Goal: Task Accomplishment & Management: Manage account settings

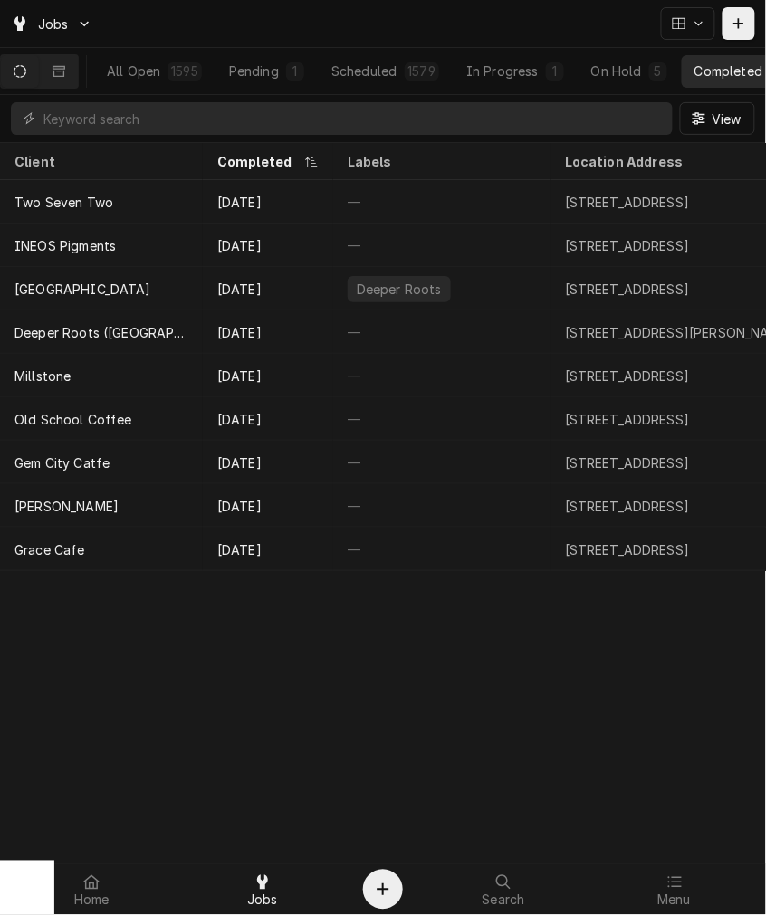
drag, startPoint x: 143, startPoint y: 100, endPoint x: 143, endPoint y: 113, distance: 13.6
click at [143, 100] on div "View" at bounding box center [383, 118] width 766 height 47
click at [145, 114] on input "Dynamic Content Wrapper" at bounding box center [353, 118] width 620 height 33
click at [657, 900] on div "Menu" at bounding box center [675, 889] width 162 height 36
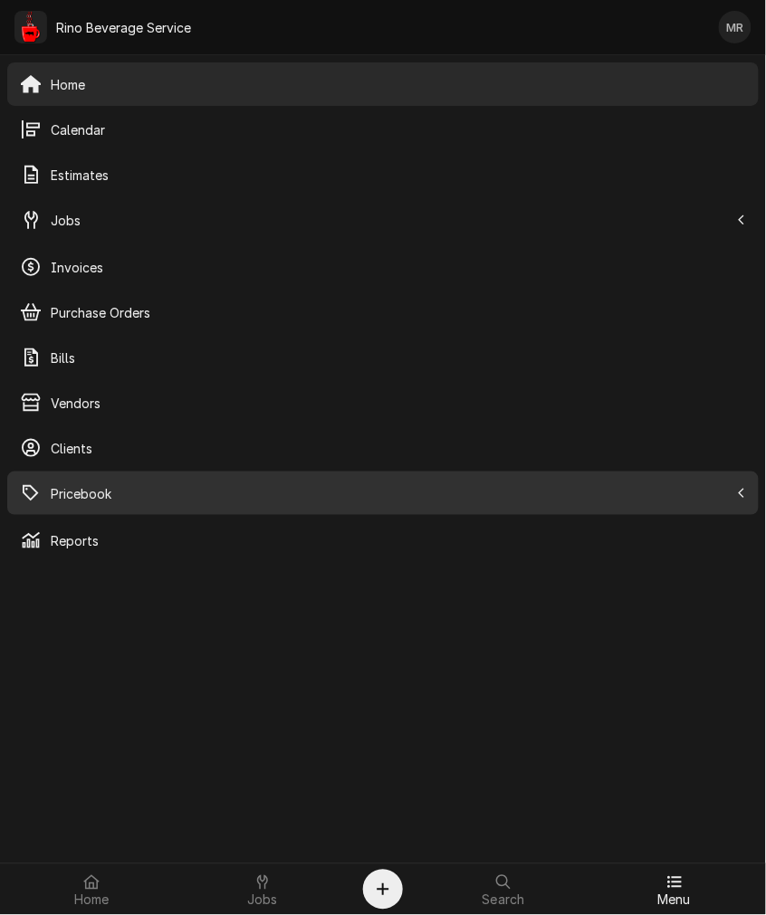
click at [115, 494] on span "Pricebook" at bounding box center [390, 493] width 678 height 19
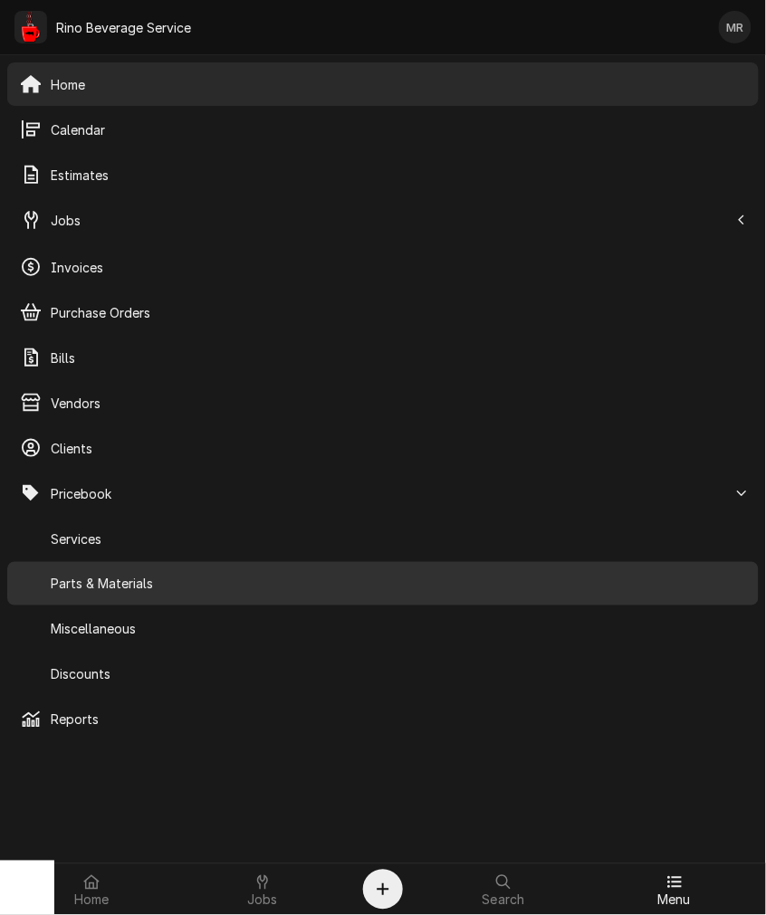
click at [124, 584] on span "Parts & Materials" at bounding box center [398, 584] width 695 height 19
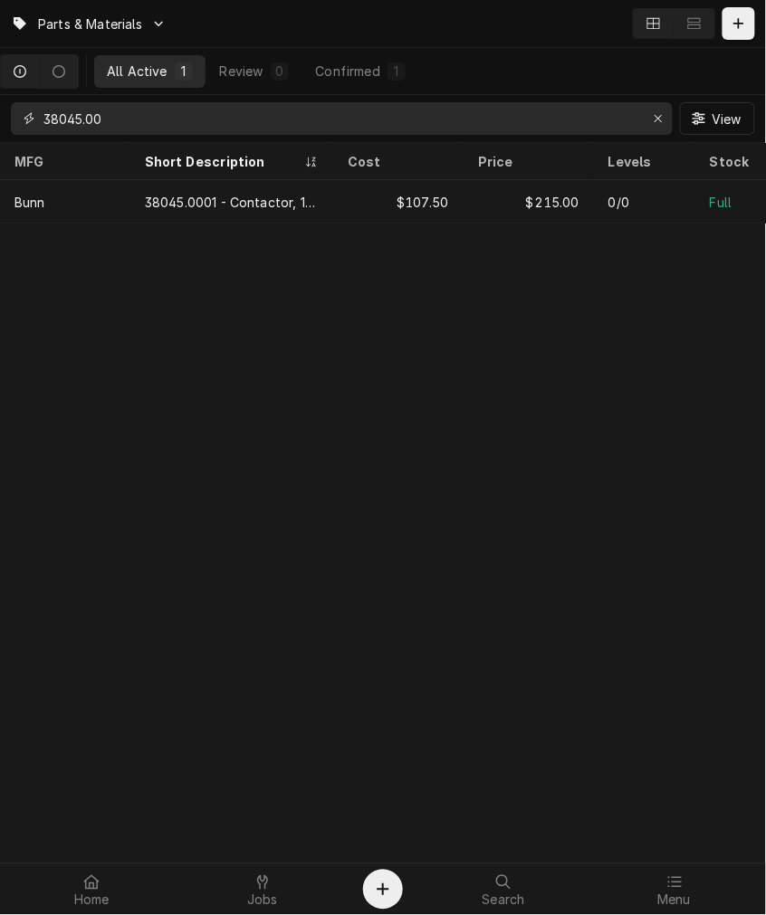
drag, startPoint x: 208, startPoint y: 121, endPoint x: -402, endPoint y: 52, distance: 613.9
click at [0, 52] on html "Parts & Materials All Active 1 Review 0 Confirmed 1 38045.00 View MFG Short Des…" at bounding box center [383, 457] width 766 height 915
click at [245, 889] on div "Jobs" at bounding box center [263, 889] width 162 height 36
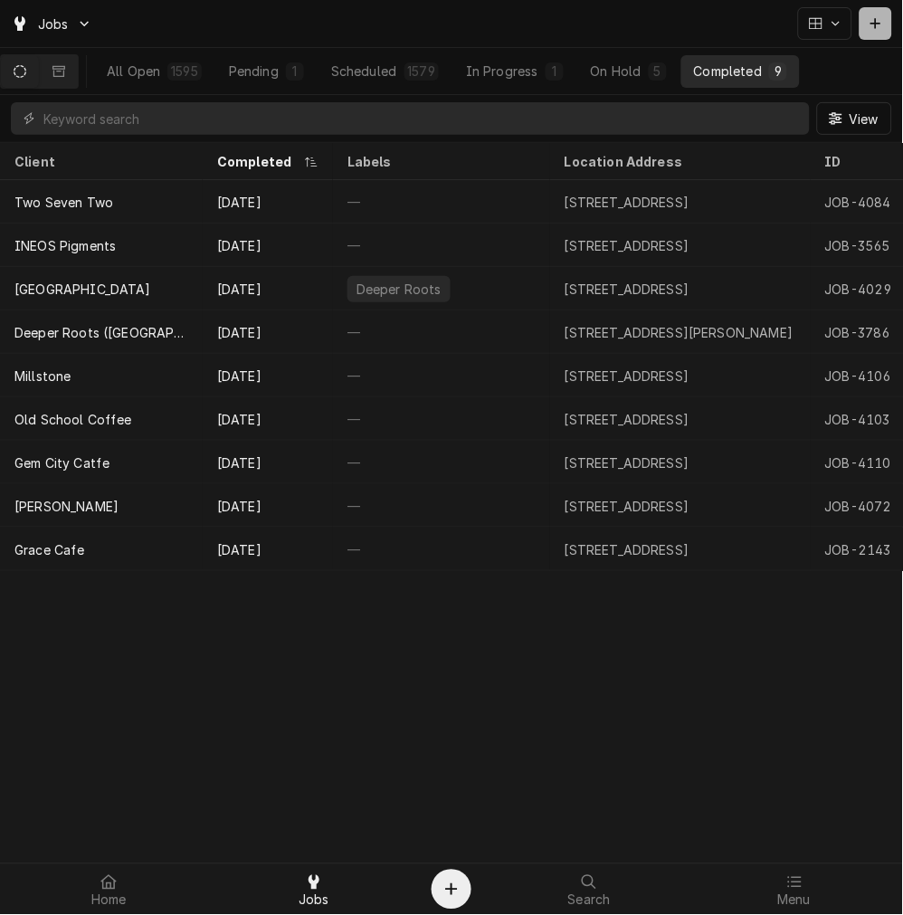
click at [765, 22] on icon "Dynamic Content Wrapper" at bounding box center [875, 23] width 11 height 13
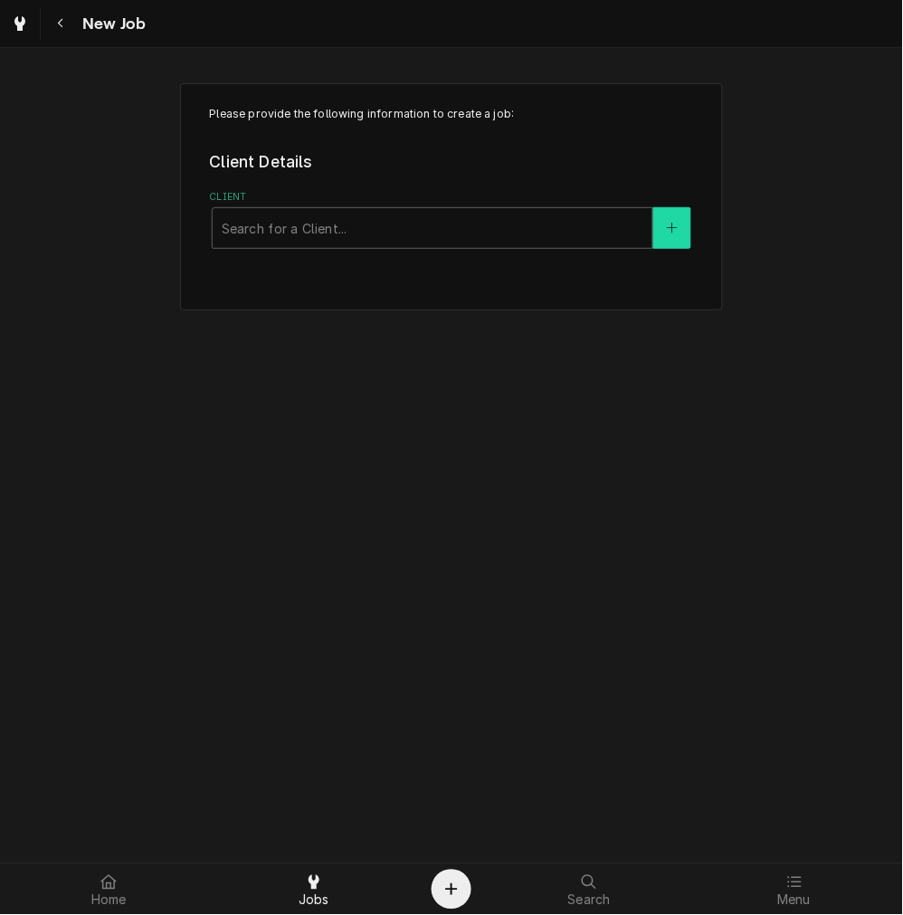
click at [663, 241] on button "Client" at bounding box center [672, 228] width 38 height 42
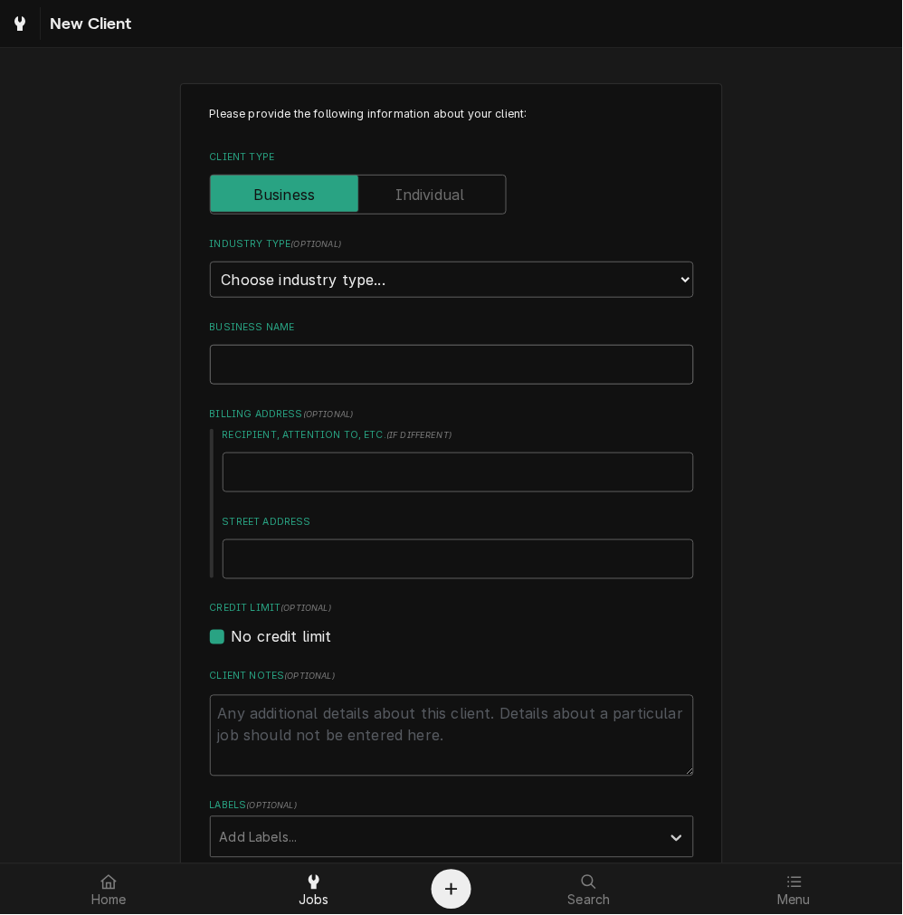
click at [296, 366] on input "Business Name" at bounding box center [452, 365] width 484 height 40
paste input "First Baptist Church of Glen Este"
type textarea "x"
type input "First Baptist Church of Glen Este"
type textarea "x"
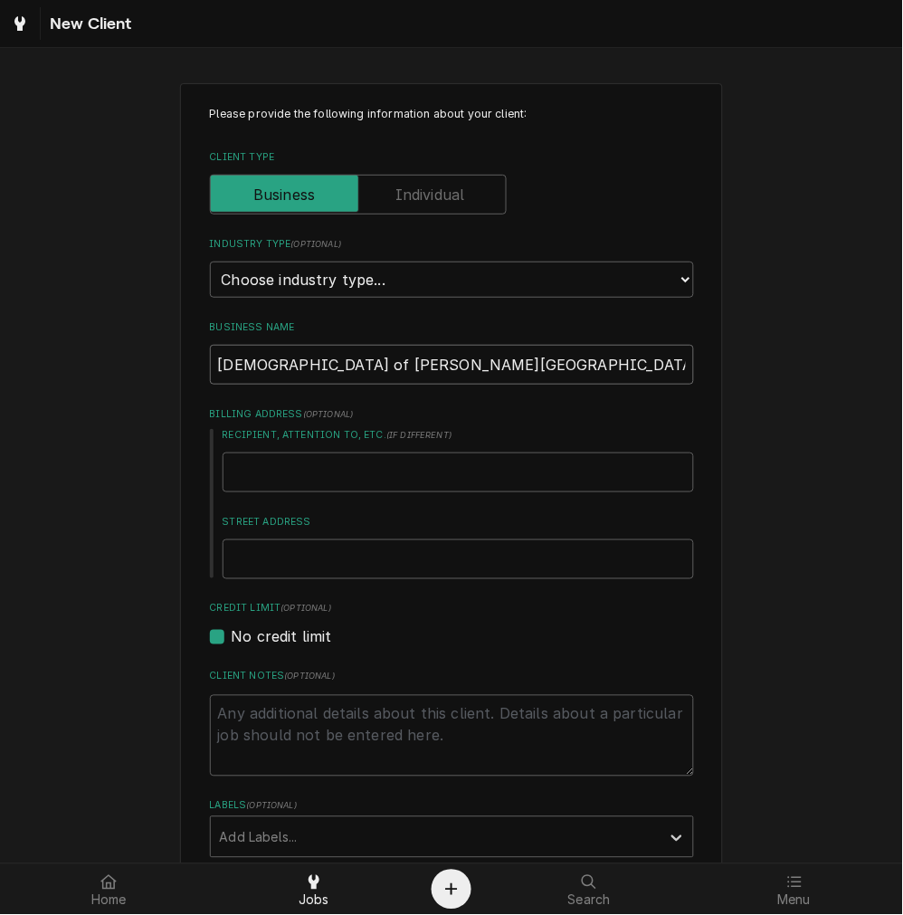
type input "First Baptist Church of Glen Este"
click at [327, 480] on input "Recipient, Attention To, etc. ( if different )" at bounding box center [458, 472] width 471 height 40
click at [309, 553] on input "Street Address" at bounding box center [458, 559] width 471 height 40
paste input "1034 Old State Route 74 Batavia, OH 45103"
type textarea "x"
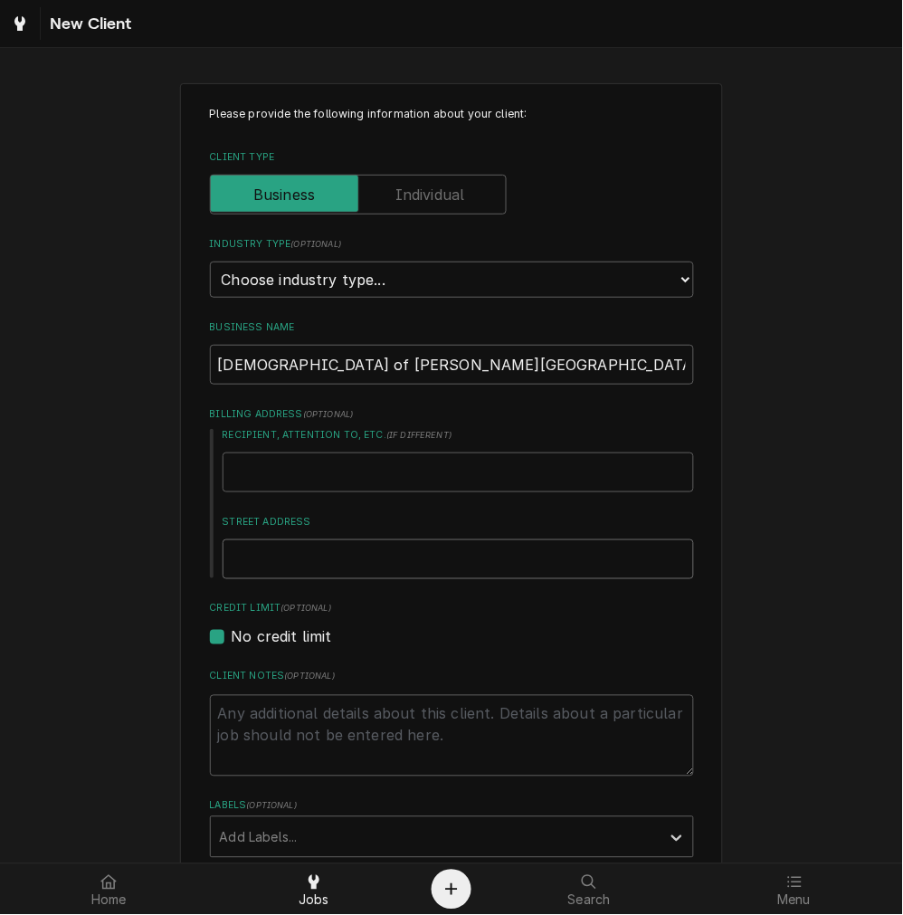
type input "1034 Old State Route 74 Batavia, OH 45103"
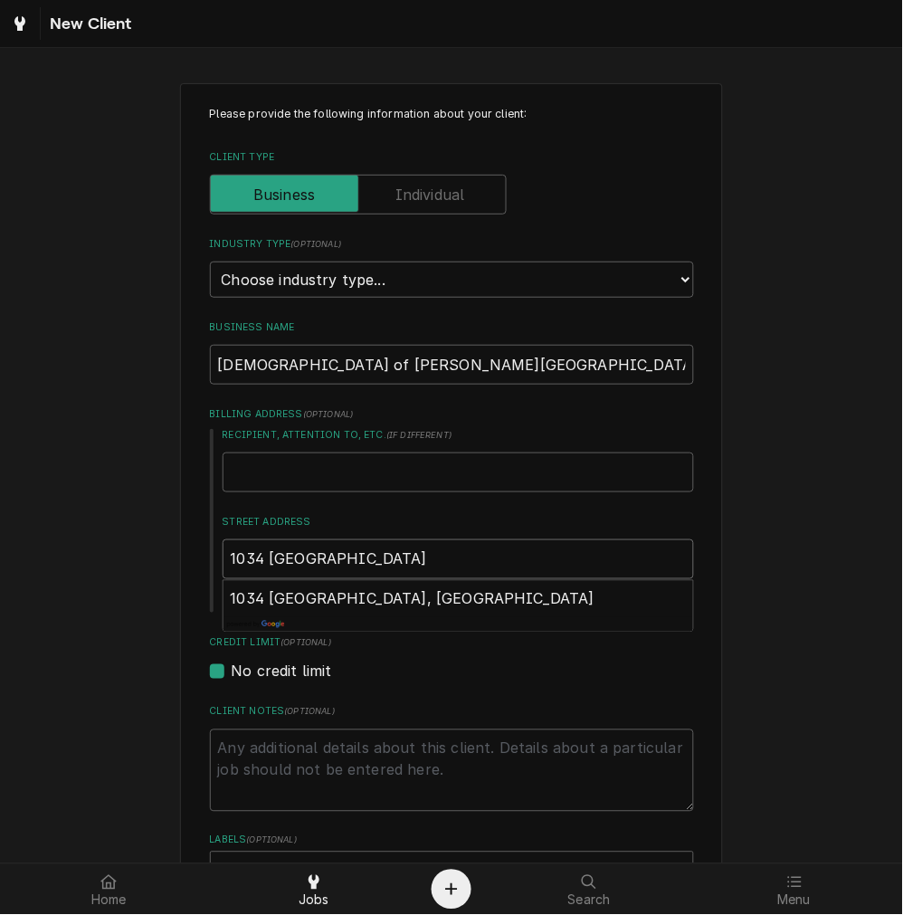
click at [447, 574] on input "1034 Old State Route 74 Batavia, OH 45103" at bounding box center [458, 559] width 471 height 40
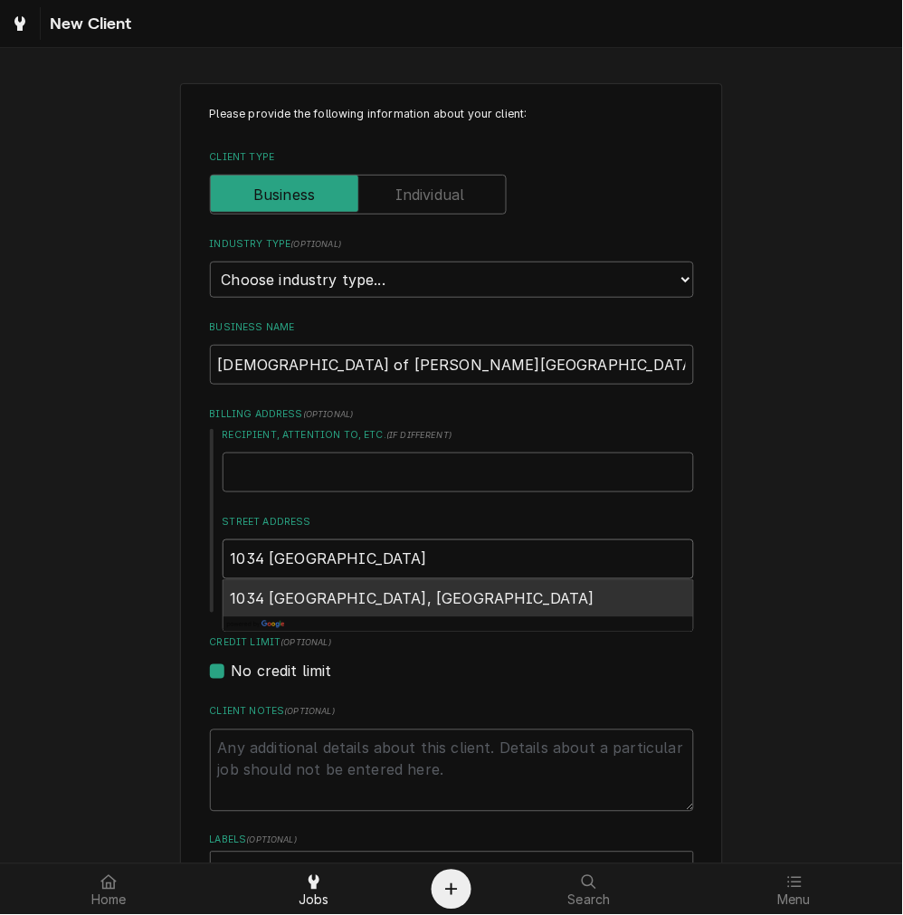
click at [448, 592] on span "1034 Old State Route 74, Batavia, OH 45103, USA" at bounding box center [413, 599] width 365 height 18
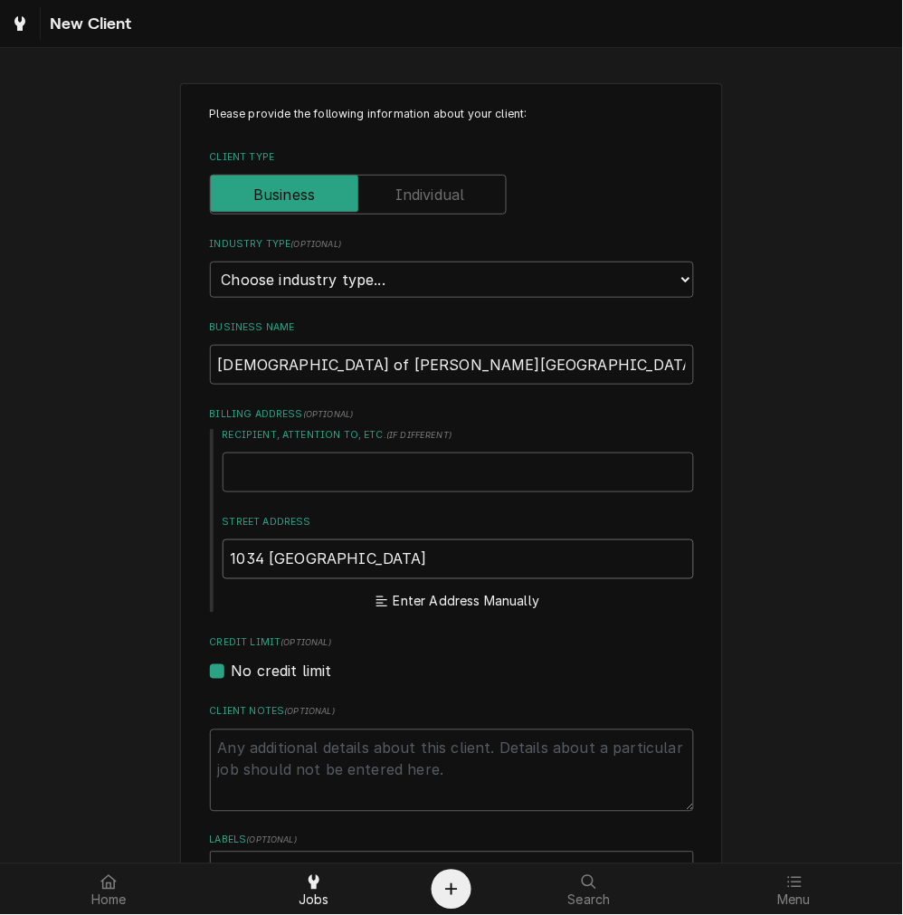
type textarea "x"
type input "1034 Old State Rte 74"
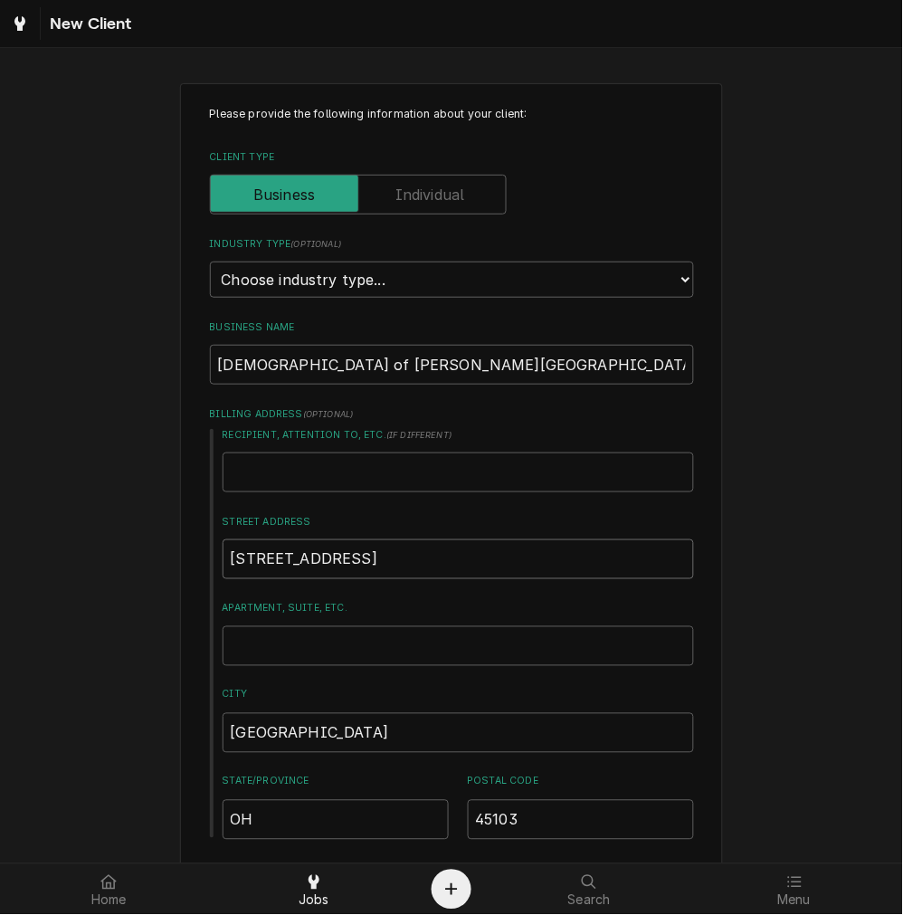
type textarea "x"
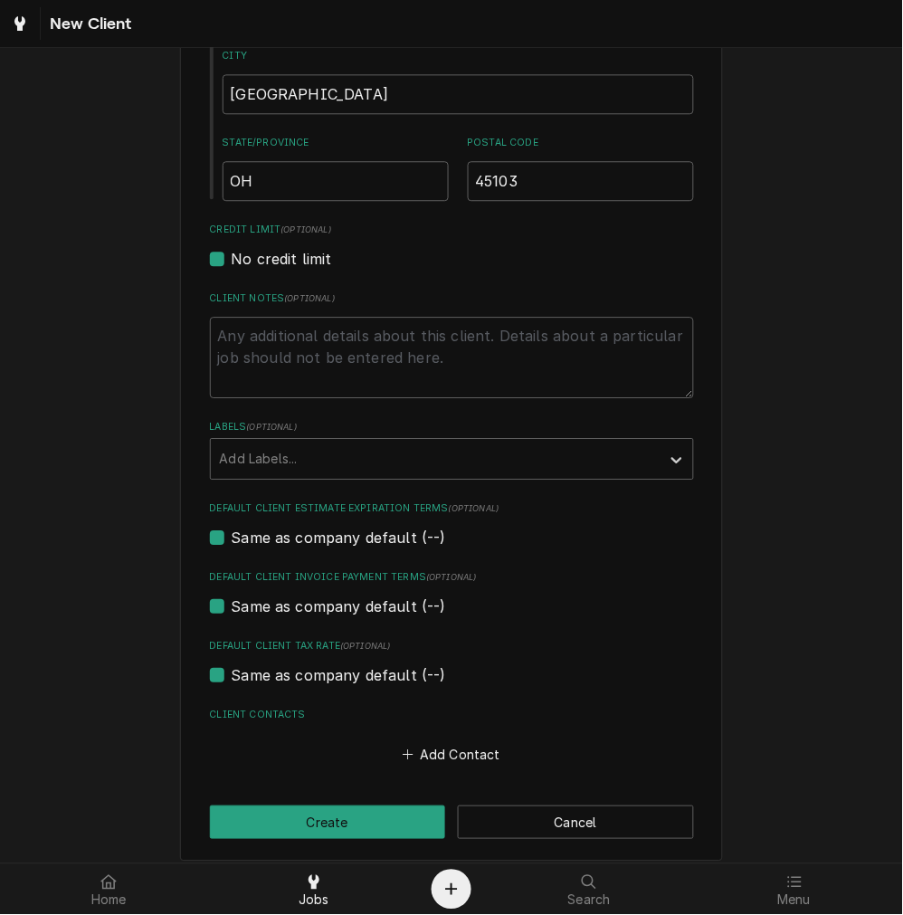
scroll to position [650, 0]
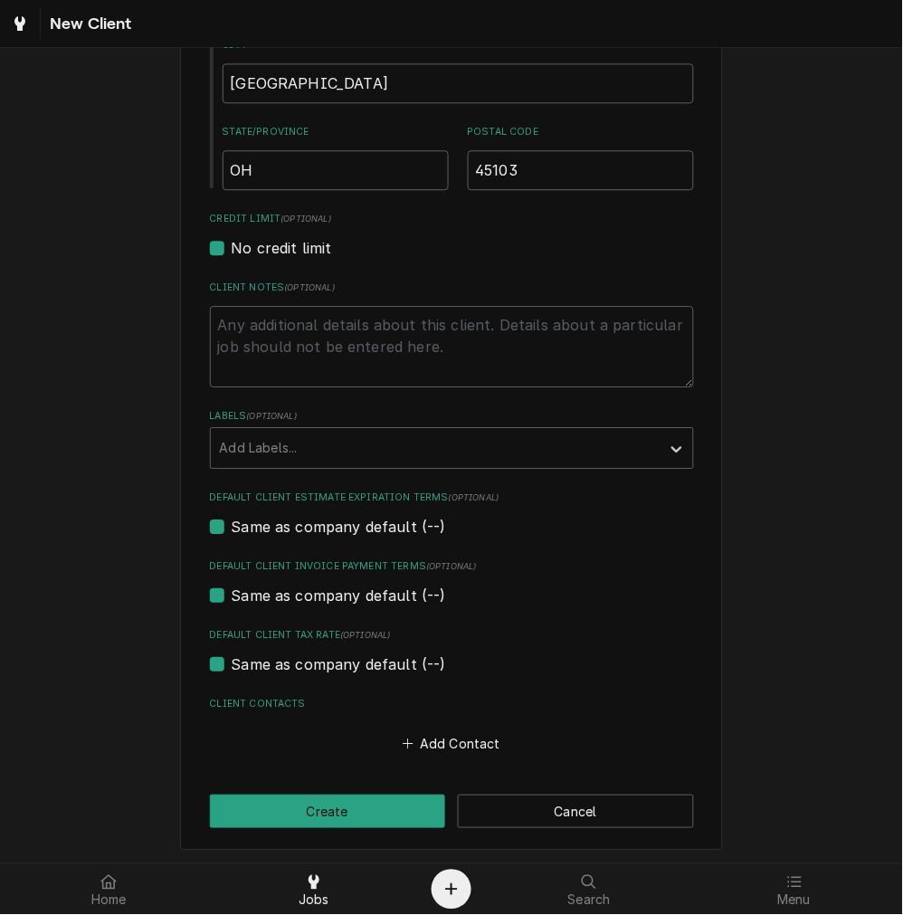
type input "1034 Old State Rte 74"
click at [408, 378] on textarea "Client Notes ( optional )" at bounding box center [452, 346] width 484 height 81
type textarea "x"
type textarea "*"
type textarea "x"
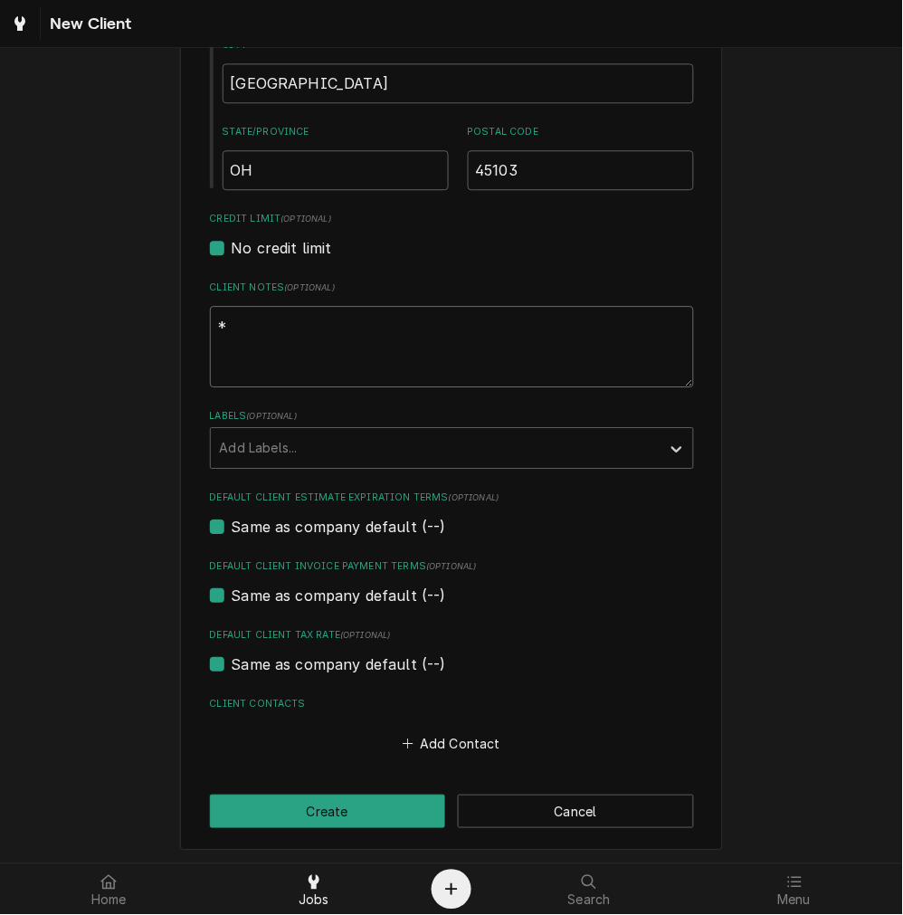
type textarea "**"
paste textarea "Our maintenance man’s name is Ken Chadwell, his contact information is 513-205-…"
type textarea "x"
type textarea "**Our maintenance man’s name is Ken Chadwell, his contact information is 513-20…"
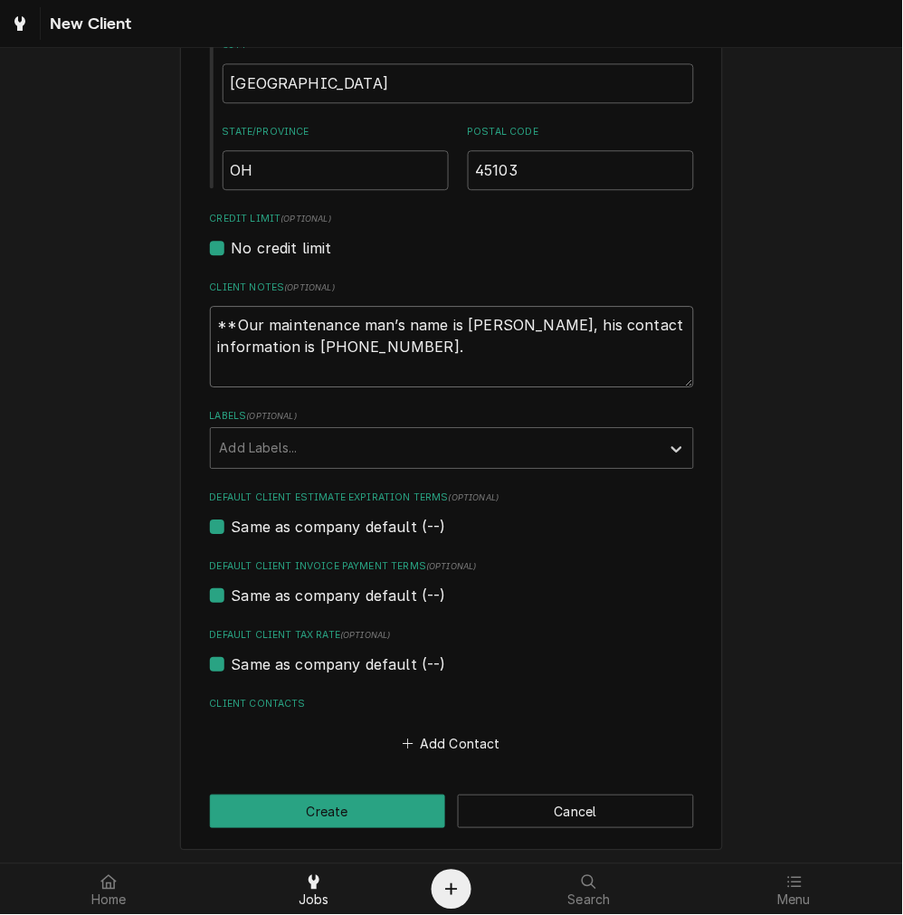
drag, startPoint x: 435, startPoint y: 323, endPoint x: 354, endPoint y: 321, distance: 81.5
click at [354, 321] on textarea "**Our maintenance man’s name is Ken Chadwell, his contact information is 513-20…" at bounding box center [452, 346] width 484 height 81
type textarea "x"
type textarea "**Our maintenance - is Ken Chadwell, his contact information is 513-205-0230."
type textarea "x"
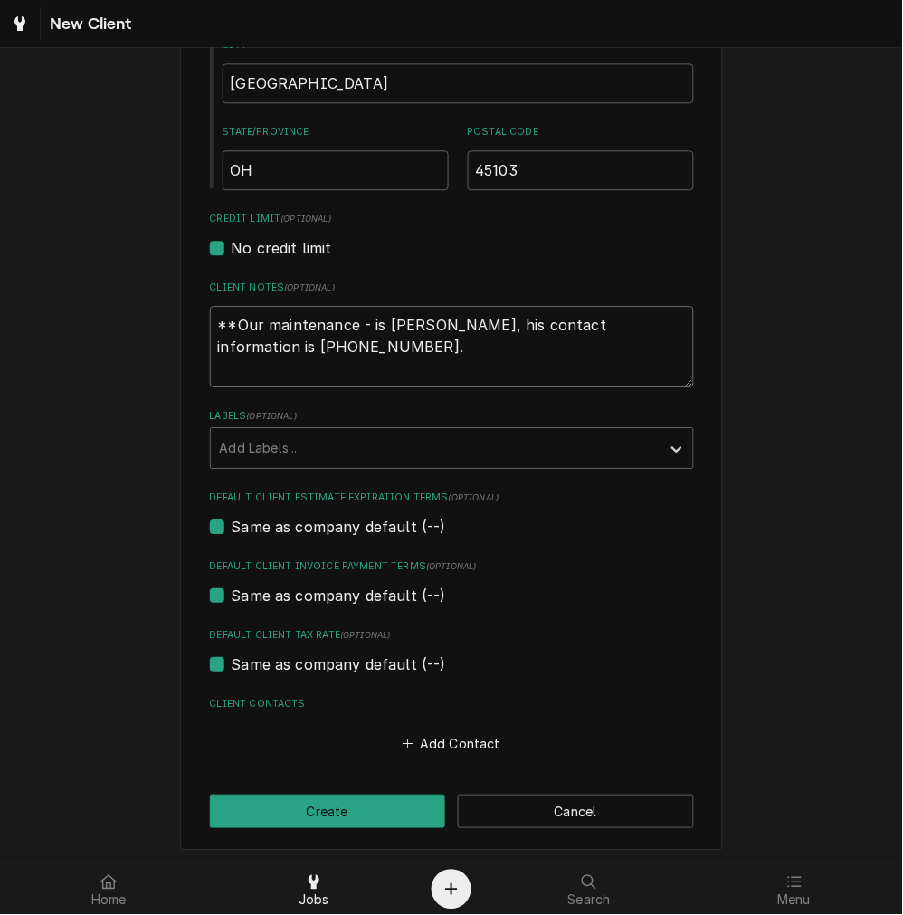
type textarea "**Our maintenance -is Ken Chadwell, his contact information is 513-205-0230."
type textarea "x"
type textarea "**Our maintenance -s Ken Chadwell, his contact information is 513-205-0230."
type textarea "x"
type textarea "**Our maintenance - Ken Chadwell, his contact information is 513-205-0230."
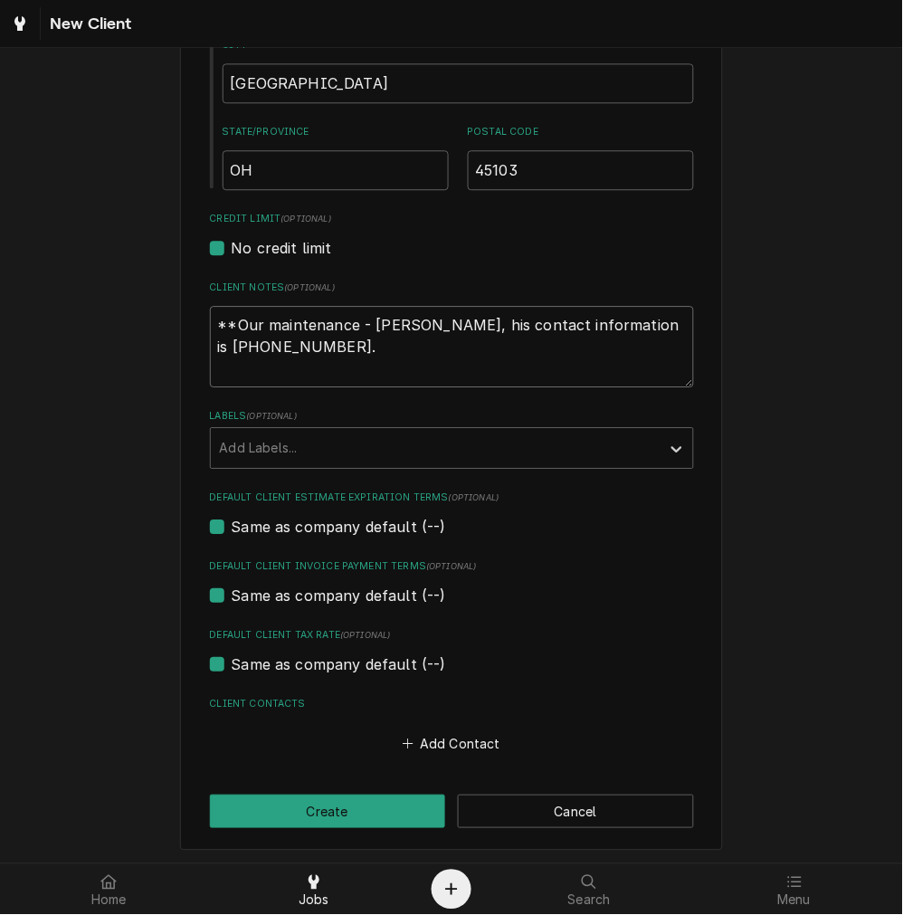
click at [355, 341] on textarea "**Our maintenance - Ken Chadwell, his contact information is 513-205-0230." at bounding box center [452, 346] width 484 height 81
type textarea "x"
type textarea "**Our maintenance - Ken Chadwell, his contact information is 513-205-0230.*"
type textarea "x"
type textarea "**Our maintenance - Ken Chadwell, his contact information is 513-205-0230.**"
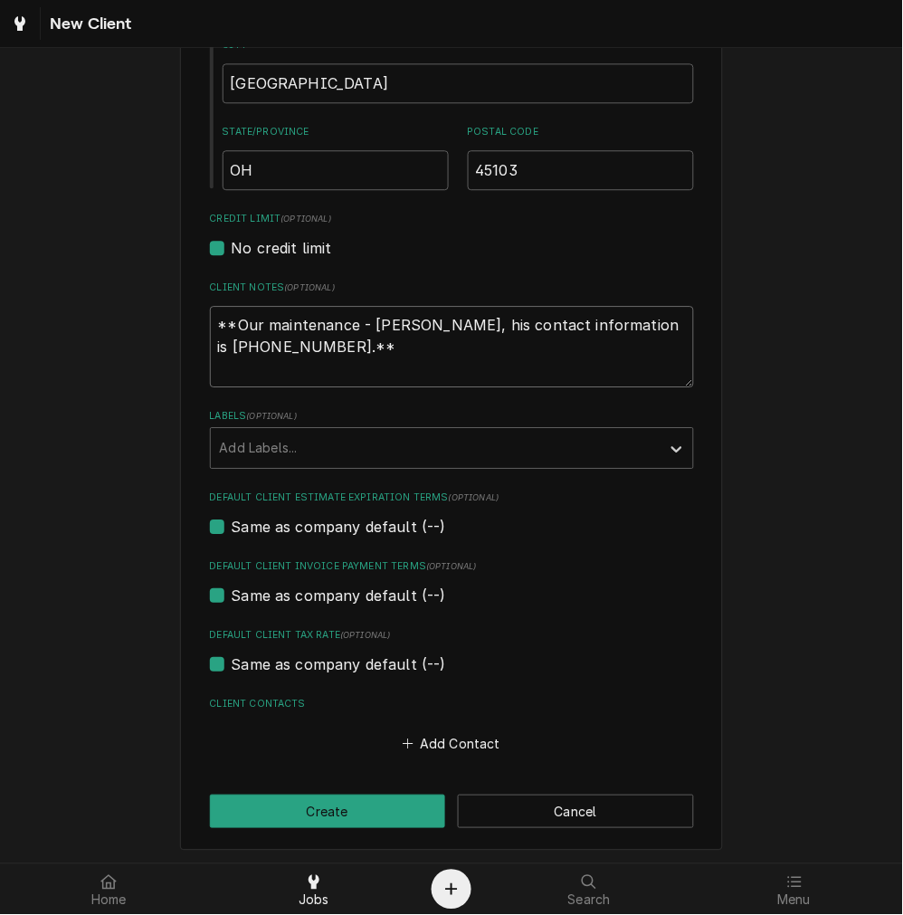
type textarea "x"
type textarea "**Our maintenance - Ken Chadwell, his contact information is 513-205-0230.**"
click at [430, 740] on button "Add Contact" at bounding box center [451, 743] width 104 height 25
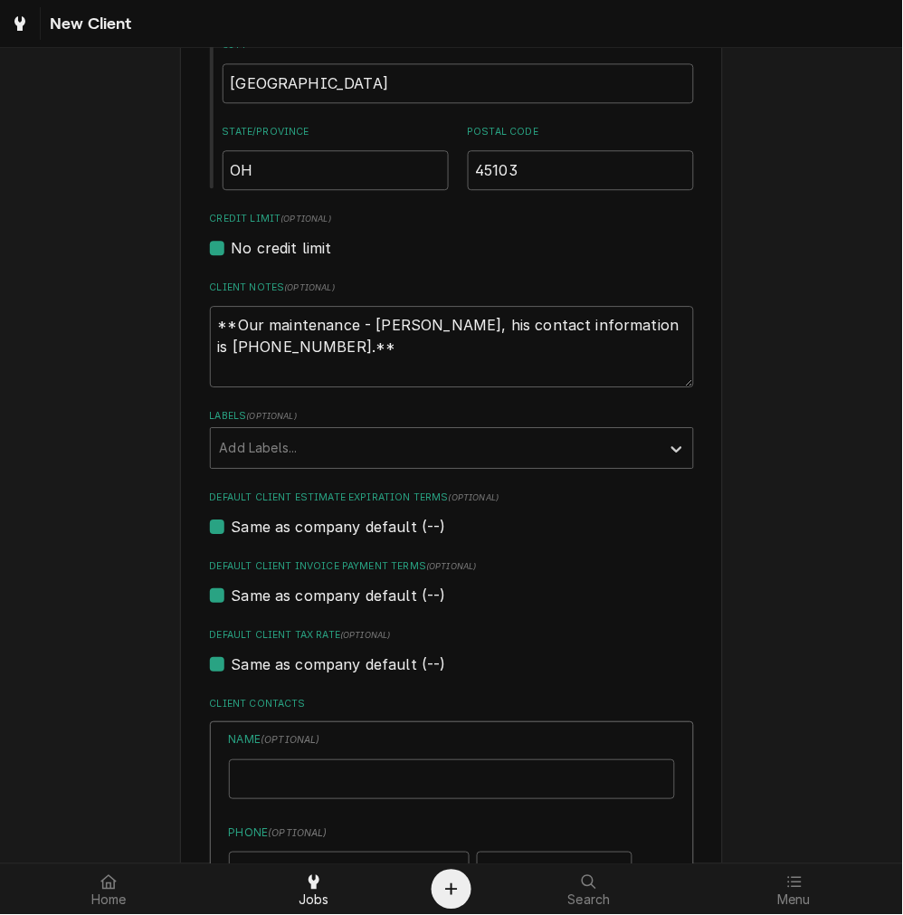
type textarea "x"
click at [285, 765] on input "Business Name" at bounding box center [452, 779] width 446 height 40
type input "Jeffrey Moss"
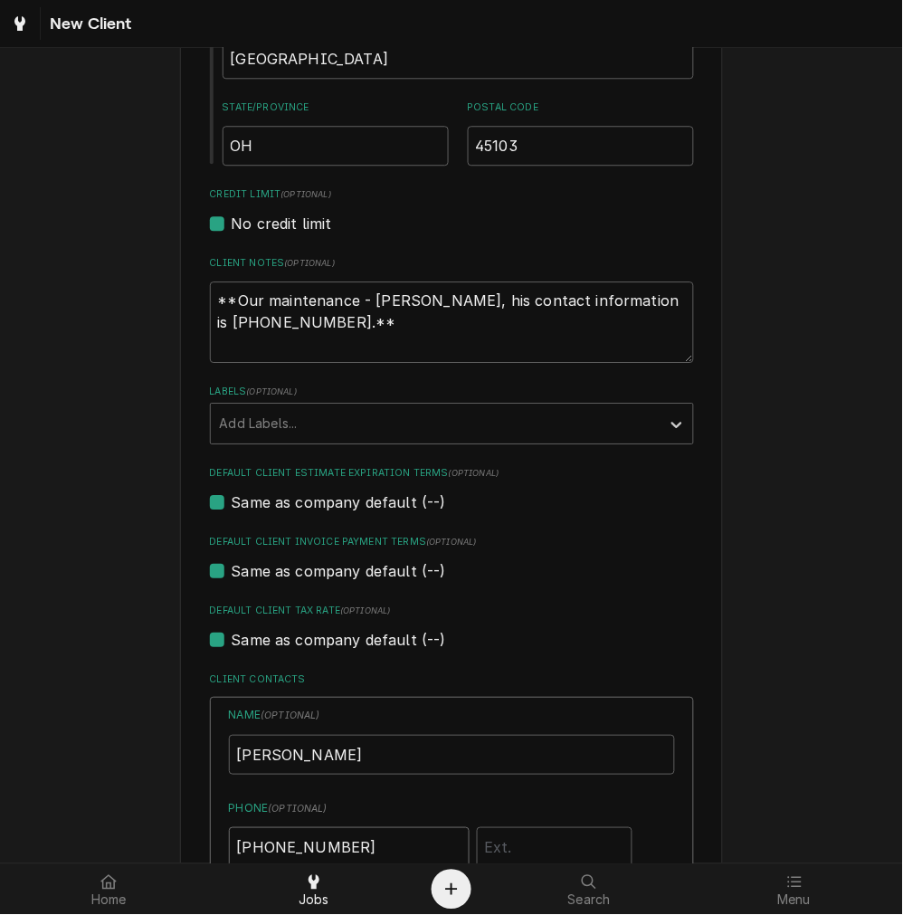
type input "(513) 505-2018"
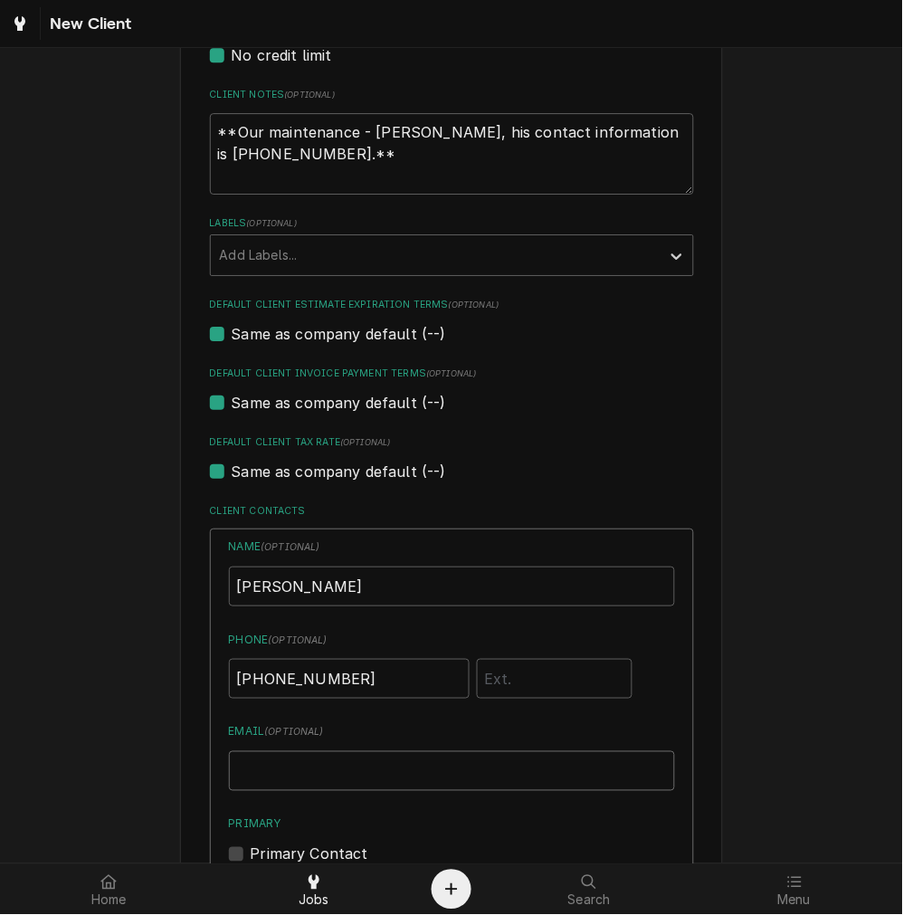
click at [374, 785] on input "Email ( optional )" at bounding box center [452, 771] width 446 height 40
paste input "pastorjeff1@fbcge.or"
type input "pastorjeff1@fbcge.or"
click at [251, 848] on label "Primary Contact" at bounding box center [310, 854] width 118 height 22
click at [251, 848] on input "Primary" at bounding box center [474, 863] width 446 height 40
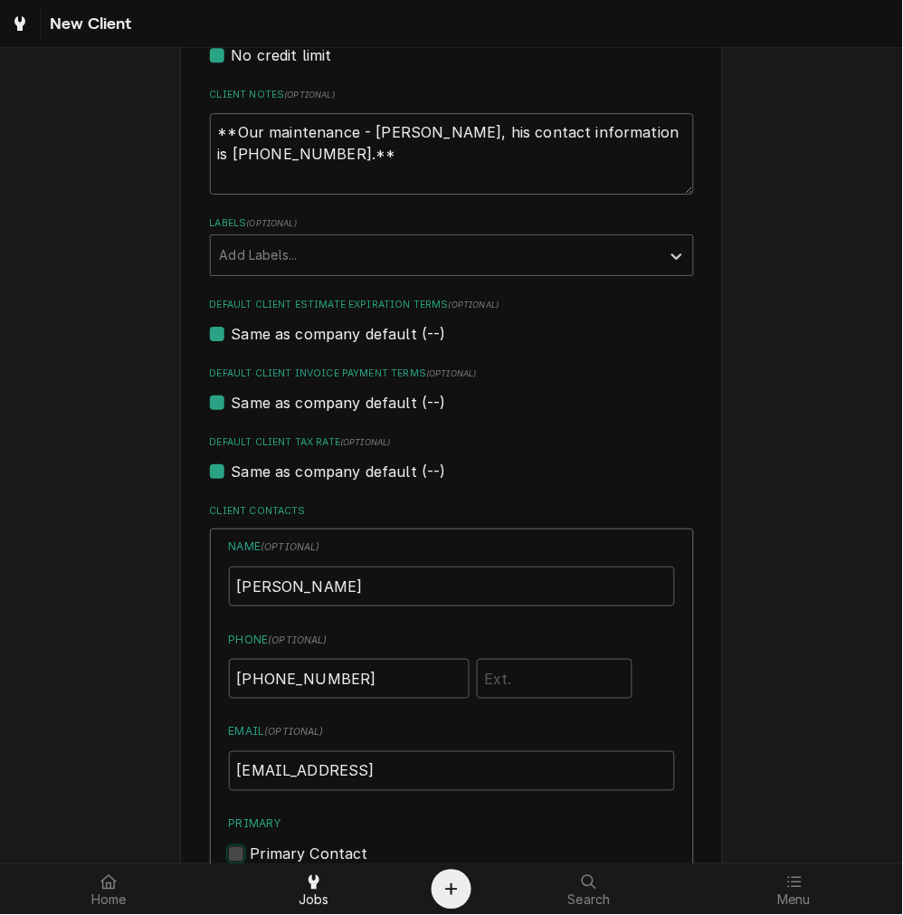
checkbox input "true"
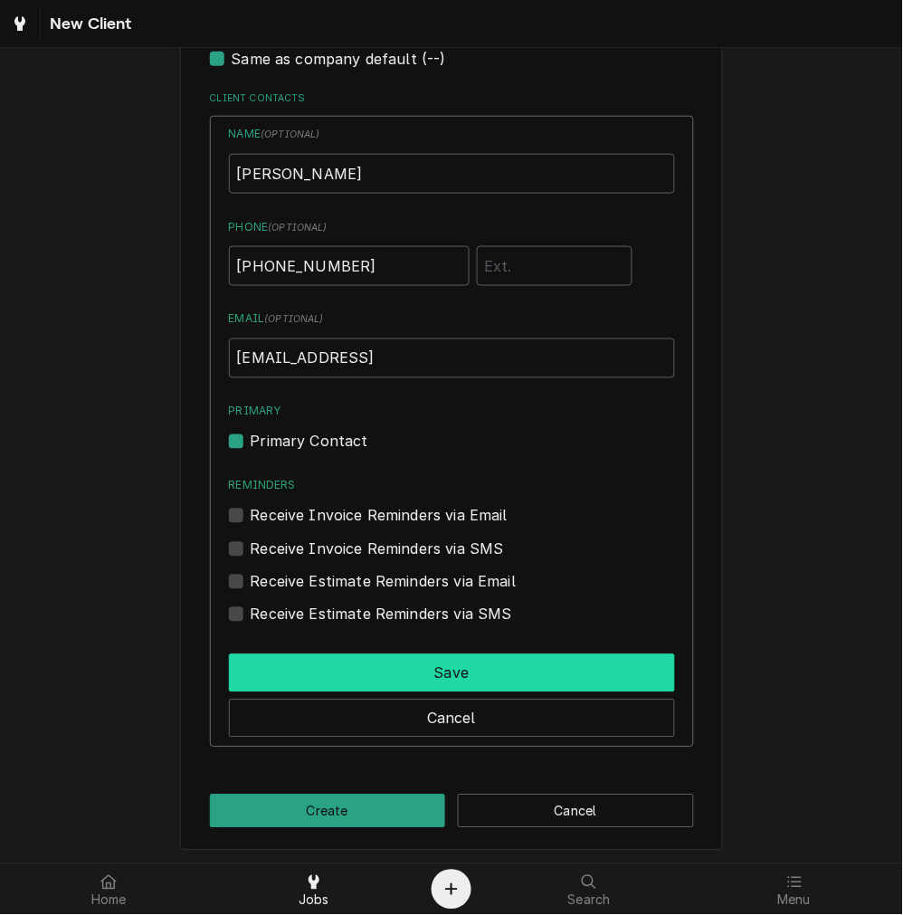
click at [329, 654] on button "Save" at bounding box center [452, 673] width 446 height 38
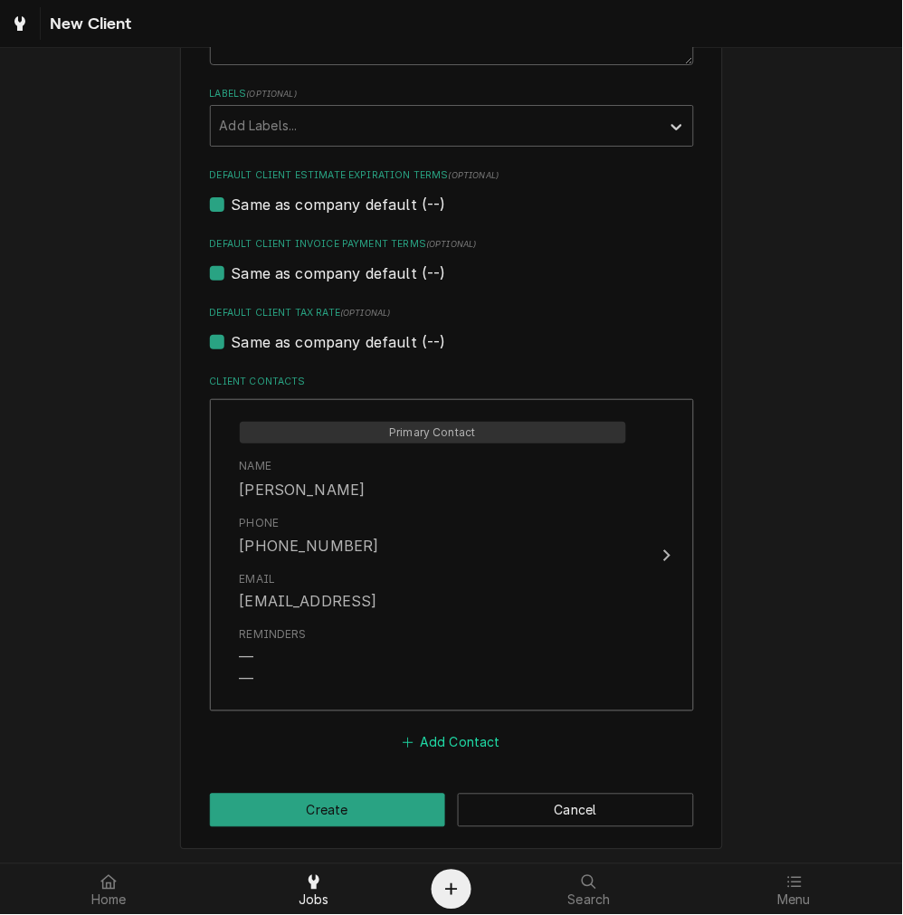
click at [454, 738] on button "Add Contact" at bounding box center [451, 742] width 104 height 25
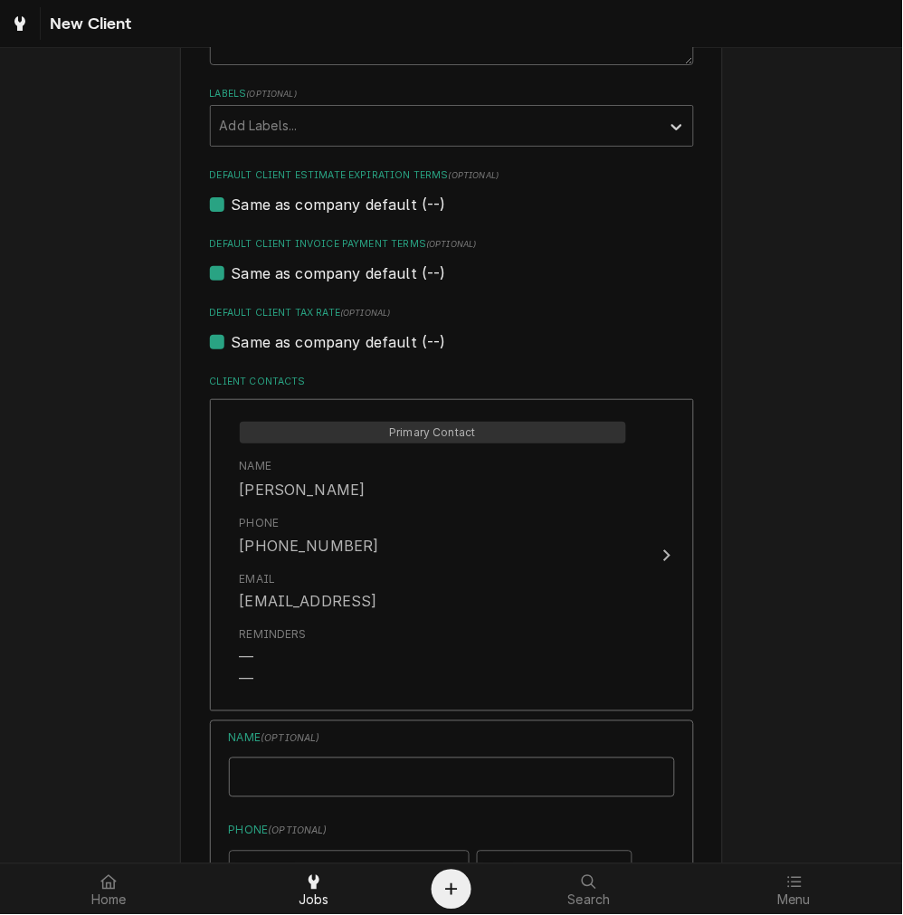
type textarea "x"
click at [348, 776] on input "Business Name" at bounding box center [452, 777] width 446 height 40
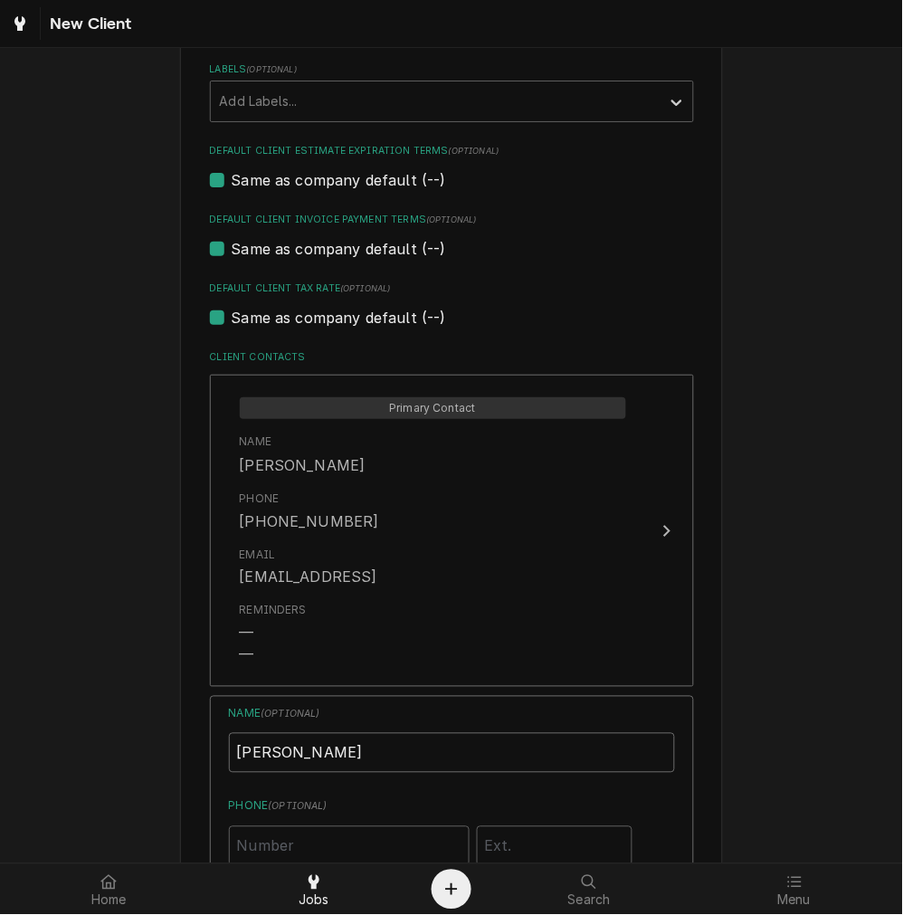
type input "Ken Chadwell"
type input "(513) 205-0230"
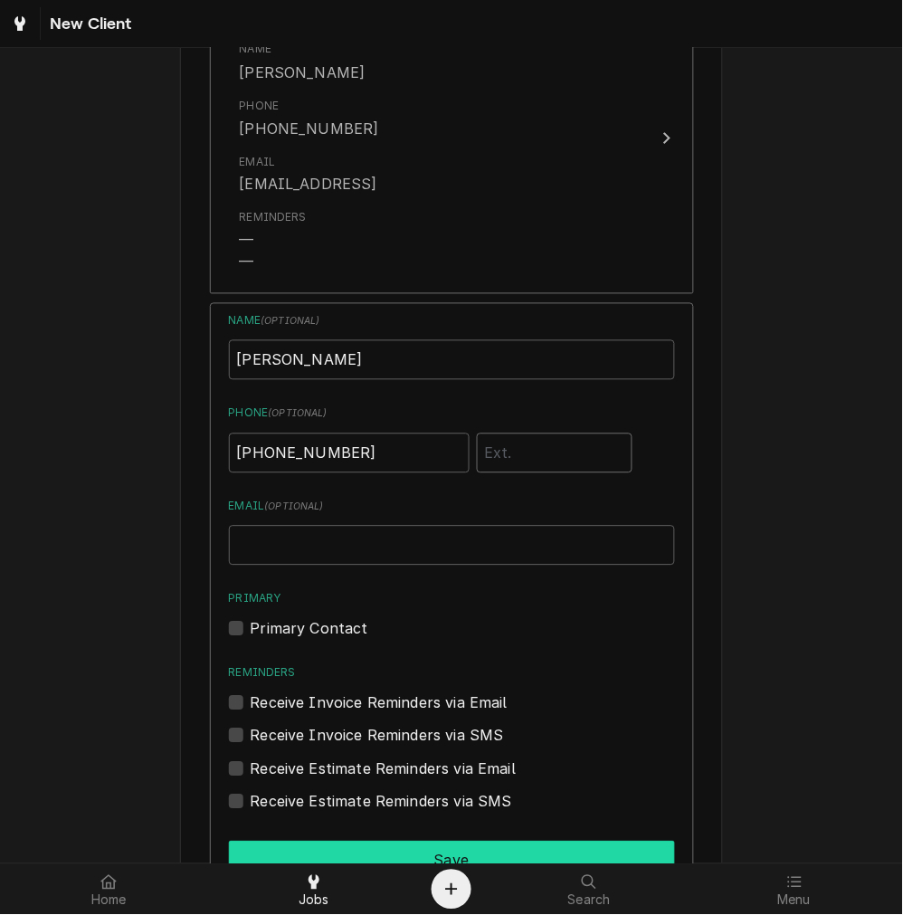
scroll to position [1577, 0]
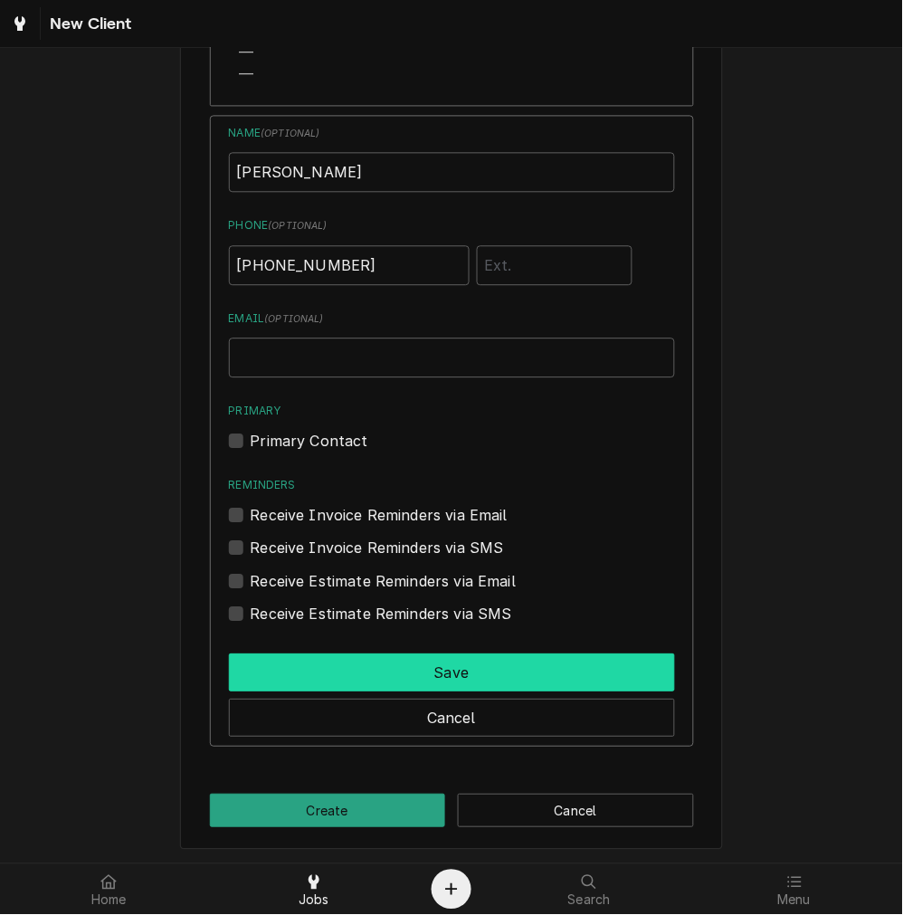
drag, startPoint x: 252, startPoint y: 661, endPoint x: 312, endPoint y: 716, distance: 82.0
click at [253, 661] on button "Save" at bounding box center [452, 672] width 446 height 38
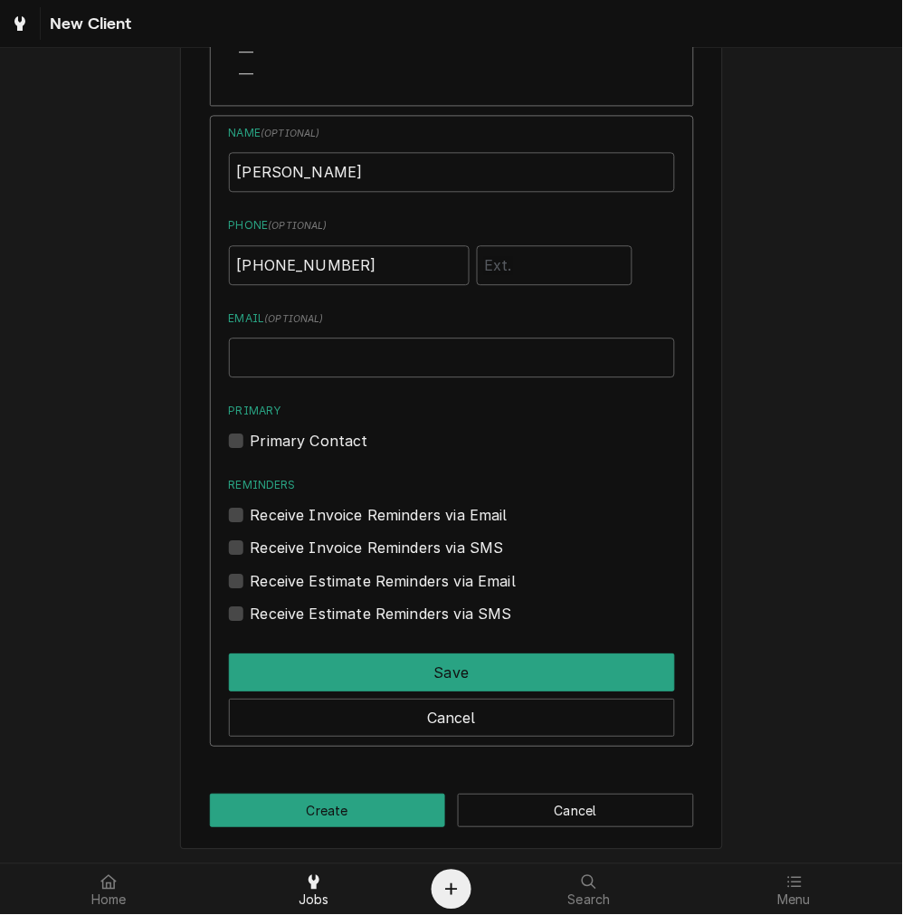
scroll to position [1254, 0]
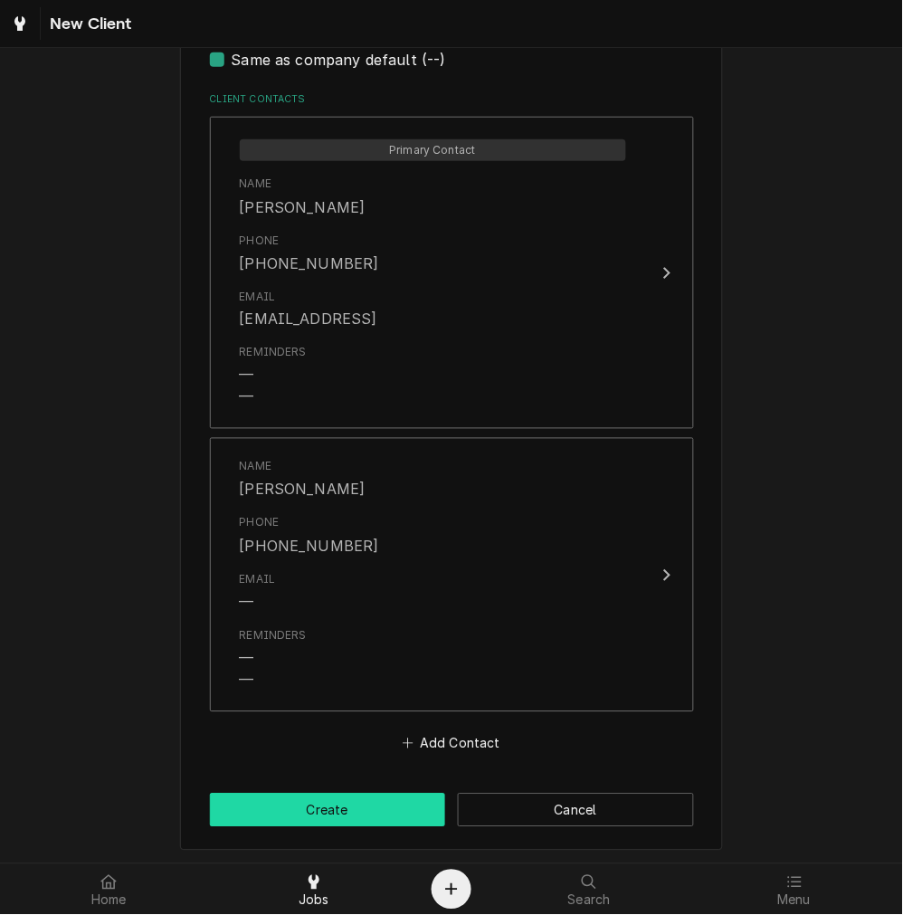
click at [306, 805] on button "Create" at bounding box center [328, 810] width 236 height 33
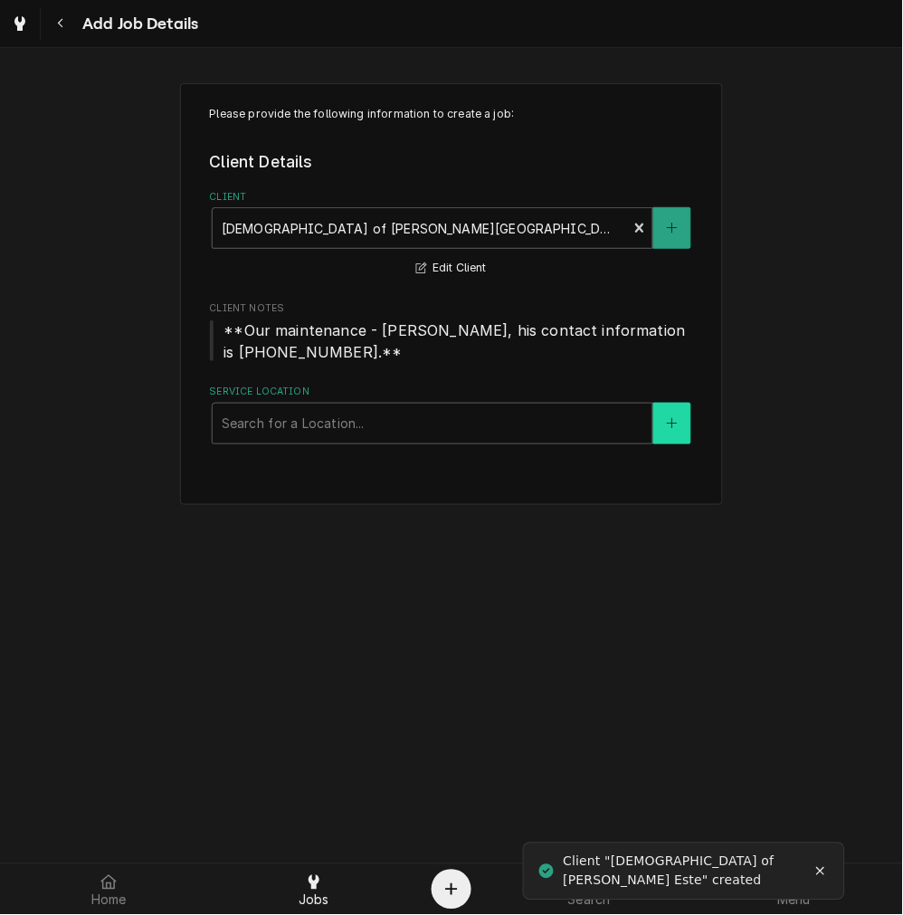
click at [675, 427] on icon "Create New Location" at bounding box center [672, 423] width 11 height 13
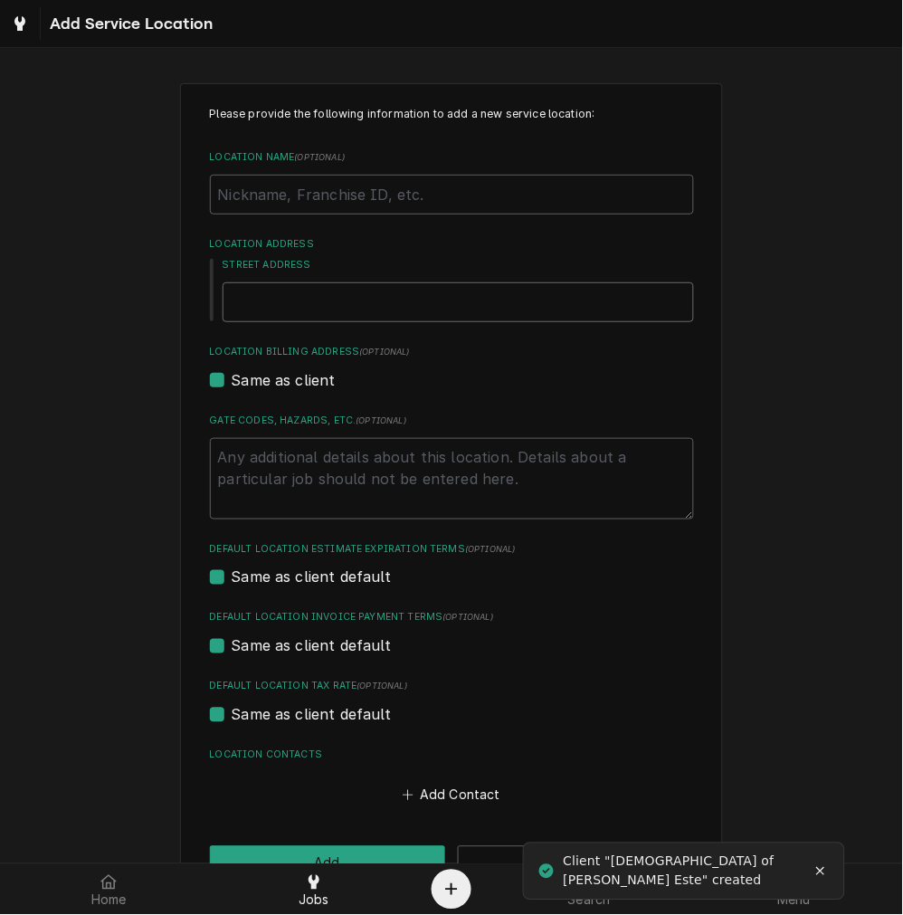
drag, startPoint x: 319, startPoint y: 294, endPoint x: 357, endPoint y: 309, distance: 39.8
click at [320, 293] on input "Street Address" at bounding box center [458, 302] width 471 height 40
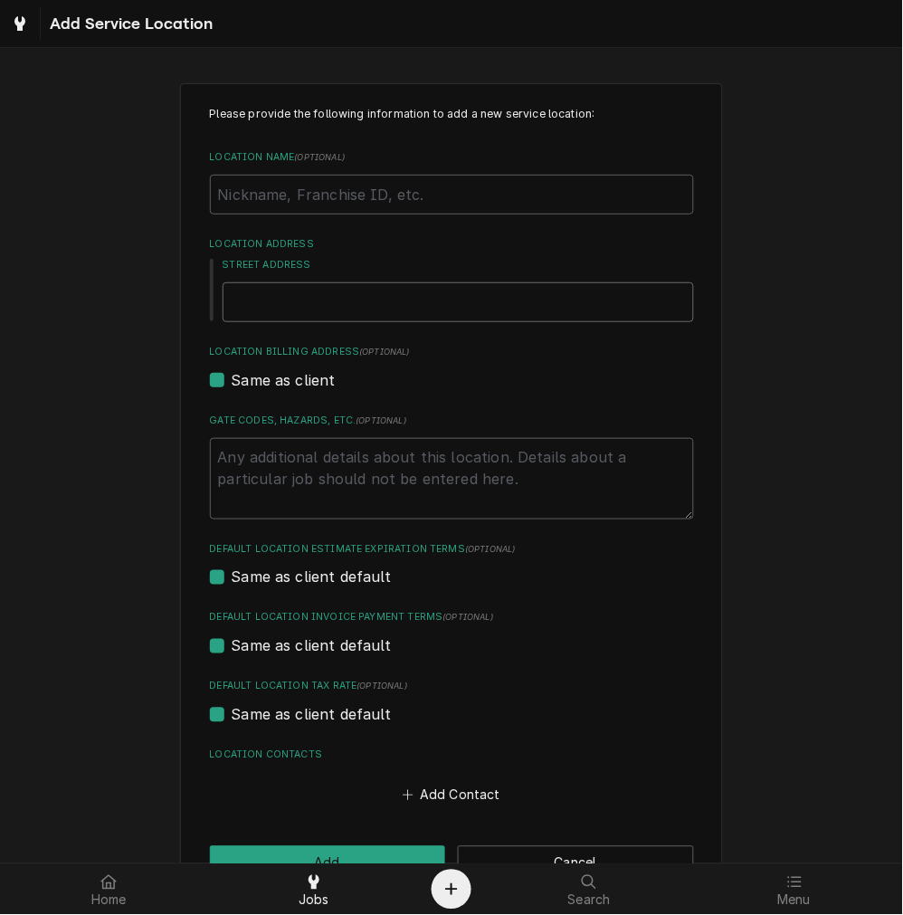
click at [375, 302] on input "Street Address" at bounding box center [458, 302] width 471 height 40
paste input "1034 Old State Route 74 Batavia, OH 45103"
type textarea "x"
type input "1034 Old State Route 74 Batavia, OH 45103"
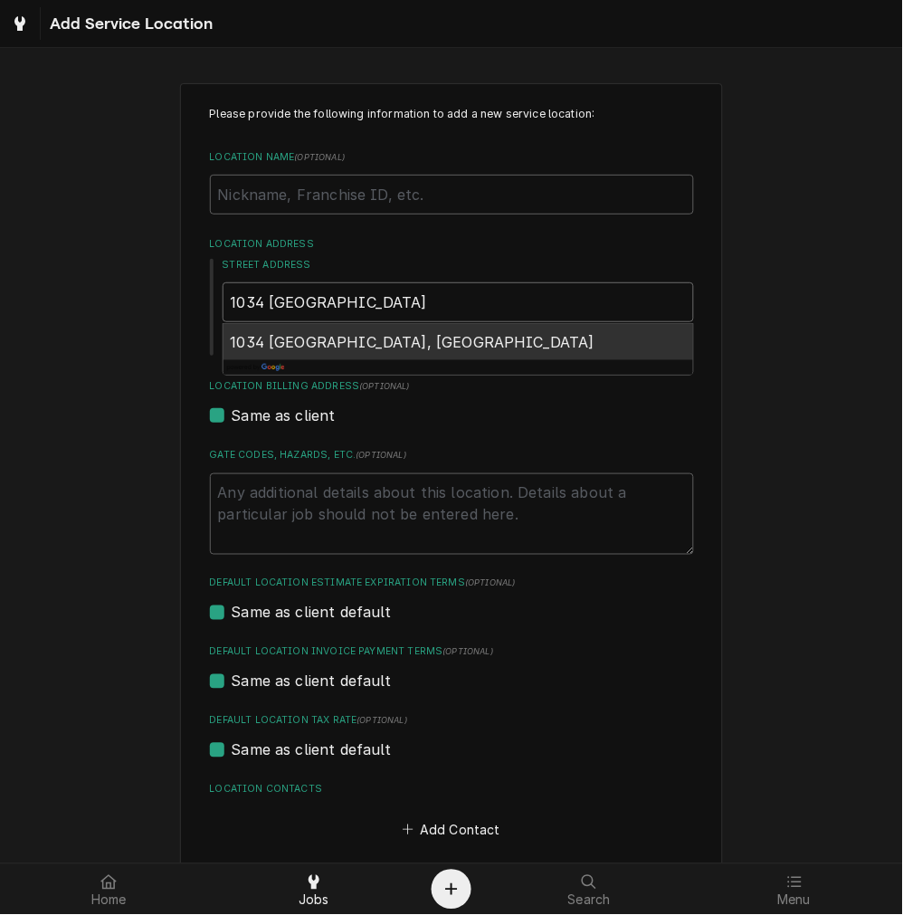
click at [403, 349] on span "1034 Old State Route 74, Batavia, OH 45103, USA" at bounding box center [413, 342] width 365 height 18
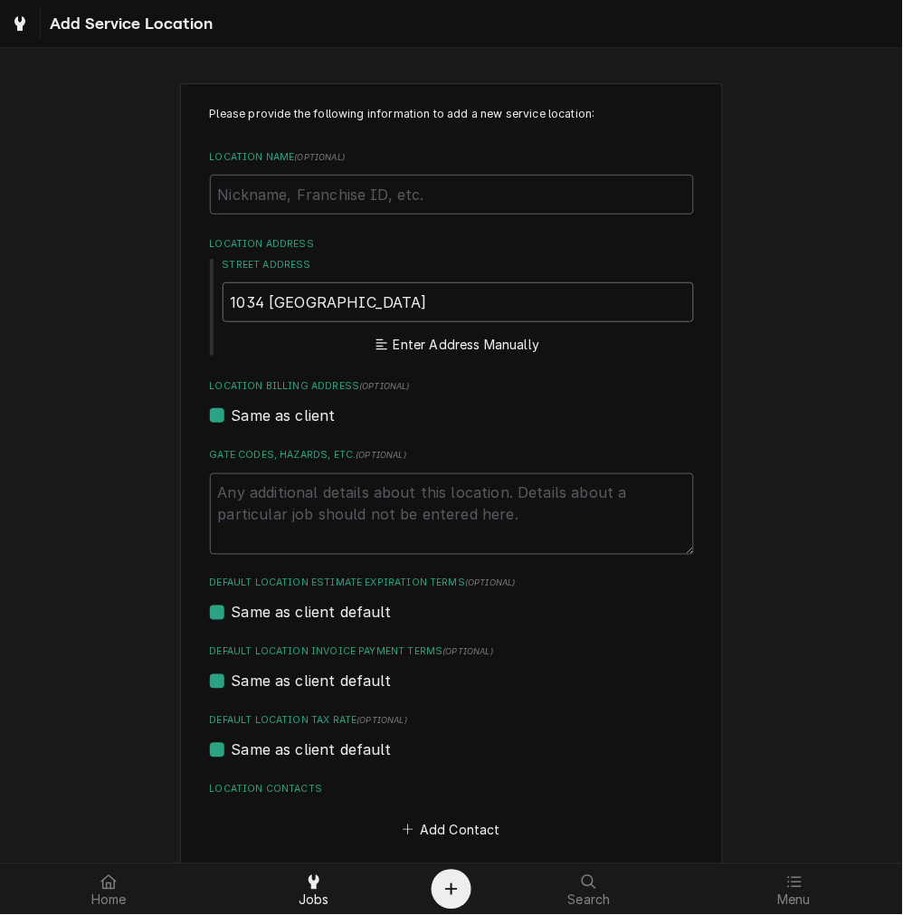
type textarea "x"
type input "1034 Old State Rte 74"
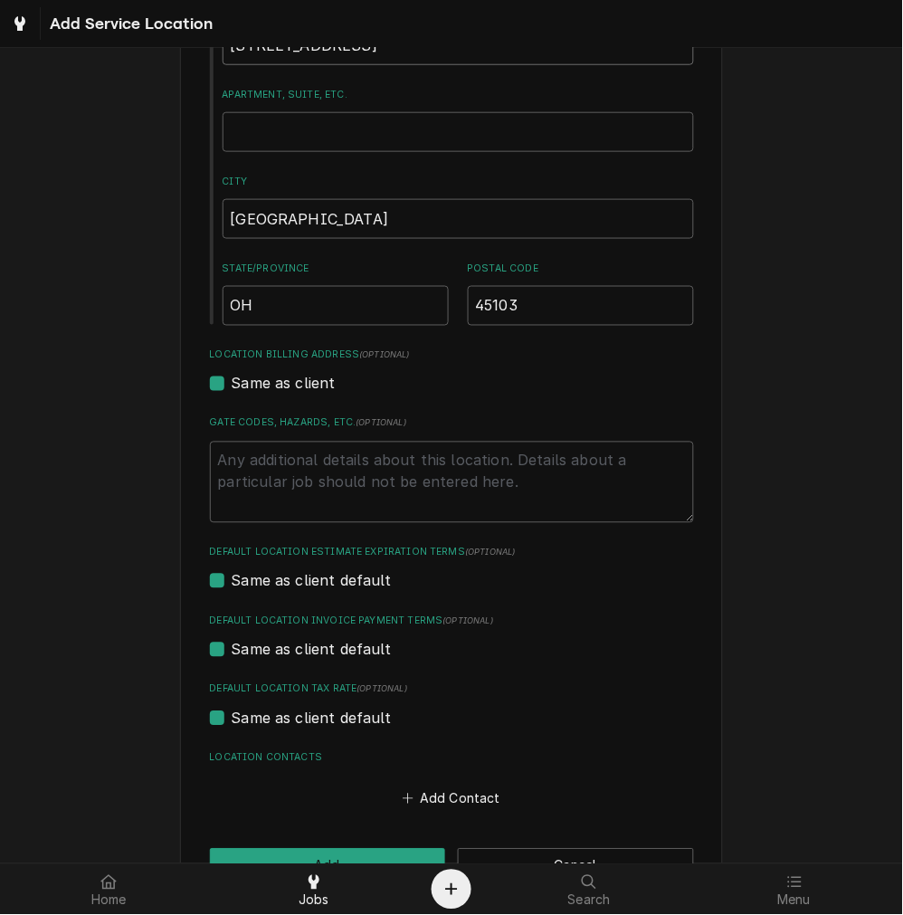
type textarea "x"
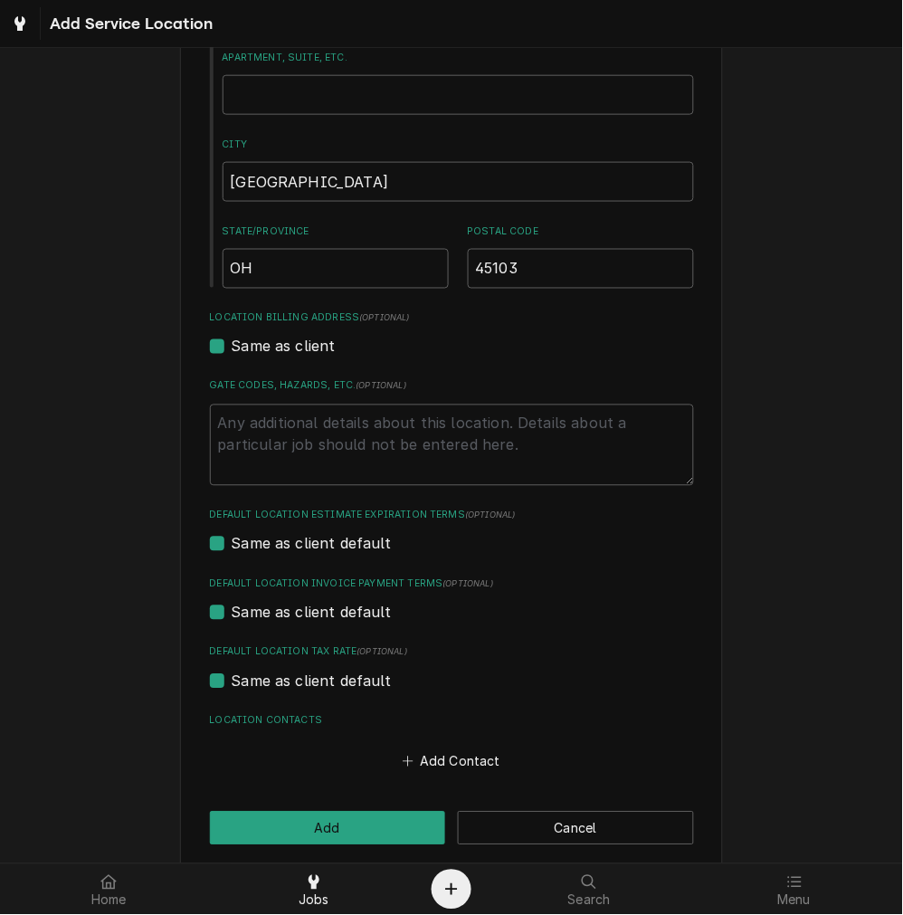
scroll to position [314, 0]
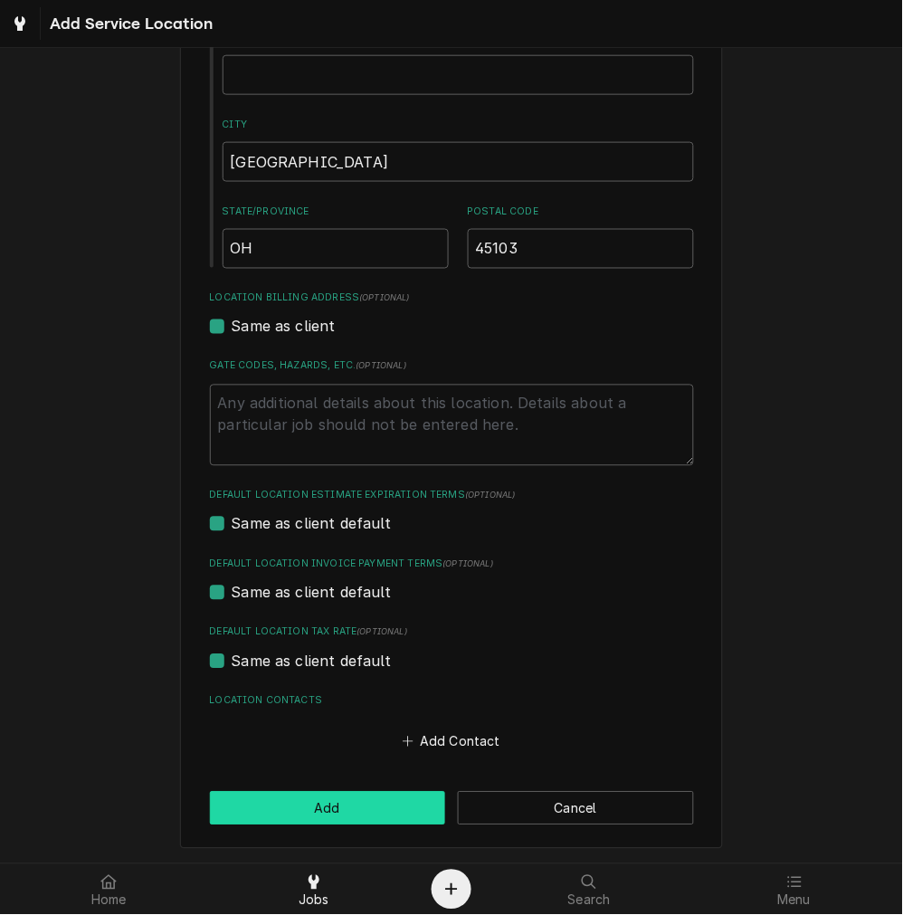
type input "1034 Old State Rte 74"
click at [331, 803] on button "Add" at bounding box center [328, 808] width 236 height 33
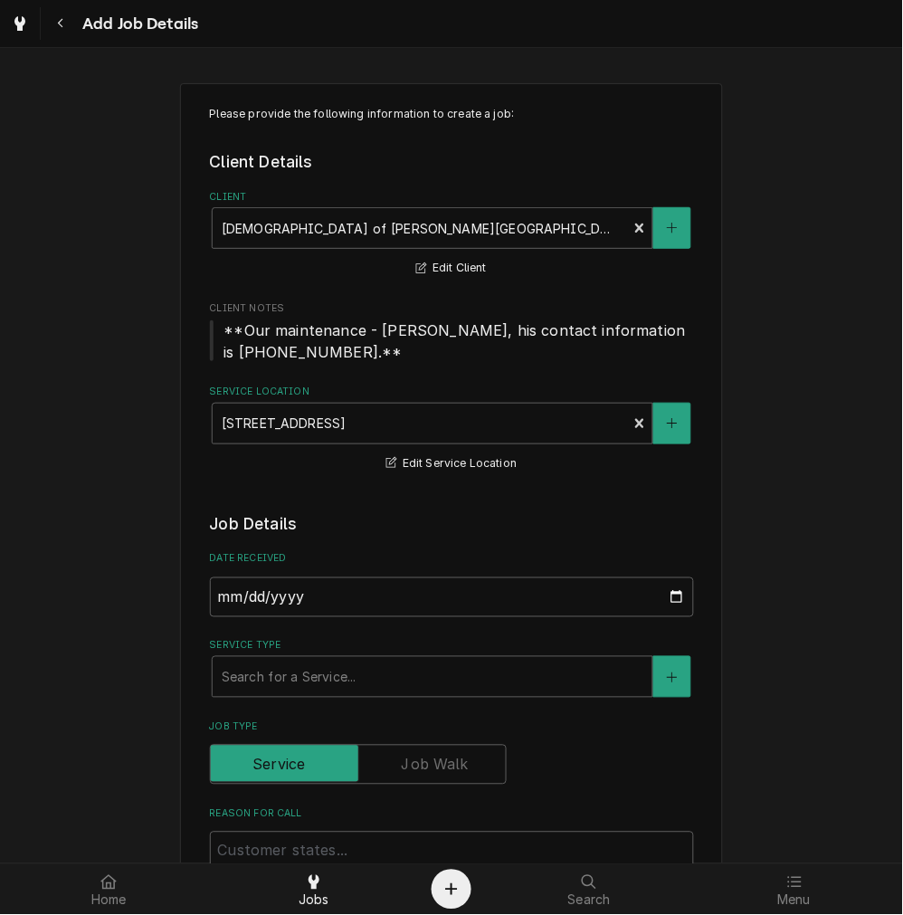
scroll to position [335, 0]
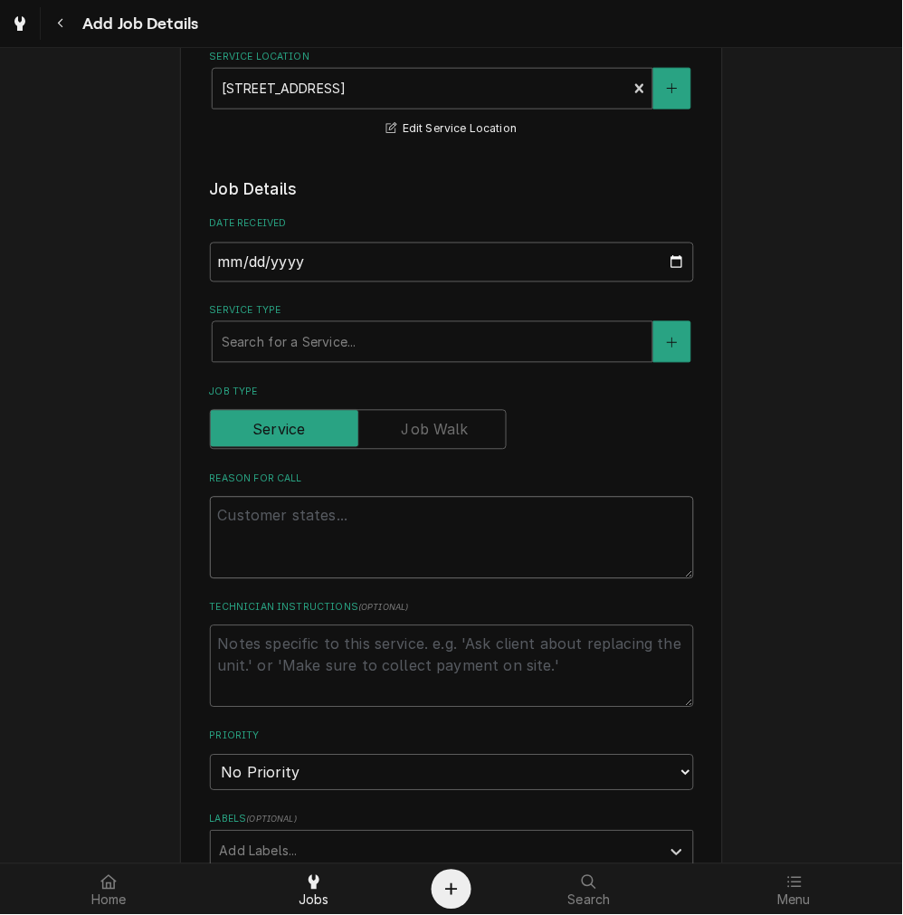
click at [300, 505] on textarea "Reason For Call" at bounding box center [452, 537] width 484 height 81
paste textarea "Set up these guys in Roopairs. They have 4 twin brewers that all need repairs. …"
type textarea "x"
type textarea "Set up these guys in Roopairs. They have 4 twin brewers that all need repairs. …"
drag, startPoint x: 447, startPoint y: 525, endPoint x: 3, endPoint y: 494, distance: 445.4
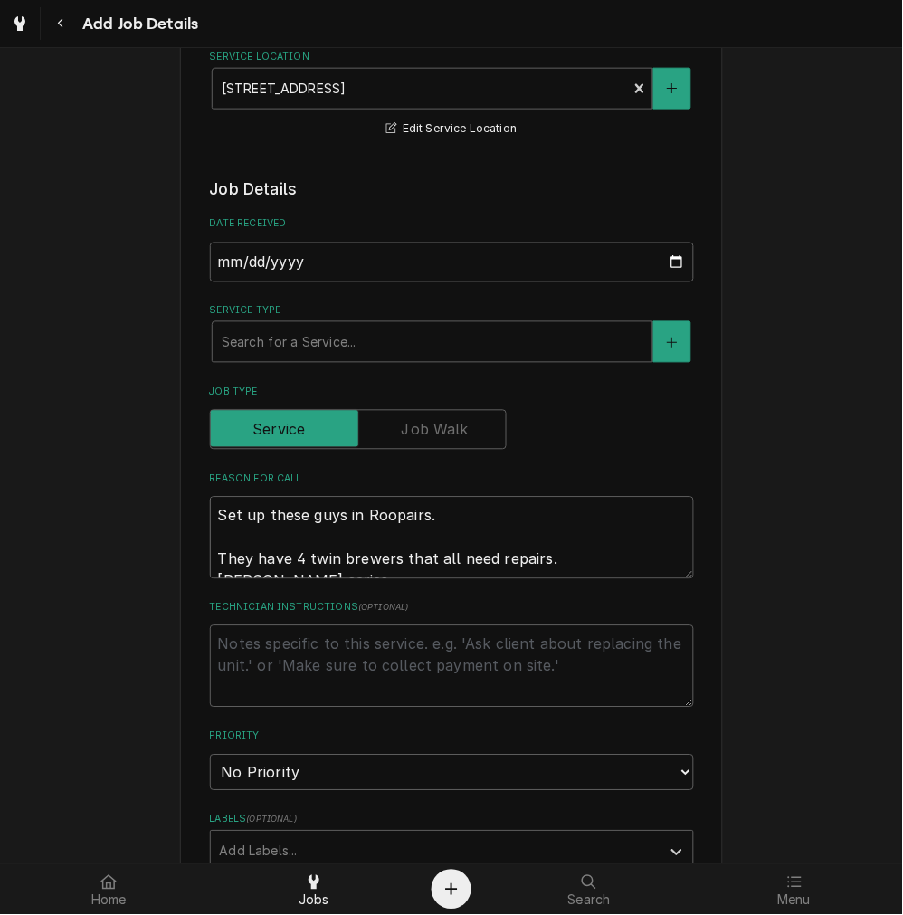
click at [7, 495] on div "Please provide the following information to create a job: Client Details Client…" at bounding box center [451, 664] width 903 height 1864
type textarea "x"
type textarea "They have 4 twin brewers that all need repairs. Bunn CW series."
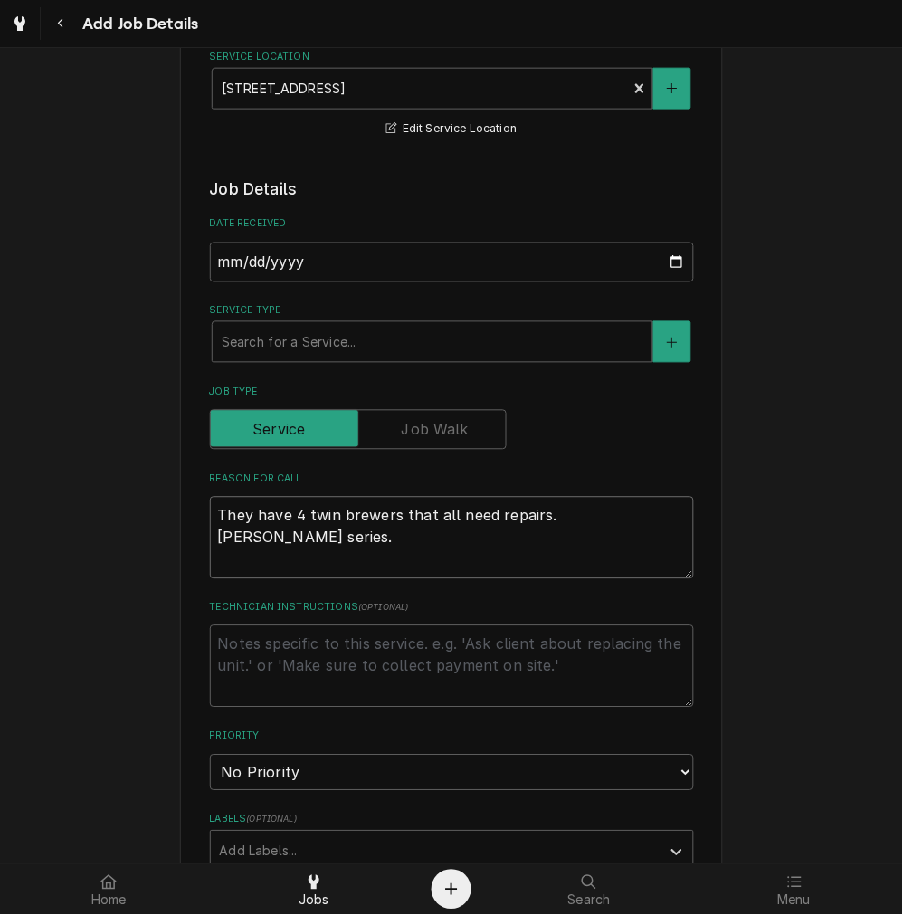
type textarea "x"
type textarea "They have 4 twin brewers that all need repairs. Bunn CW series."
type textarea "x"
type textarea "They have 4 twin brewers that all need repairs. Bunn CW series."
type textarea "x"
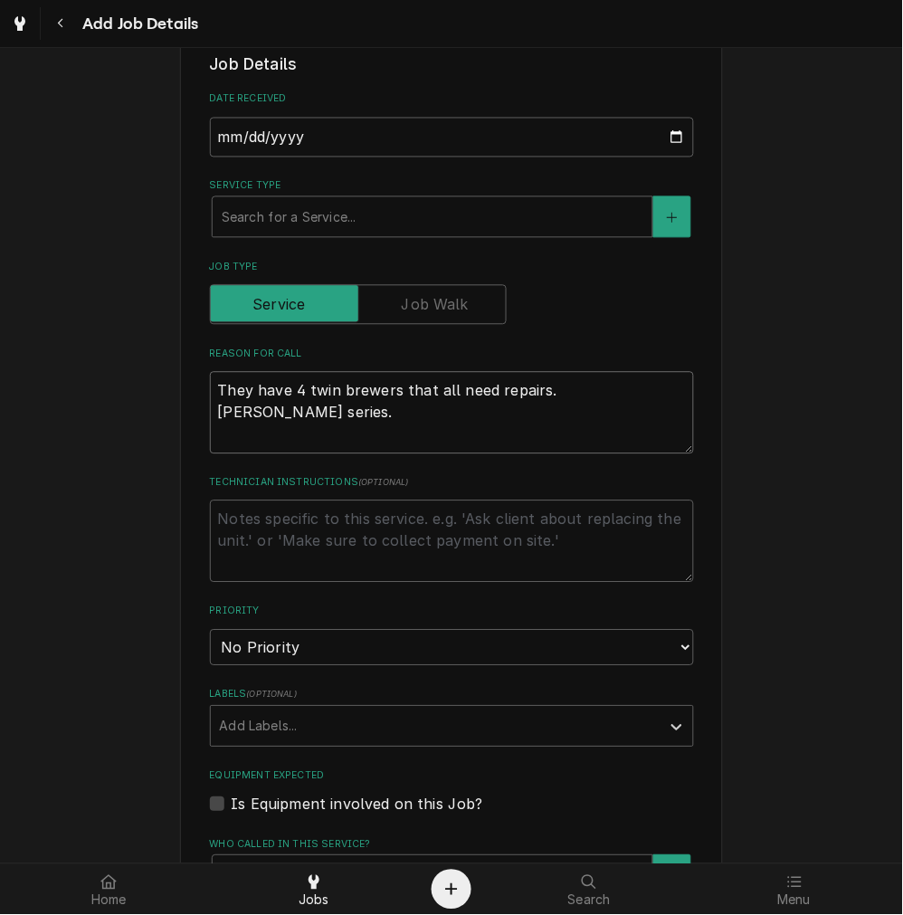
scroll to position [502, 0]
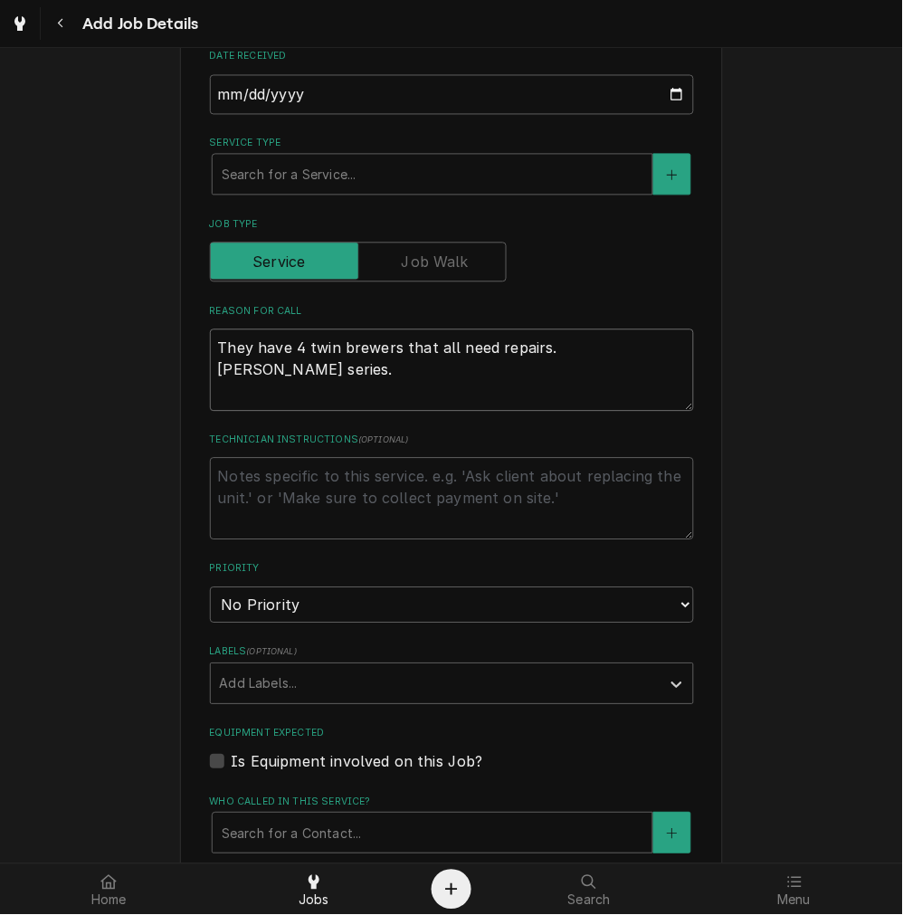
type textarea "They have 4 twin brewers that all need repairs. Bunn CW series."
click at [297, 496] on textarea "Technician Instructions ( optional )" at bounding box center [452, 498] width 484 height 81
drag, startPoint x: 290, startPoint y: 611, endPoint x: 259, endPoint y: 618, distance: 31.6
click at [290, 611] on select "No Priority Urgent High Medium Low" at bounding box center [452, 605] width 484 height 36
select select "3"
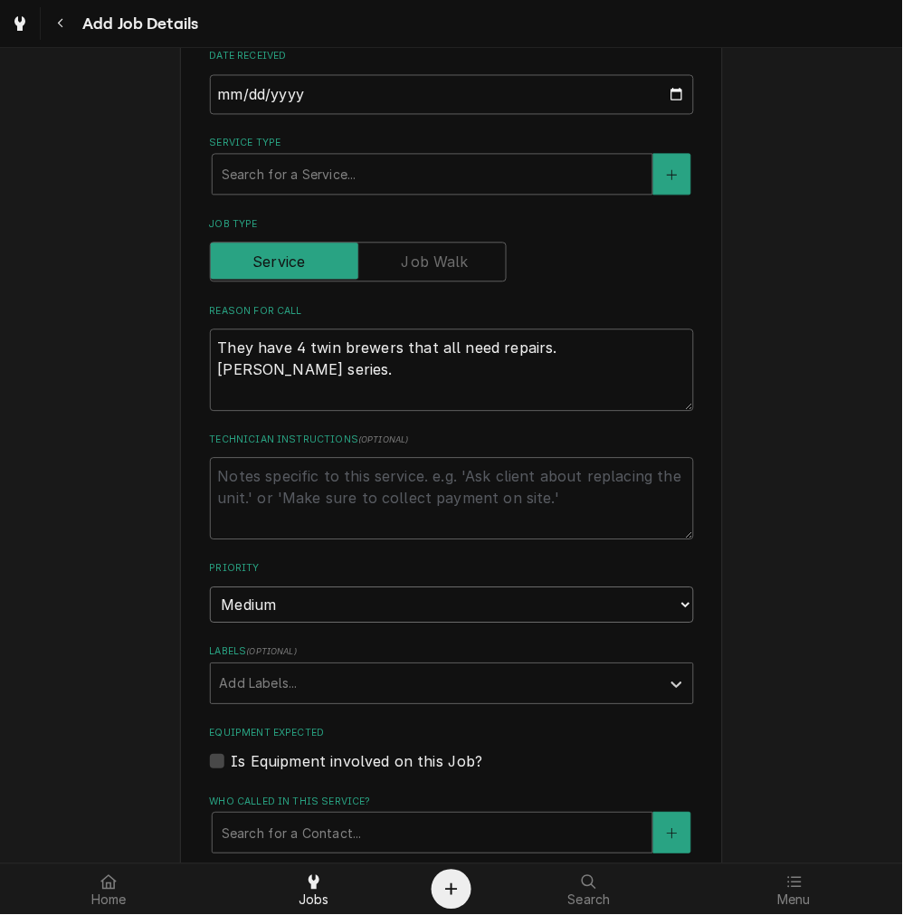
click at [210, 587] on select "No Priority Urgent High Medium Low" at bounding box center [452, 605] width 484 height 36
type textarea "x"
drag, startPoint x: 274, startPoint y: 597, endPoint x: 244, endPoint y: 616, distance: 35.4
click at [274, 600] on select "No Priority Urgent High Medium Low" at bounding box center [452, 605] width 484 height 36
select select "2"
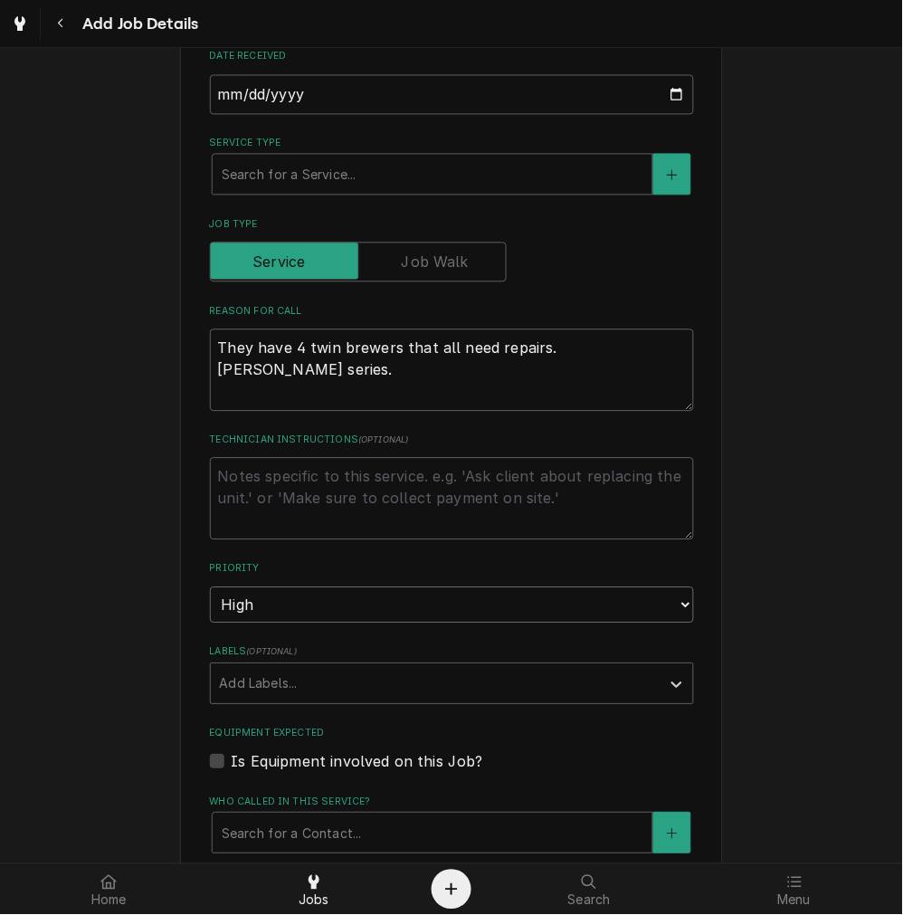
click at [210, 587] on select "No Priority Urgent High Medium Low" at bounding box center [452, 605] width 484 height 36
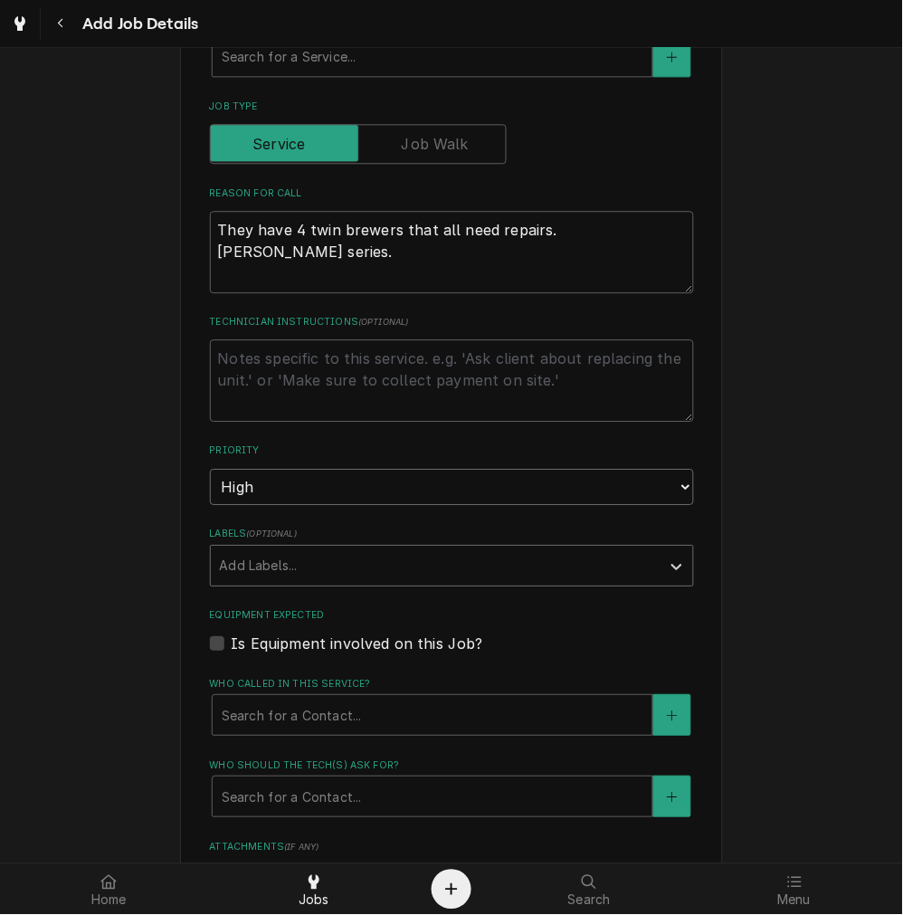
scroll to position [671, 0]
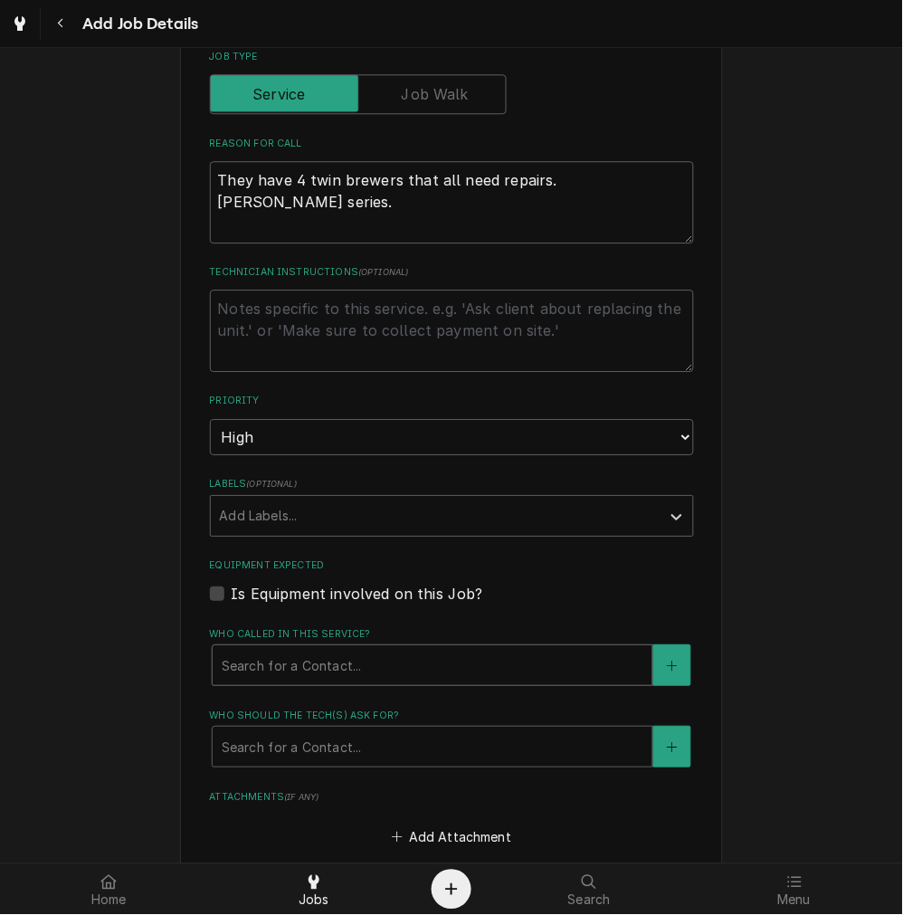
click at [286, 652] on div "Who called in this service?" at bounding box center [433, 665] width 422 height 33
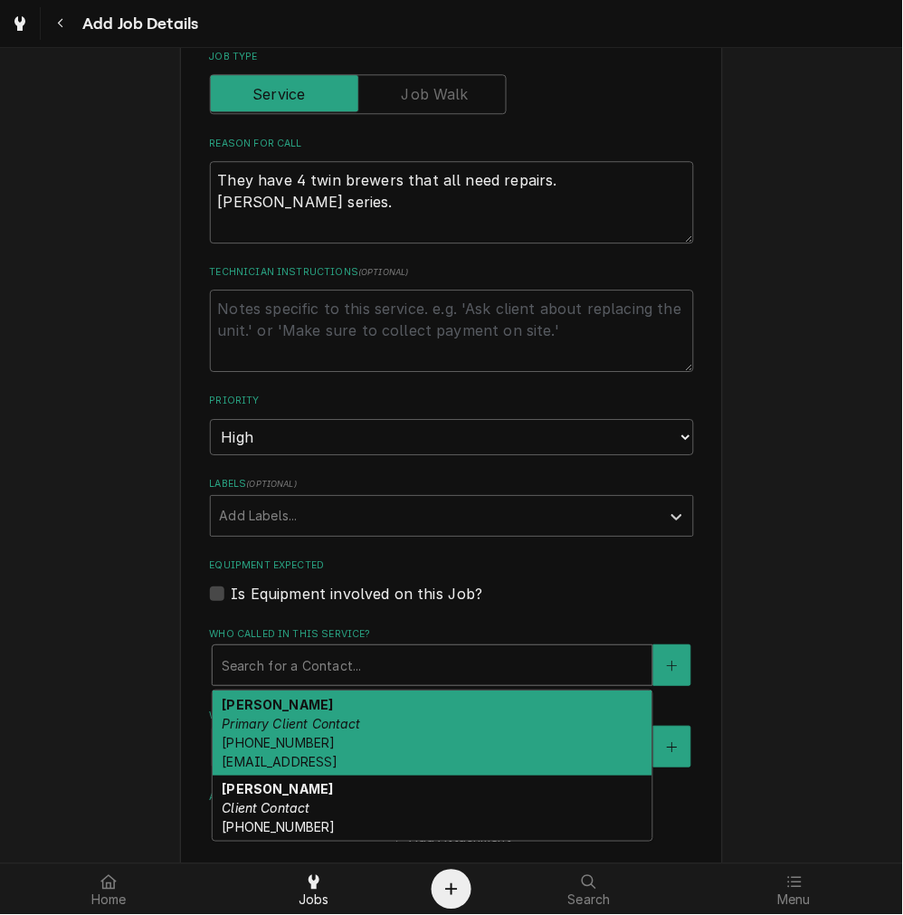
click at [275, 738] on span "(513) 505-2018 pastorjeff1@fbcge.or" at bounding box center [280, 752] width 116 height 34
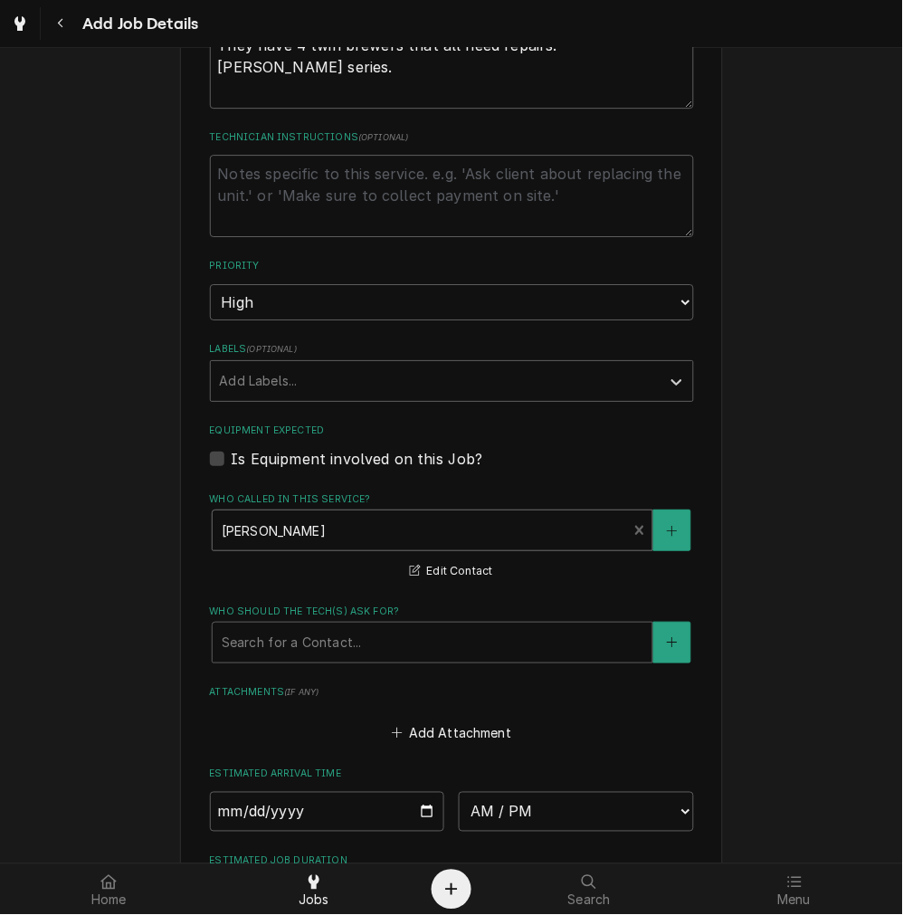
scroll to position [1005, 0]
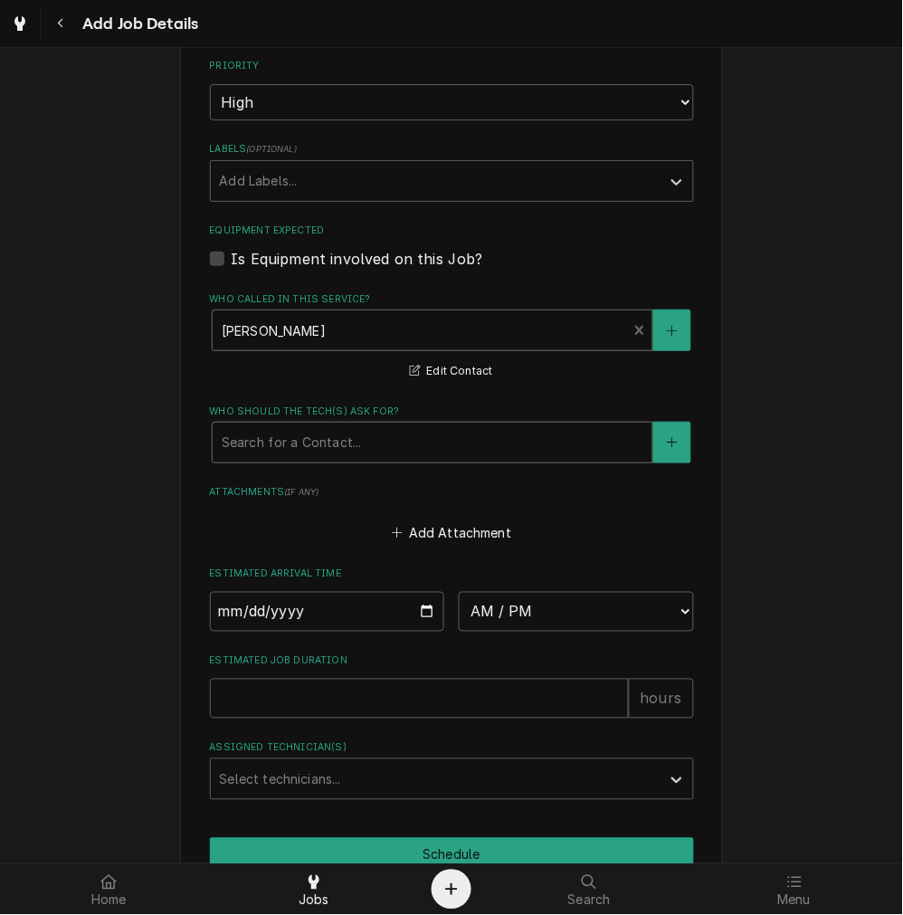
click at [322, 423] on div "Search for a Contact..." at bounding box center [433, 443] width 440 height 40
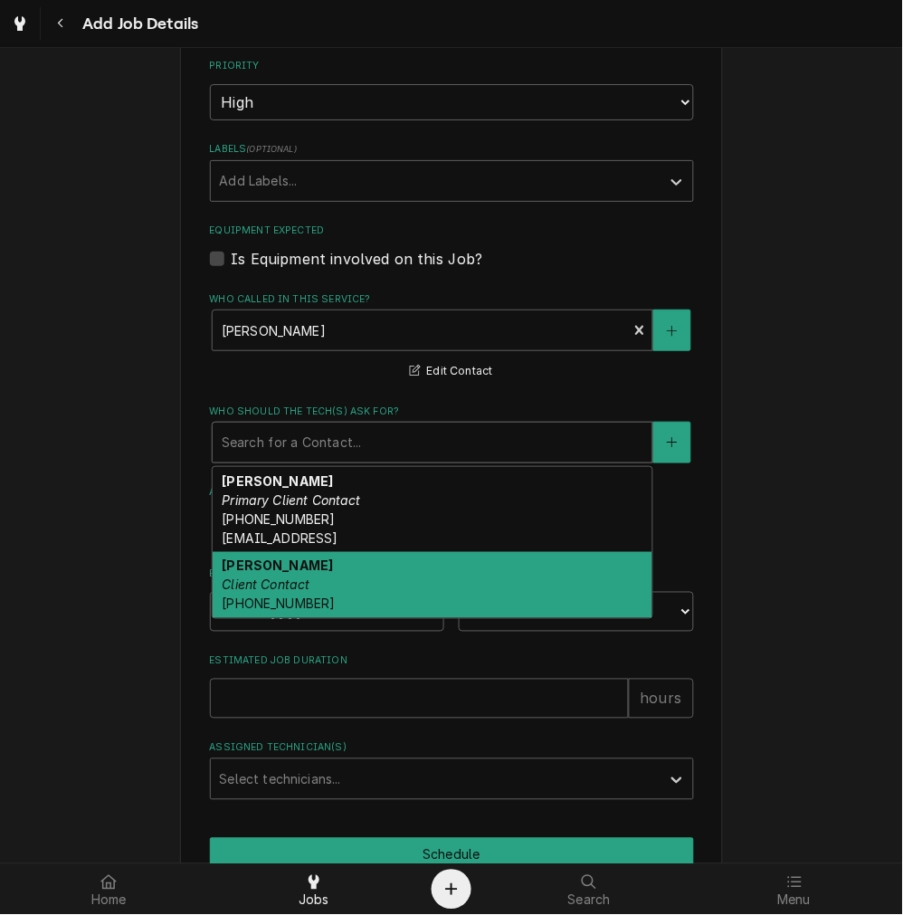
click at [271, 577] on em "Client Contact" at bounding box center [266, 584] width 88 height 15
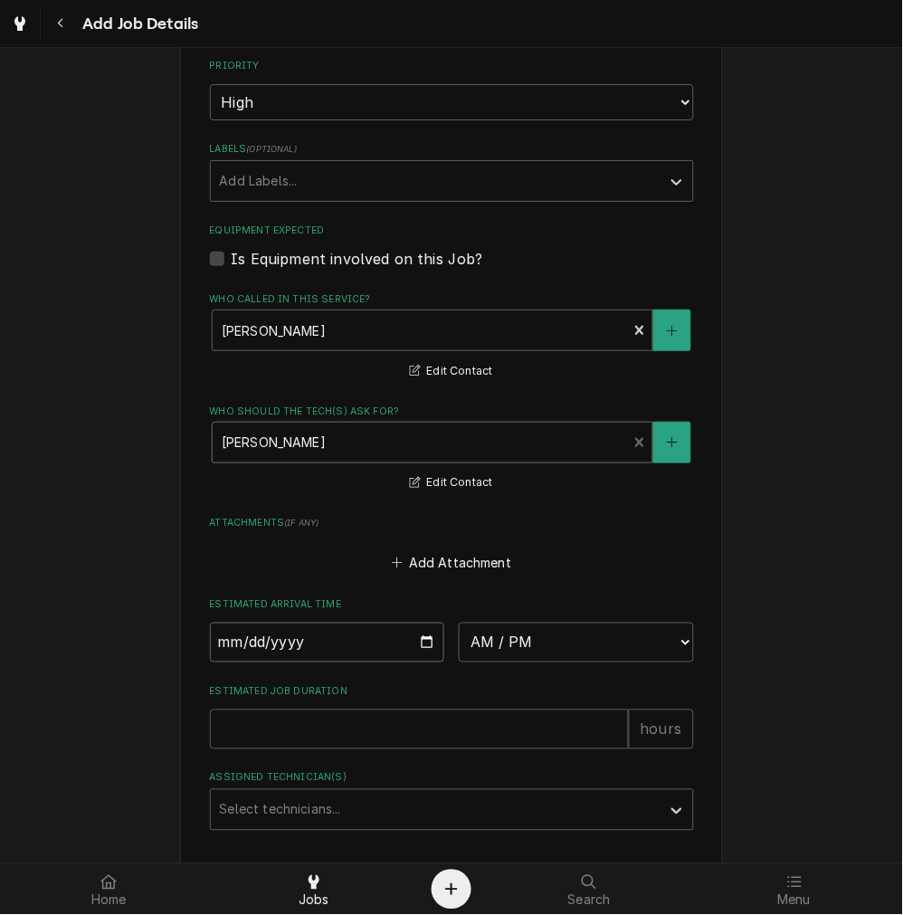
click at [423, 641] on input "Date" at bounding box center [327, 643] width 235 height 40
type textarea "x"
type input "2025-10-14"
type textarea "x"
click at [501, 646] on select "AM / PM 6:00 AM 6:15 AM 6:30 AM 6:45 AM 7:00 AM 7:15 AM 7:30 AM 7:45 AM 8:00 AM…" at bounding box center [576, 643] width 235 height 40
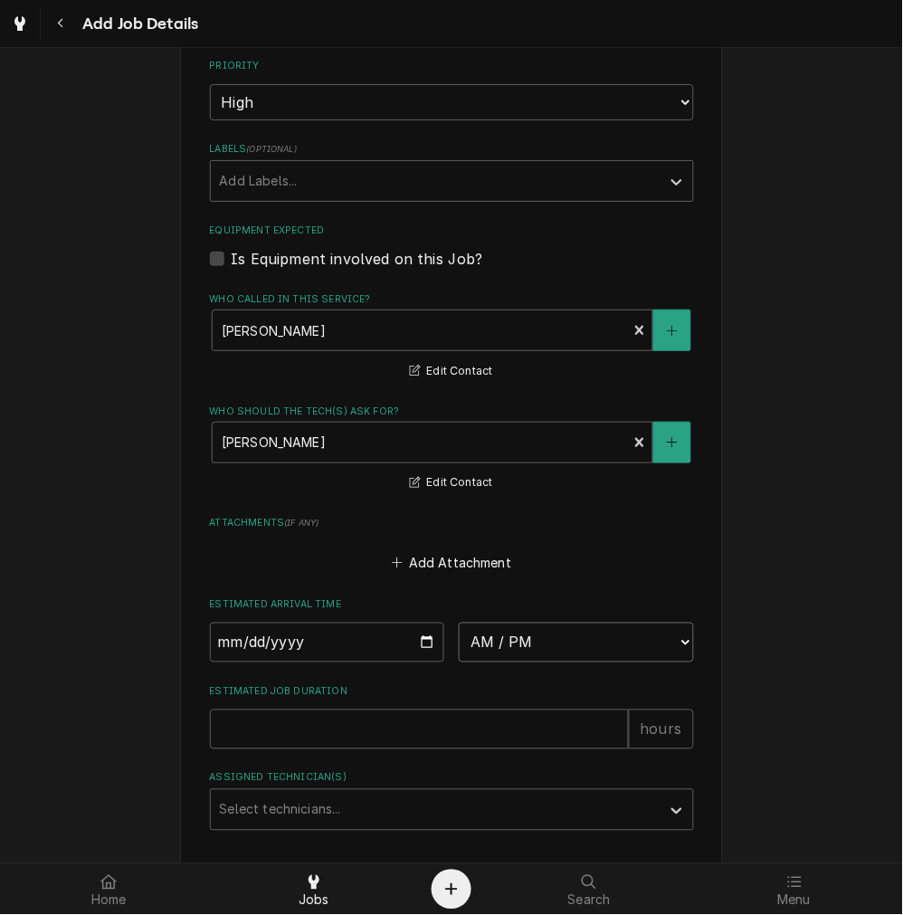
select select "10:30:00"
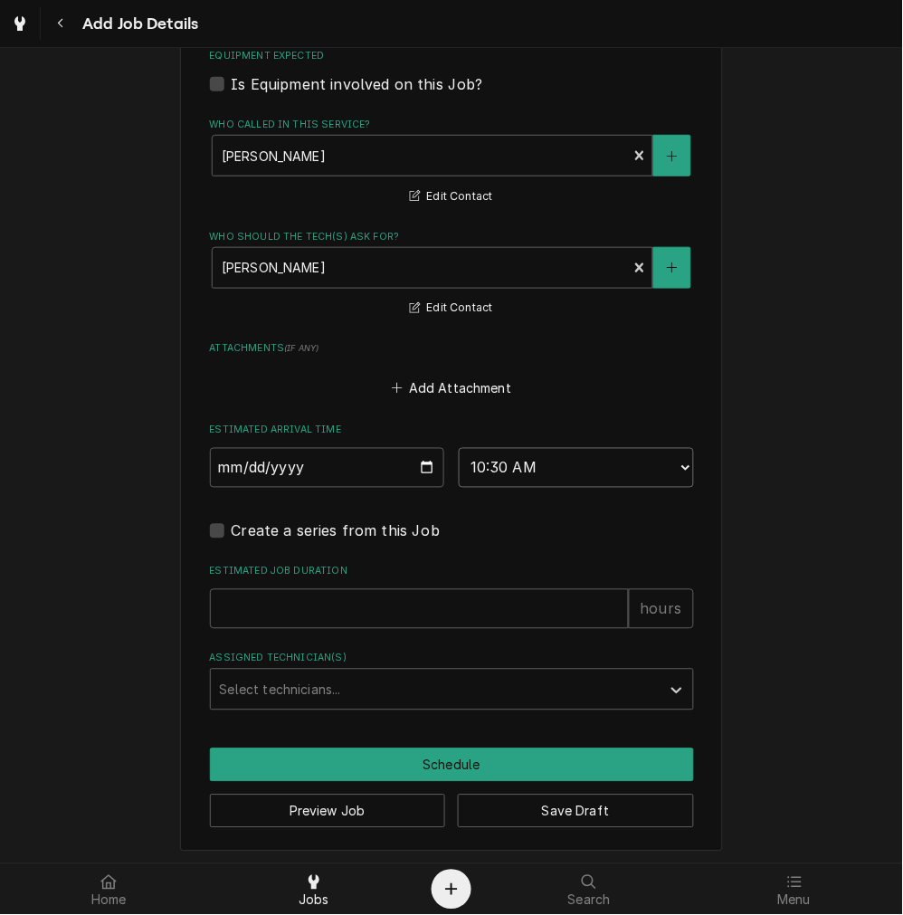
scroll to position [1182, 0]
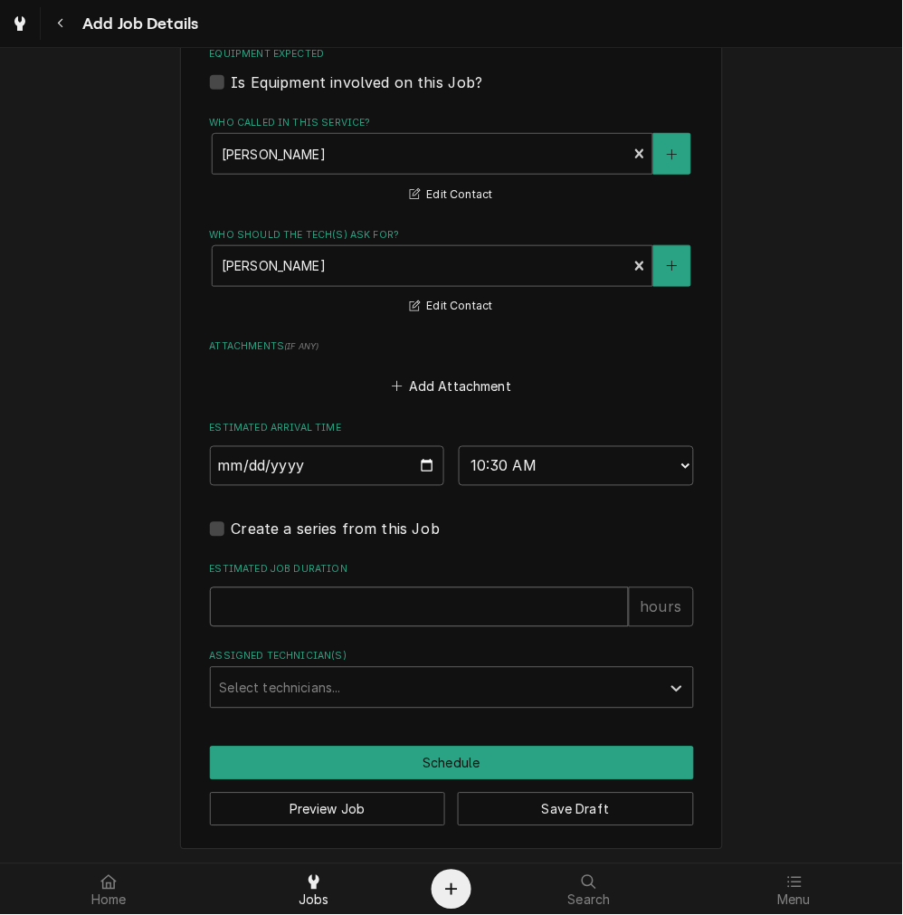
click at [268, 597] on input "Estimated Job Duration" at bounding box center [419, 607] width 419 height 40
type textarea "x"
type input "2"
type textarea "x"
type input "2"
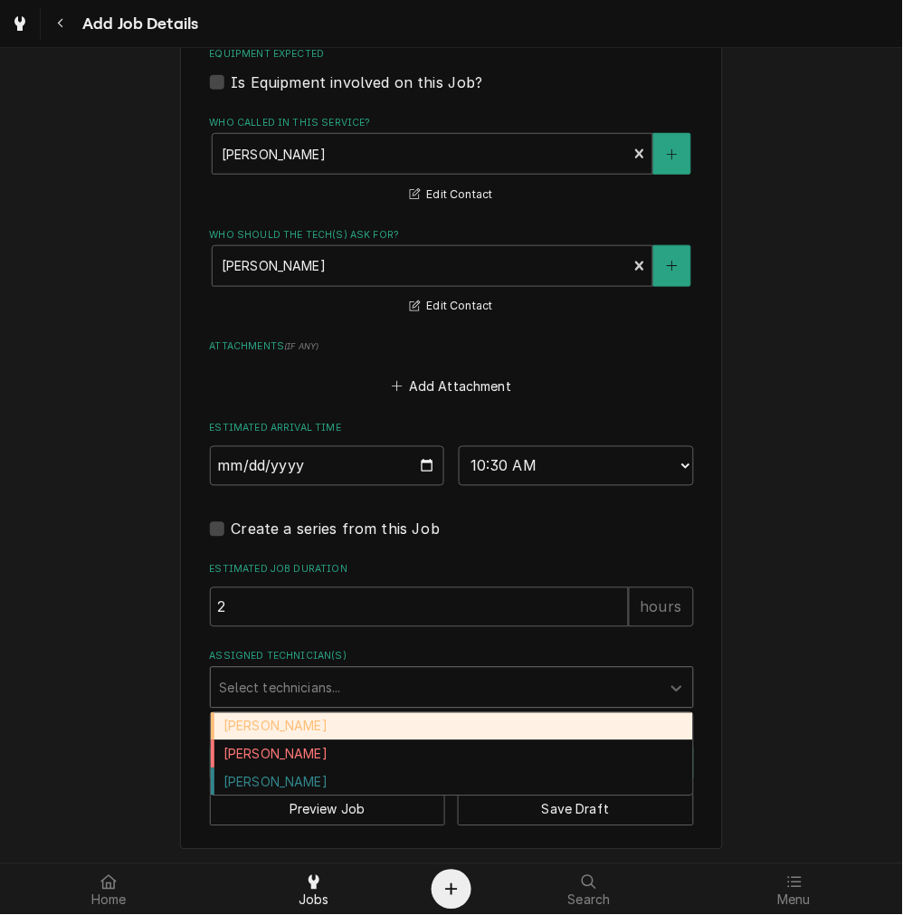
click at [274, 692] on div "Assigned Technician(s)" at bounding box center [436, 687] width 432 height 33
type input "1"
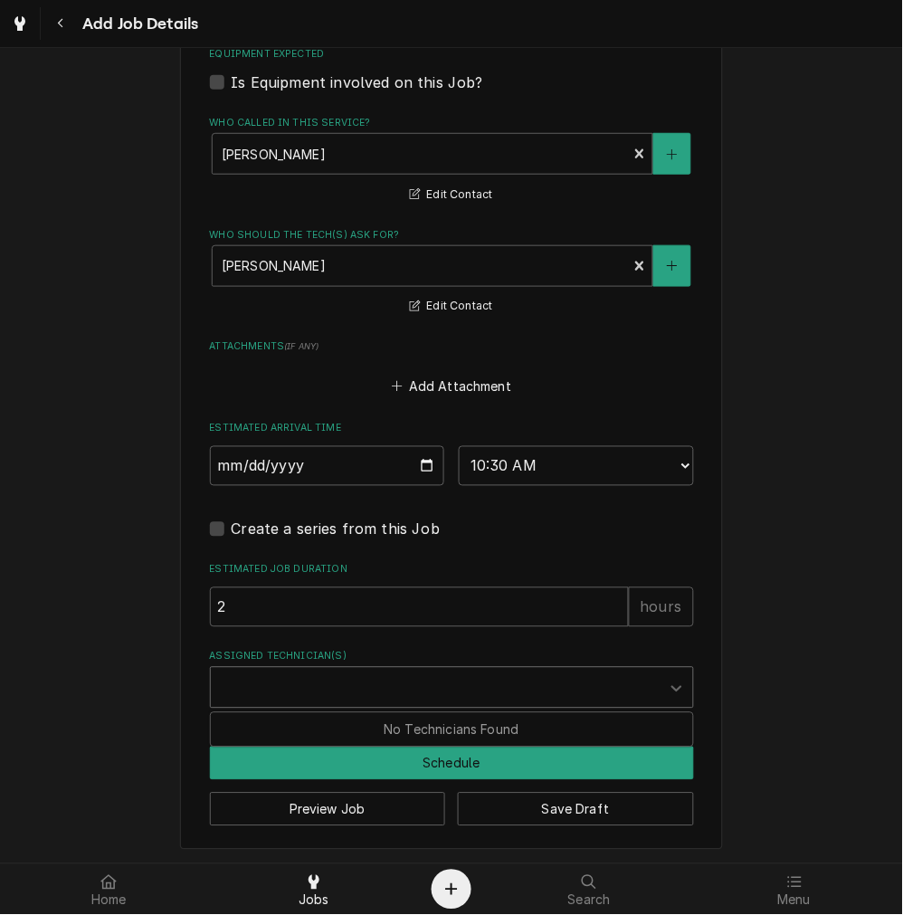
click at [282, 686] on div "Assigned Technician(s)" at bounding box center [436, 687] width 432 height 33
click at [386, 704] on div "Select technicians..." at bounding box center [436, 688] width 450 height 40
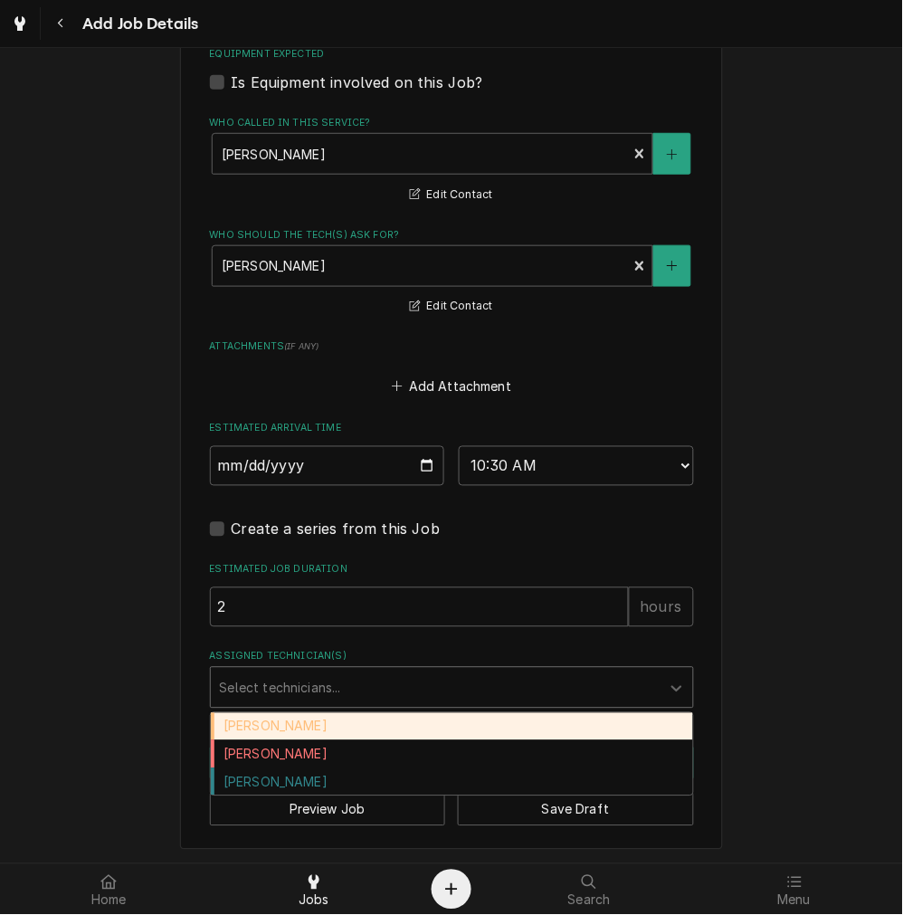
click at [317, 719] on div "Damon Rinehart" at bounding box center [452, 727] width 482 height 28
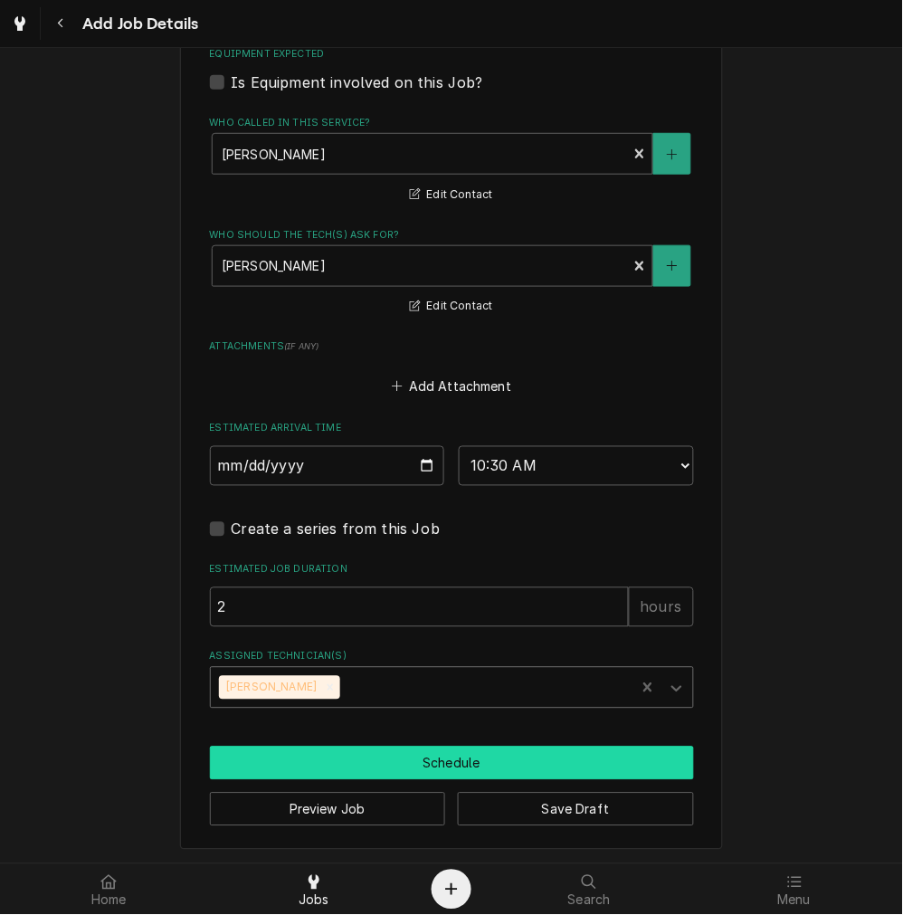
click at [356, 758] on button "Schedule" at bounding box center [452, 763] width 484 height 33
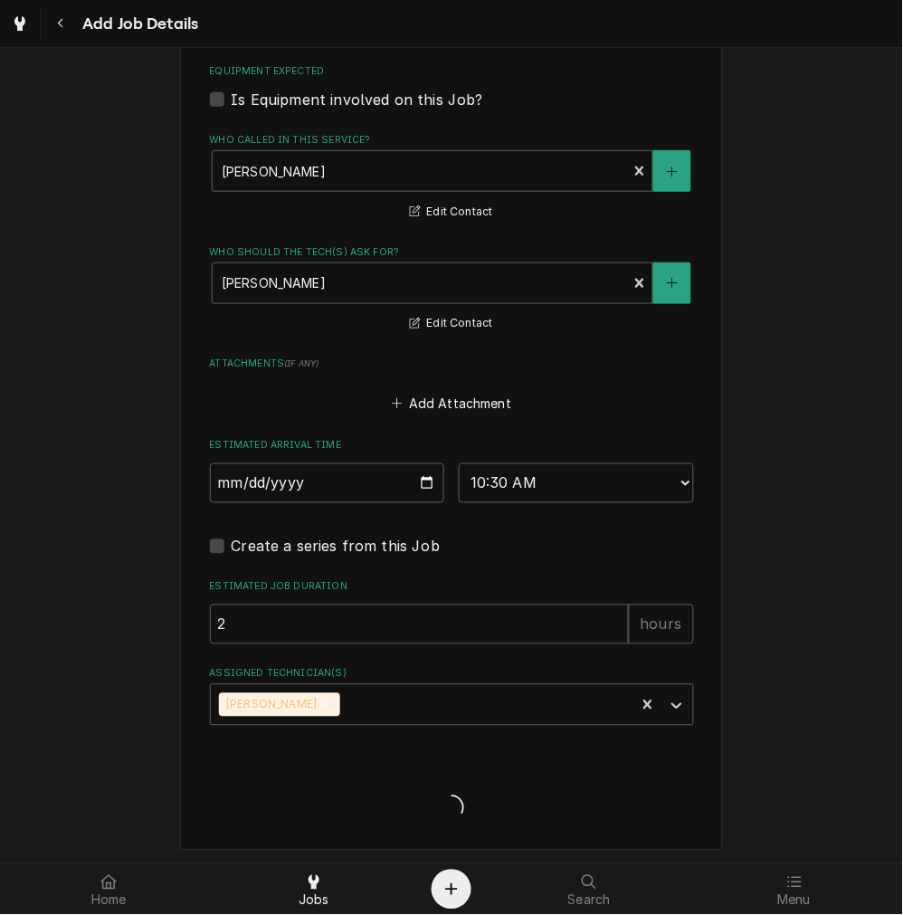
scroll to position [591, 0]
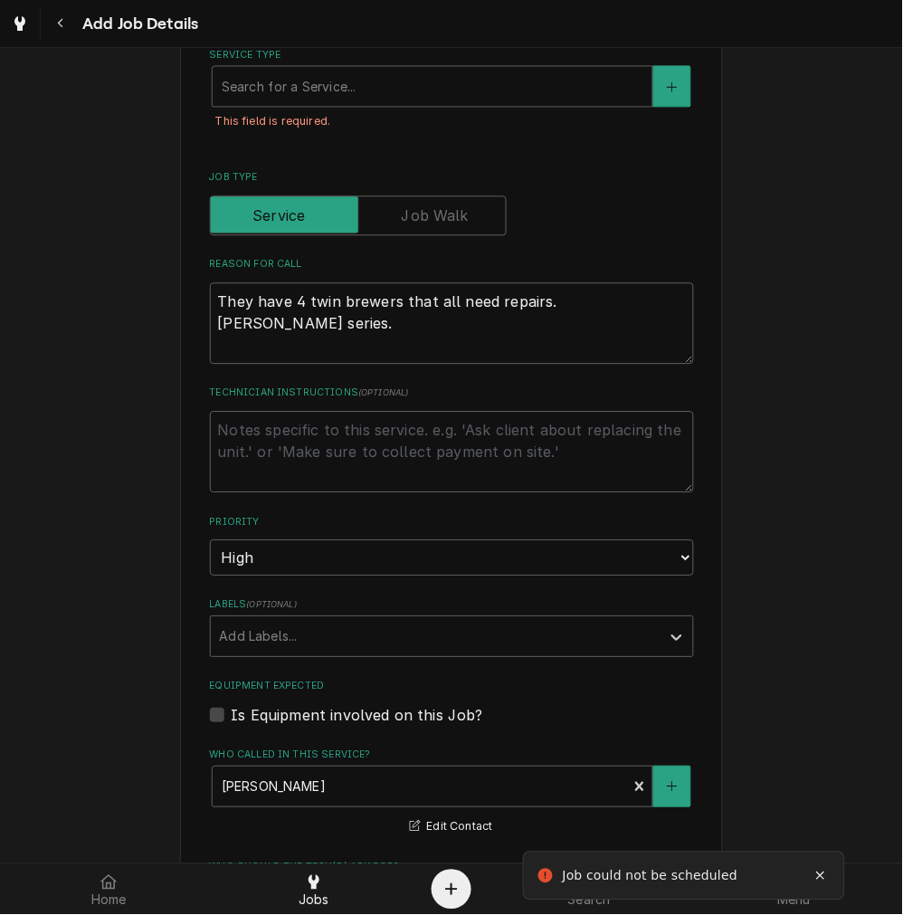
click at [333, 111] on div "This field is required." at bounding box center [452, 121] width 484 height 28
click at [344, 87] on div "Service Type" at bounding box center [433, 86] width 422 height 33
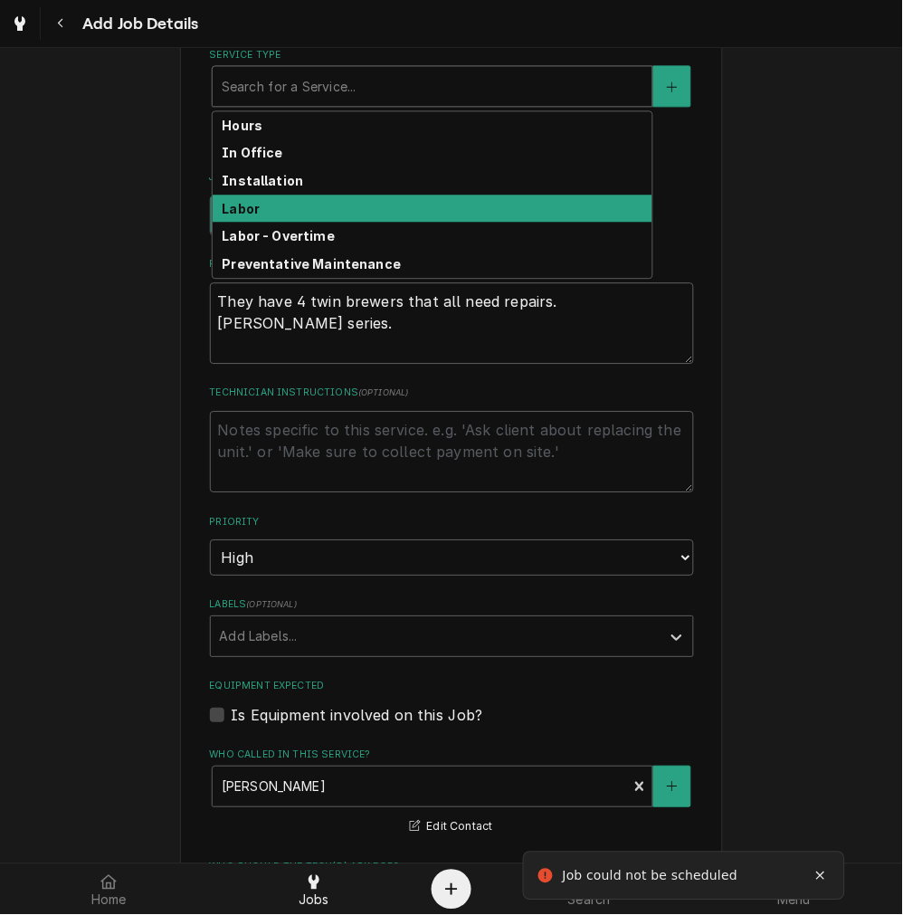
click at [276, 195] on div "Labor" at bounding box center [433, 209] width 440 height 28
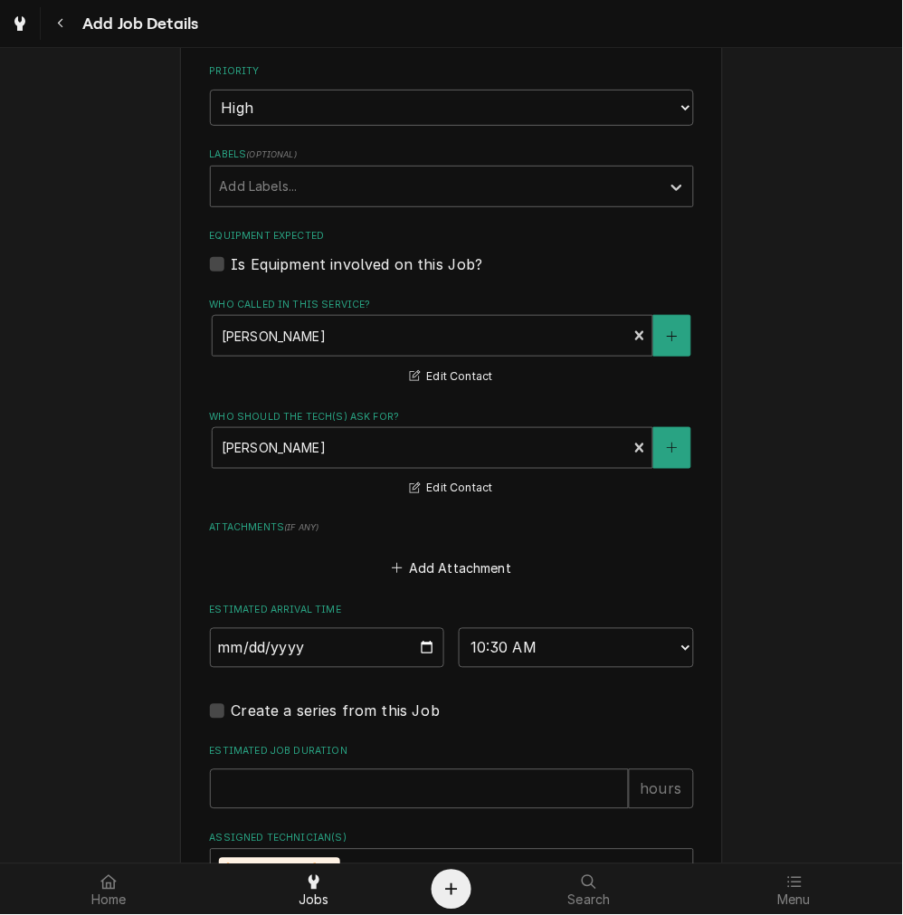
scroll to position [1253, 0]
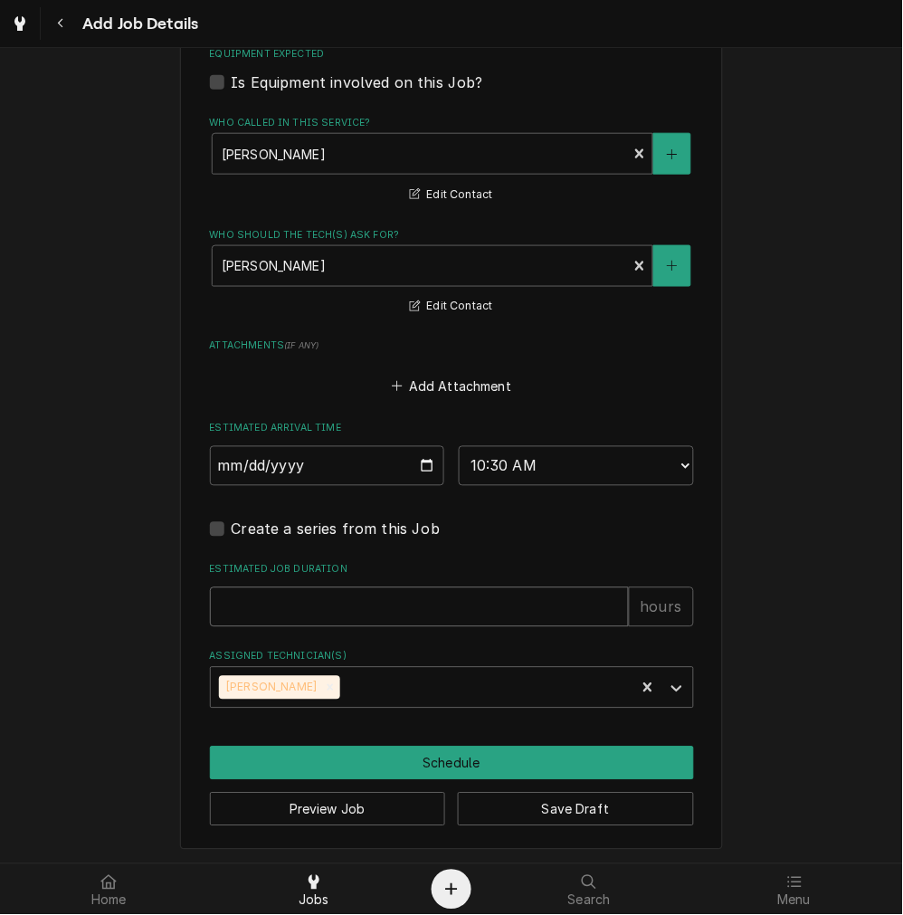
click at [390, 589] on input "Estimated Job Duration" at bounding box center [419, 607] width 419 height 40
type textarea "x"
type input "2"
click at [329, 781] on div "Preview Job Save Draft" at bounding box center [452, 803] width 484 height 46
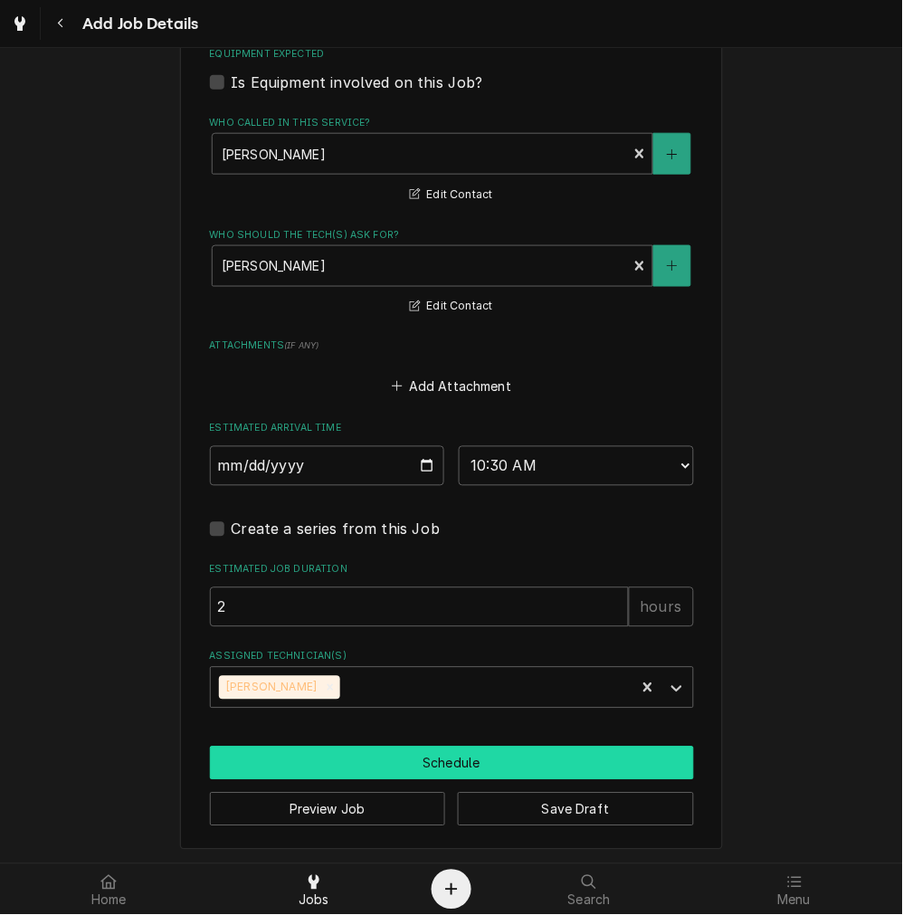
click at [351, 758] on button "Schedule" at bounding box center [452, 763] width 484 height 33
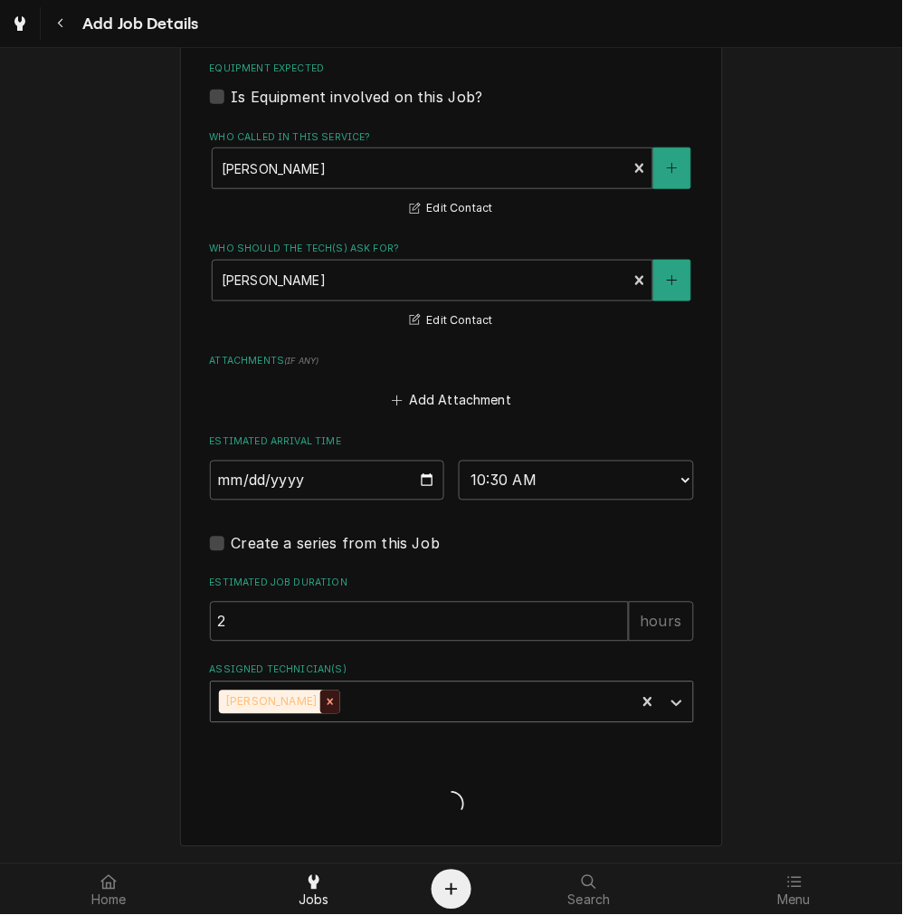
scroll to position [1196, 0]
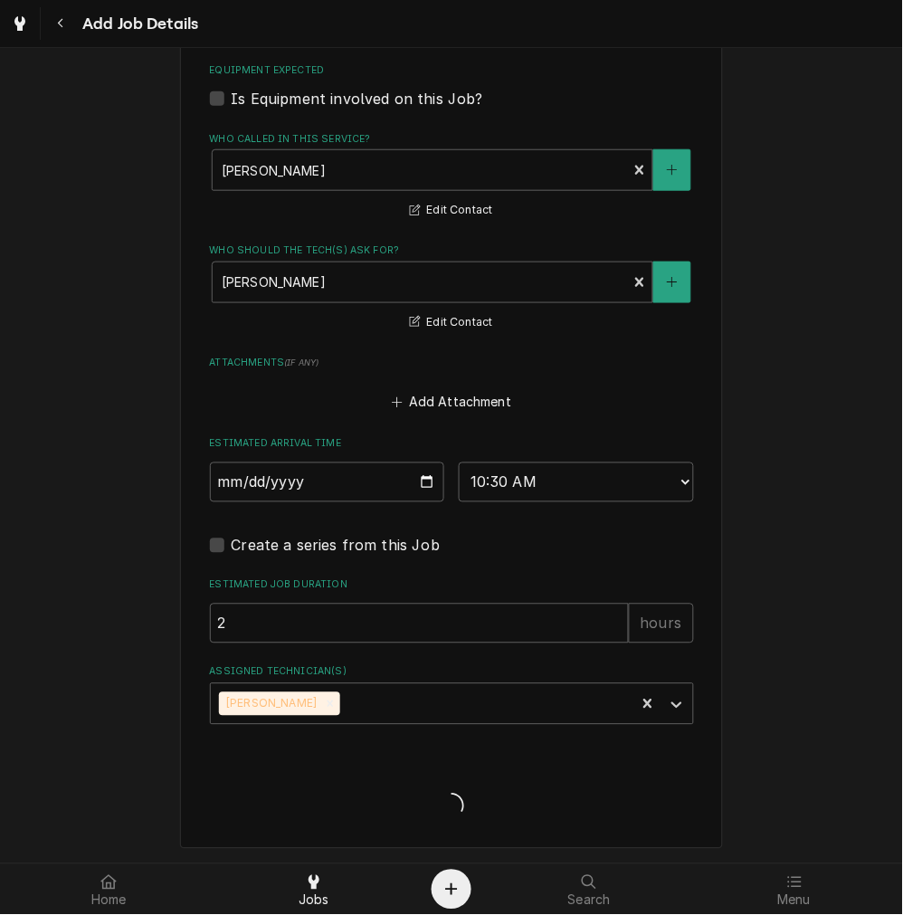
type textarea "x"
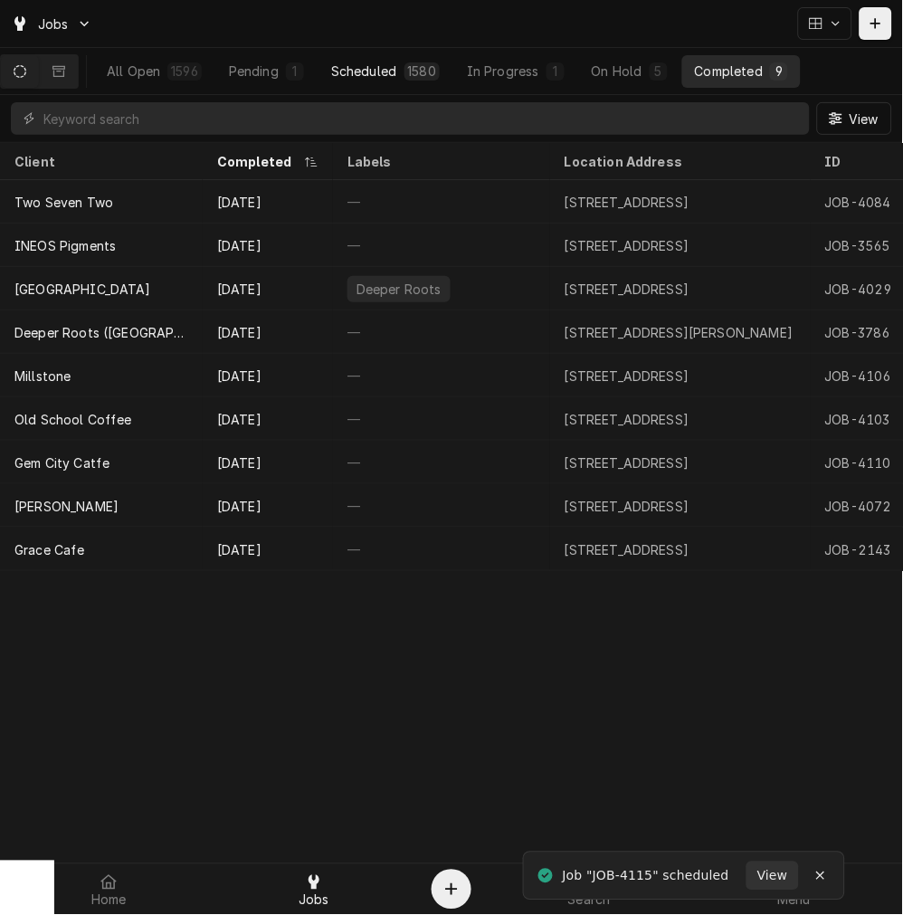
click at [396, 85] on button "Scheduled 1580" at bounding box center [386, 71] width 134 height 33
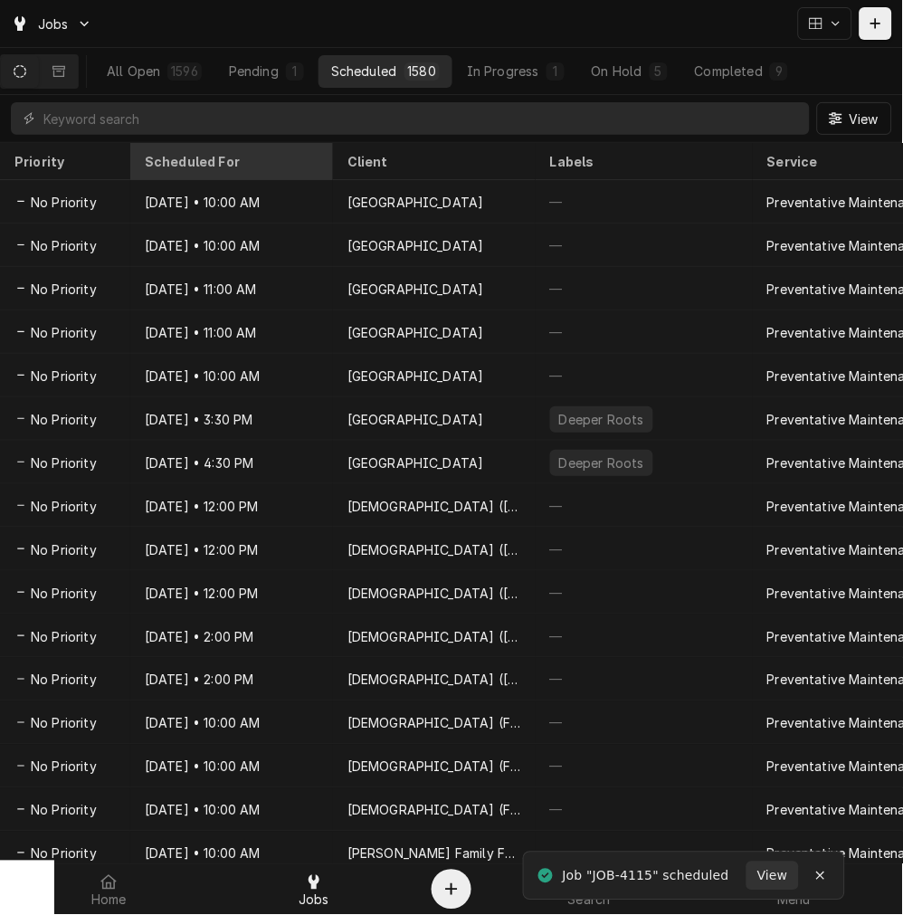
click at [223, 147] on div "Scheduled For" at bounding box center [231, 162] width 195 height 30
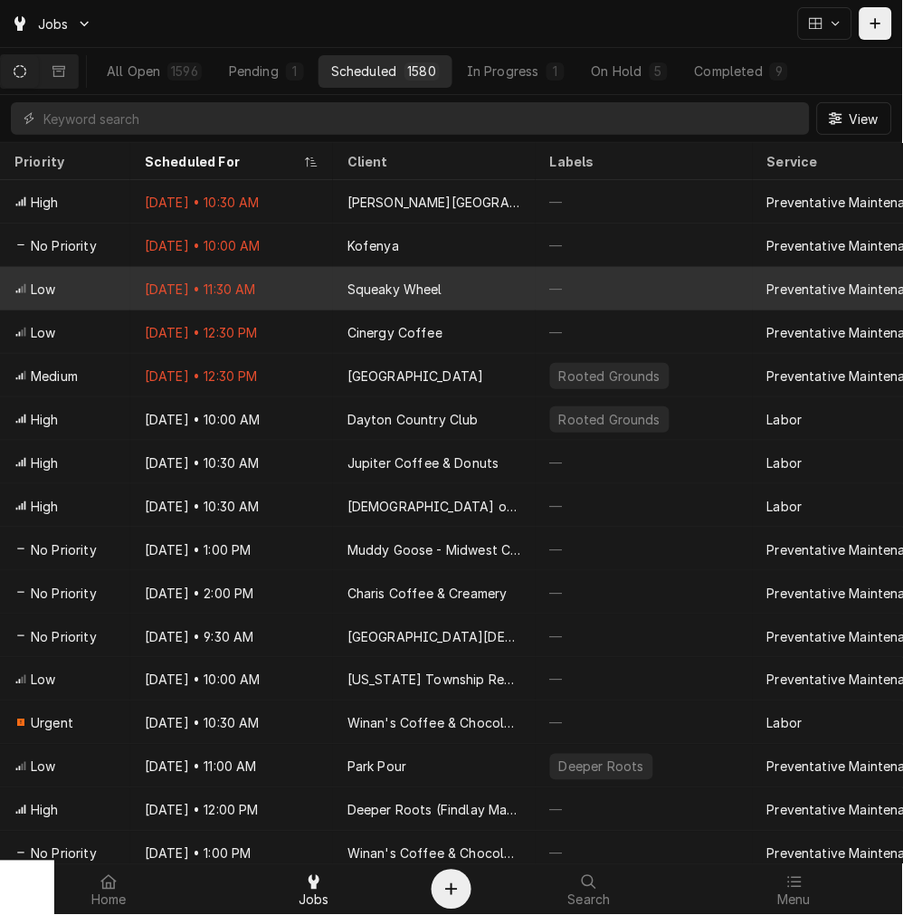
click at [385, 280] on div "Squeaky Wheel" at bounding box center [394, 289] width 95 height 19
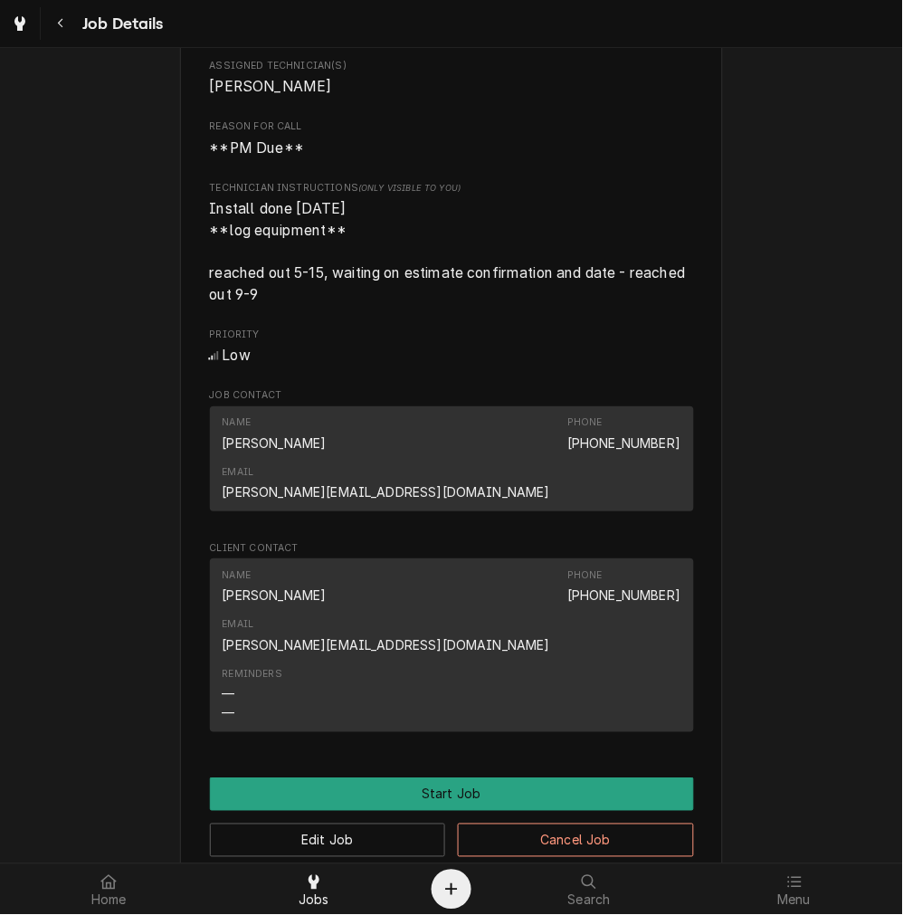
scroll to position [837, 0]
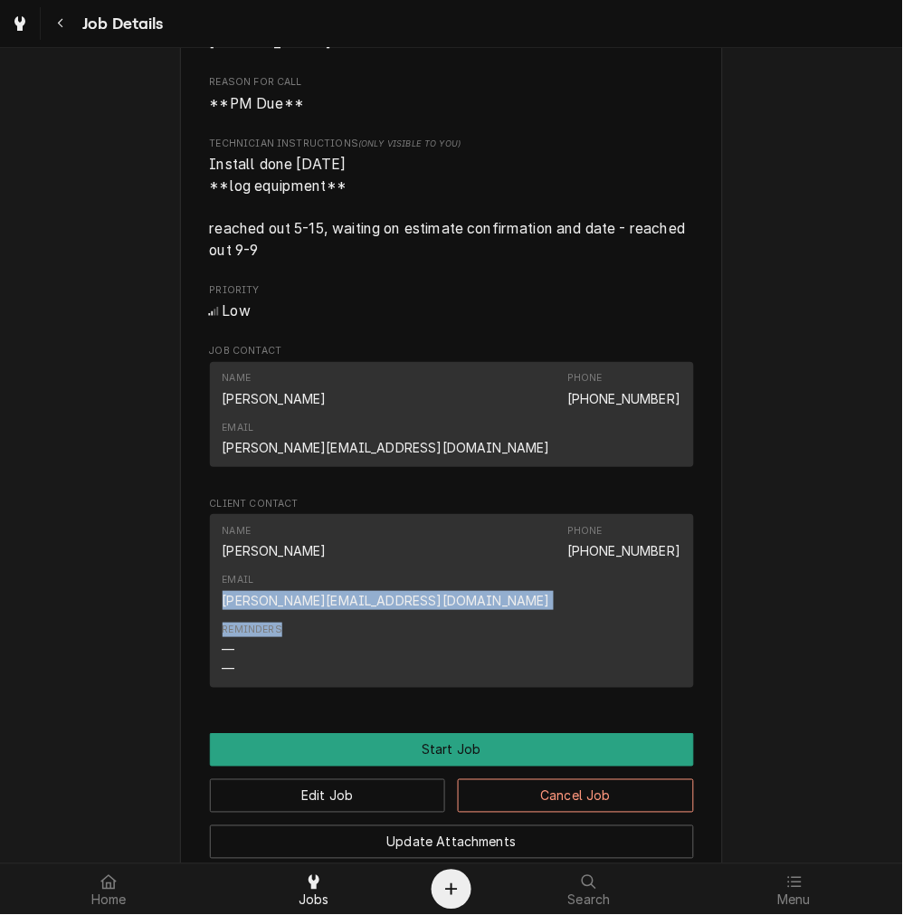
drag, startPoint x: 486, startPoint y: 531, endPoint x: 646, endPoint y: 539, distance: 160.4
click at [646, 539] on div "Name [PERSON_NAME] Phone [PHONE_NUMBER] Email [PERSON_NAME][EMAIL_ADDRESS][DOMA…" at bounding box center [452, 600] width 484 height 173
click at [625, 616] on div "Reminders — —" at bounding box center [452, 650] width 459 height 68
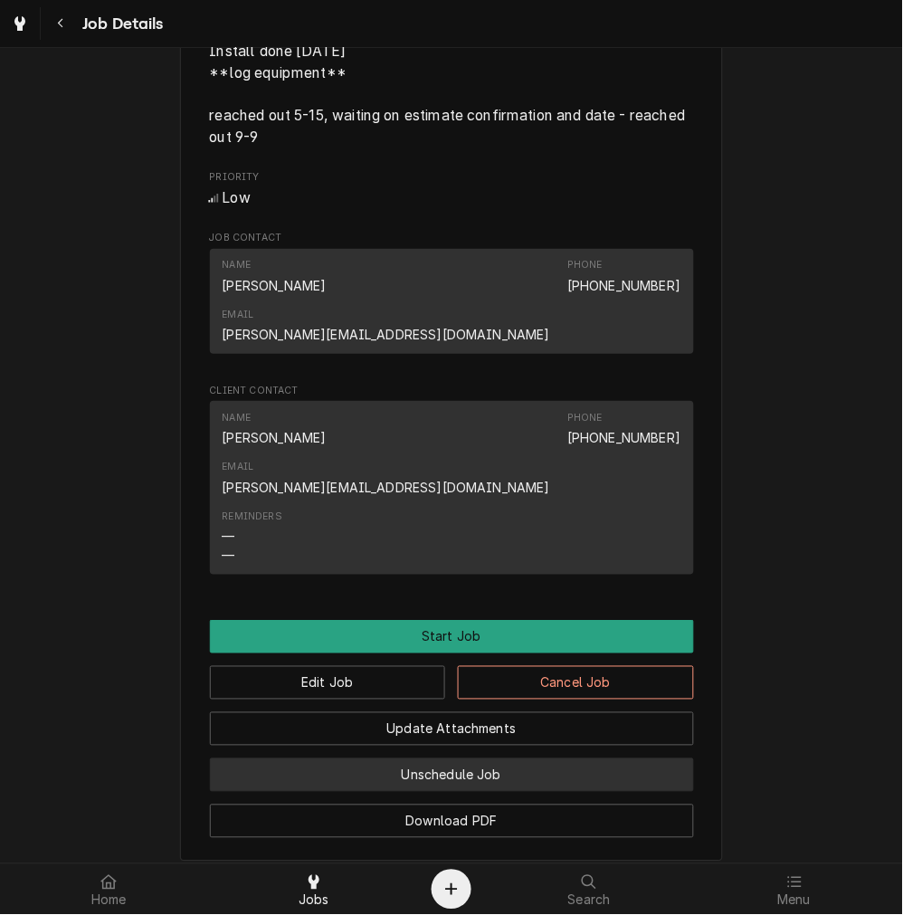
scroll to position [1005, 0]
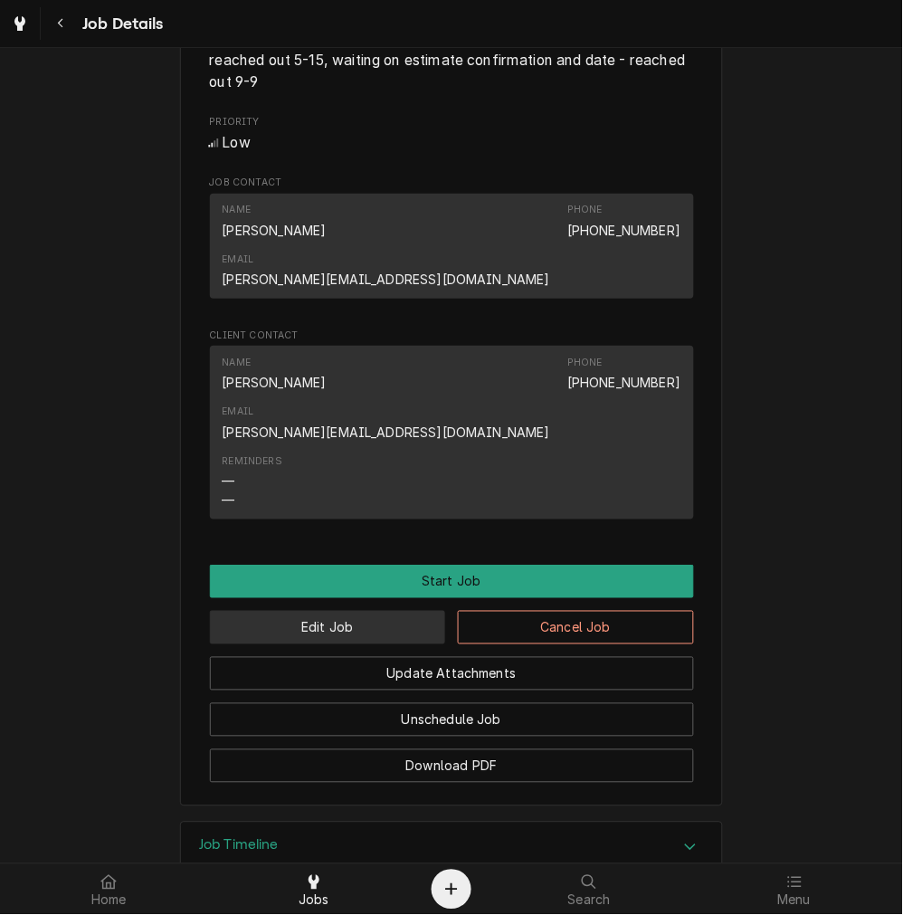
click at [338, 611] on button "Edit Job" at bounding box center [328, 627] width 236 height 33
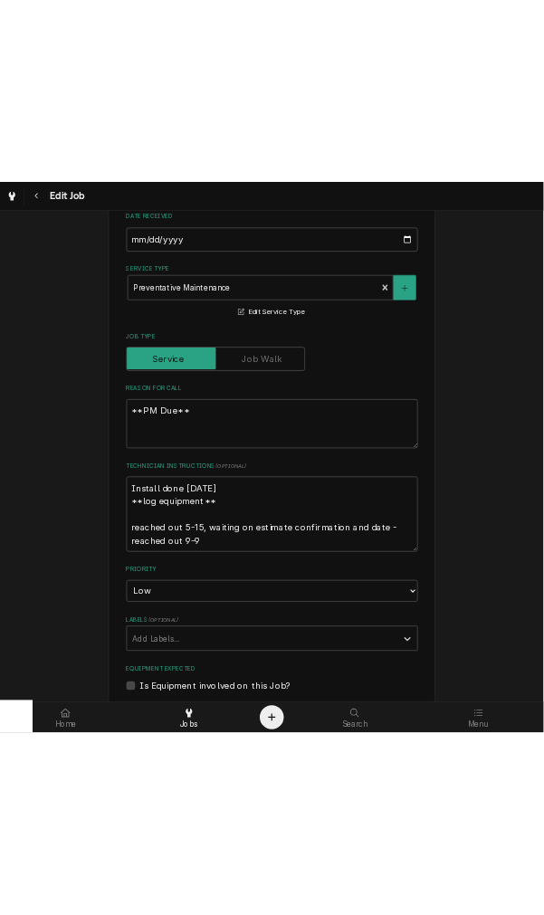
scroll to position [837, 0]
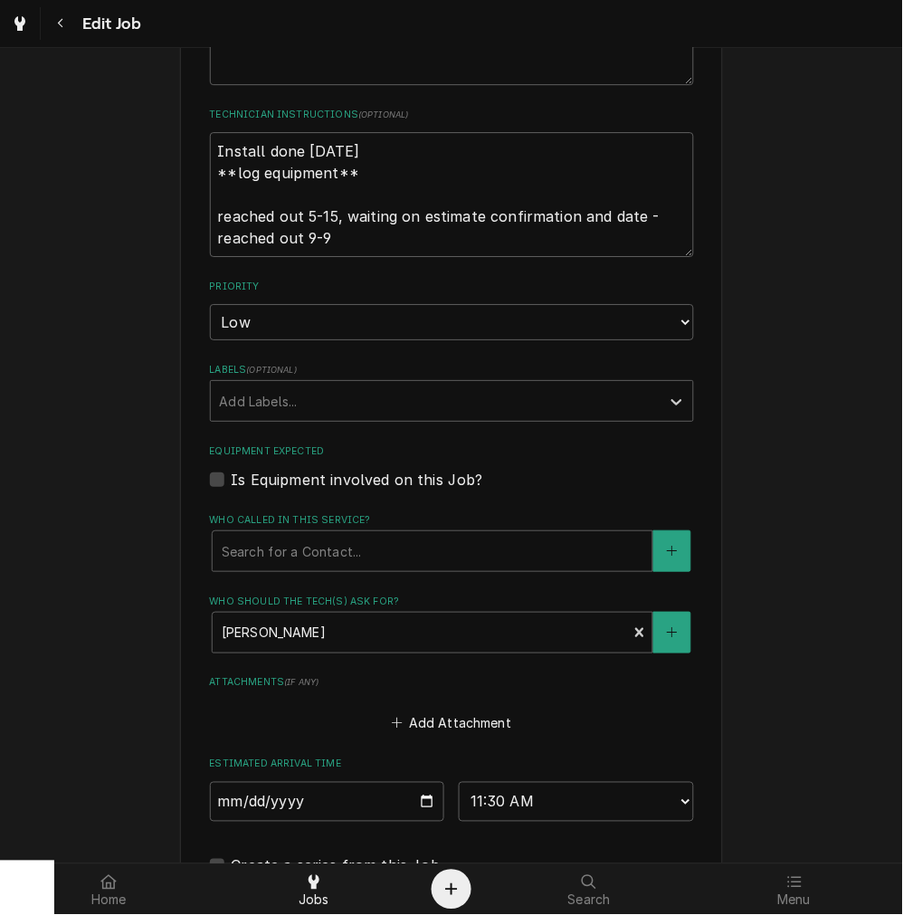
type textarea "x"
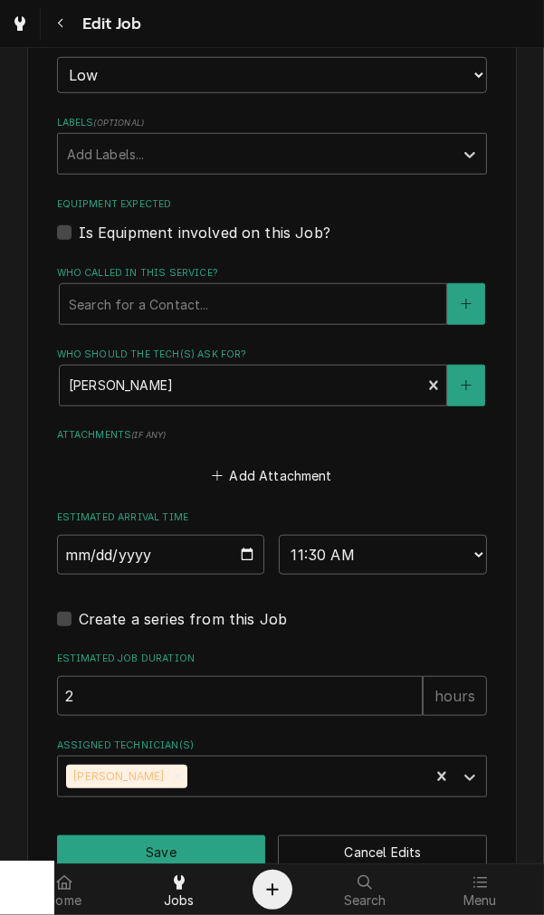
scroll to position [1127, 0]
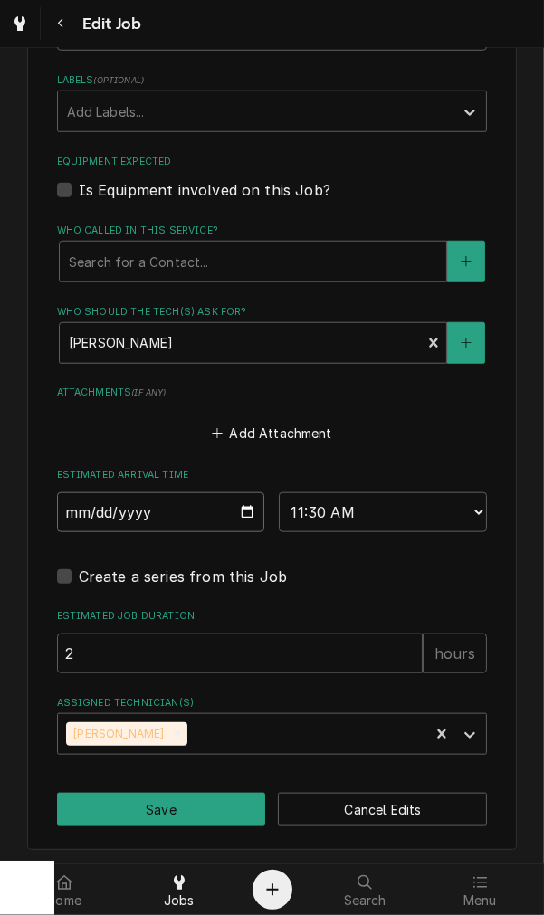
click at [239, 508] on input "[DATE]" at bounding box center [161, 512] width 208 height 40
type input "[DATE]"
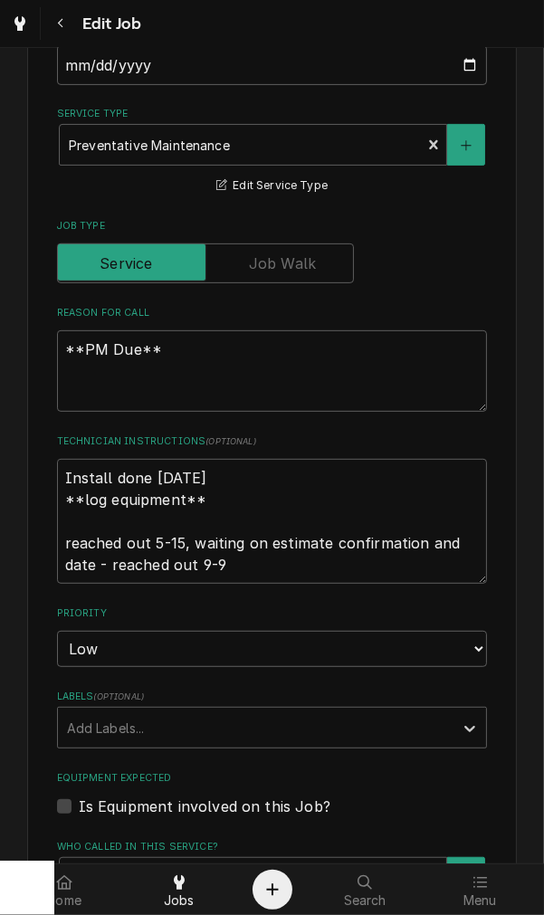
scroll to position [456, 0]
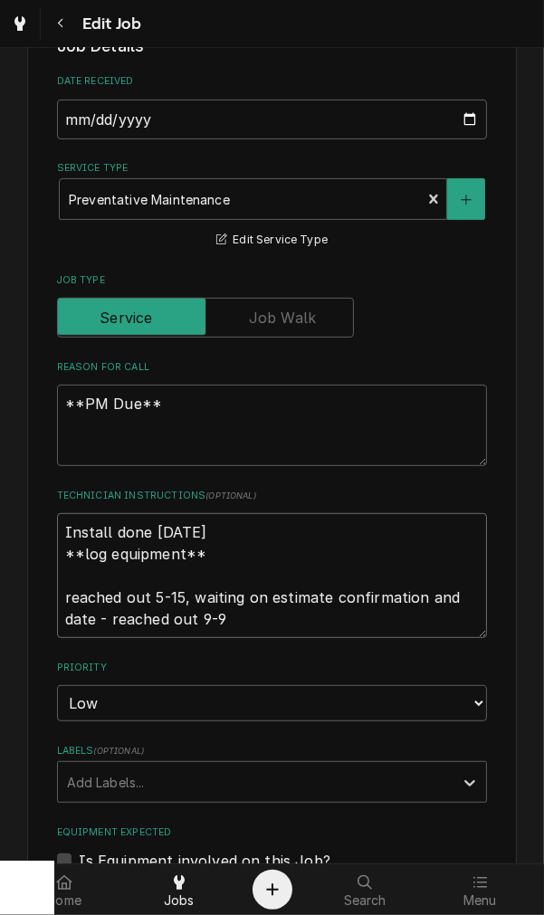
drag, startPoint x: 258, startPoint y: 622, endPoint x: -98, endPoint y: 599, distance: 356.3
click at [0, 599] on html "Edit Job Use the fields below to edit this job: Client Details Client Squeaky W…" at bounding box center [272, 457] width 544 height 915
click at [376, 628] on textarea "Install done May 2024 **log equipment** reached out 5-15, waiting on estimate c…" at bounding box center [272, 575] width 431 height 125
type textarea "x"
type textarea "Install done May 2024 **log equipment** reached out 5-15, waiting on estimate c…"
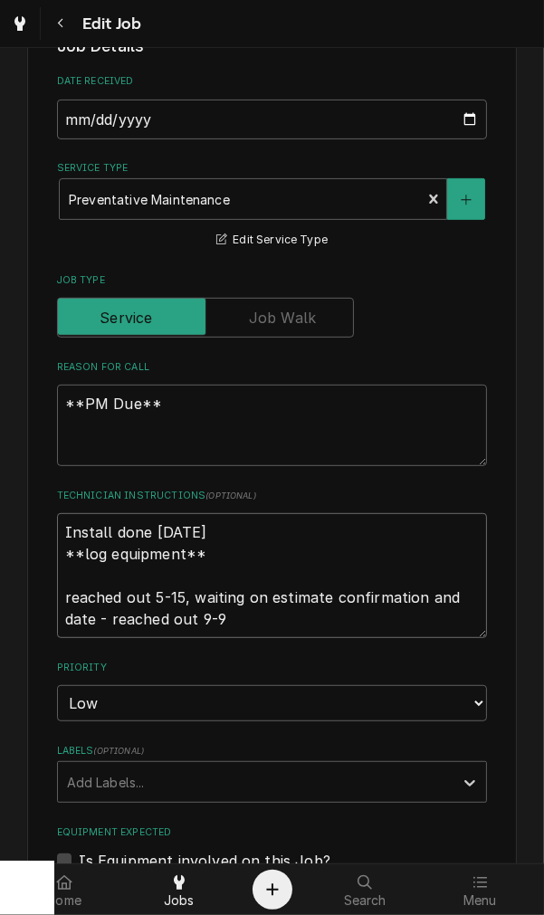
type textarea "x"
type textarea "Install done May 2024 **log equipment** reached out 5-15, waiting on estimate c…"
type textarea "x"
type textarea "Install done May 2024 **log equipment** reached out 5-15, waiting on estimate c…"
type textarea "x"
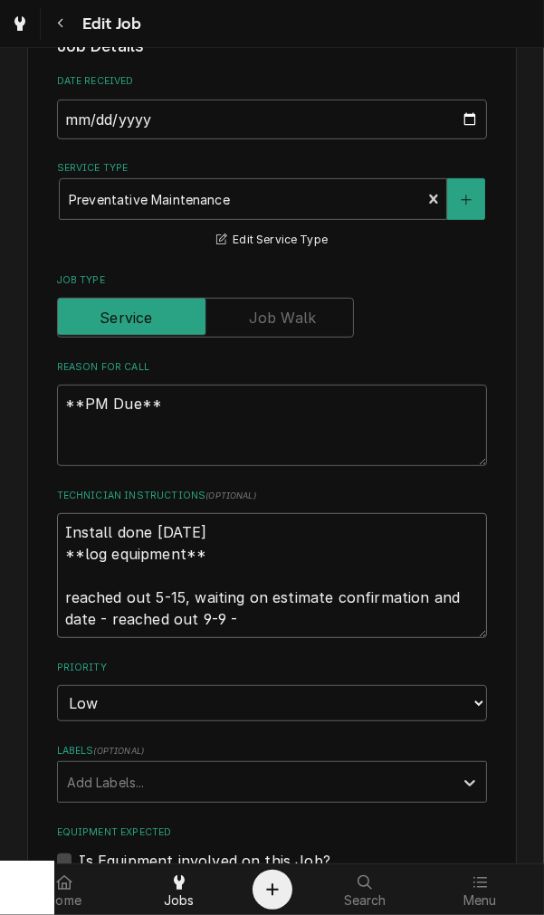
type textarea "Install done May 2024 **log equipment** reached out 5-15, waiting on estimate c…"
type textarea "x"
type textarea "Install done May 2024 **log equipment** reached out 5-15, waiting on estimate c…"
type textarea "x"
type textarea "Install done May 2024 **log equipment** reached out 5-15, waiting on estimate c…"
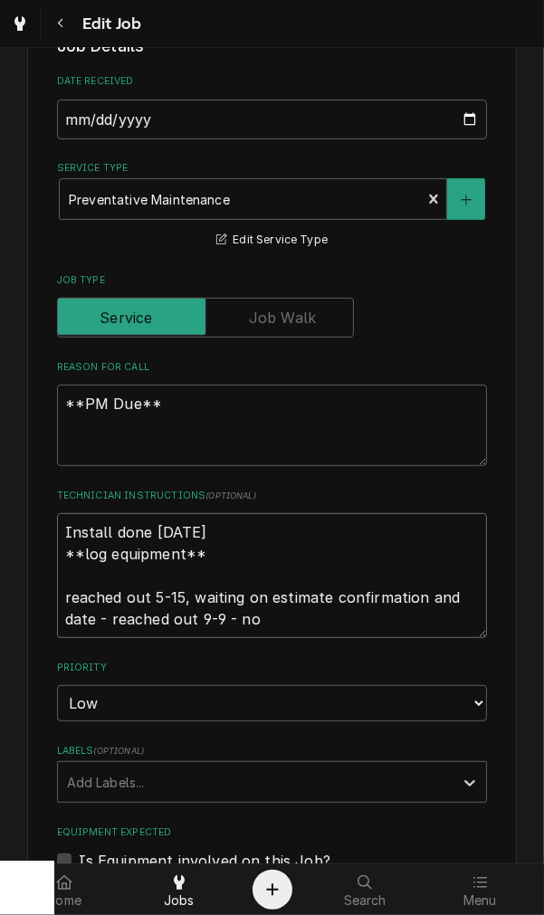
type textarea "x"
type textarea "Install done May 2024 **log equipment** reached out 5-15, waiting on estimate c…"
type textarea "x"
type textarea "Install done May 2024 **log equipment** reached out 5-15, waiting on estimate c…"
type textarea "x"
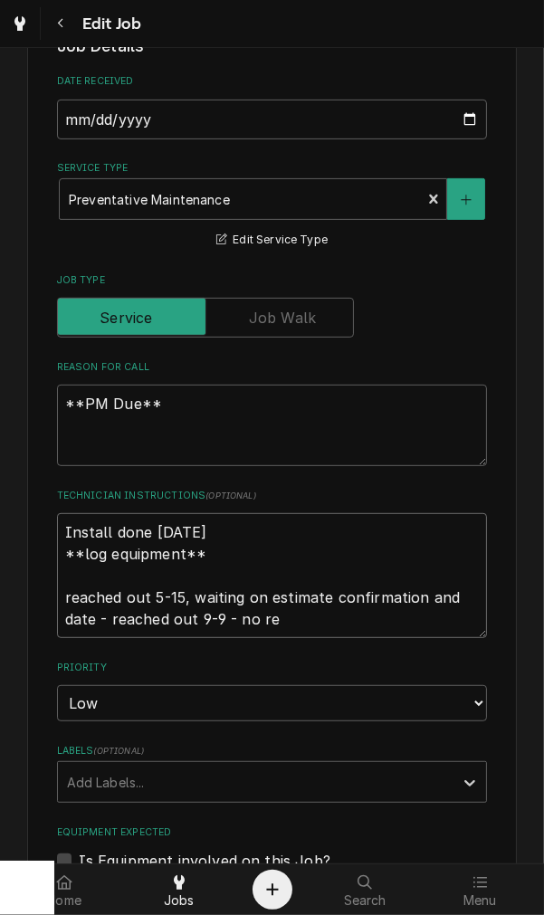
type textarea "Install done May 2024 **log equipment** reached out 5-15, waiting on estimate c…"
type textarea "x"
type textarea "Install done May 2024 **log equipment** reached out 5-15, waiting on estimate c…"
type textarea "x"
type textarea "Install done May 2024 **log equipment** reached out 5-15, waiting on estimate c…"
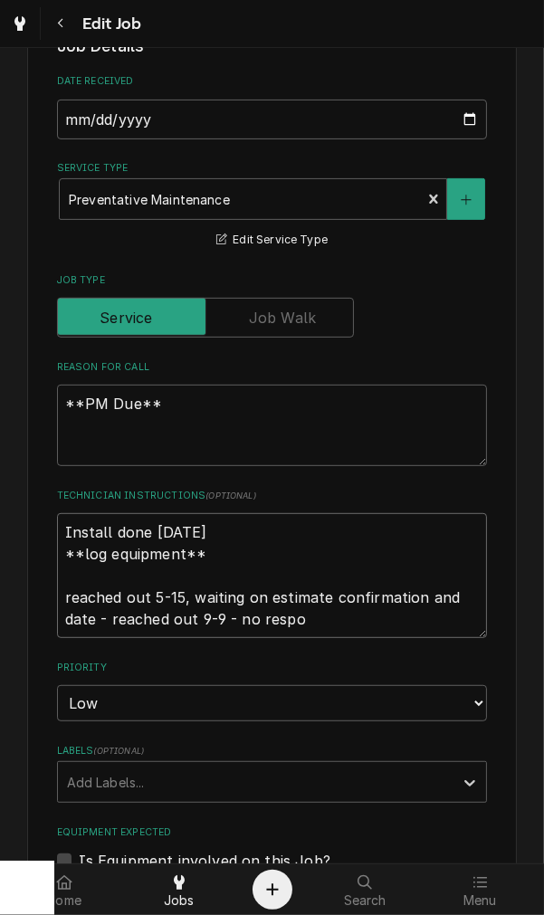
type textarea "x"
type textarea "Install done May 2024 **log equipment** reached out 5-15, waiting on estimate c…"
type textarea "x"
type textarea "Install done May 2024 **log equipment** reached out 5-15, waiting on estimate c…"
type textarea "x"
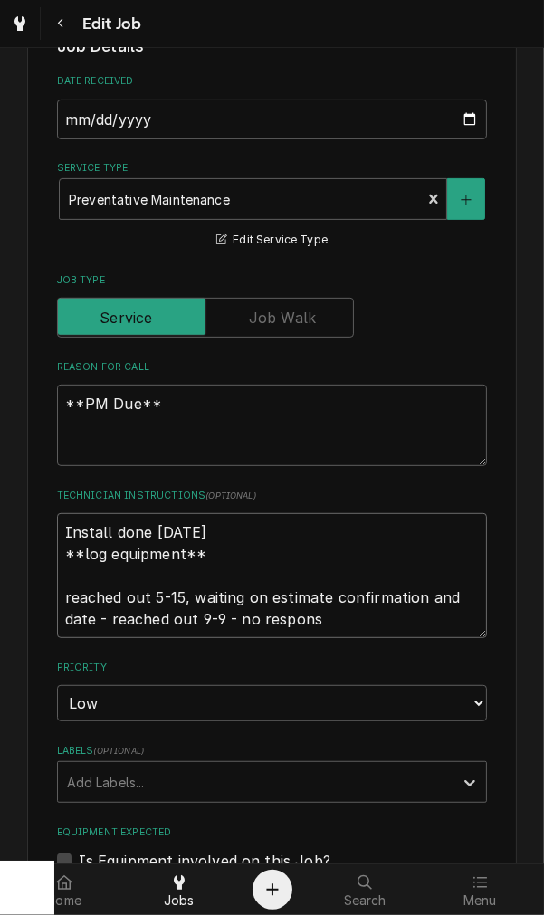
type textarea "Install done May 2024 **log equipment** reached out 5-15, waiting on estimate c…"
type textarea "x"
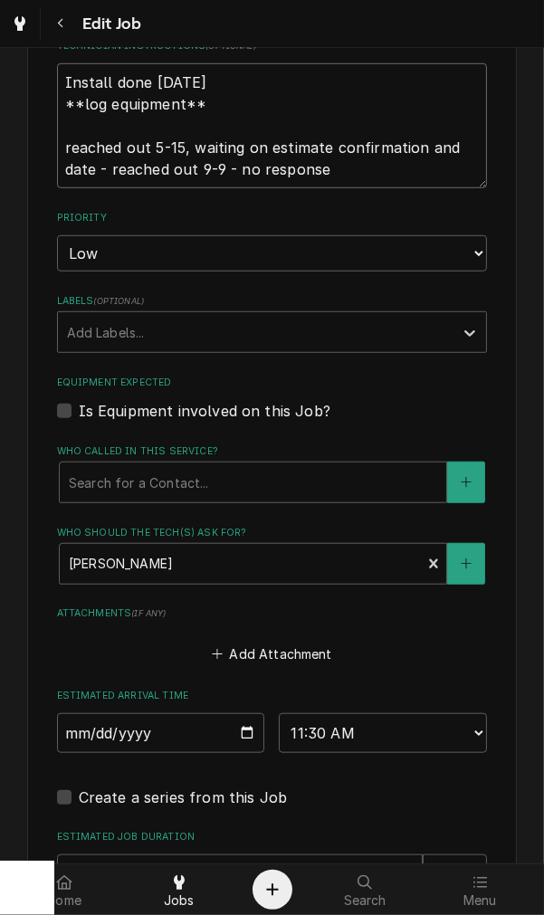
scroll to position [1127, 0]
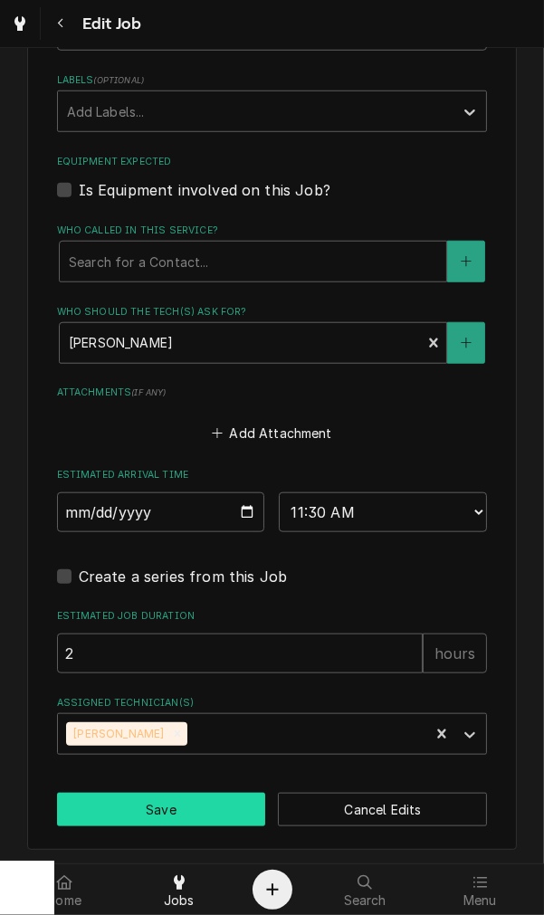
type textarea "Install done May 2024 **log equipment** reached out 5-15, waiting on estimate c…"
click at [211, 814] on button "Save" at bounding box center [161, 809] width 209 height 33
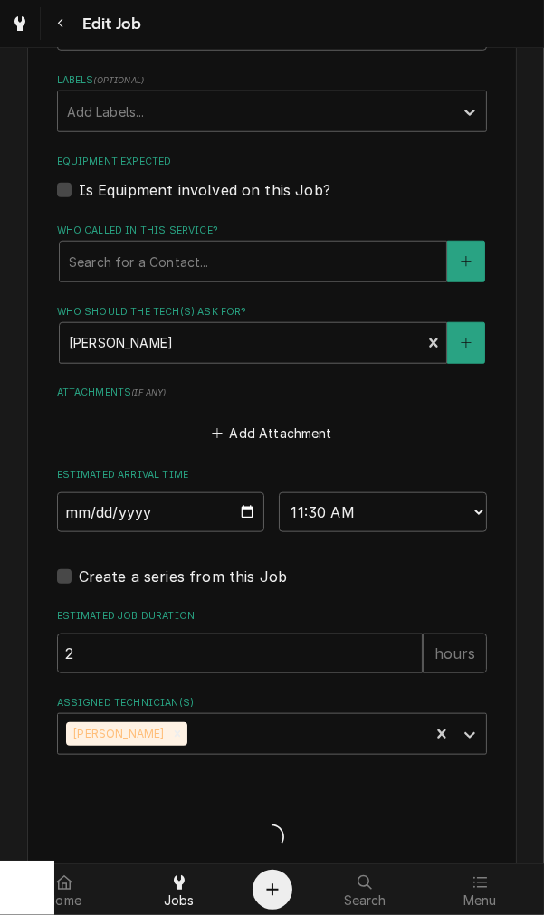
type textarea "x"
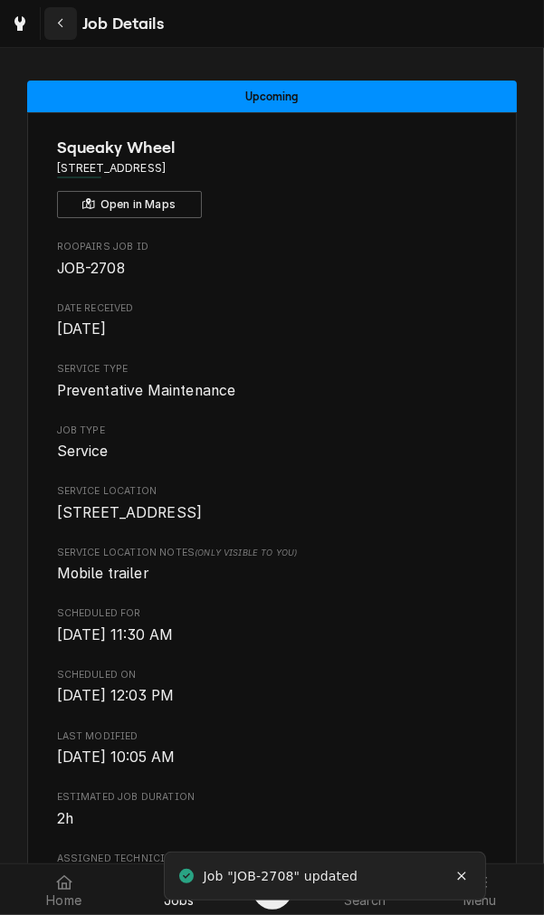
click at [50, 28] on button "Navigate back" at bounding box center [60, 23] width 33 height 33
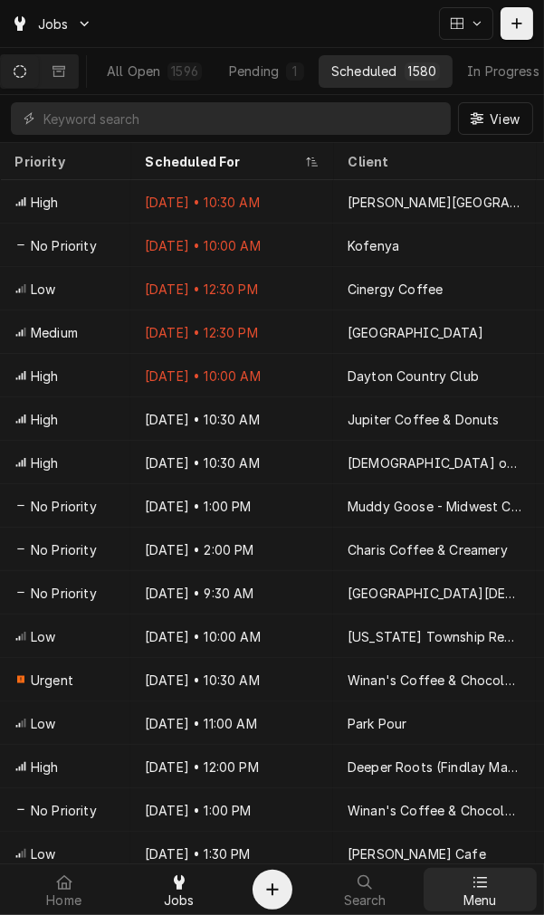
click at [476, 872] on div at bounding box center [480, 882] width 22 height 22
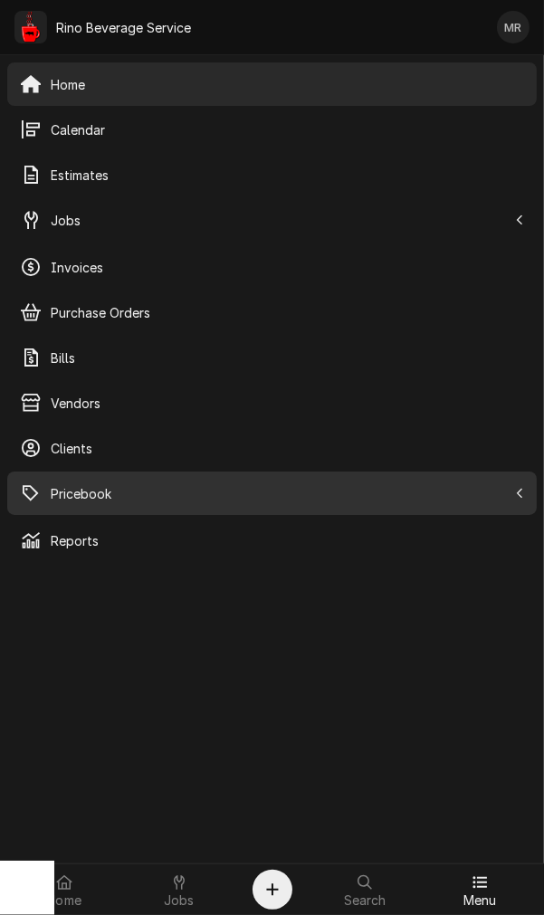
click at [45, 482] on div "Pricebook" at bounding box center [263, 493] width 487 height 22
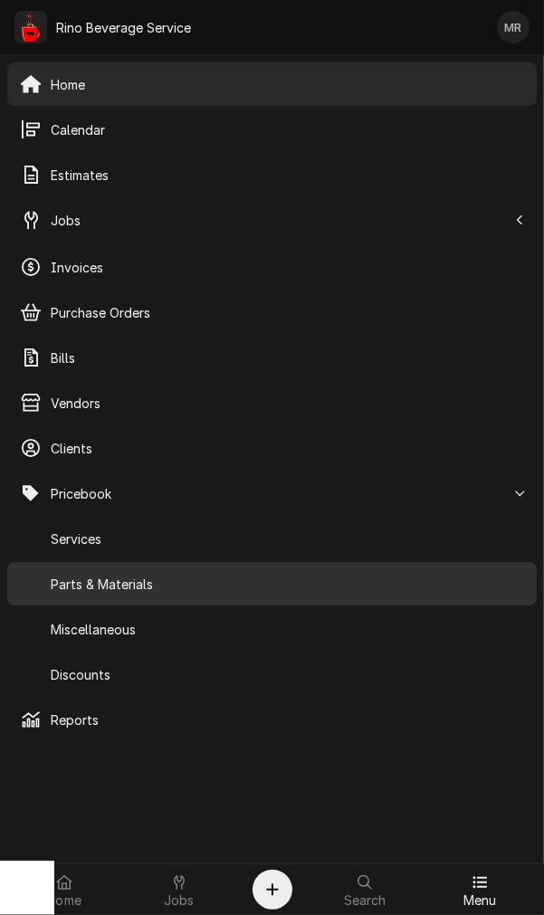
click at [115, 575] on span "Parts & Materials" at bounding box center [287, 584] width 473 height 19
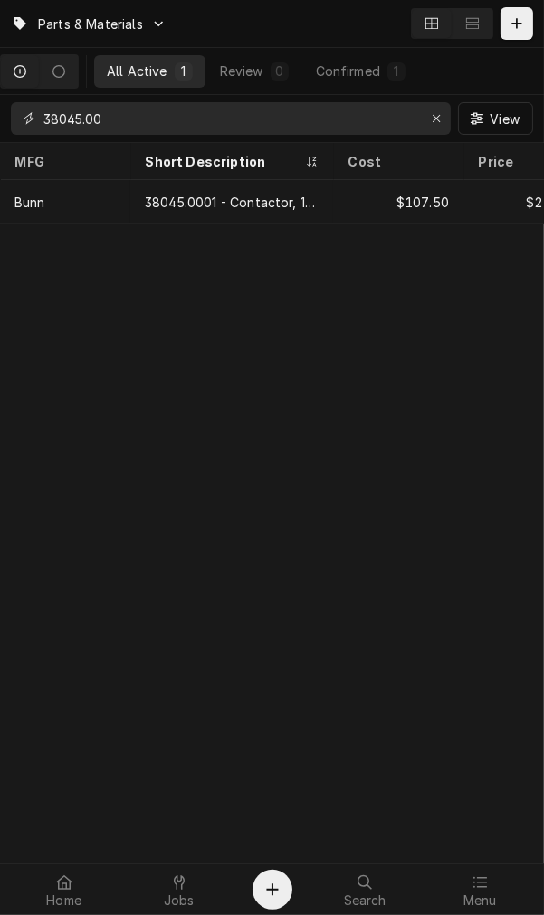
click at [141, 124] on input "38045.00" at bounding box center [229, 118] width 373 height 33
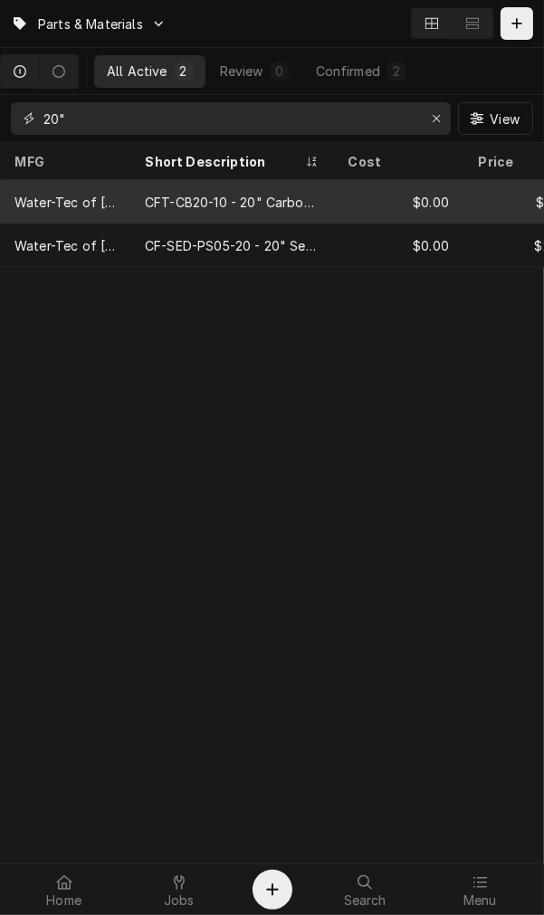
type input "20""
click at [273, 204] on div "CFT-CB20-10 - 20" Carbon Filter" at bounding box center [232, 202] width 174 height 19
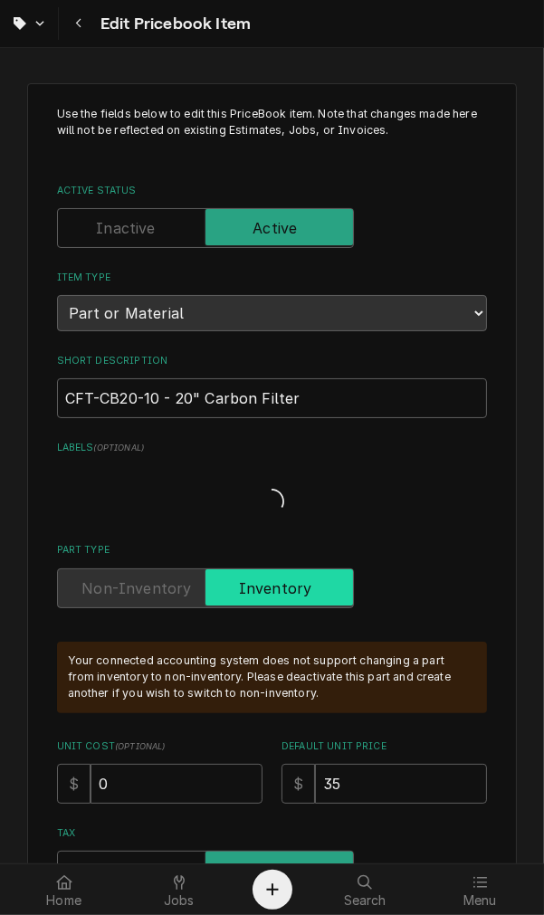
type textarea "x"
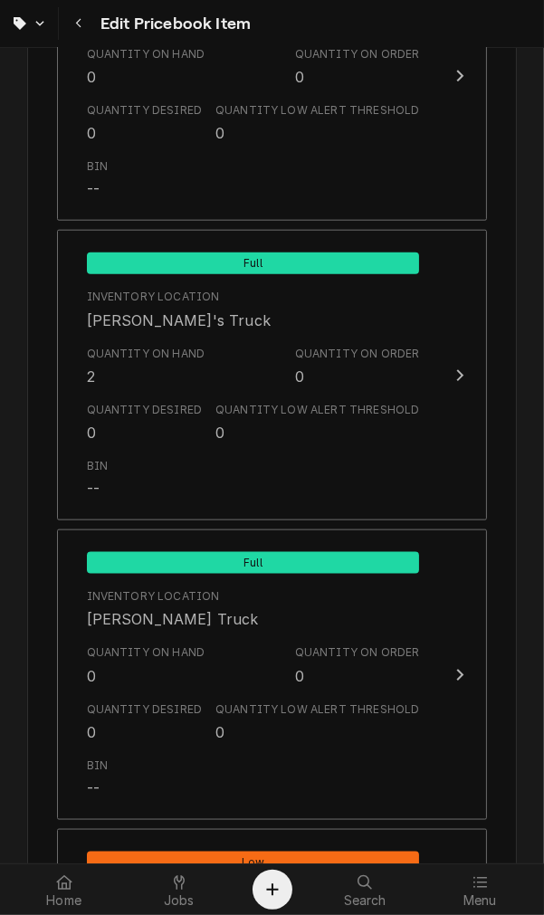
scroll to position [1508, 0]
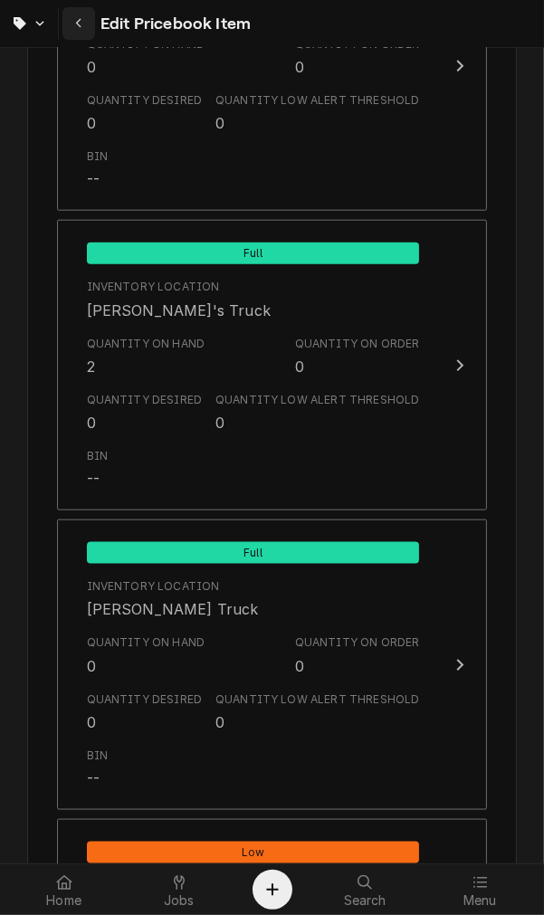
click at [71, 29] on div "Navigate back" at bounding box center [79, 23] width 18 height 18
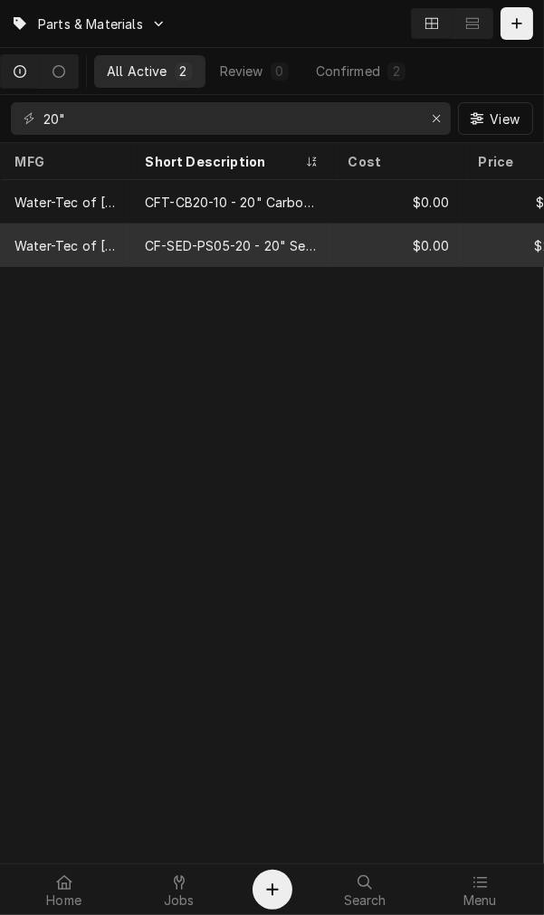
click at [100, 232] on div "Water-Tec of [GEOGRAPHIC_DATA]" at bounding box center [65, 245] width 130 height 43
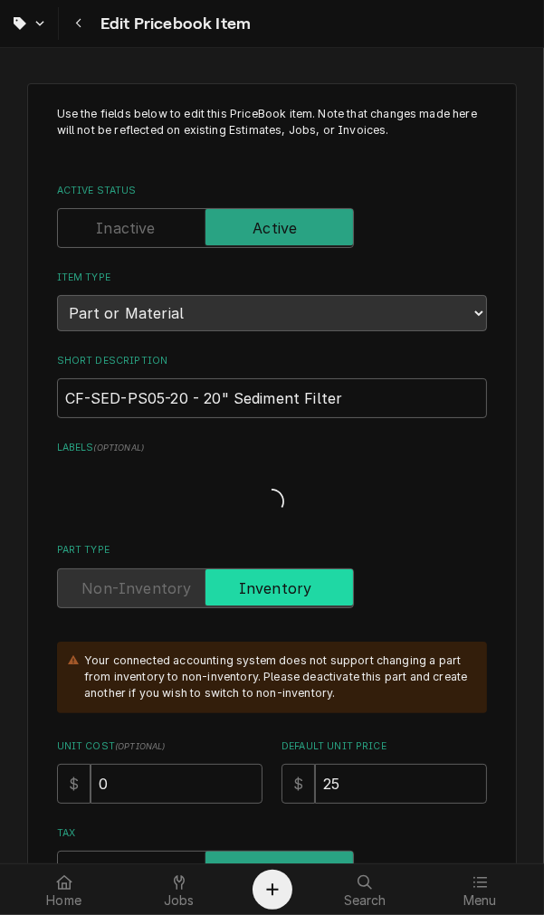
type textarea "x"
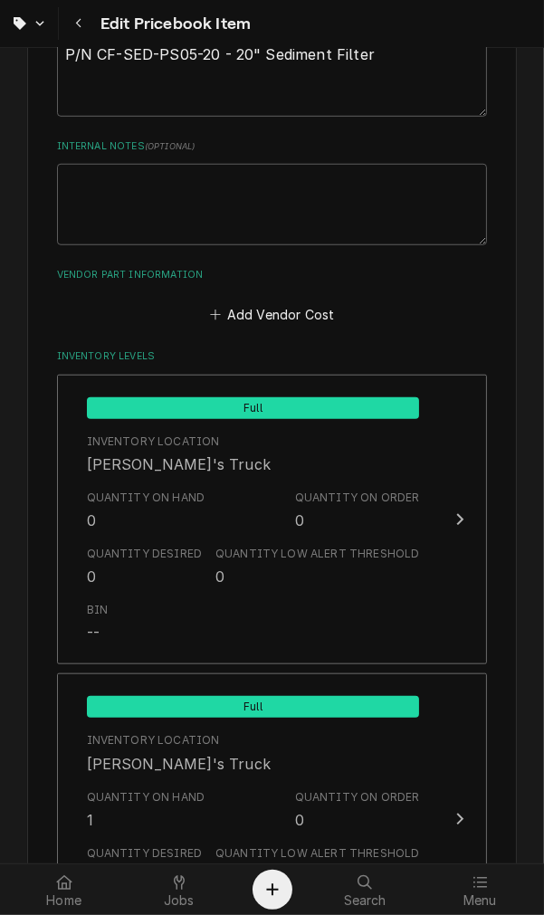
scroll to position [671, 0]
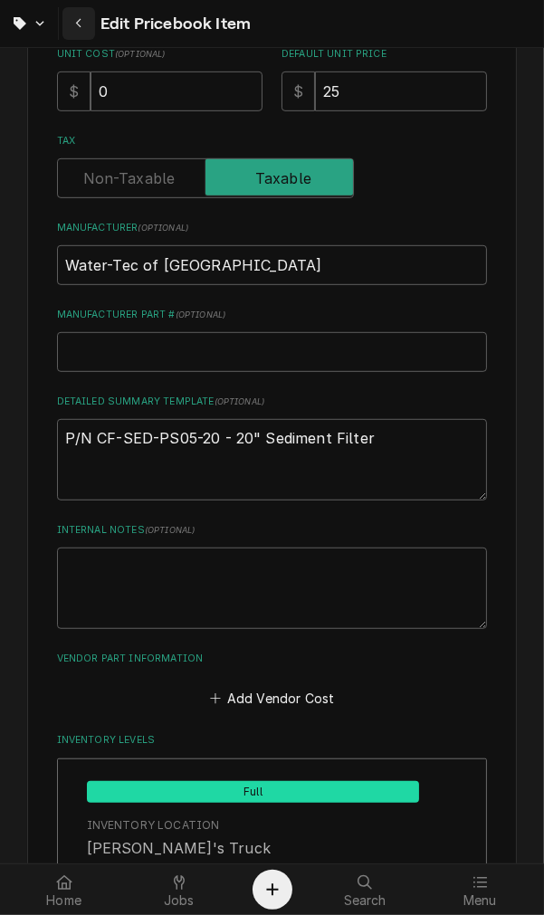
click at [78, 23] on icon "Navigate back" at bounding box center [79, 23] width 8 height 13
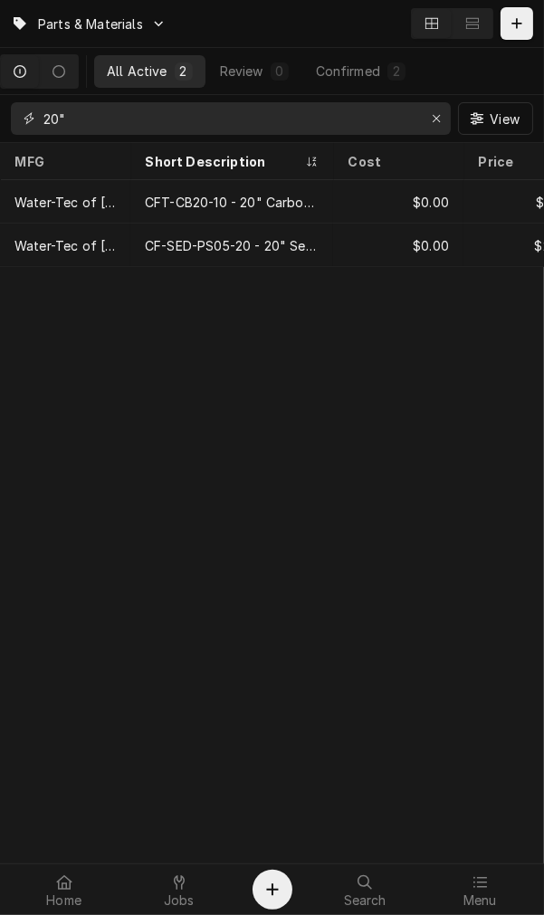
drag, startPoint x: 81, startPoint y: 113, endPoint x: -207, endPoint y: 115, distance: 288.7
click at [0, 115] on html "Parts & Materials All Active 2 Review 0 Confirmed 2 20" View MFG Short Descript…" at bounding box center [272, 457] width 544 height 915
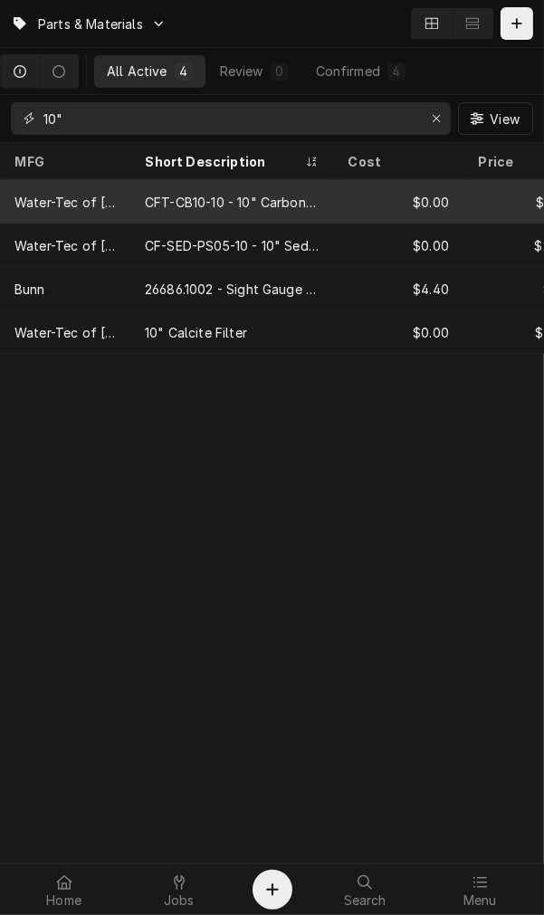
type input "10""
click at [164, 215] on div "CFT-CB10-10 - 10" Carbon Filter" at bounding box center [231, 201] width 203 height 43
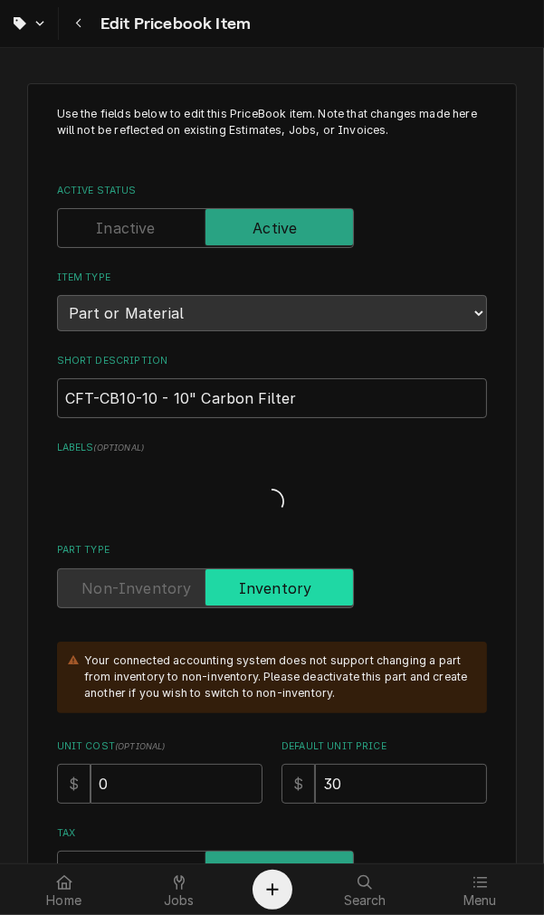
type textarea "x"
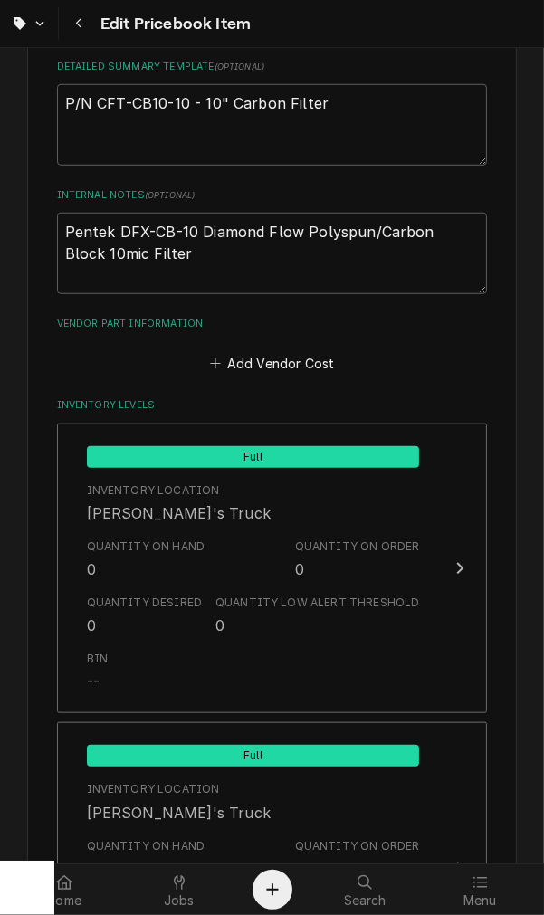
scroll to position [1508, 0]
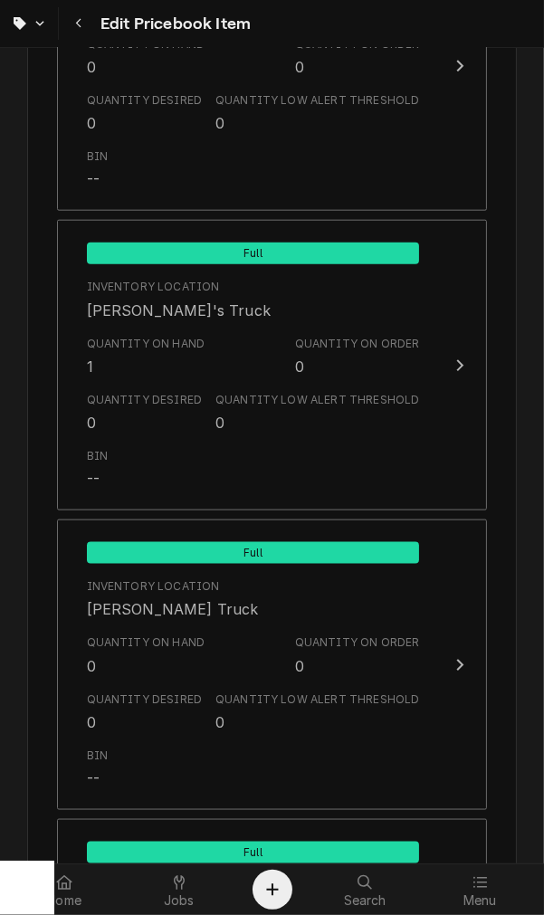
drag, startPoint x: 95, startPoint y: 14, endPoint x: 81, endPoint y: 24, distance: 16.8
click at [93, 14] on div "Edit Pricebook Item" at bounding box center [156, 23] width 188 height 33
click at [81, 24] on icon "Navigate back" at bounding box center [79, 23] width 8 height 13
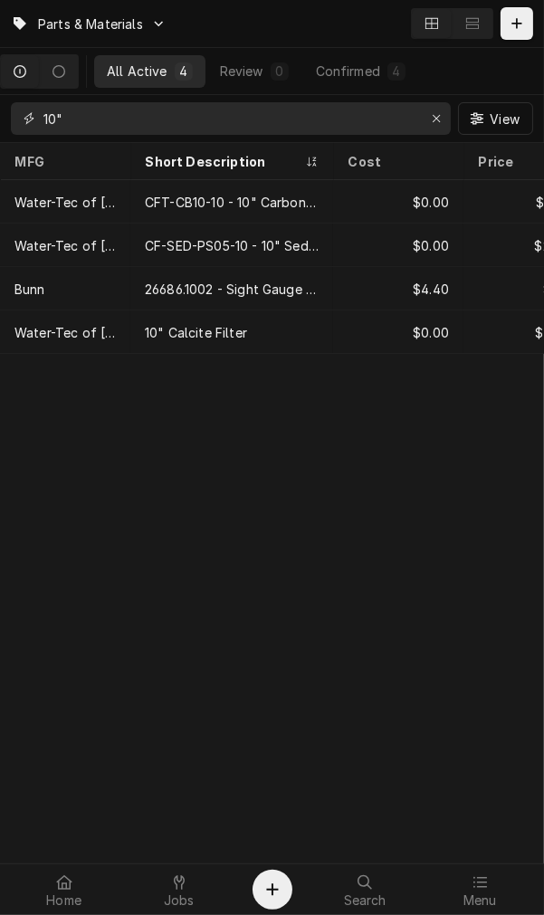
drag, startPoint x: 222, startPoint y: 131, endPoint x: -33, endPoint y: 130, distance: 255.2
click at [0, 130] on html "Parts & Materials All Active 4 Review 0 Confirmed 4 10" View MFG Short Descript…" at bounding box center [272, 457] width 544 height 915
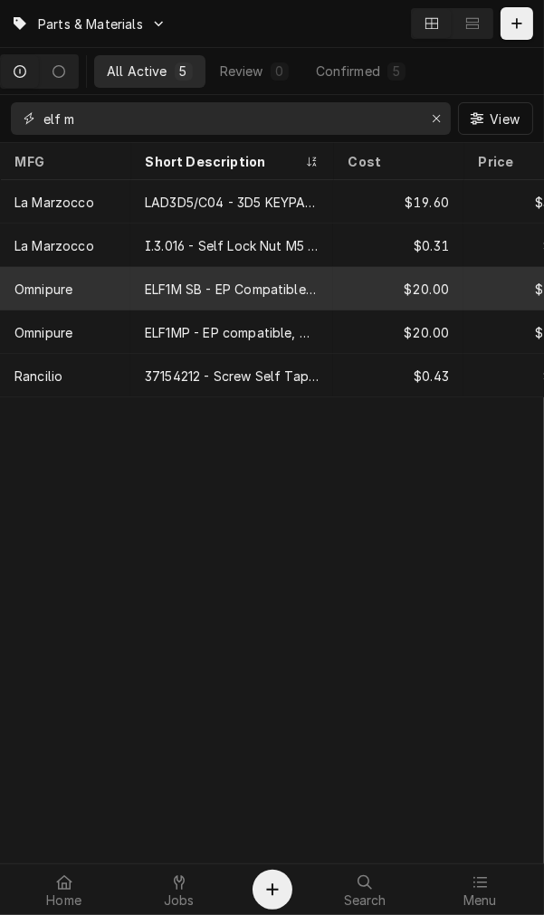
type input "elf m"
click at [267, 281] on div "ELF1M SB - EP Compatible without Scale Inhibator, Omnipure" at bounding box center [232, 289] width 174 height 19
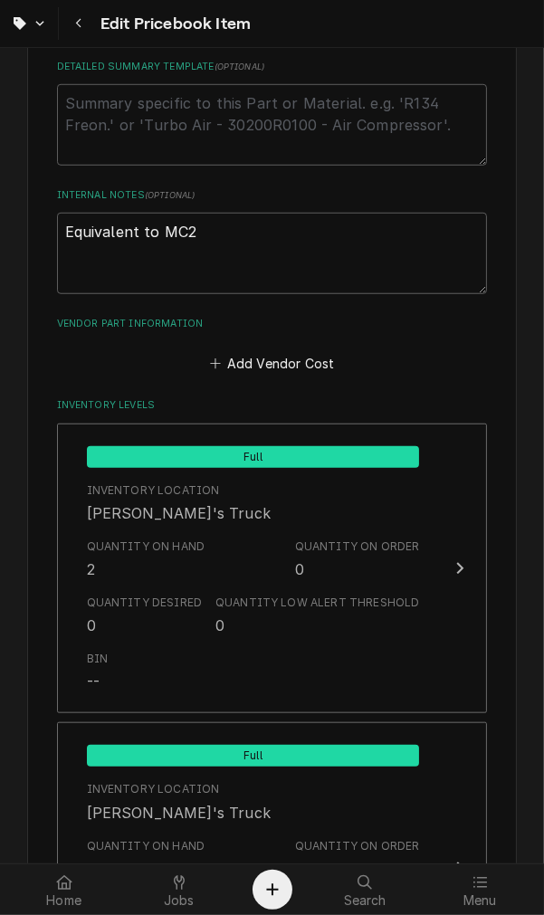
scroll to position [1508, 0]
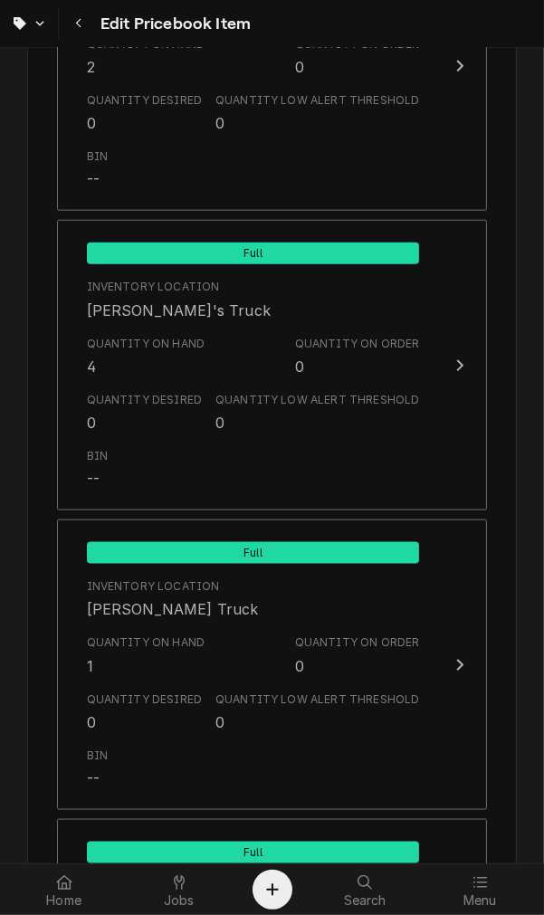
click at [91, 5] on div "Edit Pricebook Item" at bounding box center [272, 23] width 544 height 47
click at [86, 10] on button "Navigate back" at bounding box center [78, 23] width 33 height 33
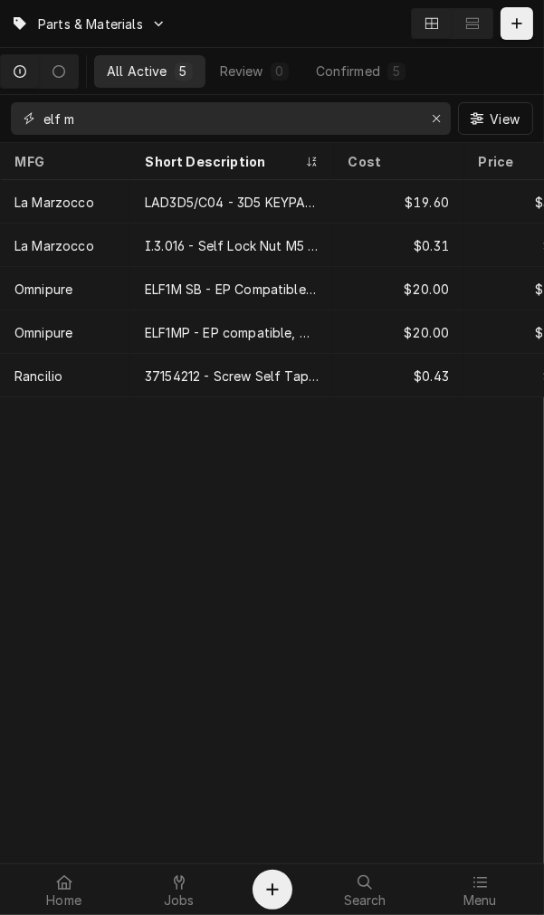
drag, startPoint x: 192, startPoint y: 123, endPoint x: -34, endPoint y: 120, distance: 226.2
click at [0, 120] on html "Parts & Materials All Active 5 Review 0 Confirmed 5 elf m View MFG Short Descri…" at bounding box center [272, 457] width 544 height 915
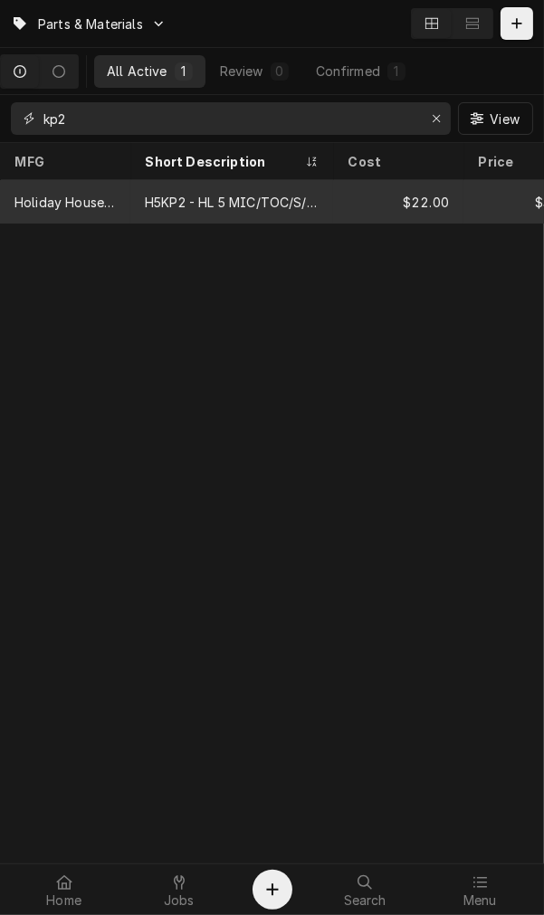
type input "kp2"
click at [230, 213] on div "H5KP2 - HL 5 MIC/TOC/S/SC/2KG/6 MOS" at bounding box center [231, 201] width 203 height 43
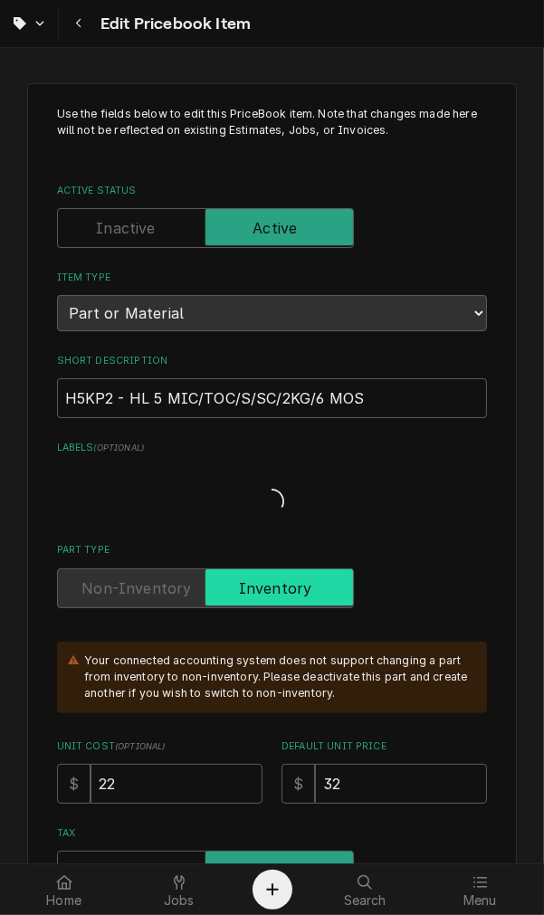
type textarea "x"
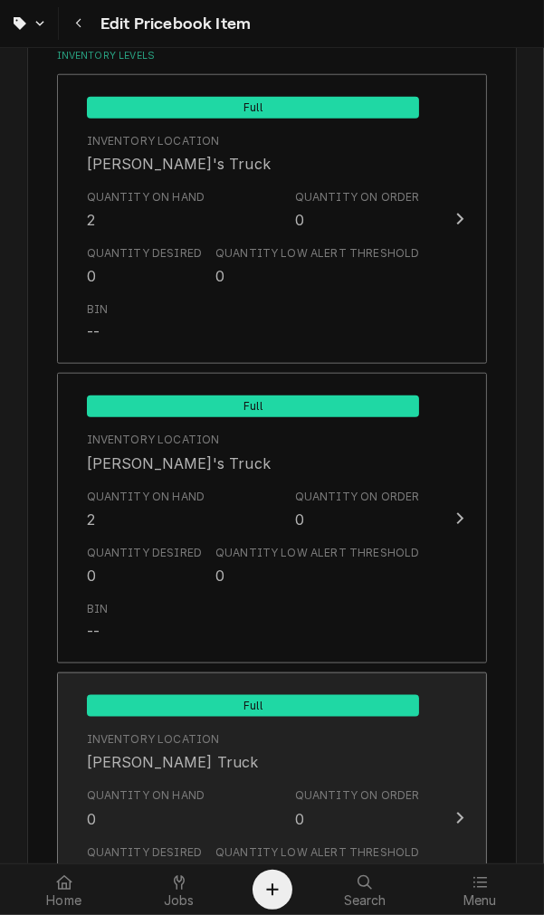
scroll to position [1340, 0]
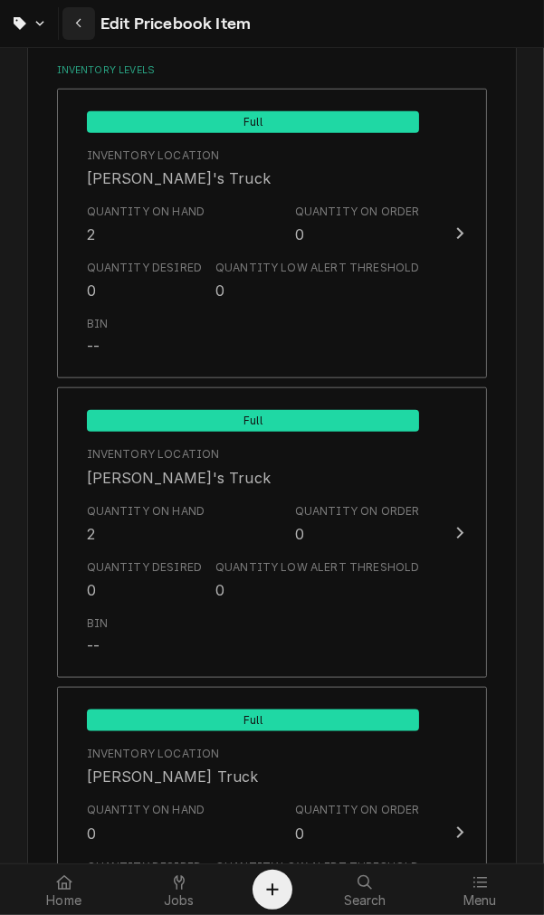
click at [67, 20] on button "Navigate back" at bounding box center [78, 23] width 33 height 33
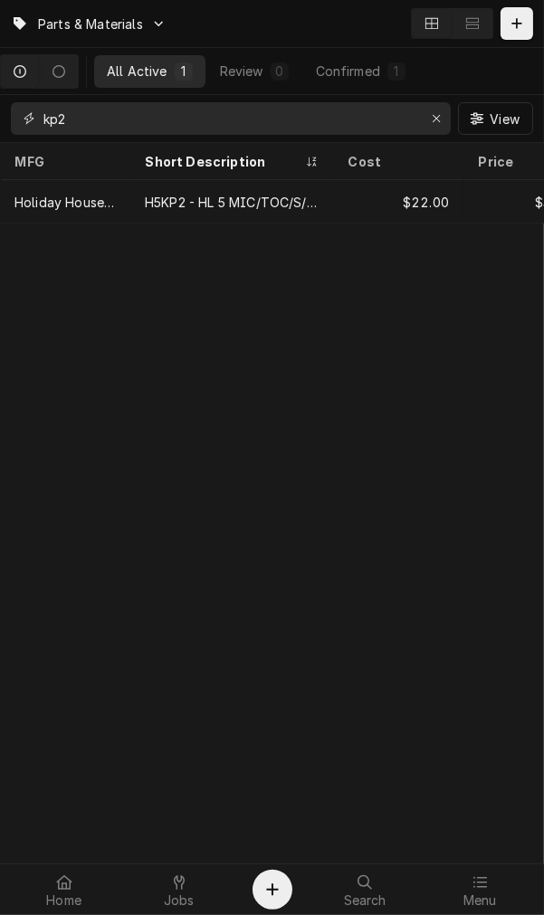
click at [119, 121] on input "kp2" at bounding box center [229, 118] width 373 height 33
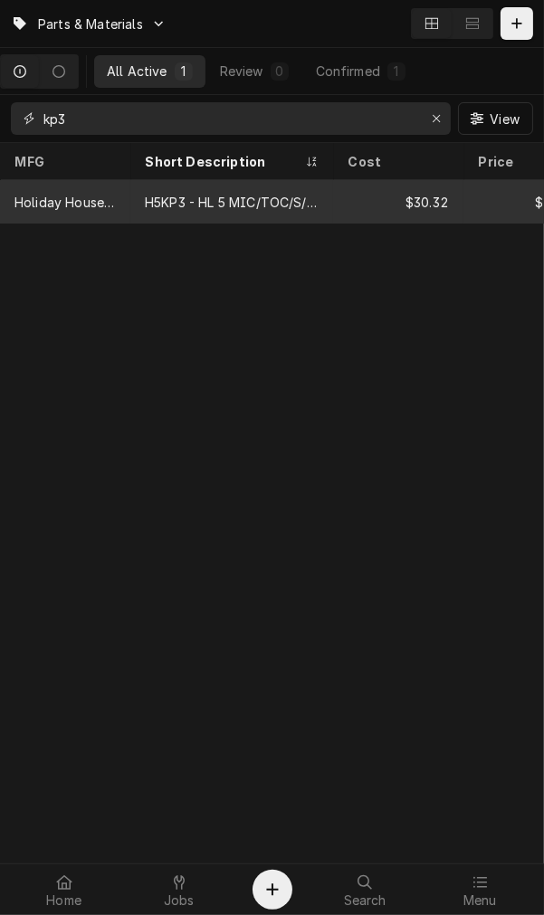
type input "kp3"
click at [98, 184] on div "Holiday House Distributing" at bounding box center [65, 201] width 130 height 43
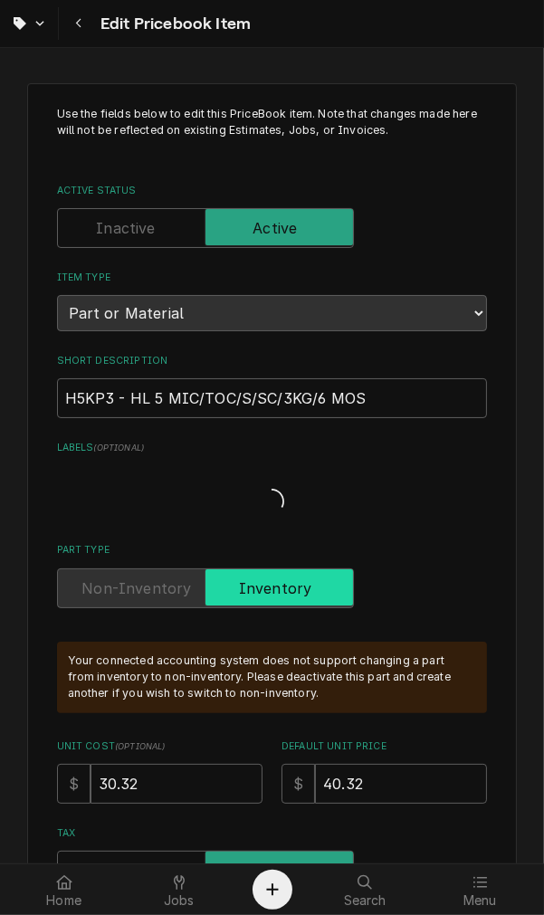
type textarea "x"
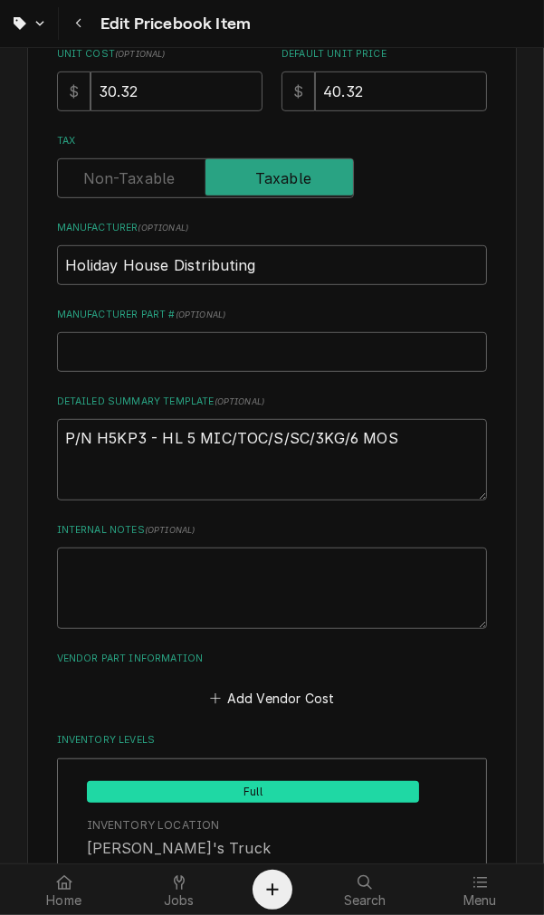
scroll to position [1508, 0]
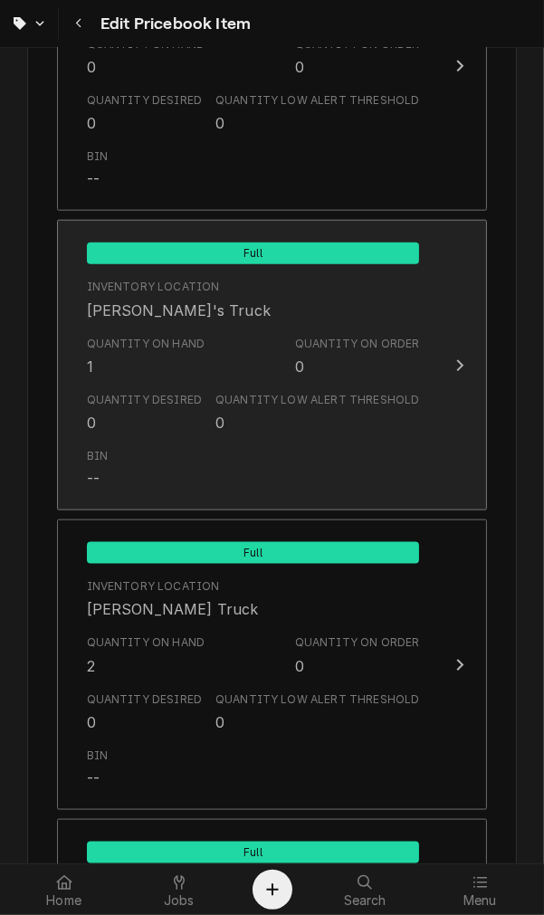
click at [110, 336] on div "Quantity on Hand" at bounding box center [146, 344] width 119 height 16
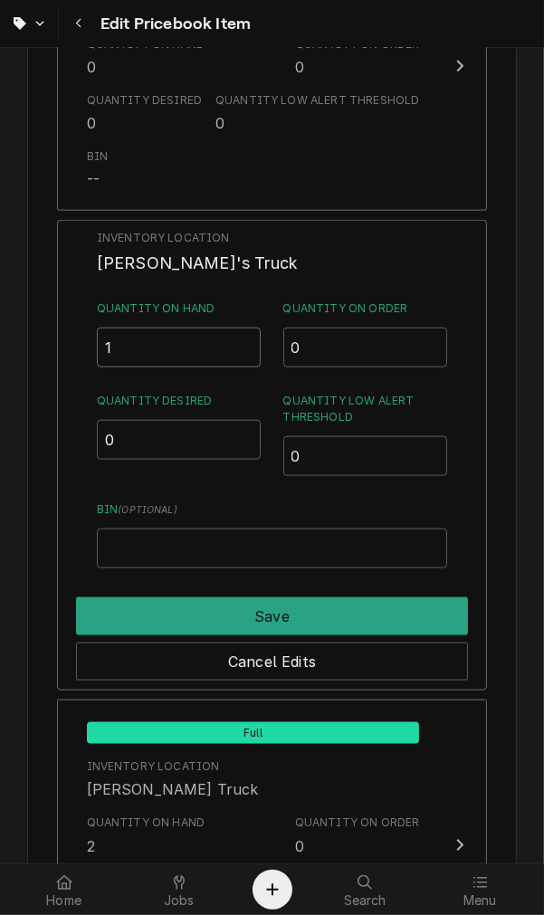
drag, startPoint x: 129, startPoint y: 340, endPoint x: -31, endPoint y: 356, distance: 160.9
click at [0, 356] on html "Edit Pricebook Item Use the fields below to edit this PriceBook item. Note that…" at bounding box center [272, 457] width 544 height 915
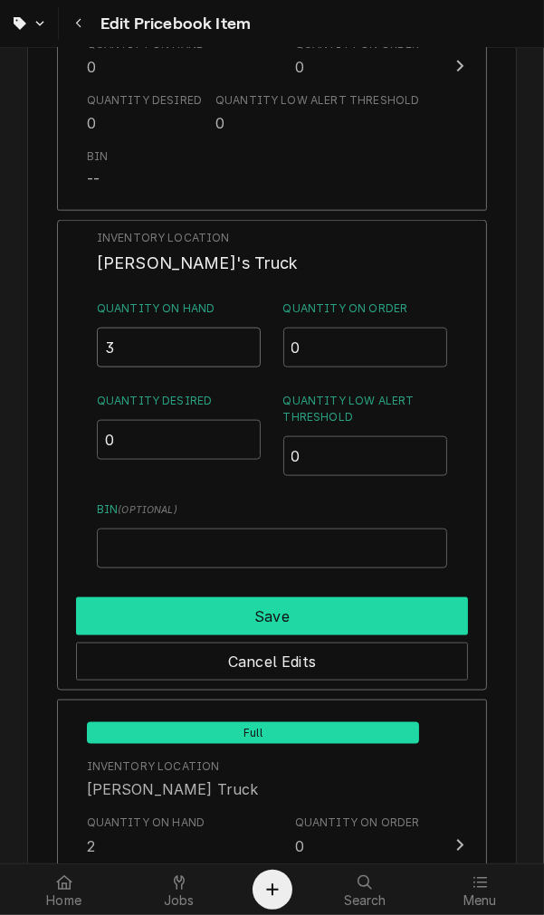
type input "3"
click at [385, 609] on button "Save" at bounding box center [272, 616] width 393 height 38
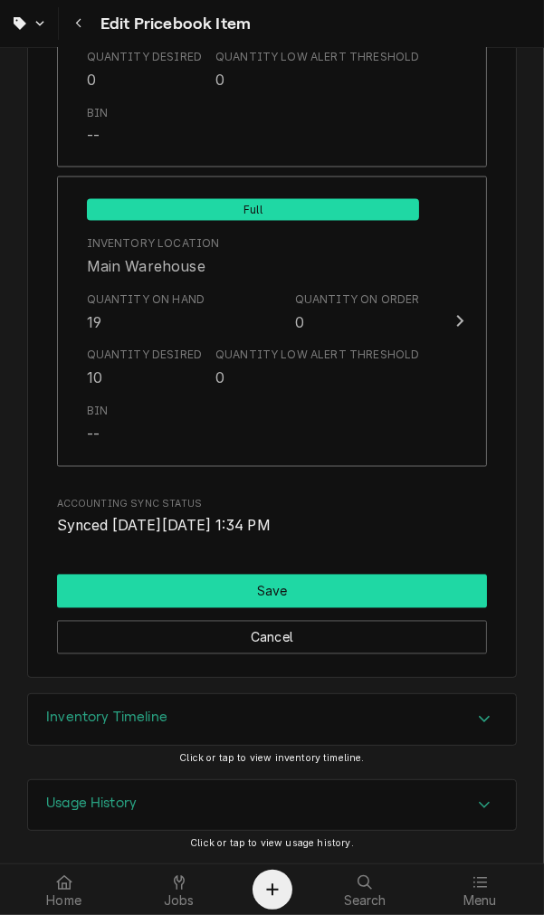
click at [241, 594] on button "Save" at bounding box center [272, 591] width 431 height 33
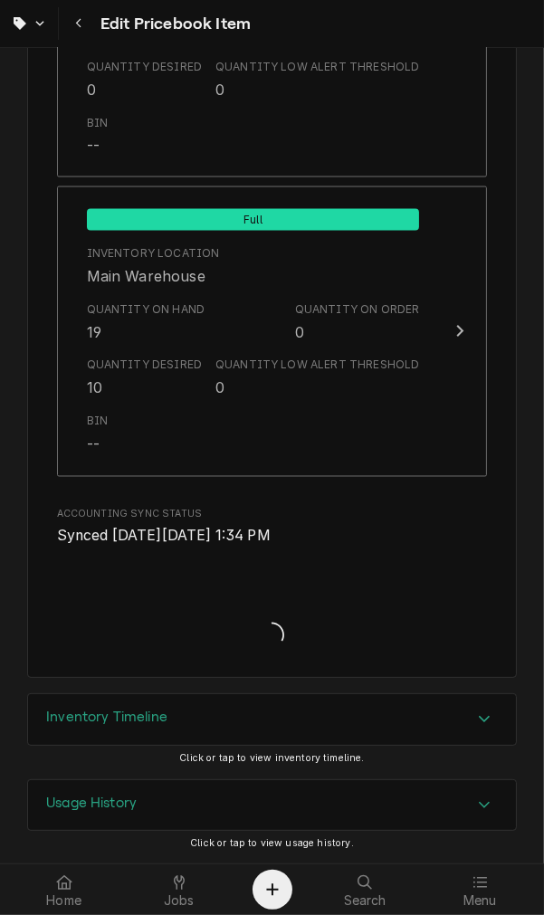
type textarea "x"
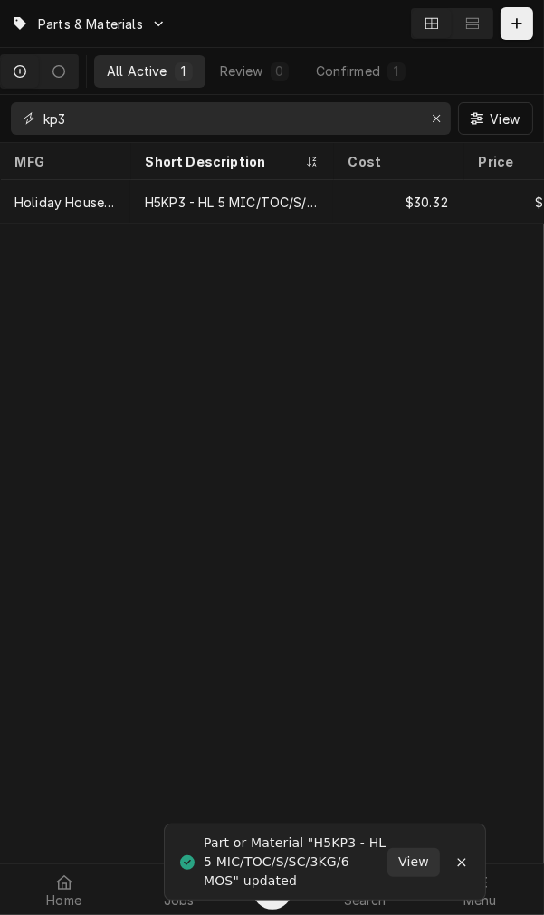
drag, startPoint x: 181, startPoint y: 118, endPoint x: 149, endPoint y: 116, distance: 31.7
click at [149, 116] on input "kp3" at bounding box center [229, 118] width 373 height 33
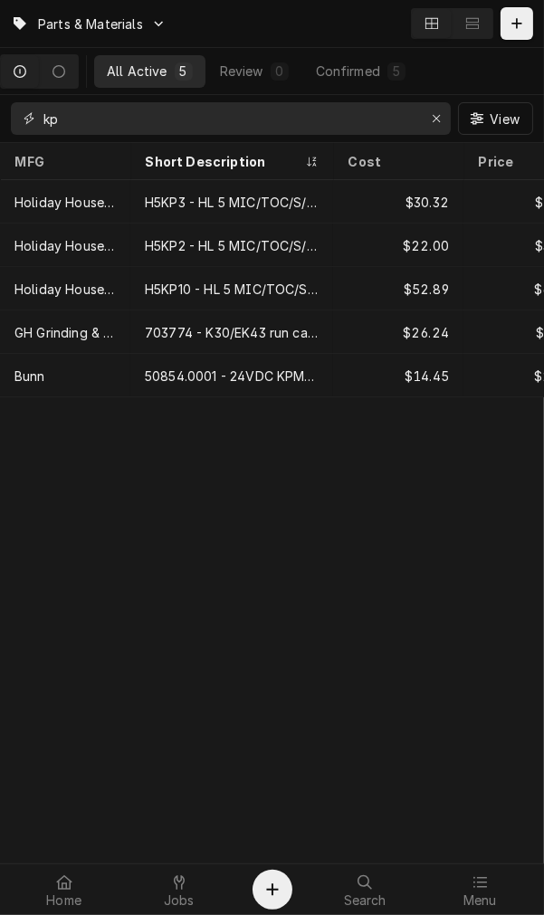
type input "k"
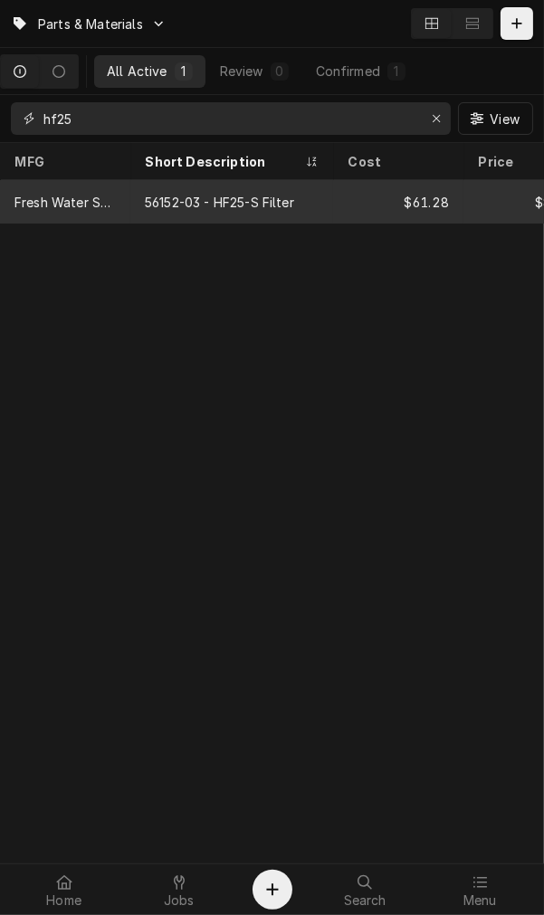
type input "hf25"
click at [286, 196] on div "56152-03 - HF25-S Filter" at bounding box center [219, 202] width 149 height 19
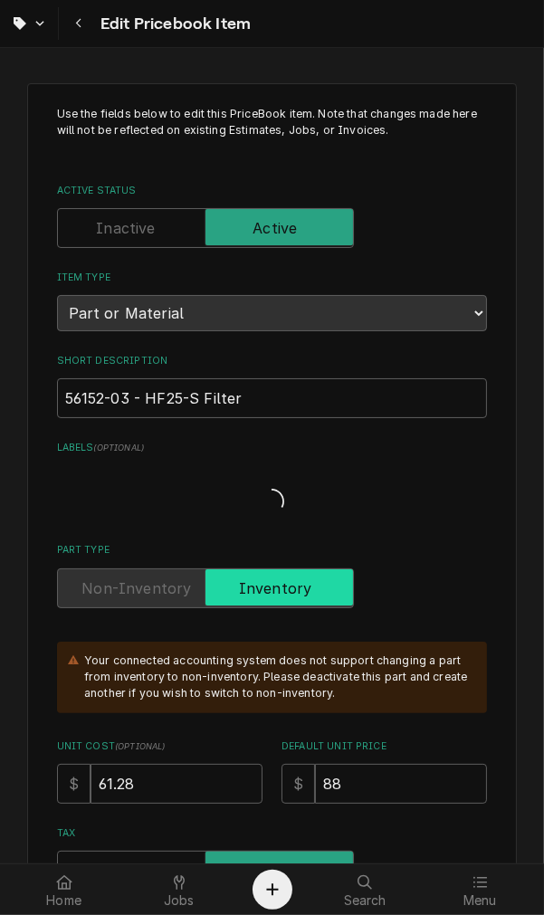
type textarea "x"
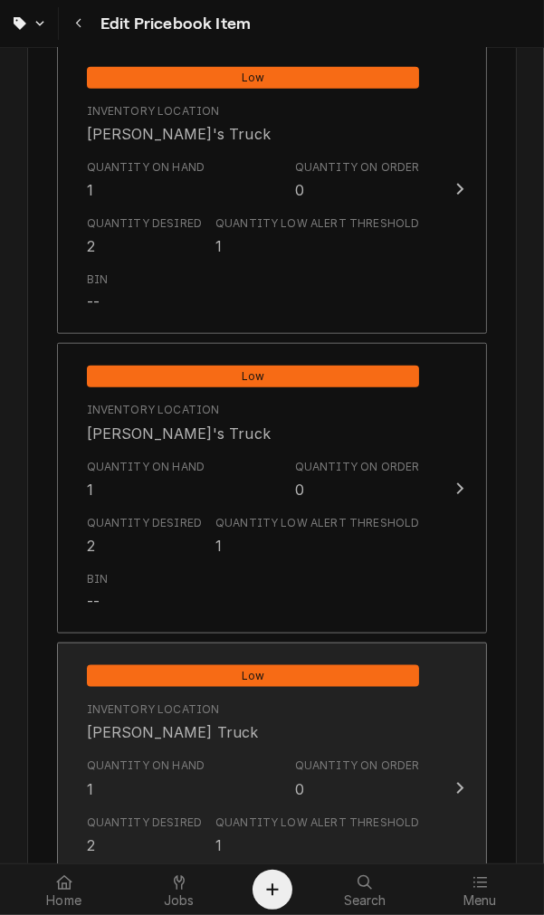
scroll to position [1340, 0]
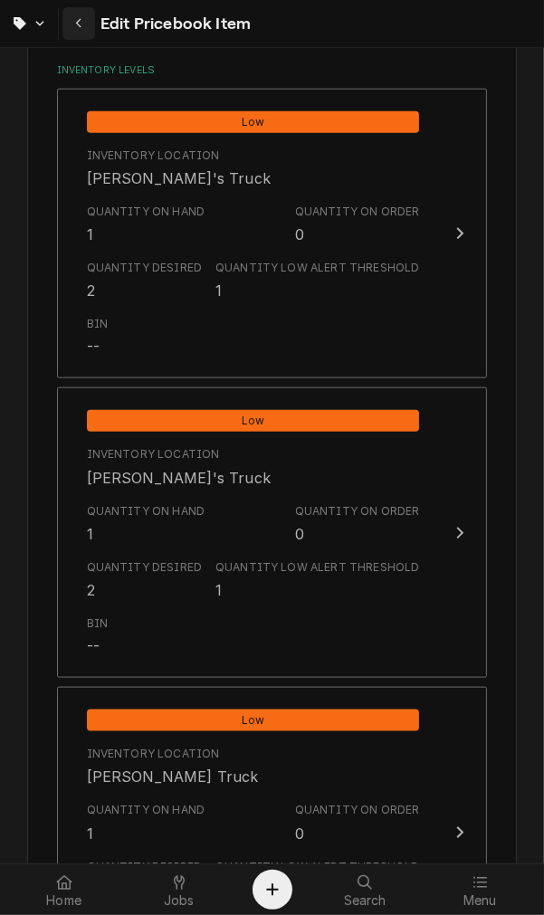
click at [70, 16] on div "Navigate back" at bounding box center [79, 23] width 18 height 18
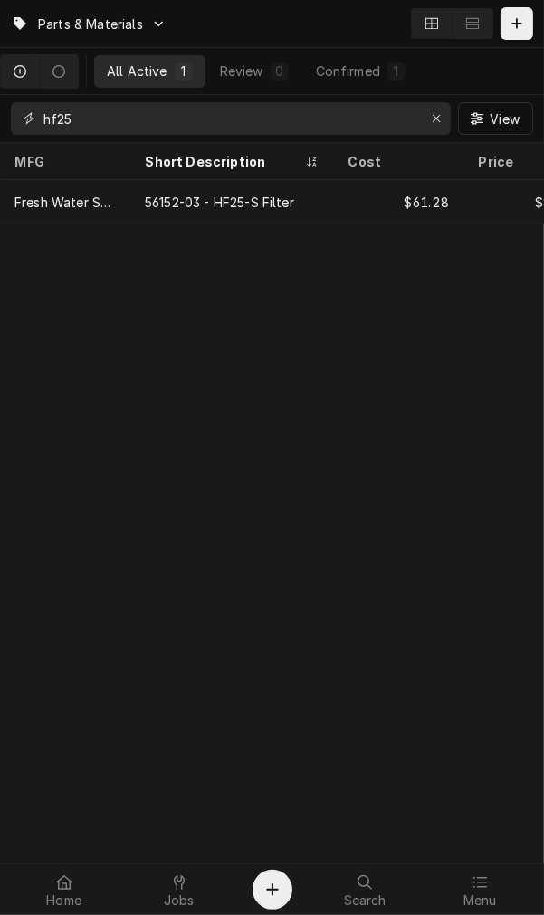
drag, startPoint x: 267, startPoint y: 115, endPoint x: -153, endPoint y: 113, distance: 419.9
click at [0, 113] on html "Parts & Materials All Active 1 Review 0 Confirmed 1 hf25 View MFG Short Descrip…" at bounding box center [272, 457] width 544 height 915
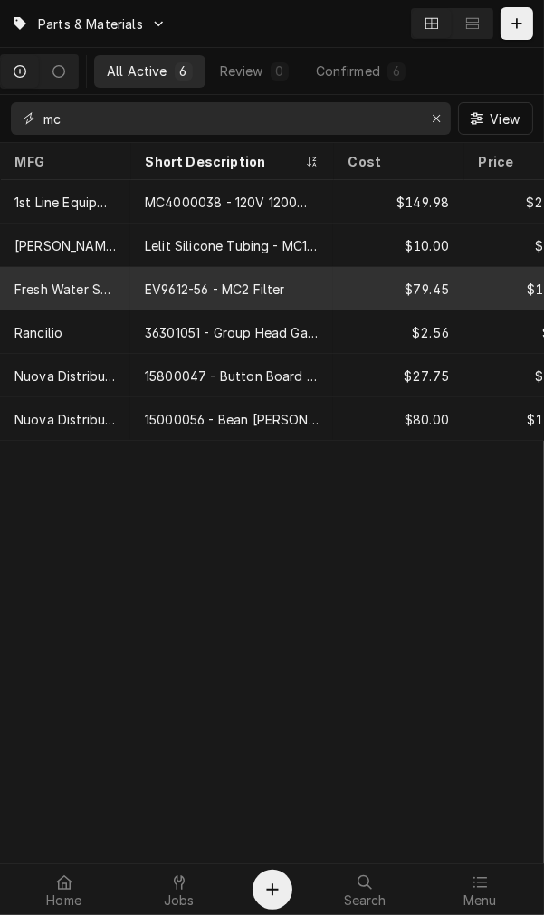
type input "mc"
click at [192, 304] on div "EV9612-56 - MC2 Filter" at bounding box center [231, 288] width 203 height 43
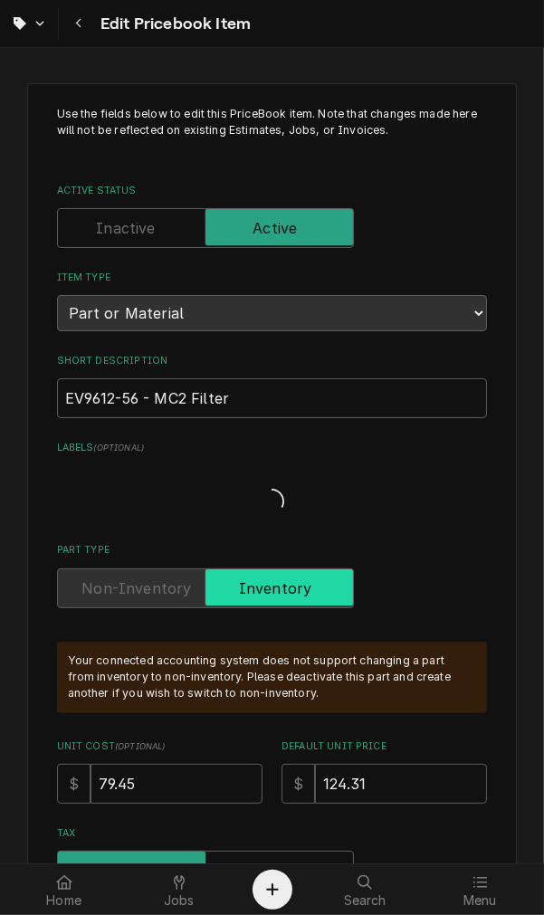
type textarea "x"
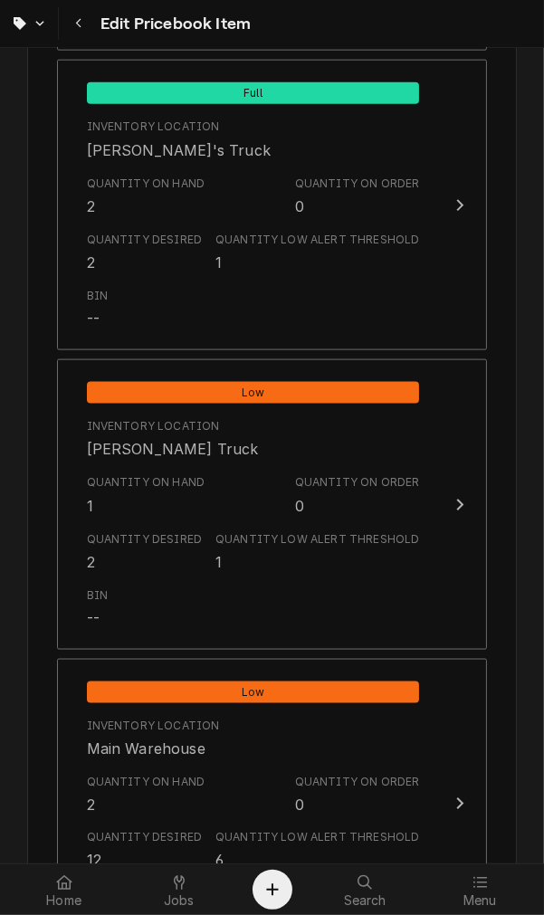
scroll to position [1508, 0]
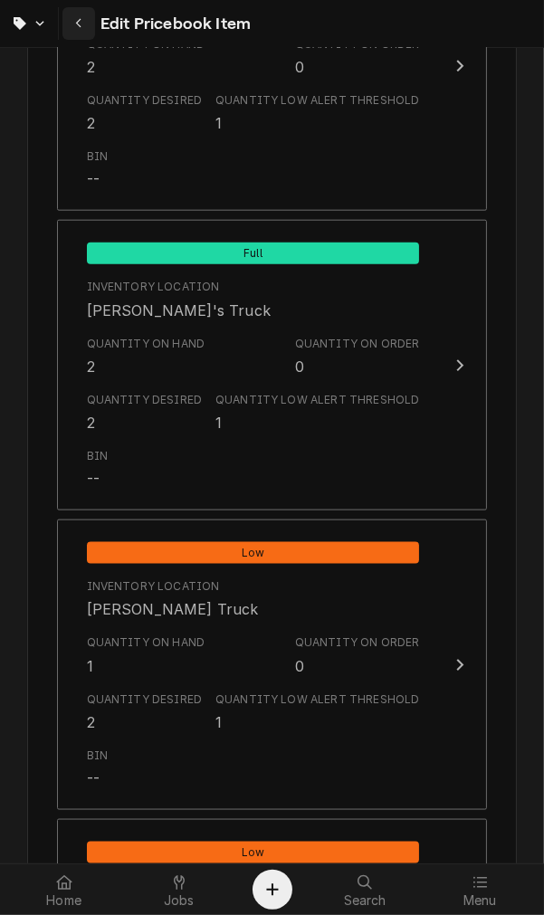
click at [66, 34] on button "Navigate back" at bounding box center [78, 23] width 33 height 33
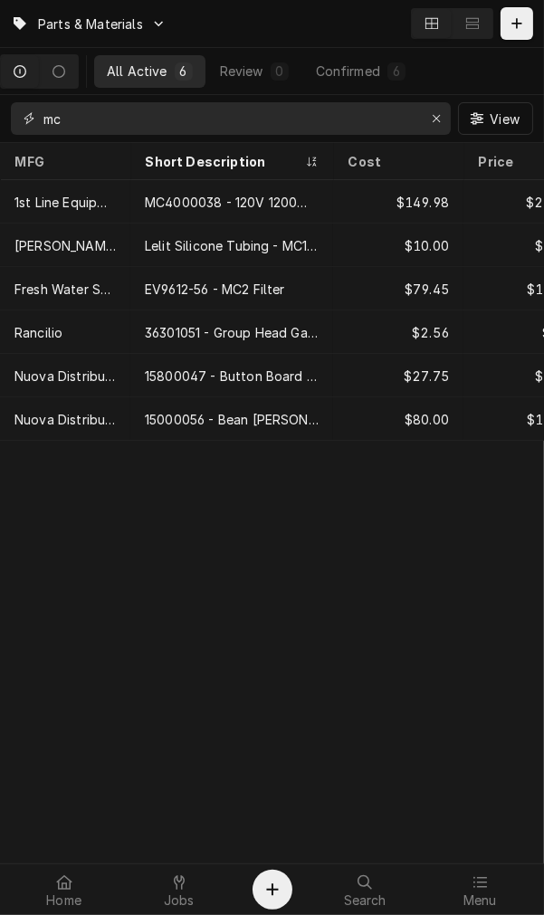
click at [192, 102] on input "mc" at bounding box center [229, 118] width 373 height 33
type input "c"
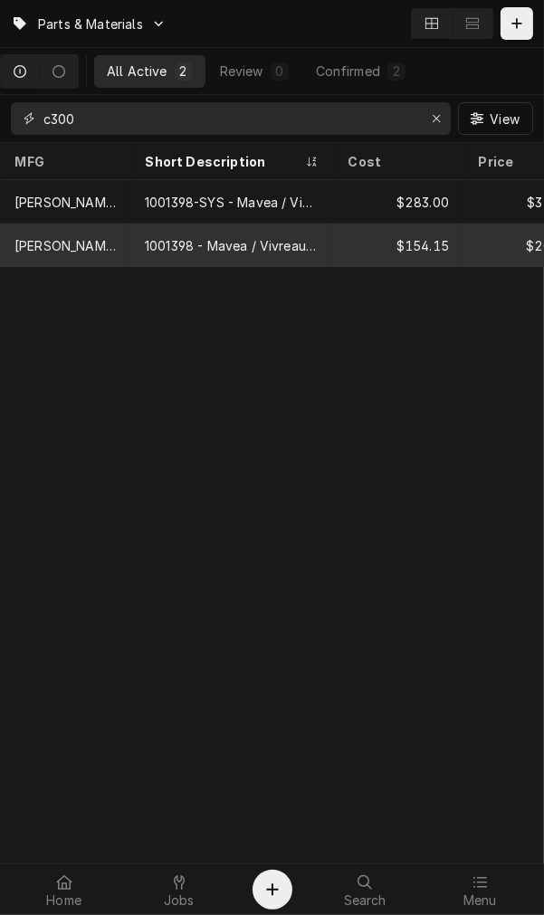
type input "c300"
click at [166, 246] on div "1001398 - Mavea / Vivreau Purity C300 Quell ST Filter Cartridge" at bounding box center [232, 245] width 174 height 19
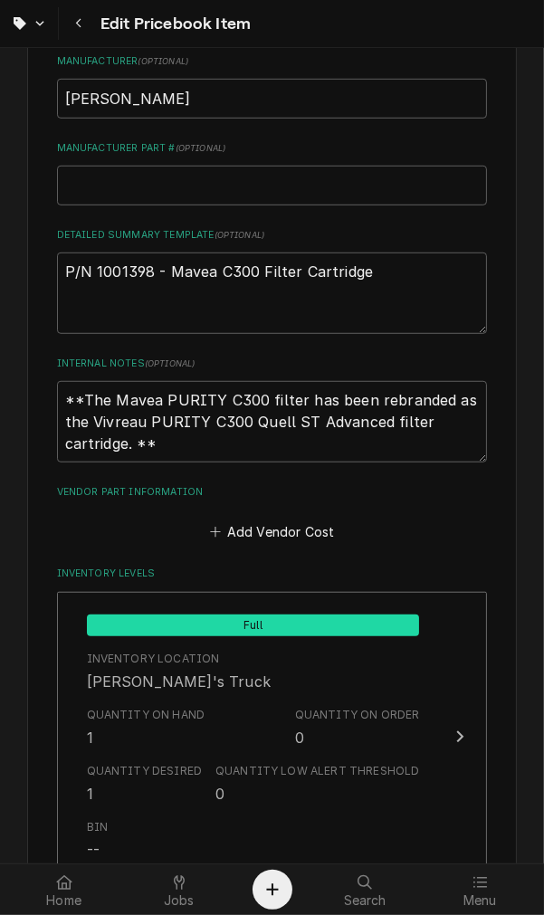
scroll to position [1340, 0]
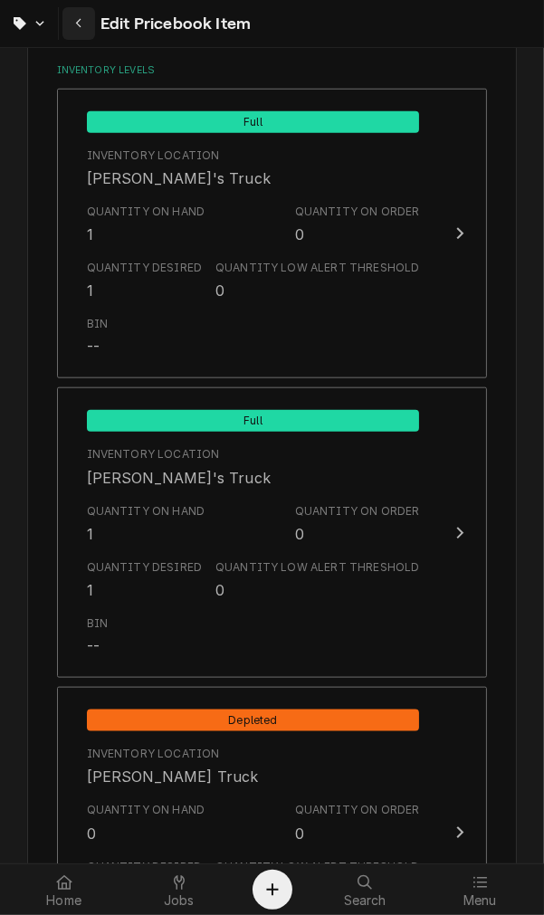
click at [70, 20] on div "Navigate back" at bounding box center [79, 23] width 18 height 18
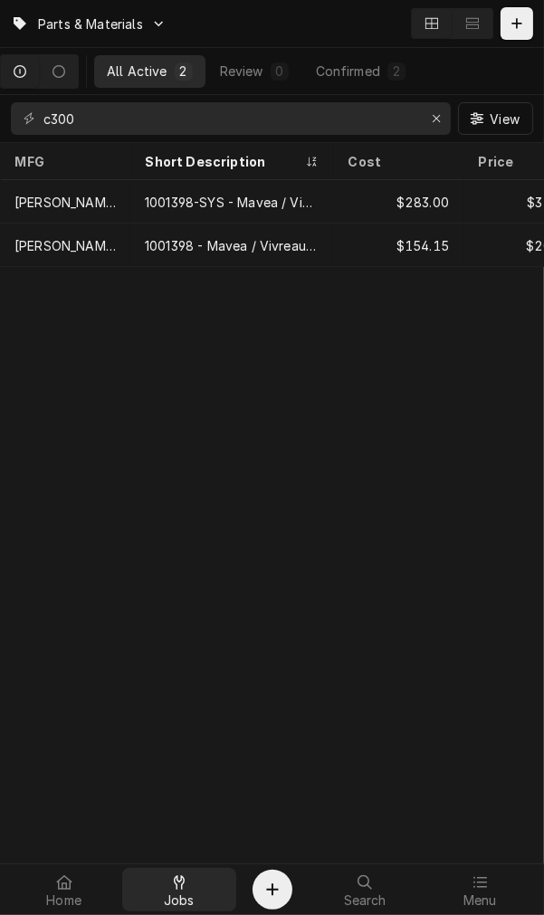
click at [191, 897] on span "Jobs" at bounding box center [179, 900] width 31 height 14
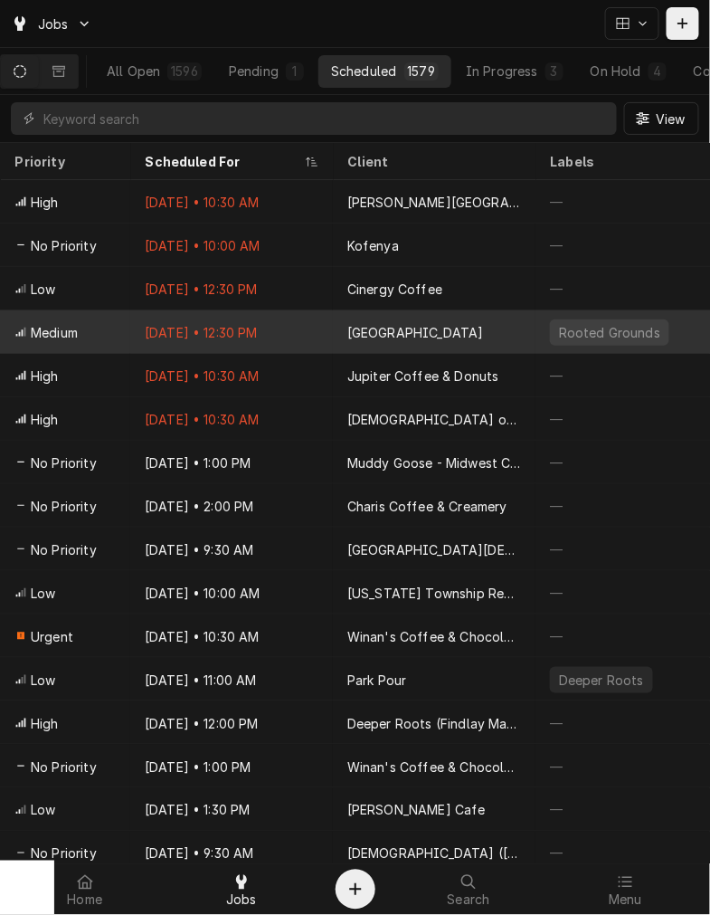
click at [131, 319] on div "Oct 10 • 12:30 PM" at bounding box center [231, 331] width 203 height 43
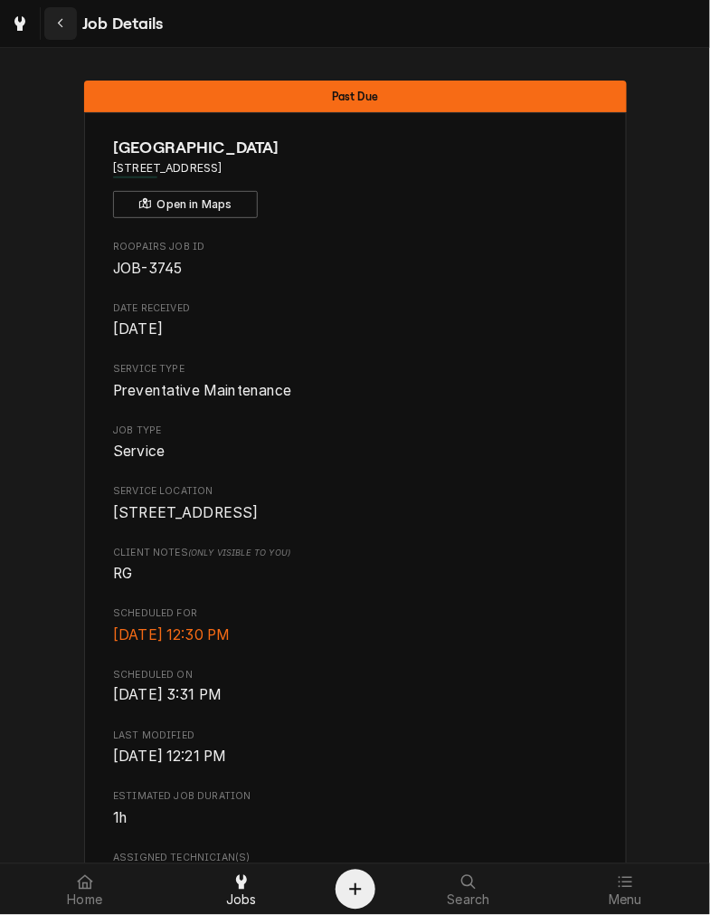
click at [75, 22] on button "Navigate back" at bounding box center [60, 23] width 33 height 33
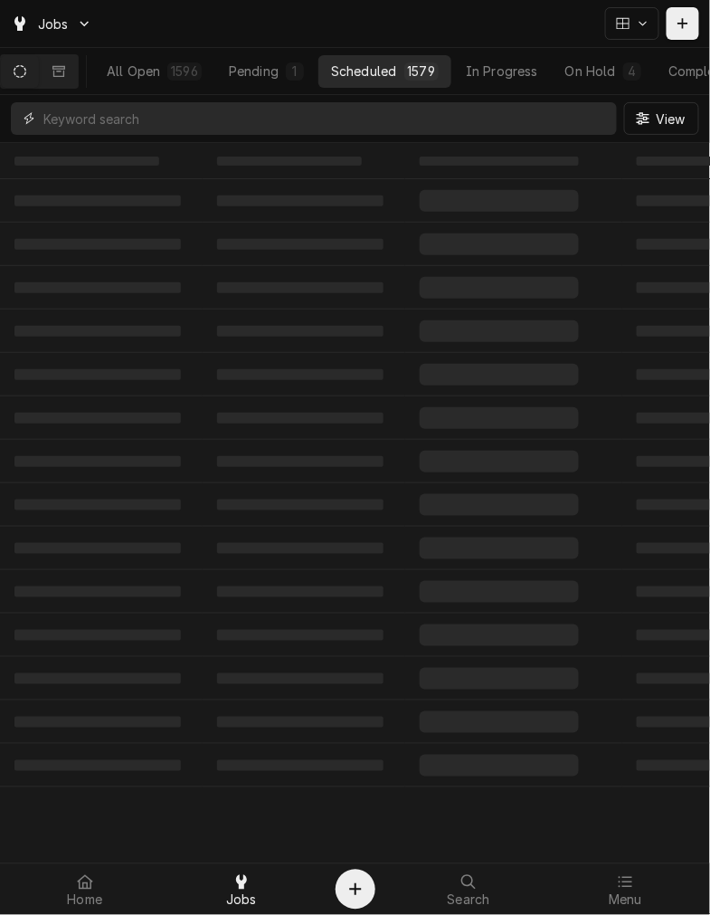
click at [83, 120] on input "Dynamic Content Wrapper" at bounding box center [325, 118] width 565 height 33
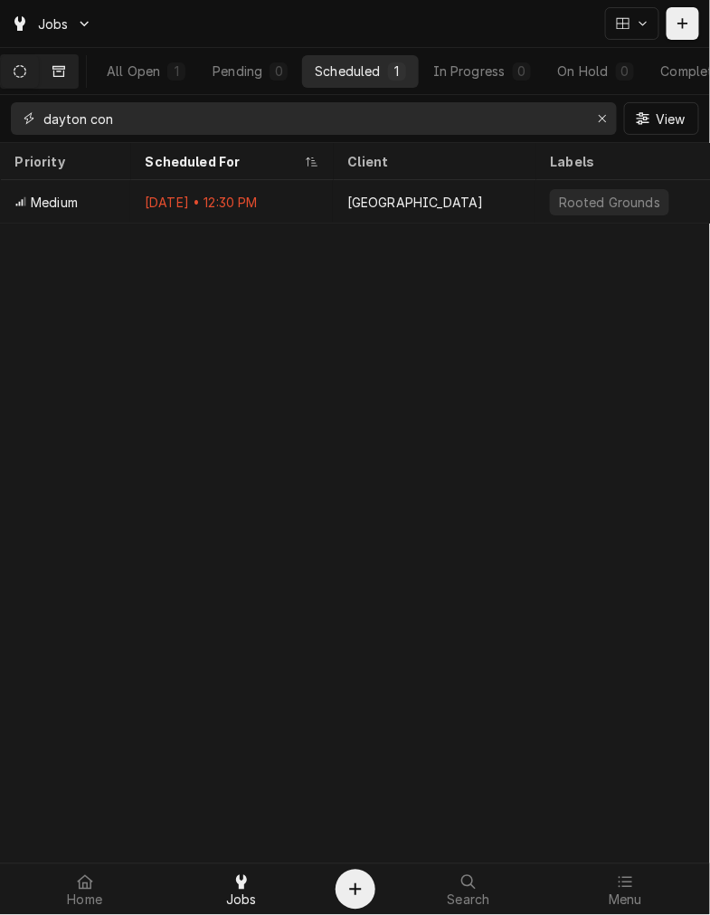
type input "dayton con"
click at [55, 72] on button "Dynamic Content Wrapper" at bounding box center [59, 71] width 38 height 33
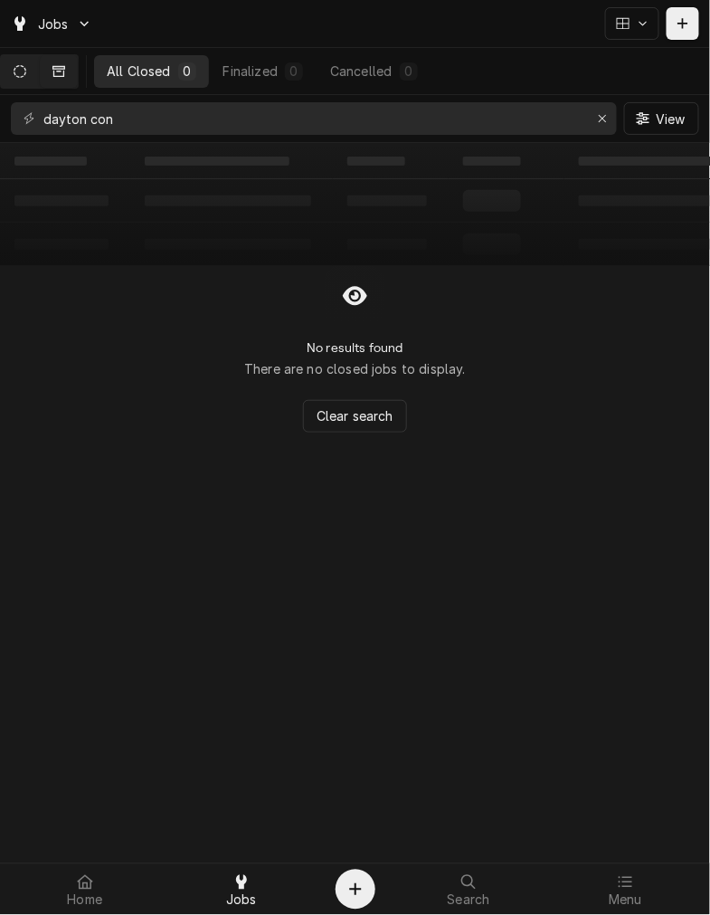
click at [34, 79] on button "Dynamic Content Wrapper" at bounding box center [20, 71] width 38 height 33
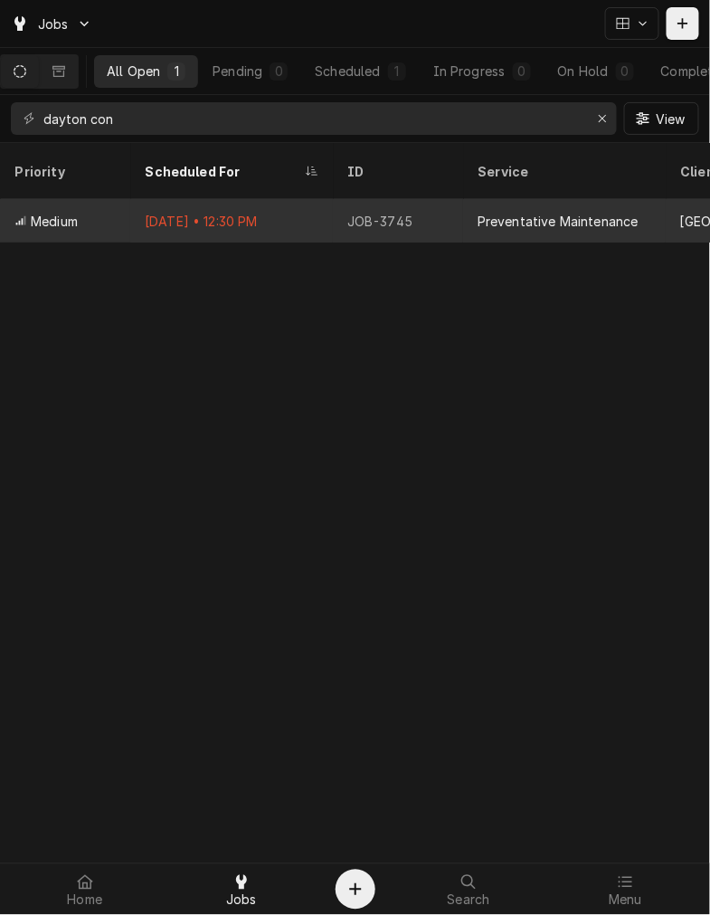
click at [468, 218] on div "Preventative Maintenance" at bounding box center [564, 220] width 203 height 43
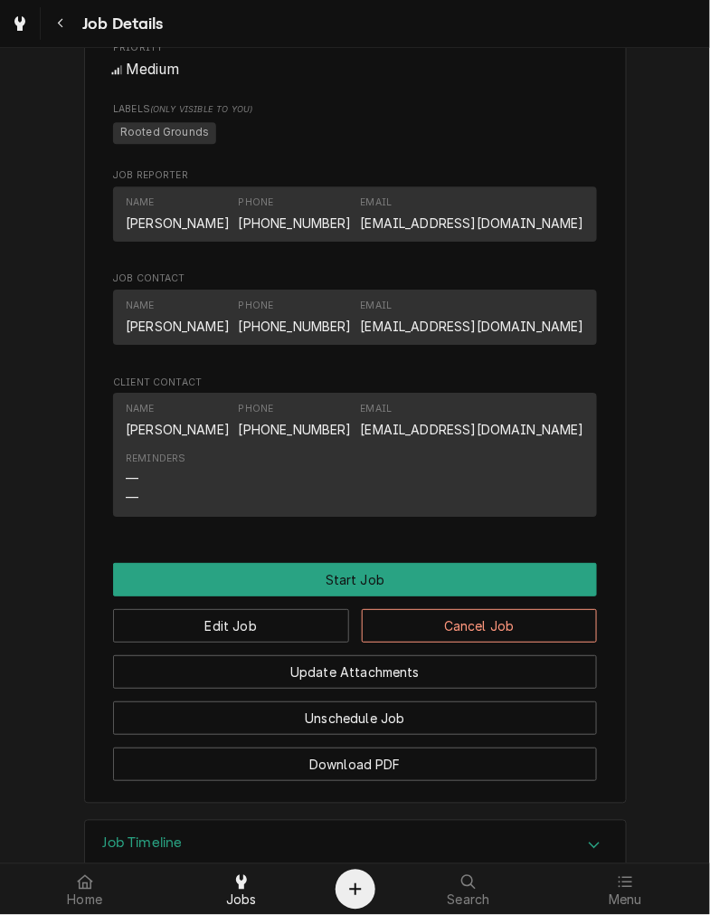
scroll to position [1102, 0]
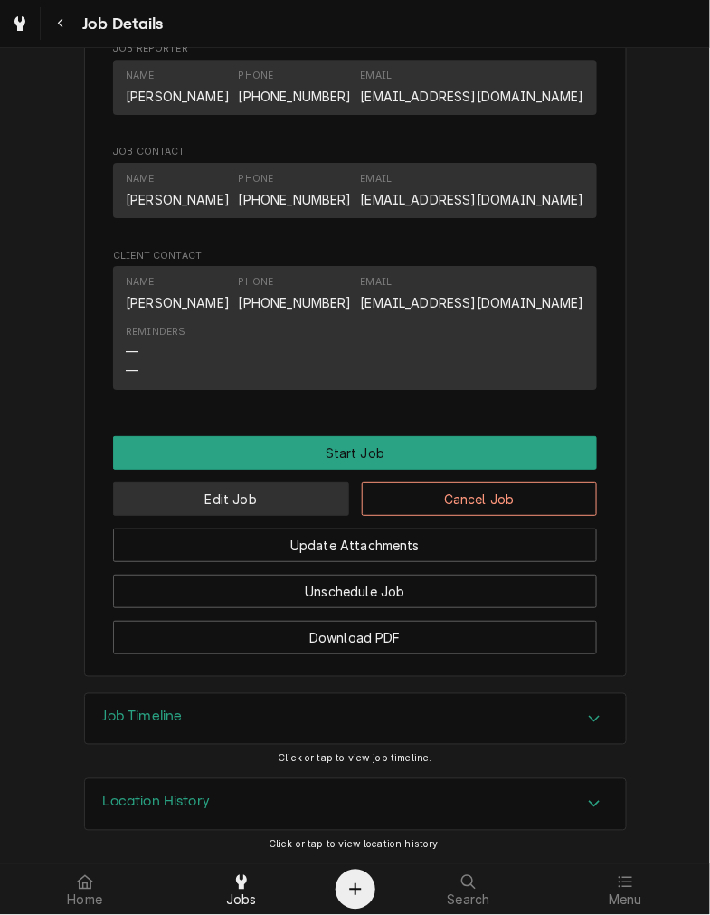
click at [250, 498] on button "Edit Job" at bounding box center [231, 498] width 236 height 33
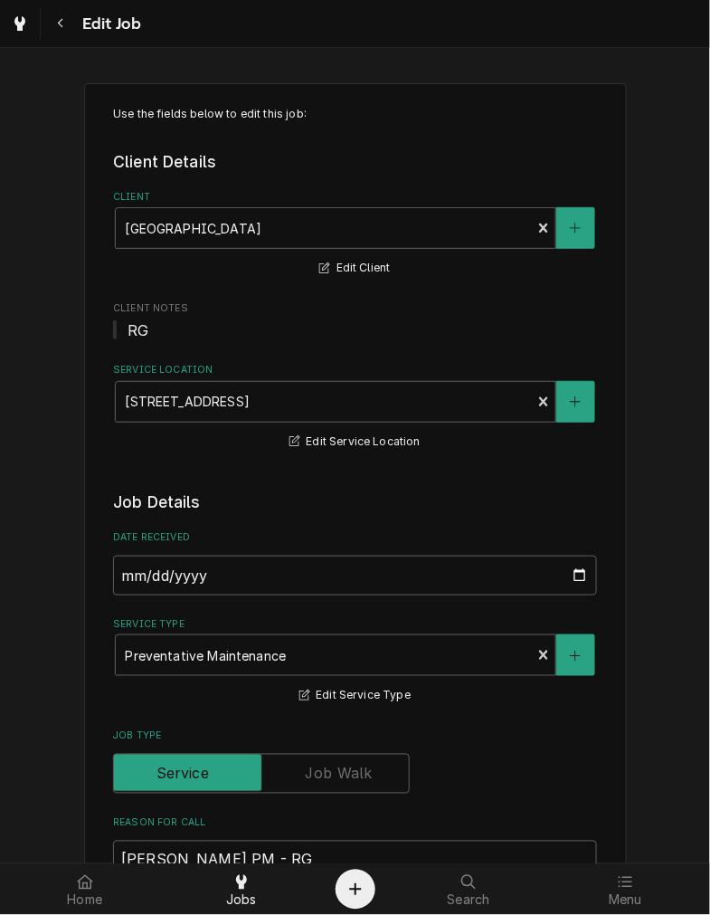
type textarea "x"
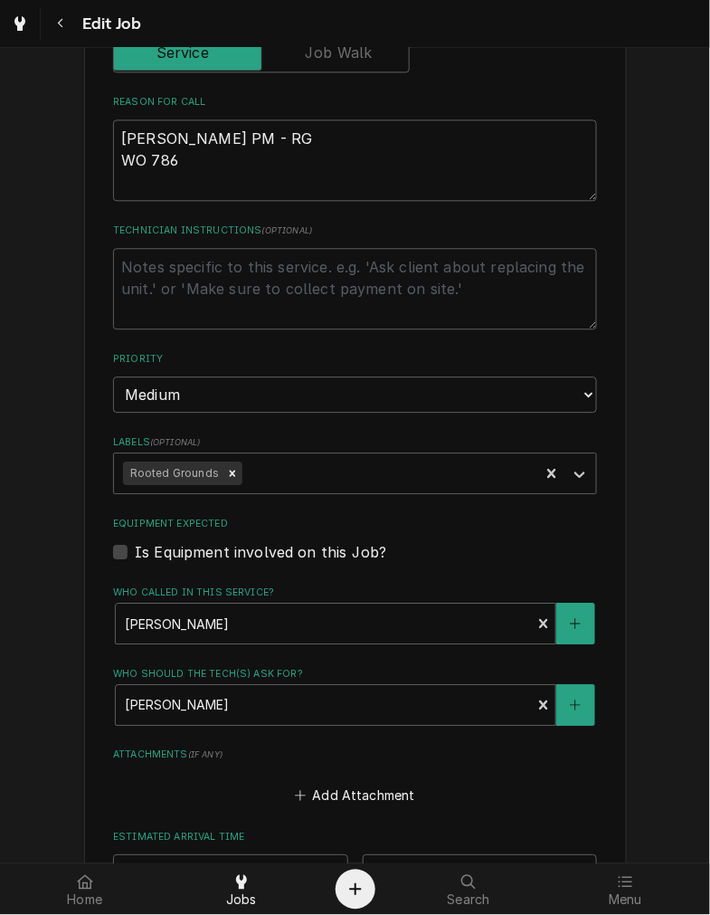
scroll to position [1083, 0]
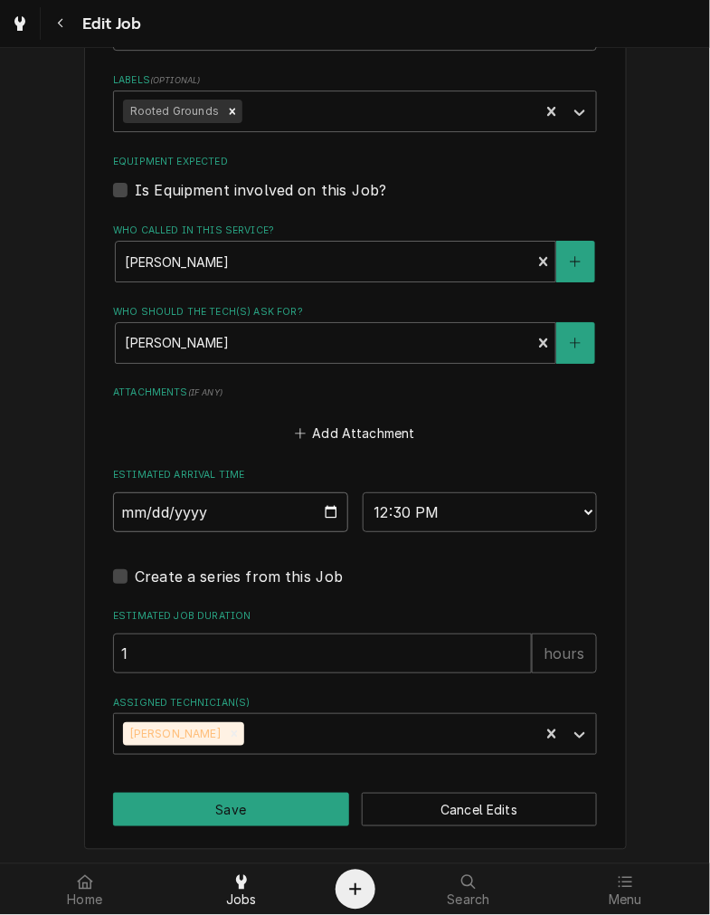
click at [311, 501] on input "[DATE]" at bounding box center [230, 512] width 235 height 40
click at [329, 508] on input "[DATE]" at bounding box center [230, 512] width 235 height 40
type input "[DATE]"
click at [217, 806] on button "Save" at bounding box center [231, 809] width 236 height 33
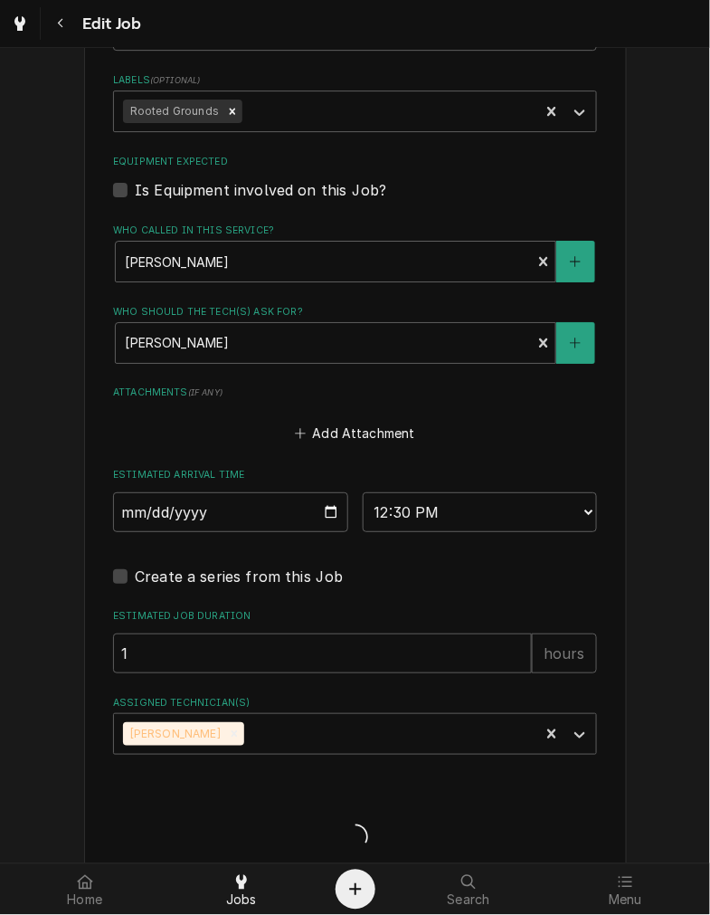
type textarea "x"
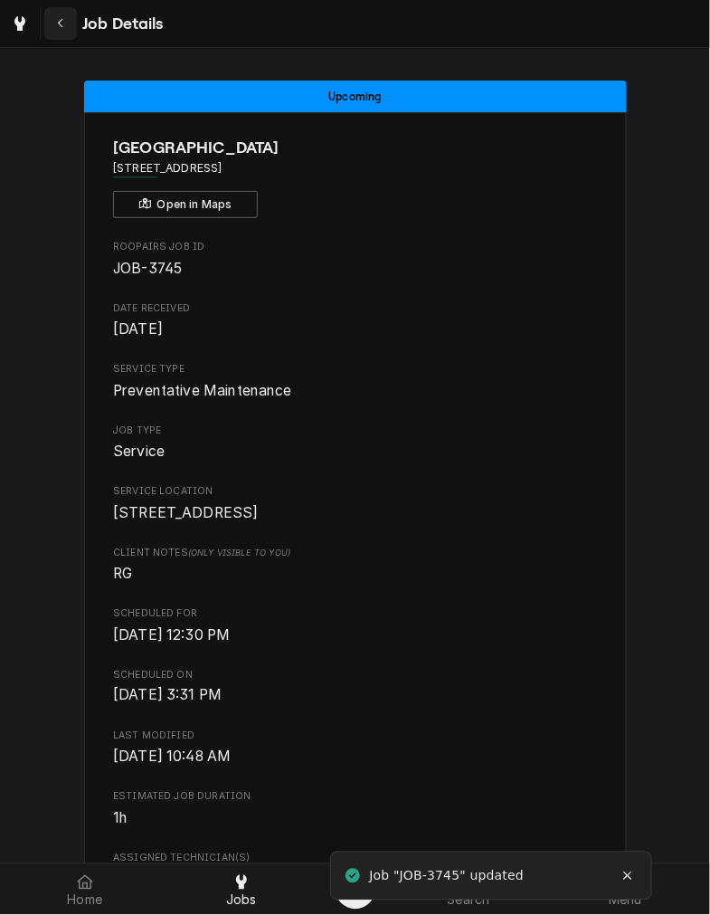
click at [60, 27] on icon "Navigate back" at bounding box center [61, 23] width 8 height 13
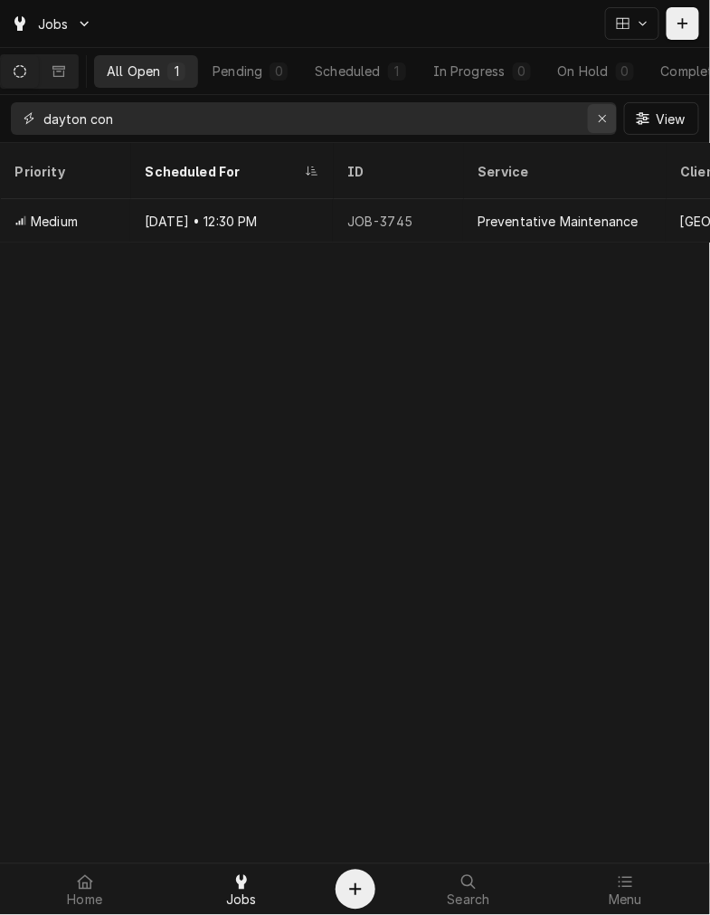
click at [592, 121] on button "Erase input" at bounding box center [602, 118] width 29 height 29
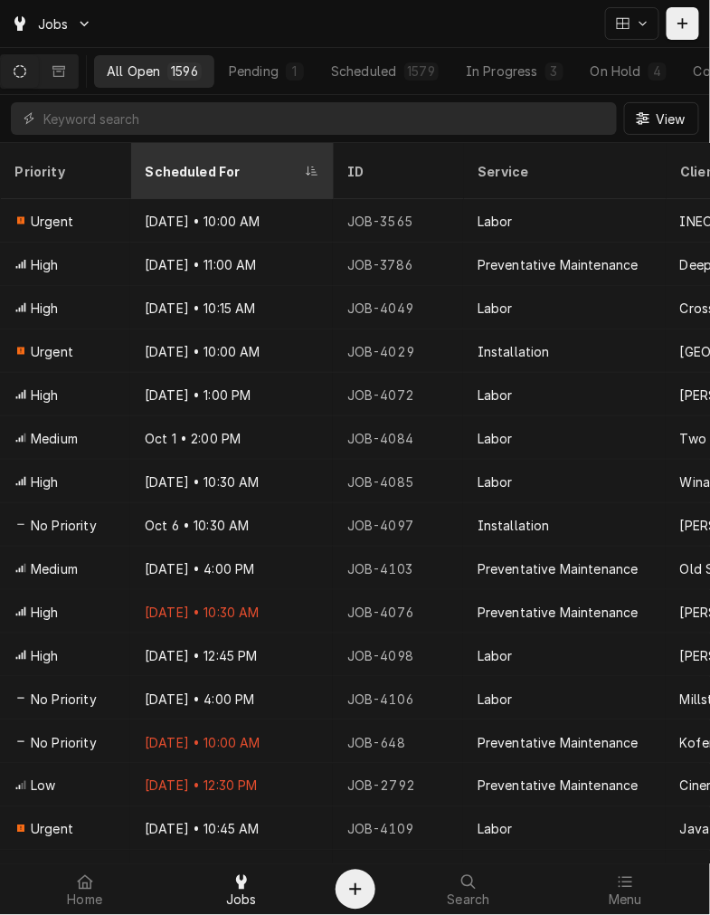
click at [158, 147] on div "Scheduled For" at bounding box center [231, 171] width 195 height 49
click at [227, 162] on div "Scheduled For" at bounding box center [230, 171] width 170 height 19
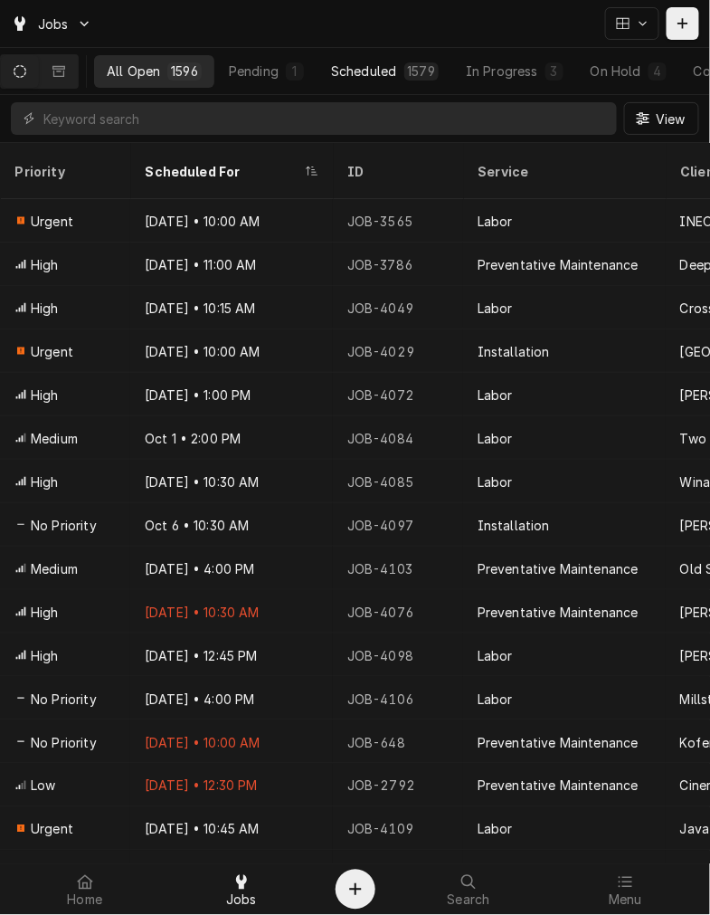
click at [396, 73] on div "Scheduled" at bounding box center [363, 71] width 65 height 19
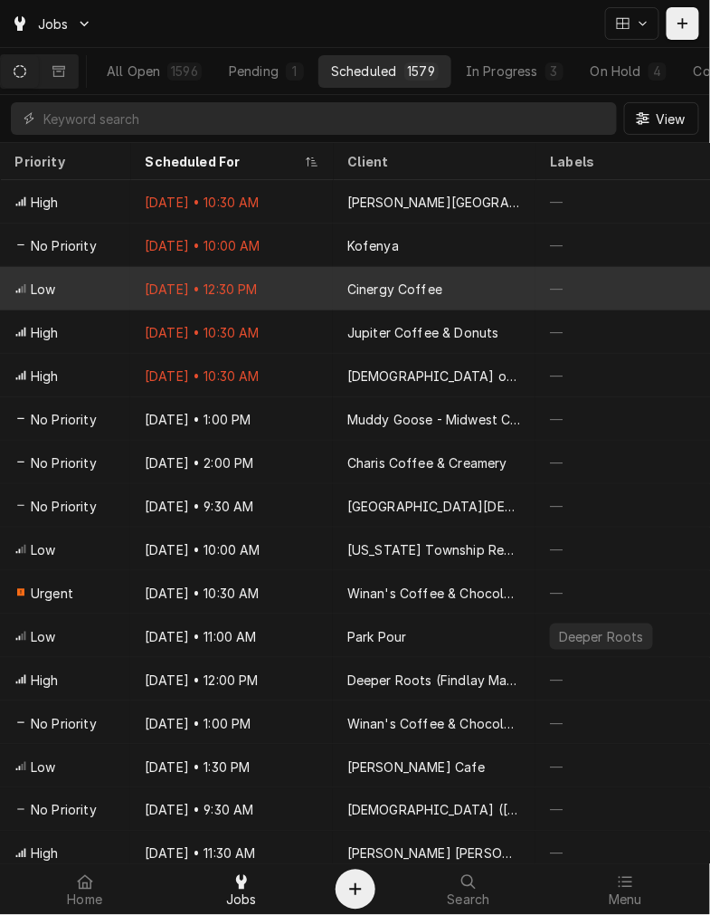
click at [347, 274] on div "Cinergy Coffee" at bounding box center [434, 288] width 203 height 43
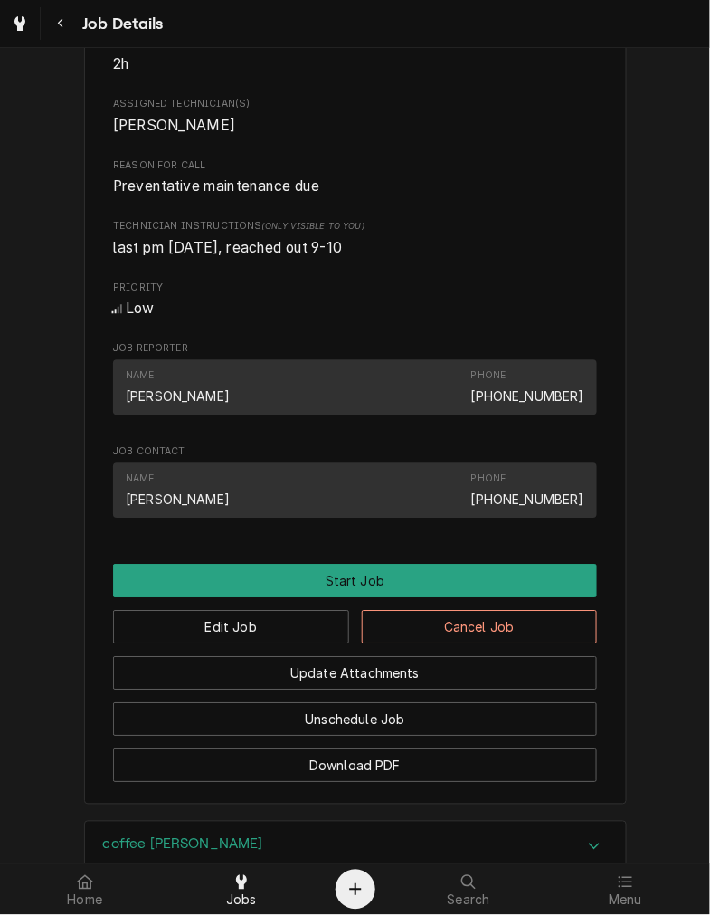
scroll to position [837, 0]
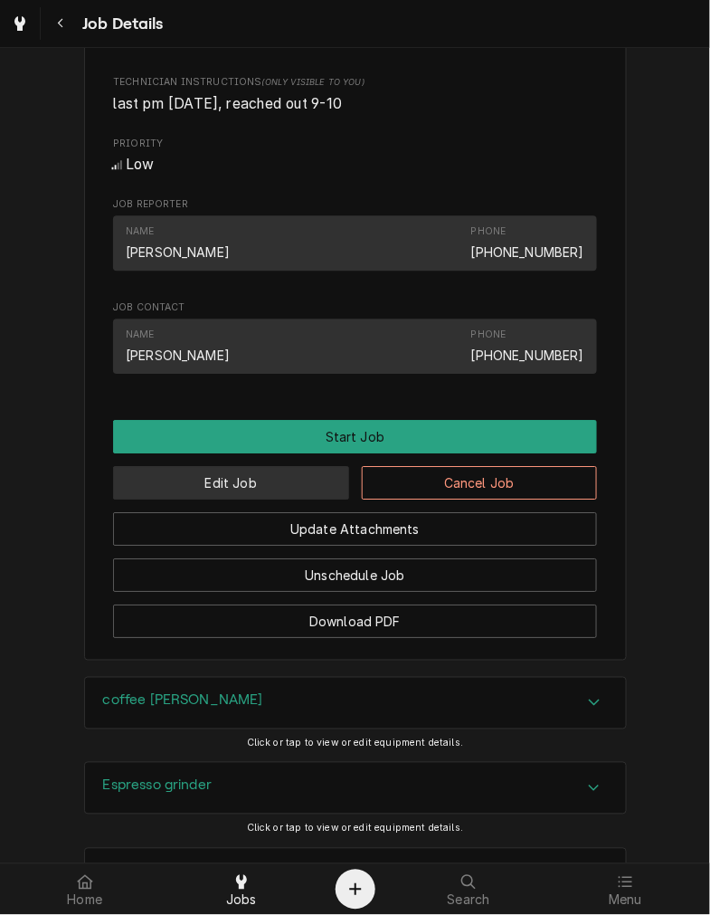
click at [205, 492] on button "Edit Job" at bounding box center [231, 482] width 236 height 33
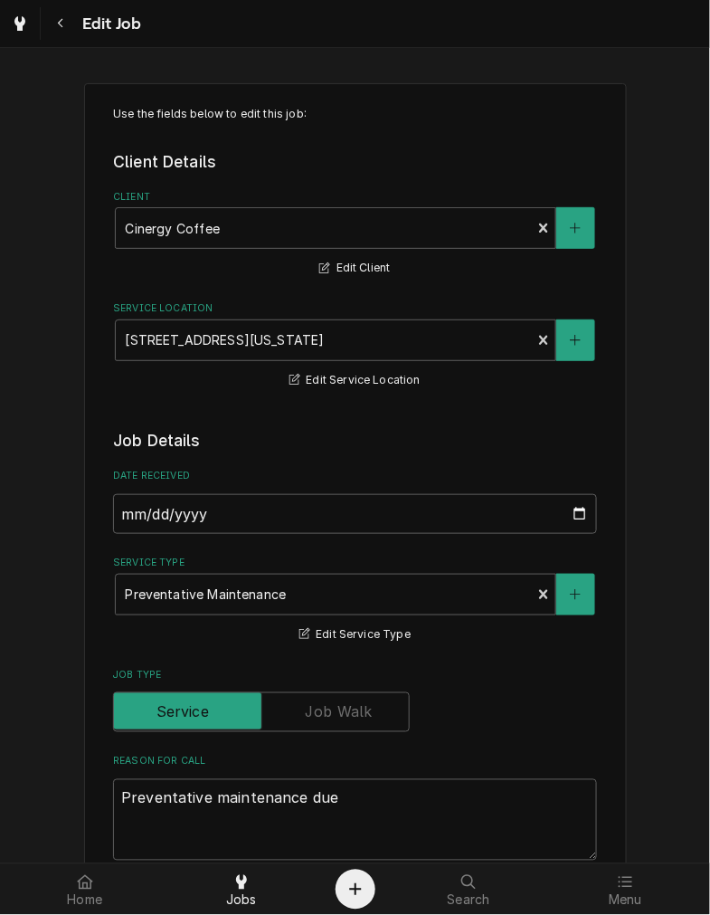
type textarea "x"
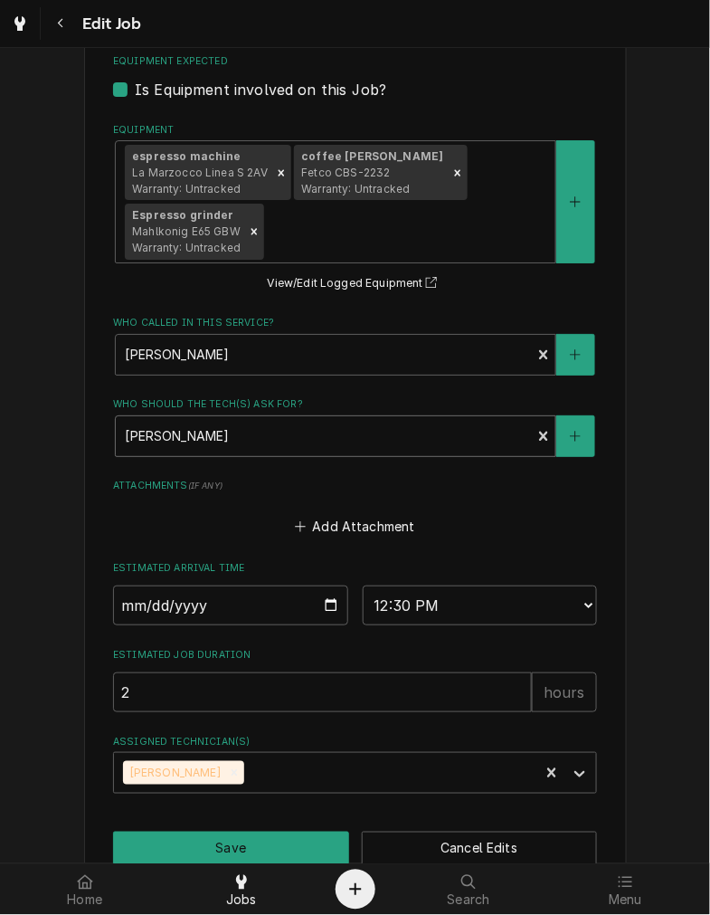
scroll to position [1161, 0]
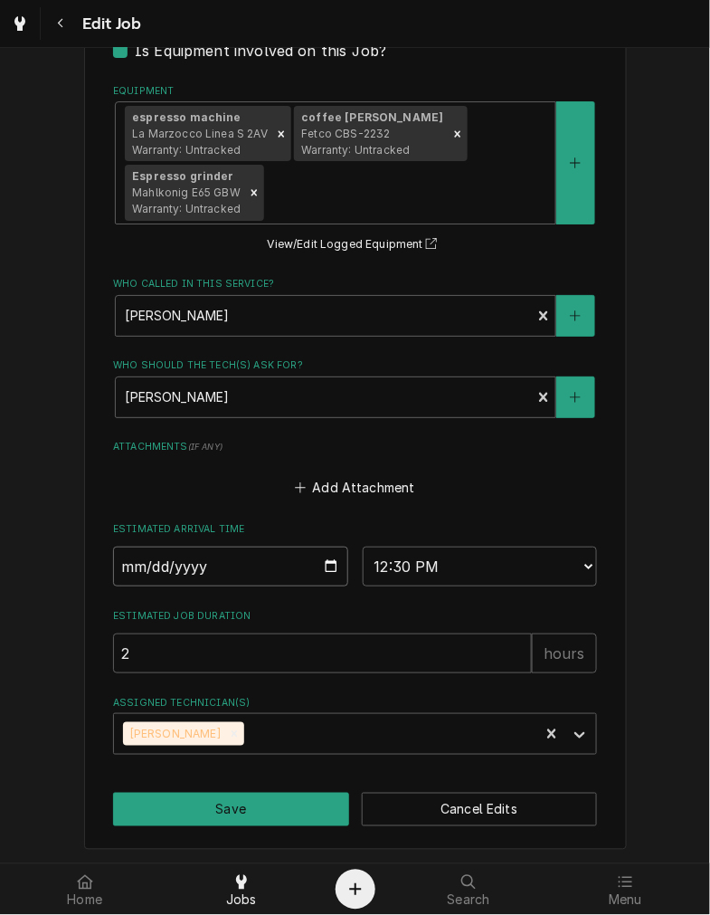
click at [323, 568] on input "[DATE]" at bounding box center [230, 567] width 235 height 40
type input "[DATE]"
click at [208, 798] on button "Save" at bounding box center [231, 809] width 236 height 33
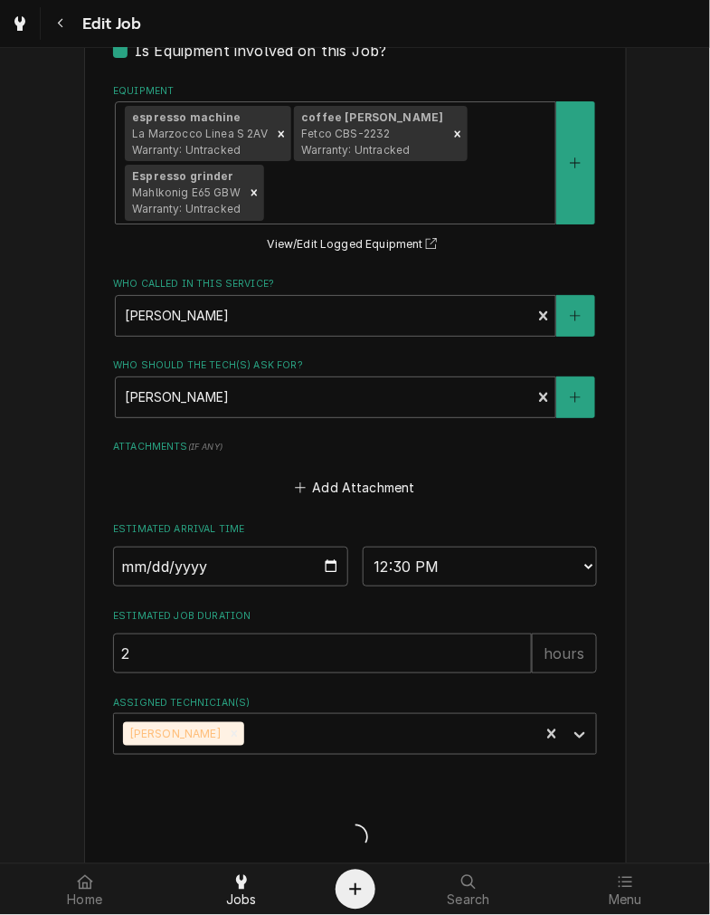
type textarea "x"
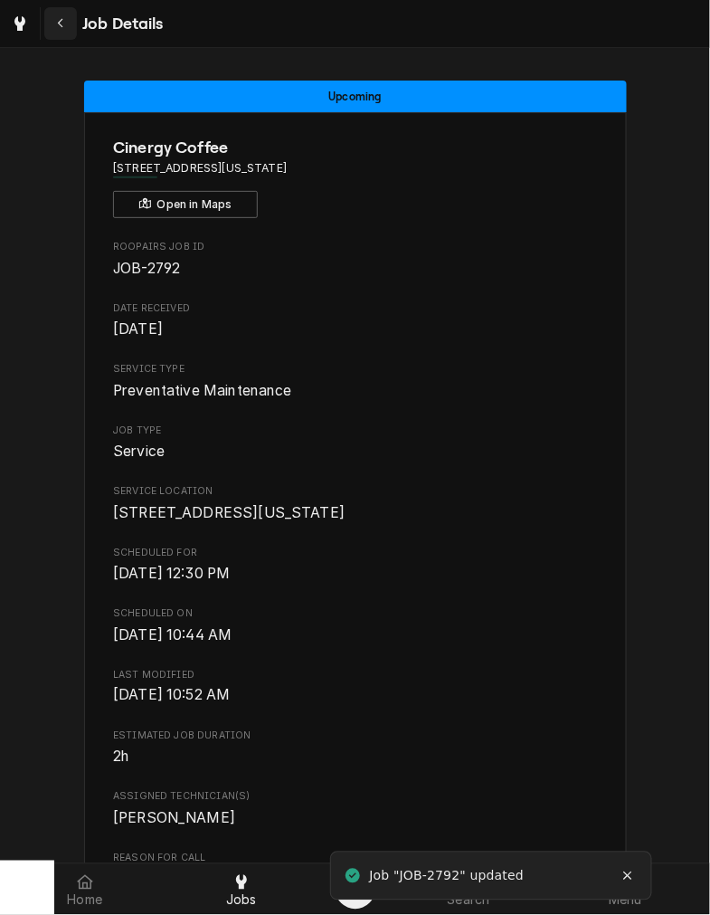
click at [72, 23] on button "Navigate back" at bounding box center [60, 23] width 33 height 33
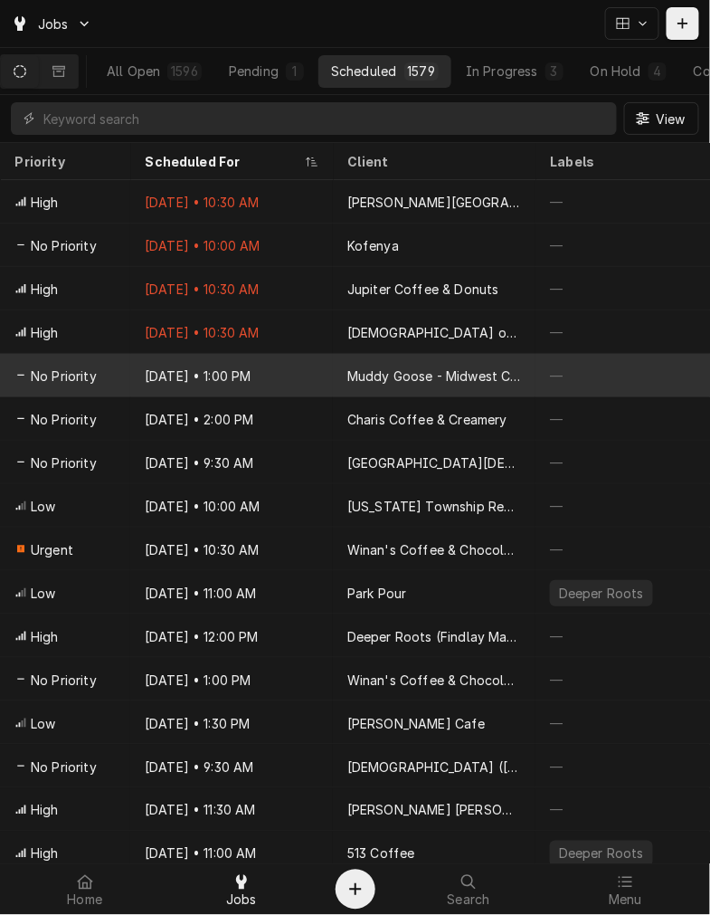
click at [281, 381] on div "Oct 14 • 1:00 PM" at bounding box center [231, 375] width 203 height 43
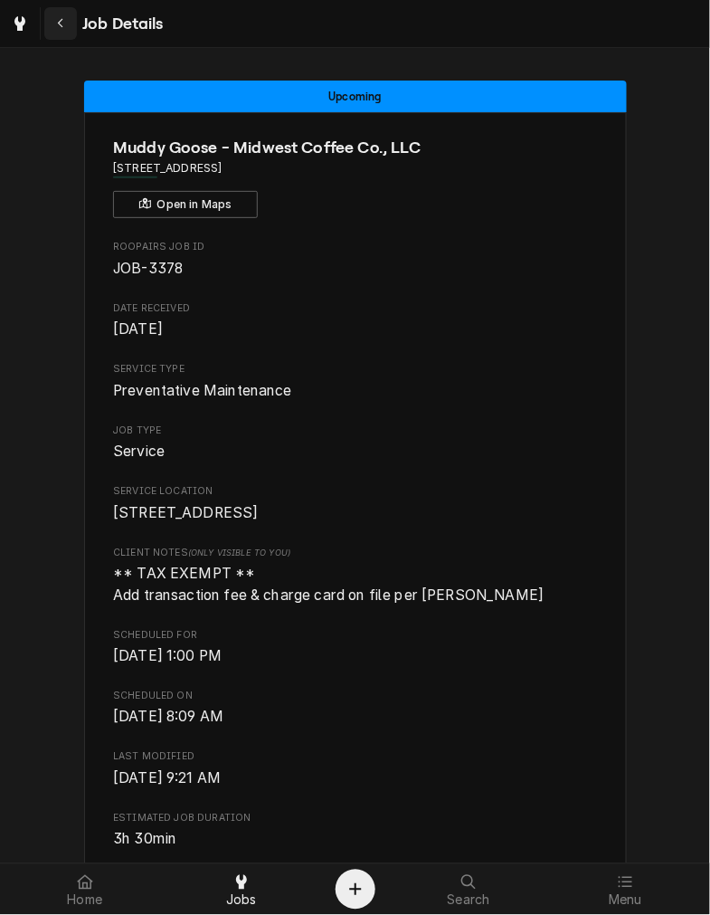
click at [61, 19] on icon "Navigate back" at bounding box center [61, 23] width 8 height 13
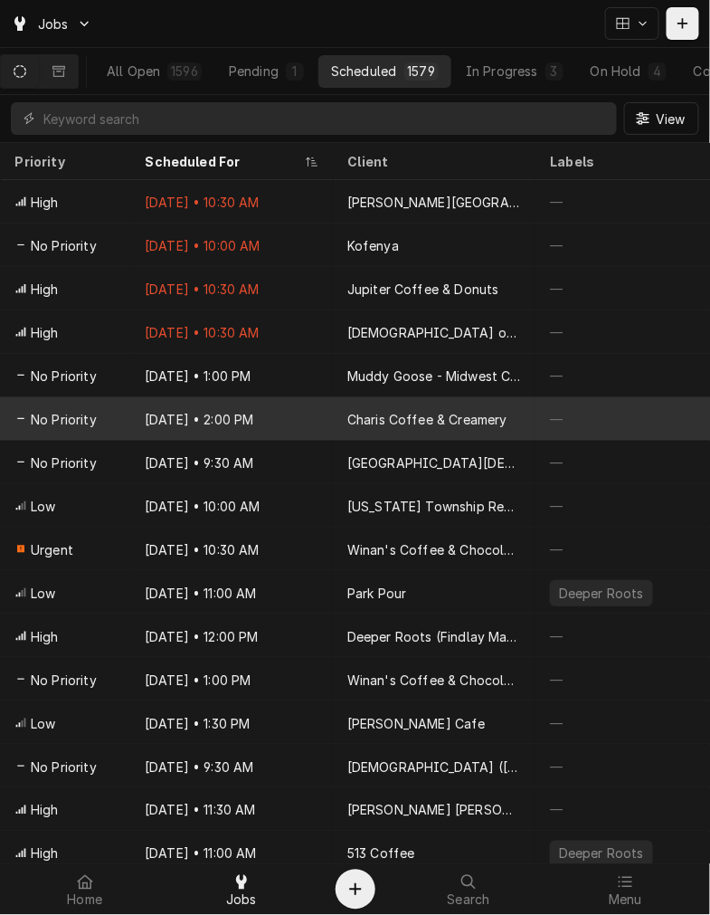
click at [272, 412] on div "Oct 14 • 2:00 PM" at bounding box center [231, 418] width 203 height 43
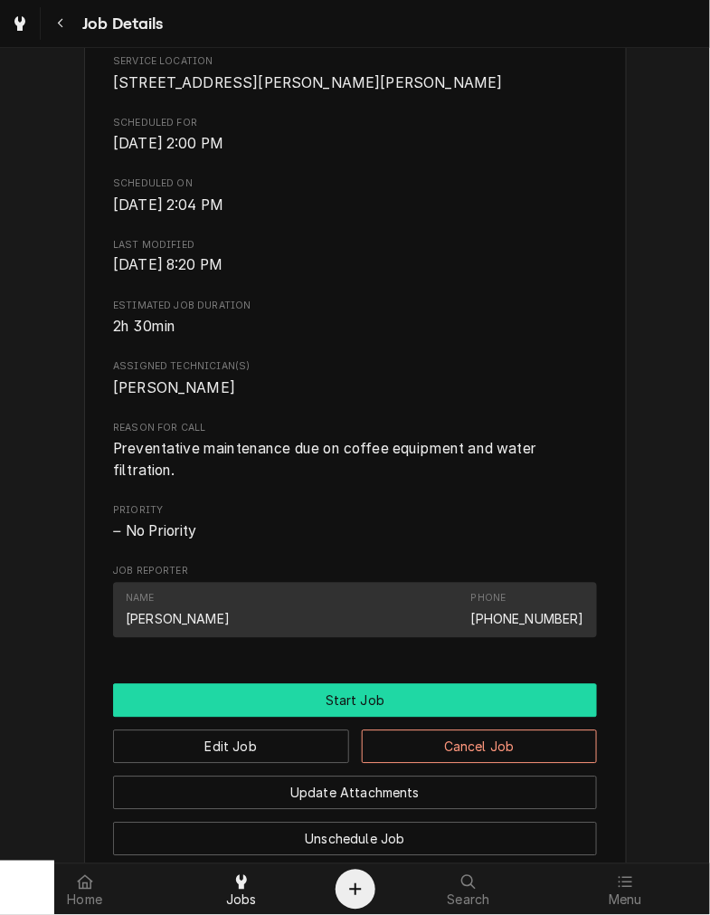
scroll to position [502, 0]
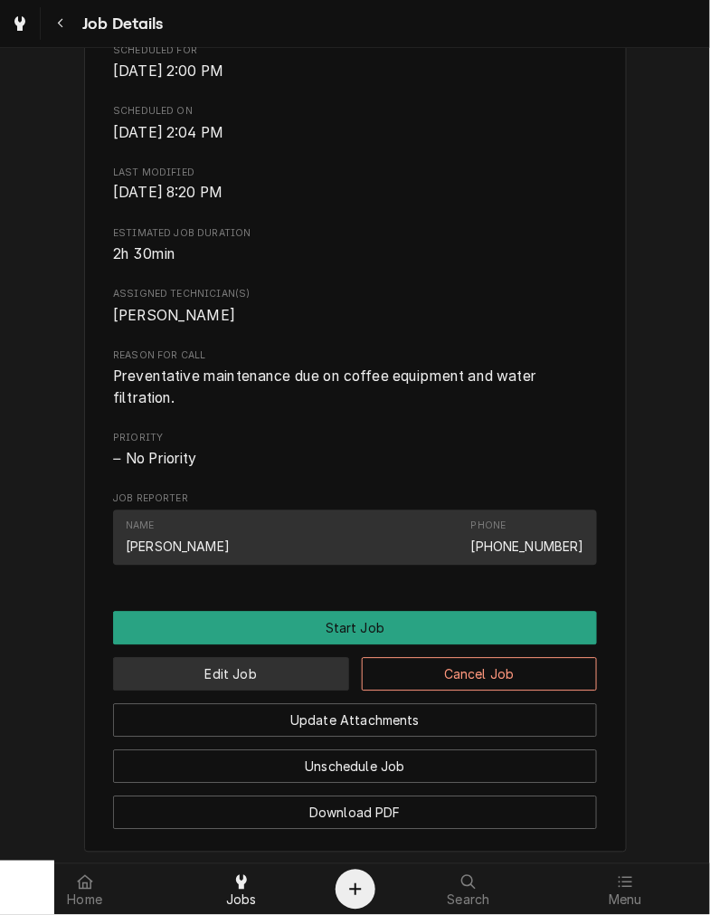
click at [208, 684] on button "Edit Job" at bounding box center [231, 674] width 236 height 33
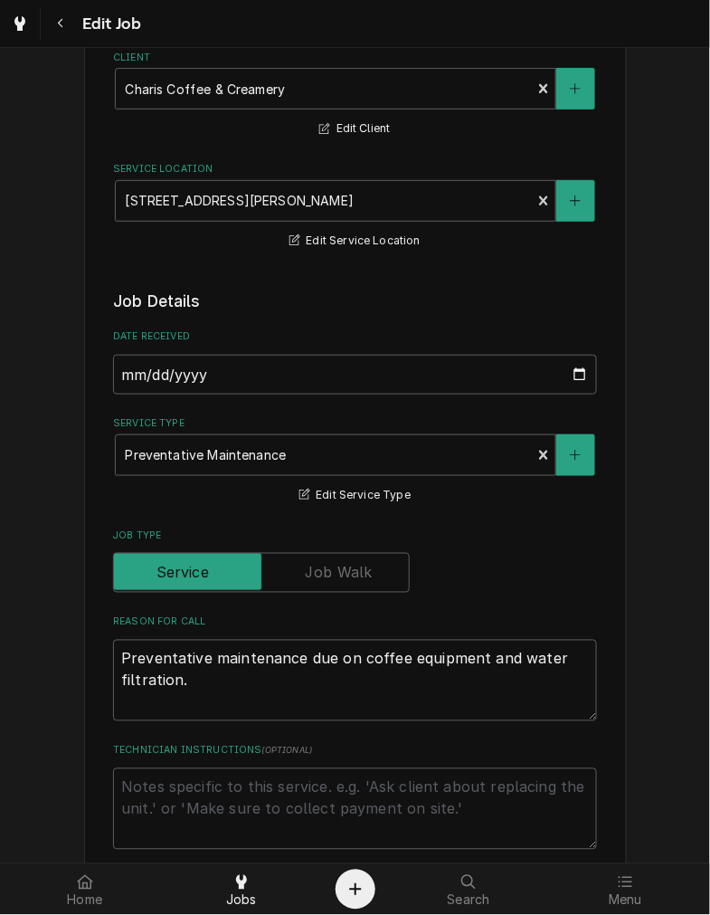
scroll to position [167, 0]
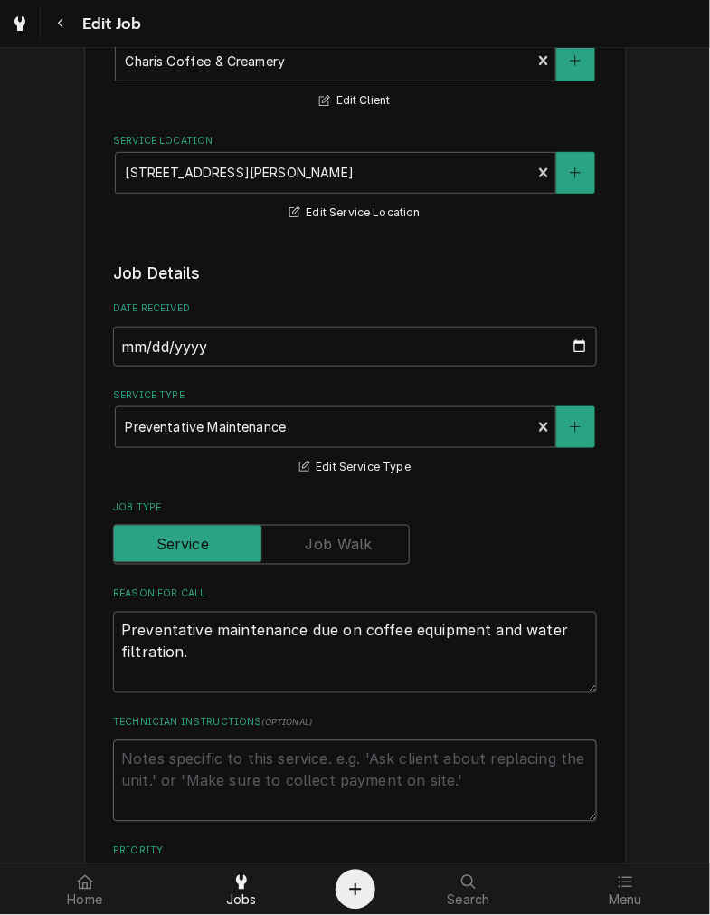
click at [179, 819] on textarea "Technician Instructions ( optional )" at bounding box center [355, 780] width 484 height 81
type textarea "x"
type textarea "r"
type textarea "x"
type textarea "re"
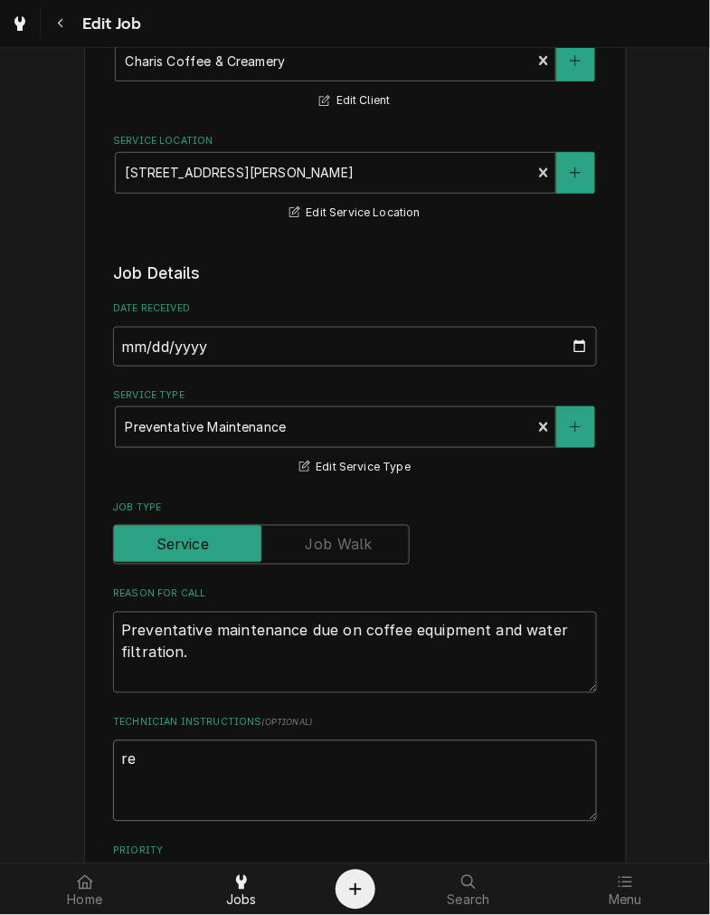
type textarea "x"
type textarea "rea"
type textarea "x"
type textarea "reac"
type textarea "x"
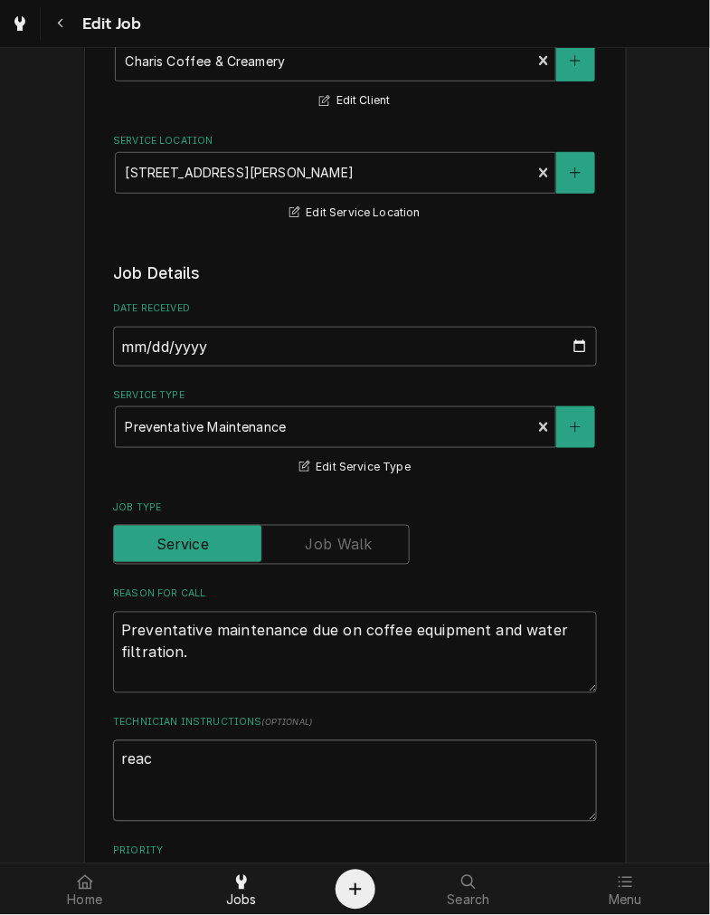
type textarea "reach"
type textarea "x"
type textarea "reache"
type textarea "x"
type textarea "reached"
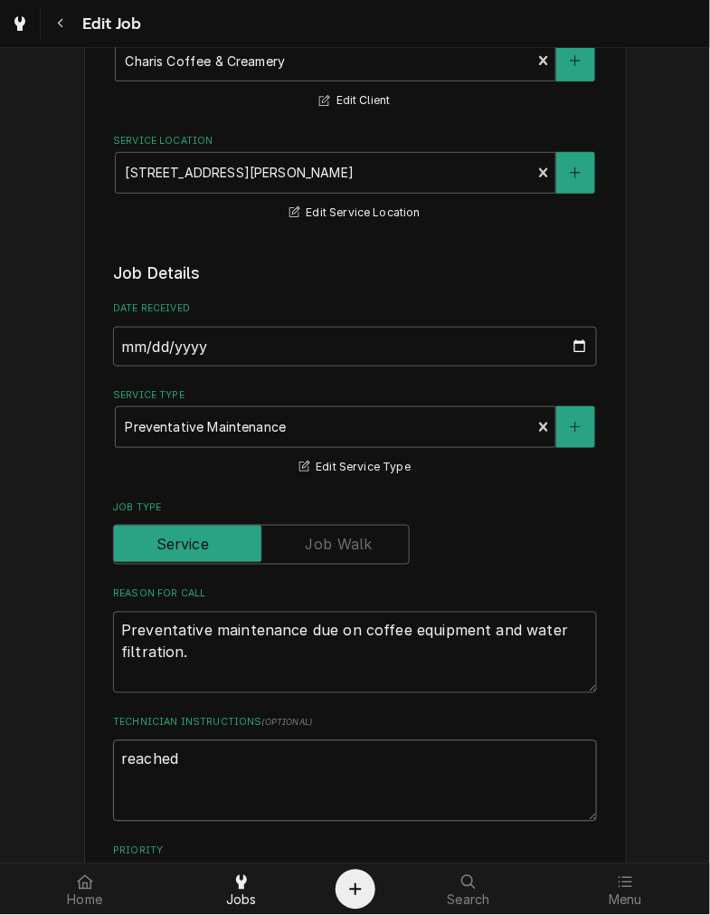
type textarea "x"
type textarea "reached"
type textarea "x"
type textarea "reached o"
type textarea "x"
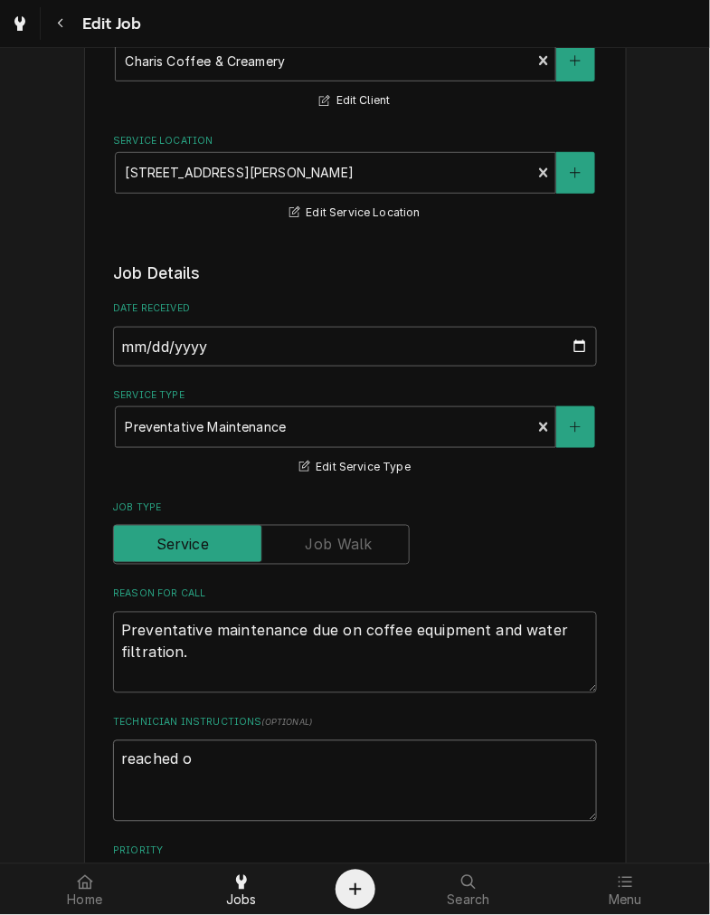
type textarea "reached ou"
type textarea "x"
type textarea "reached oui"
type textarea "x"
type textarea "reached ouit"
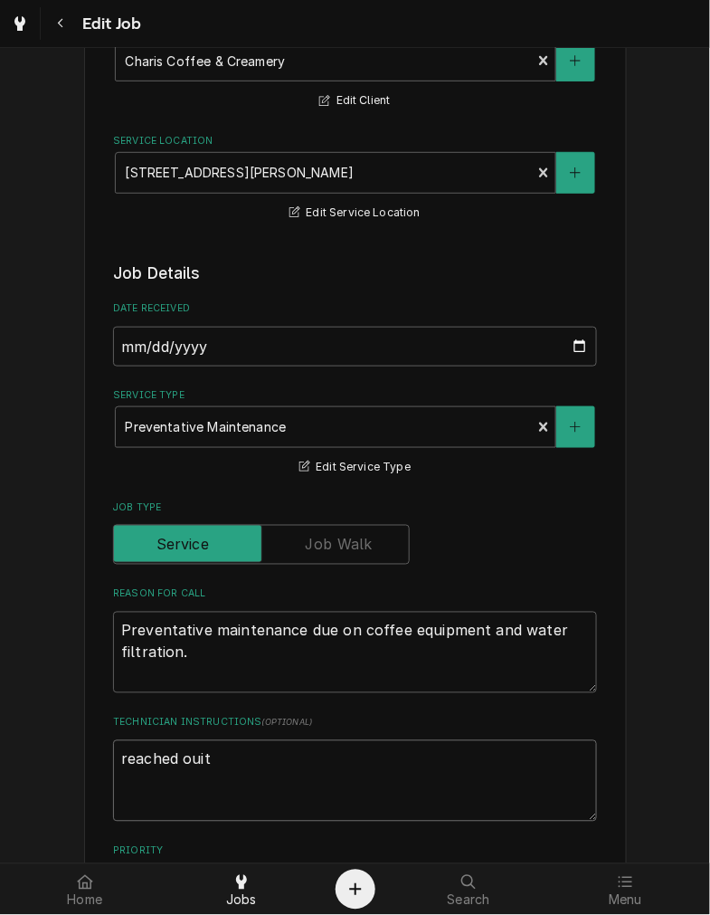
type textarea "x"
type textarea "reached ouit"
type textarea "x"
type textarea "reached ouit"
type textarea "x"
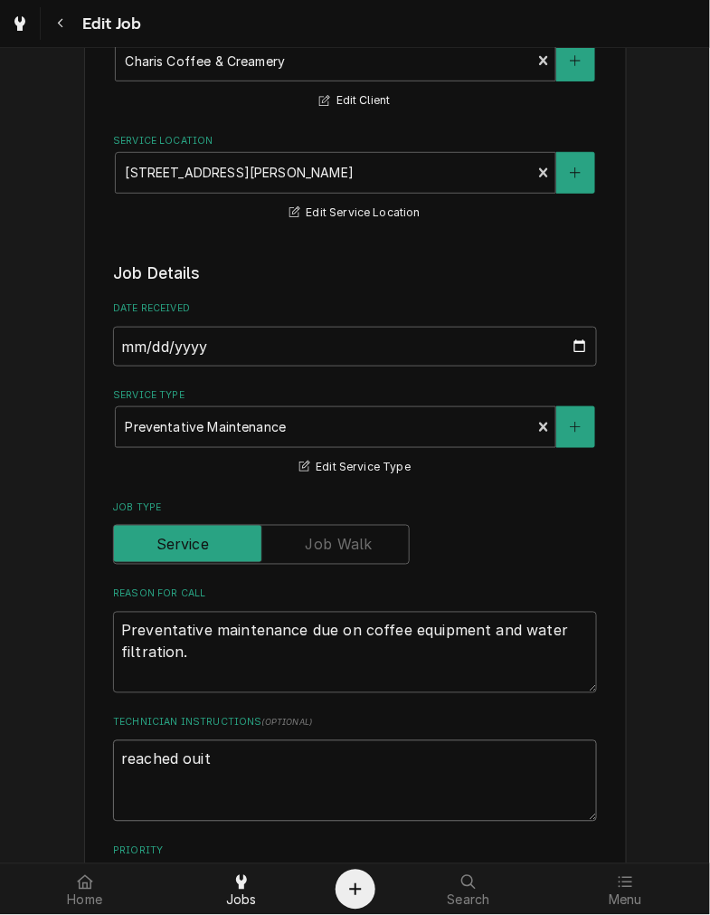
type textarea "reached oui"
type textarea "x"
type textarea "reached ou"
type textarea "x"
type textarea "reached out"
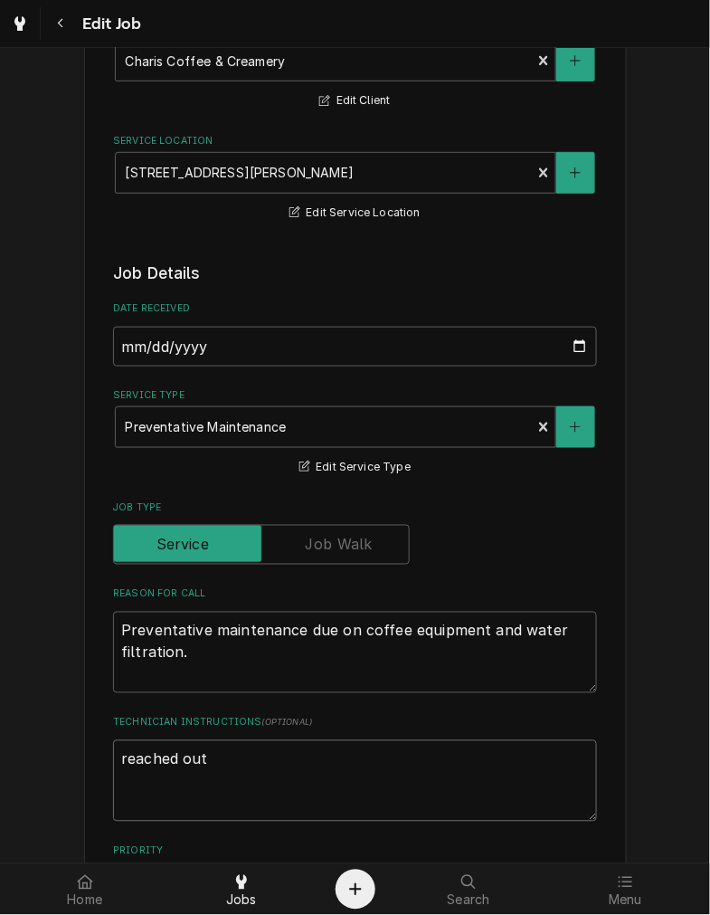
type textarea "x"
type textarea "reached out"
type textarea "x"
type textarea "reached out 1"
type textarea "x"
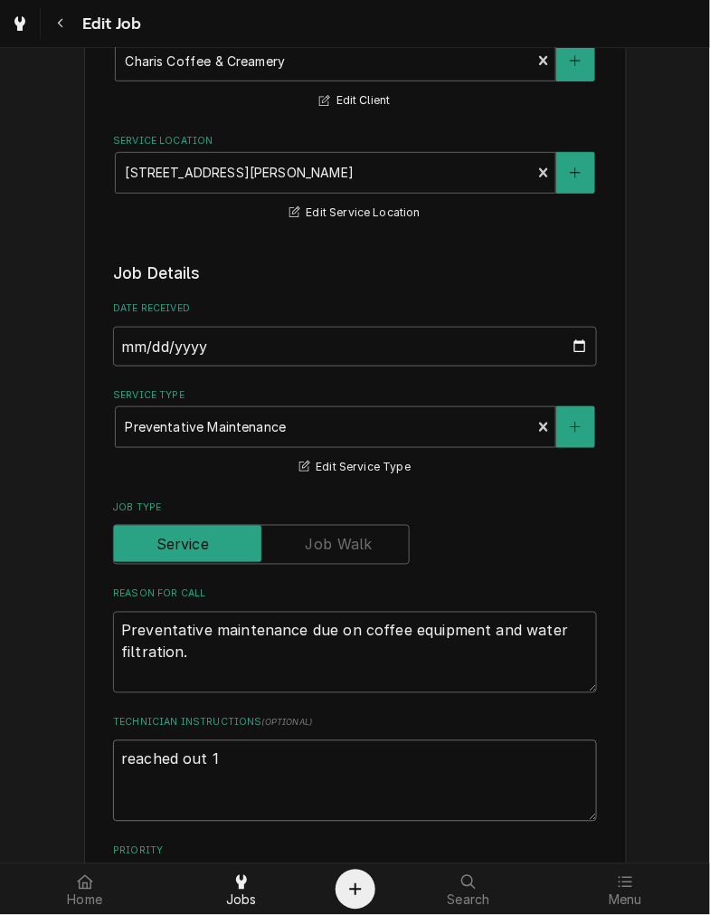
type textarea "reached out 10"
type textarea "x"
type textarea "reached out 10-"
type textarea "x"
type textarea "reached out 10-1"
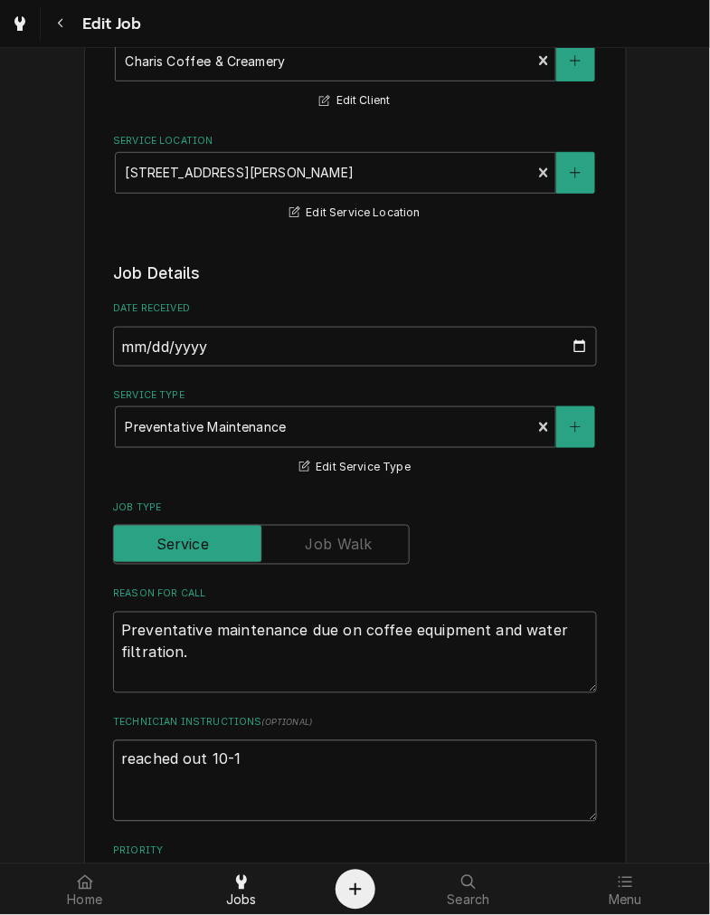
type textarea "x"
type textarea "reached out 10-14"
type textarea "x"
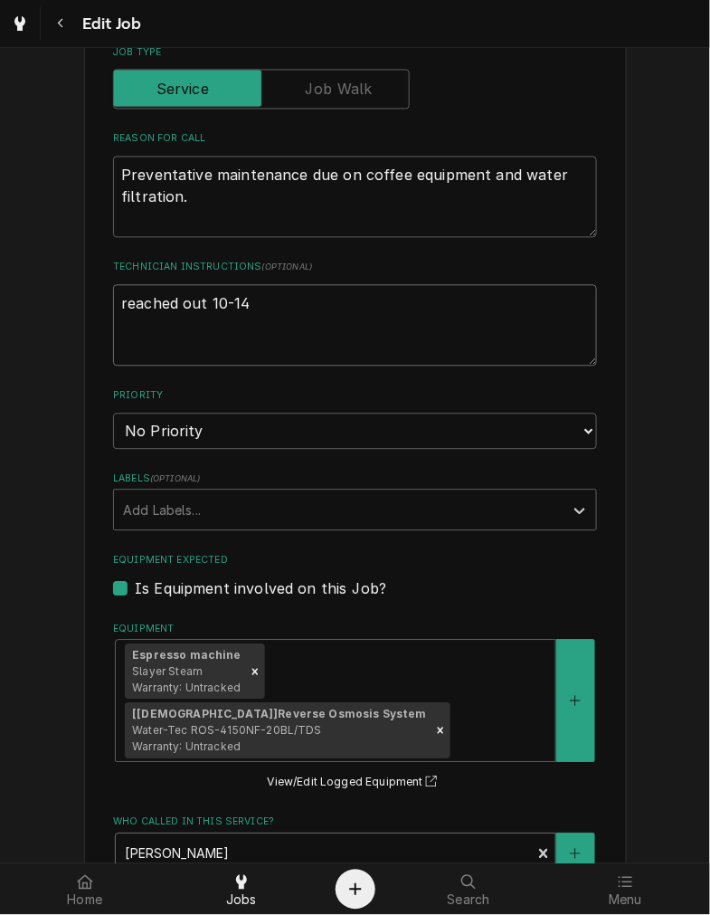
scroll to position [671, 0]
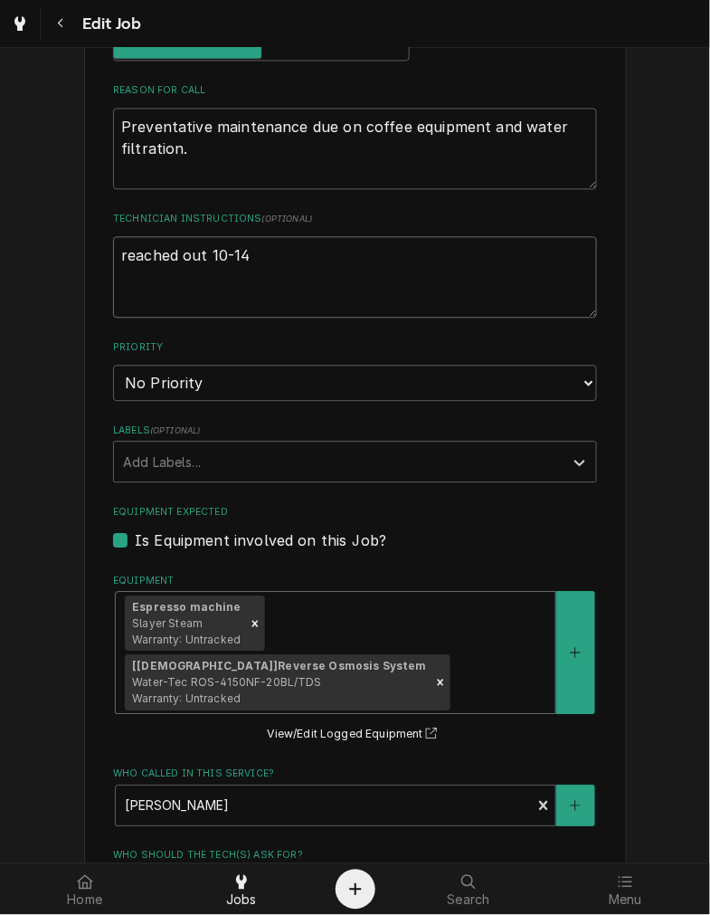
type textarea "reached out 10-14"
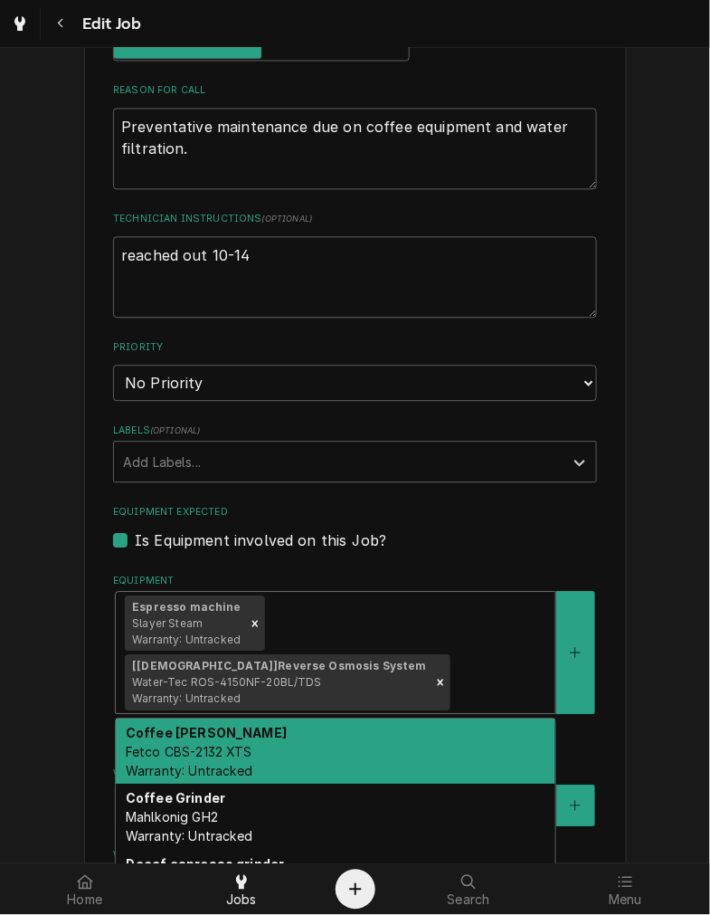
click at [491, 594] on div "Espresso machine Slayer Steam Warranty: Untracked [BOH] Reverse Osmosis System …" at bounding box center [336, 653] width 440 height 121
click at [448, 719] on div "Coffee brewer Fetco CBS-2132 XTS Warranty: Untracked" at bounding box center [336, 752] width 440 height 66
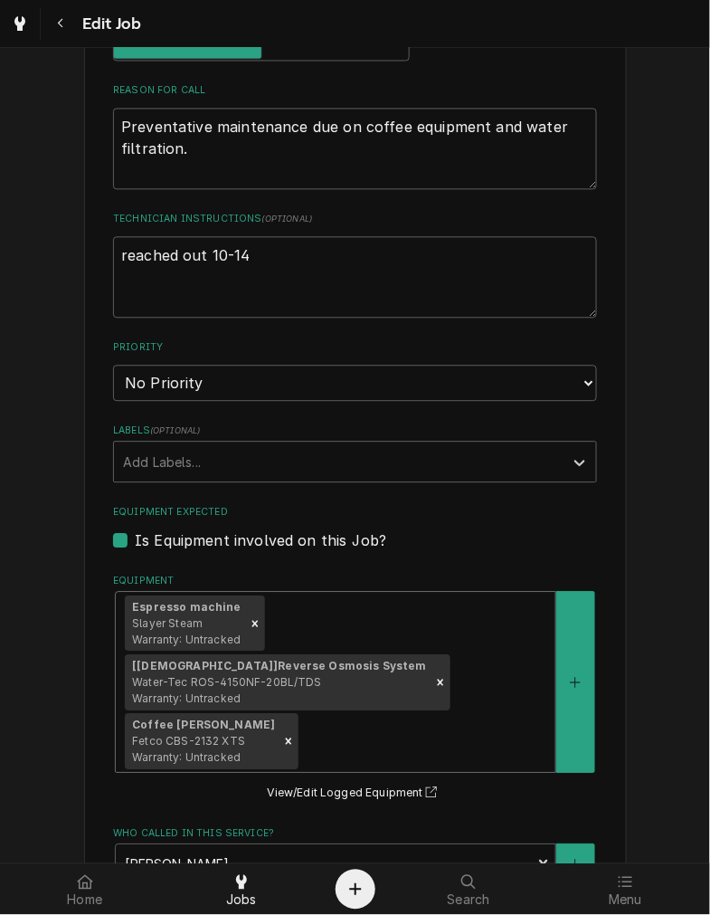
click at [457, 726] on div "Equipment" at bounding box center [424, 742] width 244 height 33
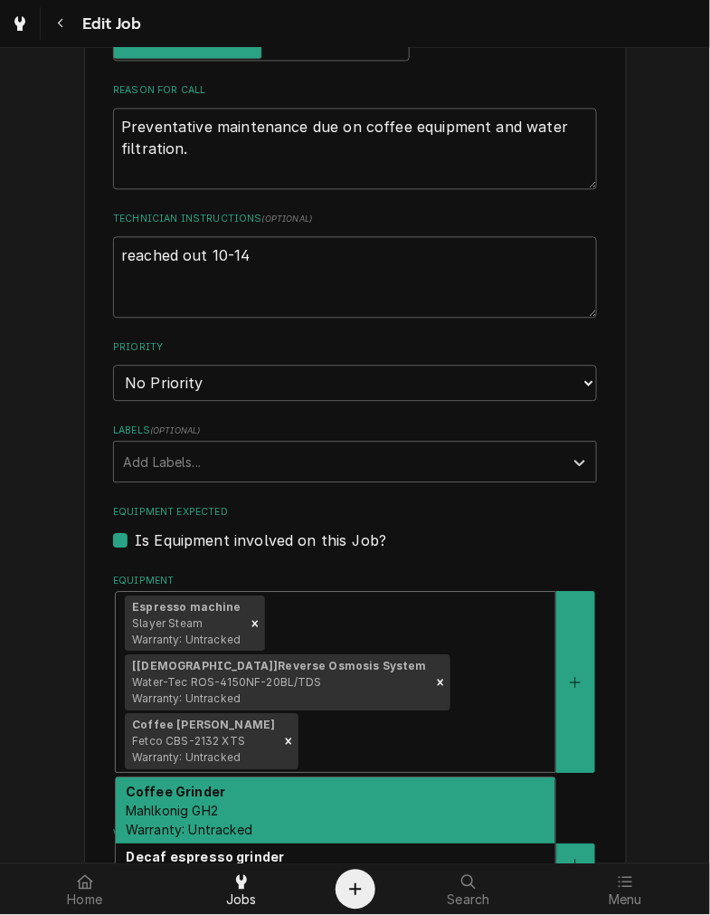
click at [444, 778] on div "Coffee Grinder Mahlkonig GH2 Warranty: Untracked" at bounding box center [336, 811] width 440 height 66
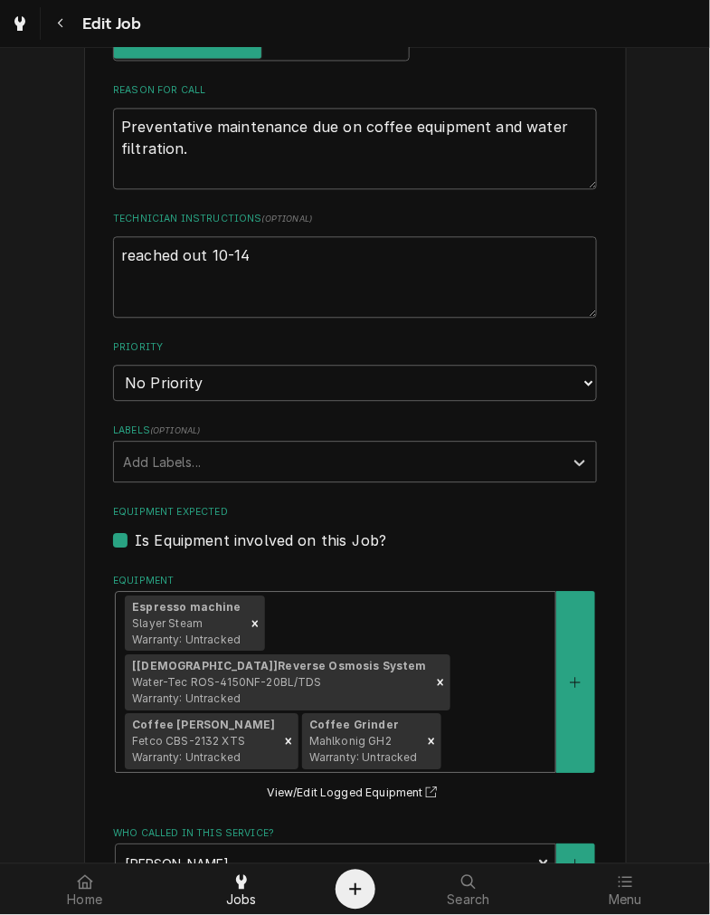
click at [485, 726] on div "Equipment" at bounding box center [496, 742] width 102 height 33
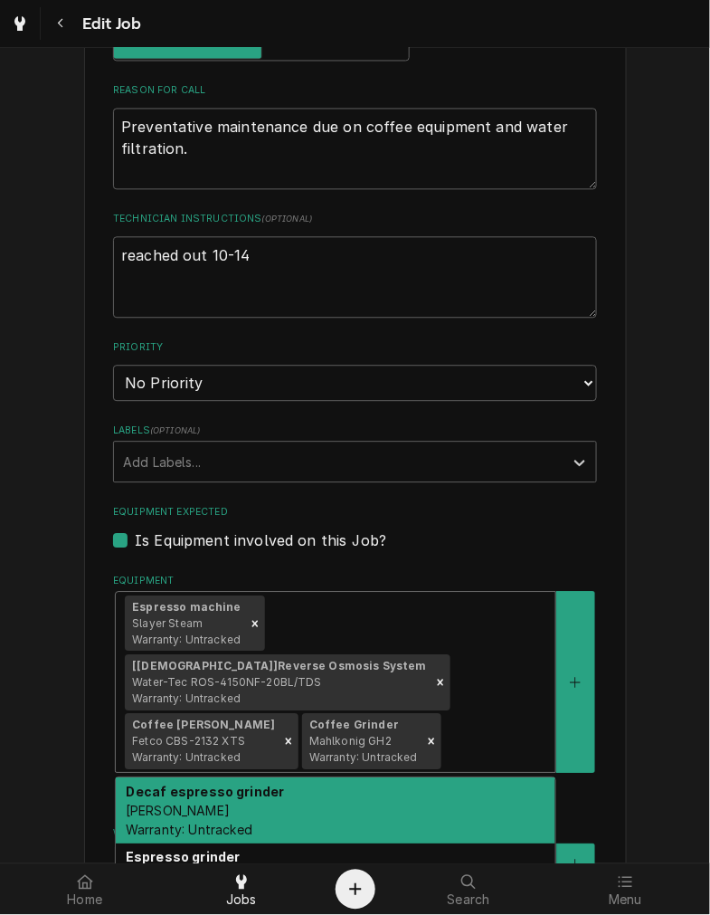
click at [492, 778] on div "Decaf espresso grinder Anfim Cody Warranty: Untracked" at bounding box center [336, 811] width 440 height 66
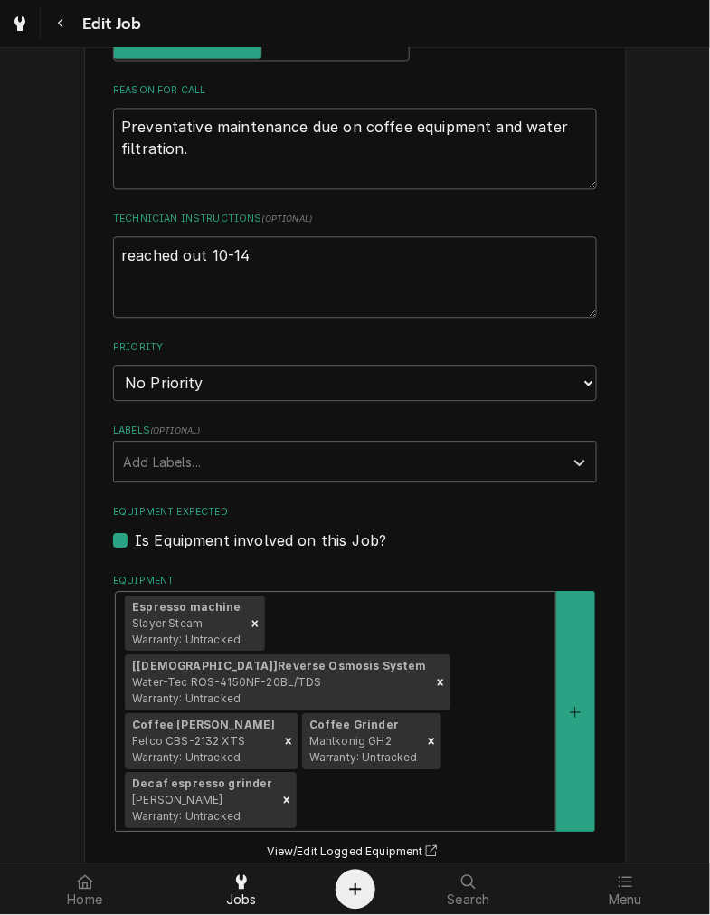
drag, startPoint x: 483, startPoint y: 679, endPoint x: 441, endPoint y: 734, distance: 69.7
click at [481, 681] on div "Espresso machine Slayer Steam Warranty: Untracked [BOH] Reverse Osmosis System …" at bounding box center [336, 712] width 440 height 239
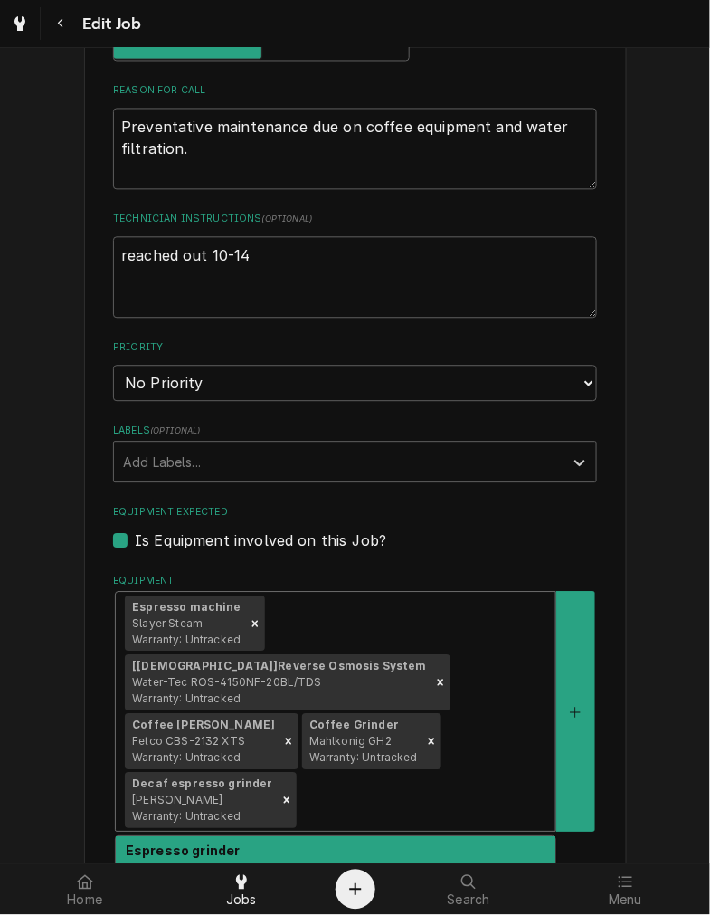
click at [396, 837] on div "Espresso grinder Mahlkonig K30 Warranty: Untracked" at bounding box center [336, 870] width 440 height 66
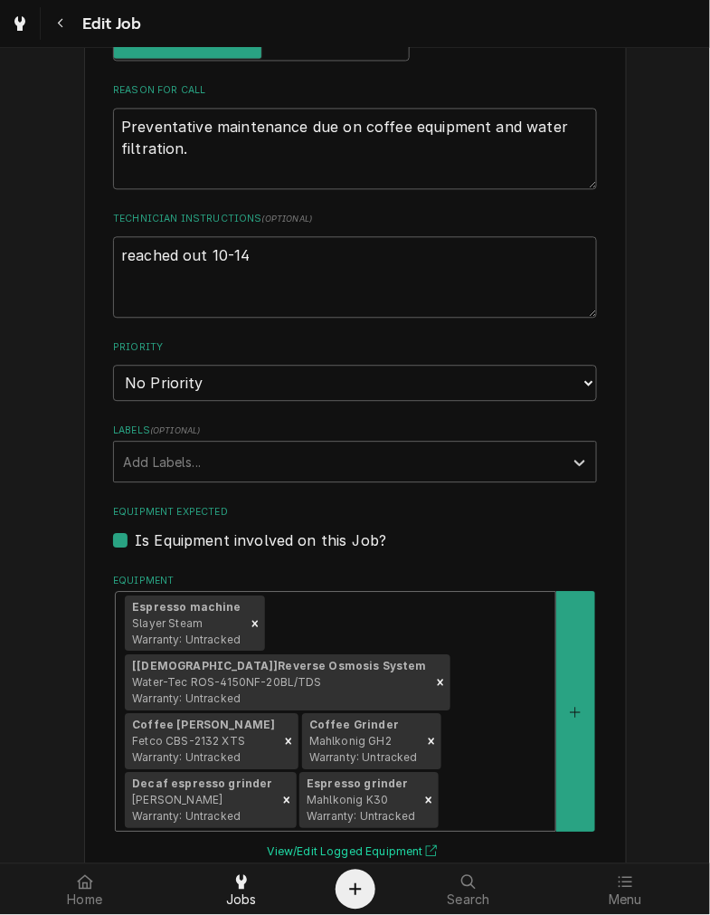
scroll to position [1005, 0]
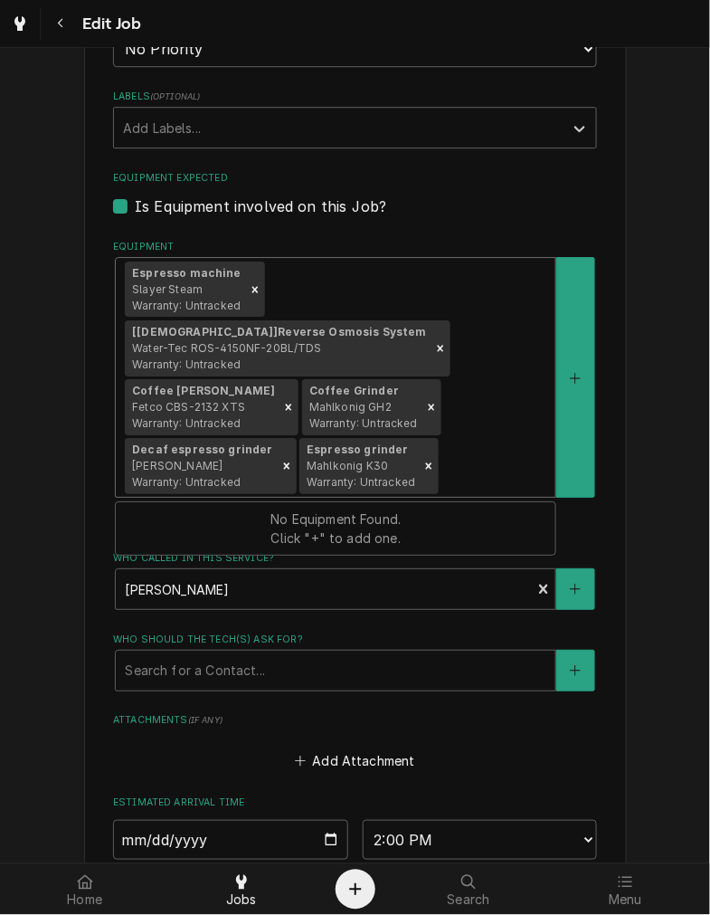
click at [494, 351] on div "Espresso machine Slayer Steam Warranty: Untracked [BOH] Reverse Osmosis System …" at bounding box center [336, 377] width 440 height 239
click at [319, 820] on input "2025-10-14" at bounding box center [230, 840] width 235 height 40
type textarea "x"
type input "2025-10-29"
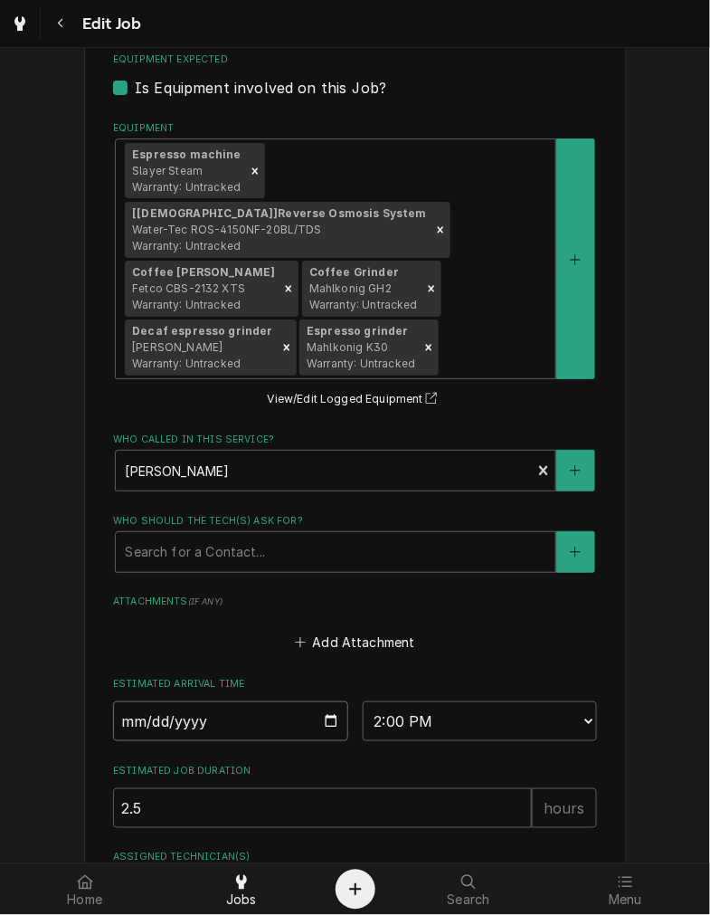
scroll to position [1173, 0]
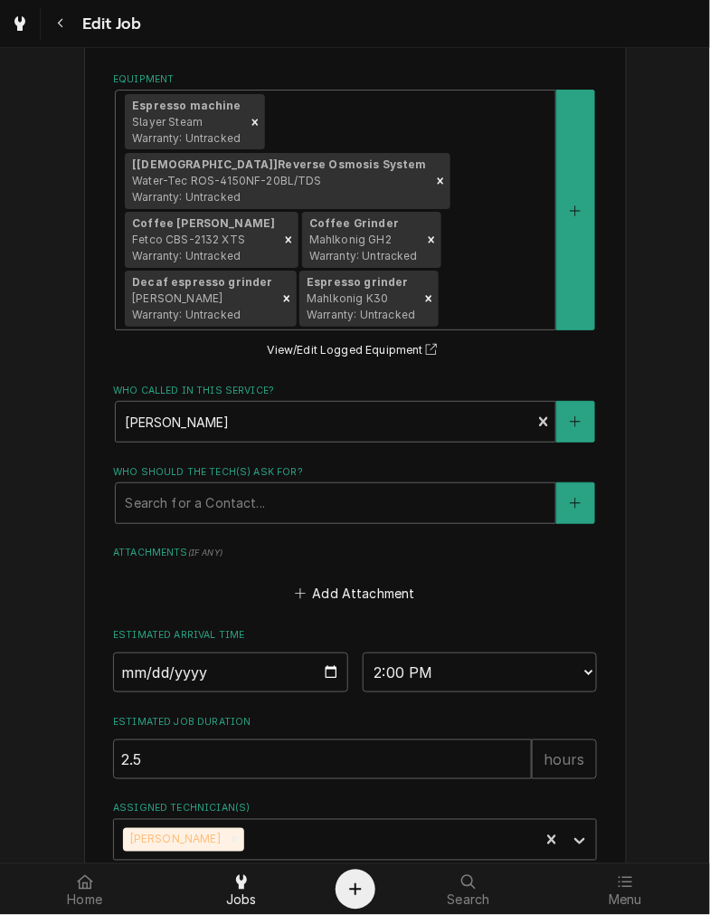
click at [291, 899] on button "Save" at bounding box center [231, 915] width 236 height 33
type textarea "x"
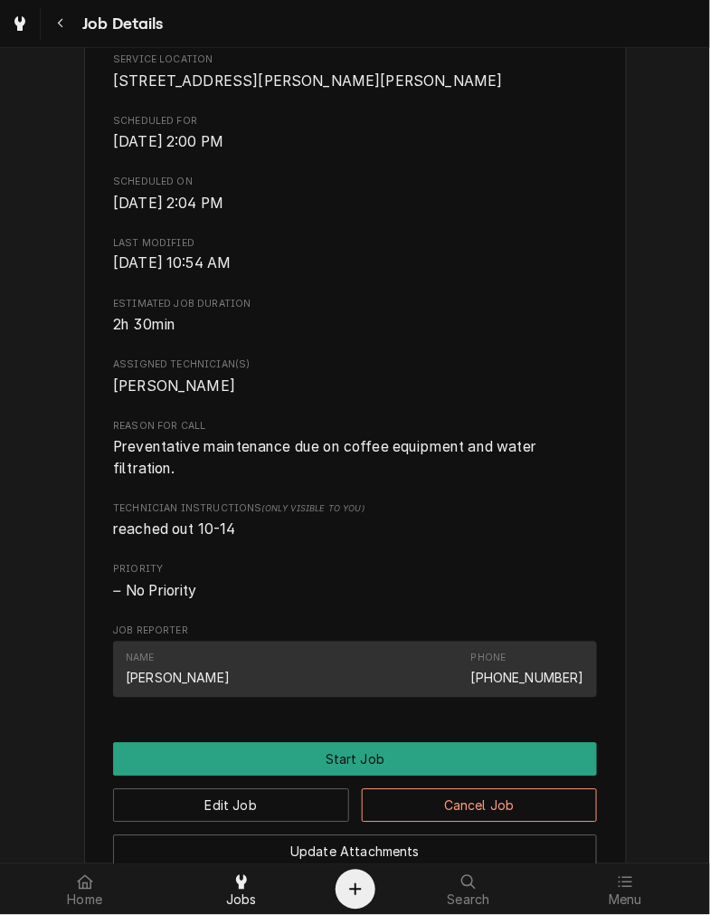
scroll to position [502, 0]
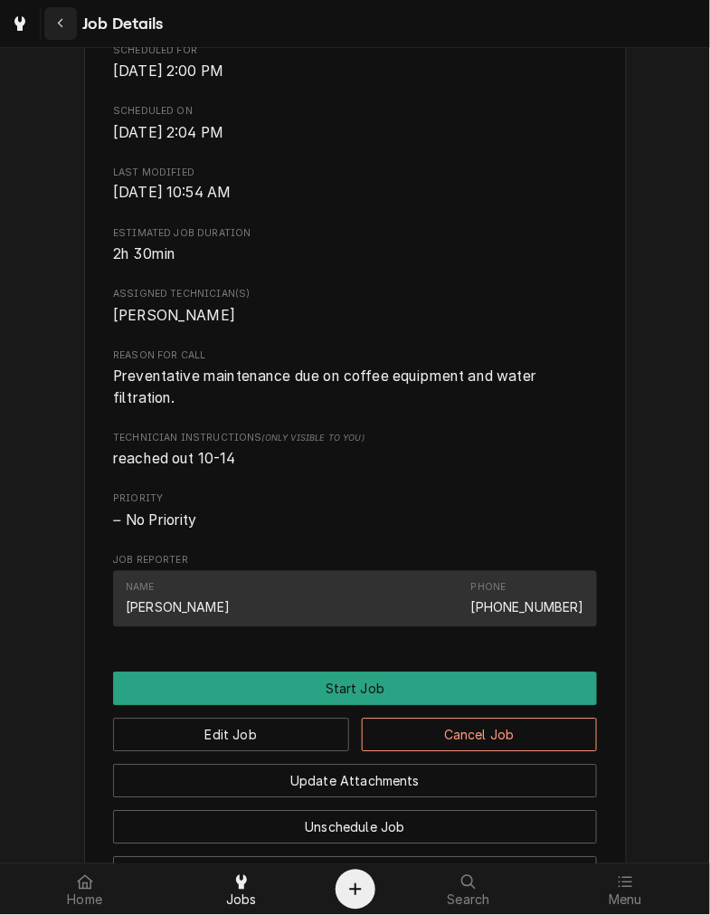
click at [57, 5] on div "Job Details" at bounding box center [355, 23] width 710 height 47
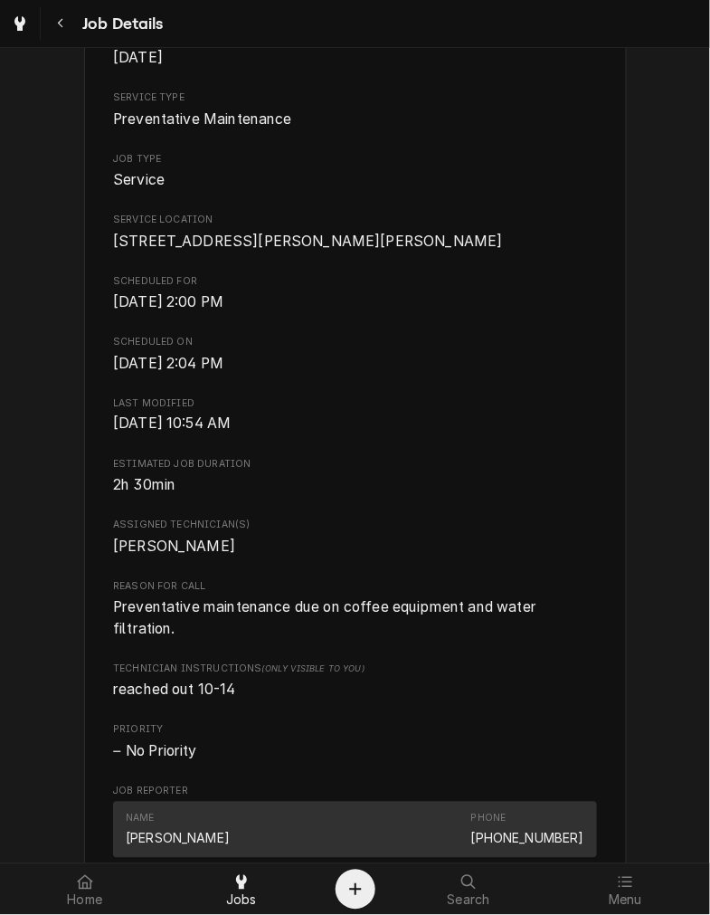
scroll to position [167, 0]
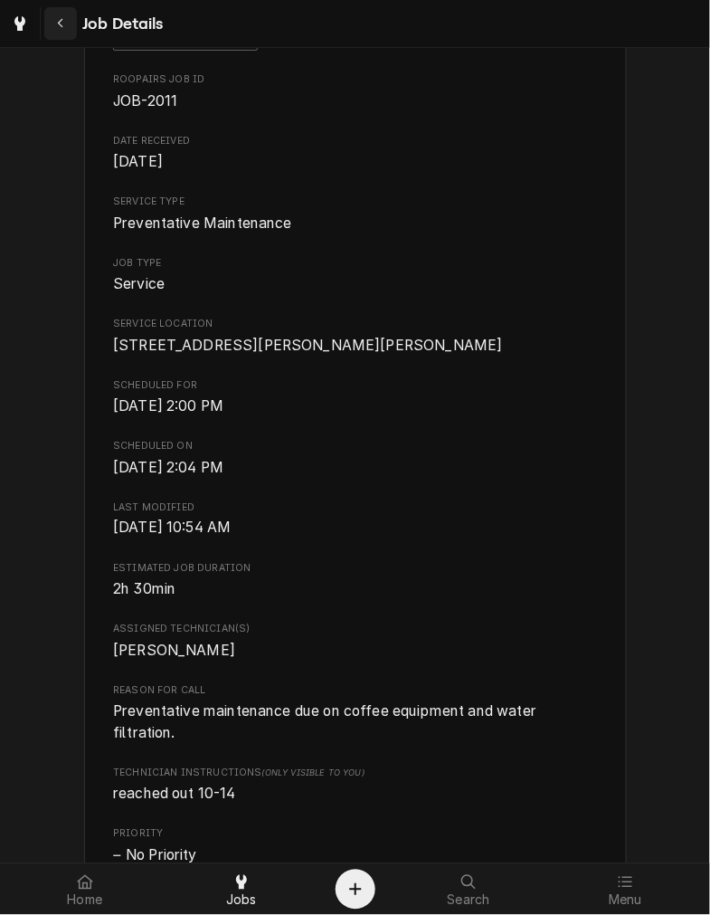
click at [64, 22] on icon "Navigate back" at bounding box center [61, 23] width 8 height 13
